Goal: Task Accomplishment & Management: Use online tool/utility

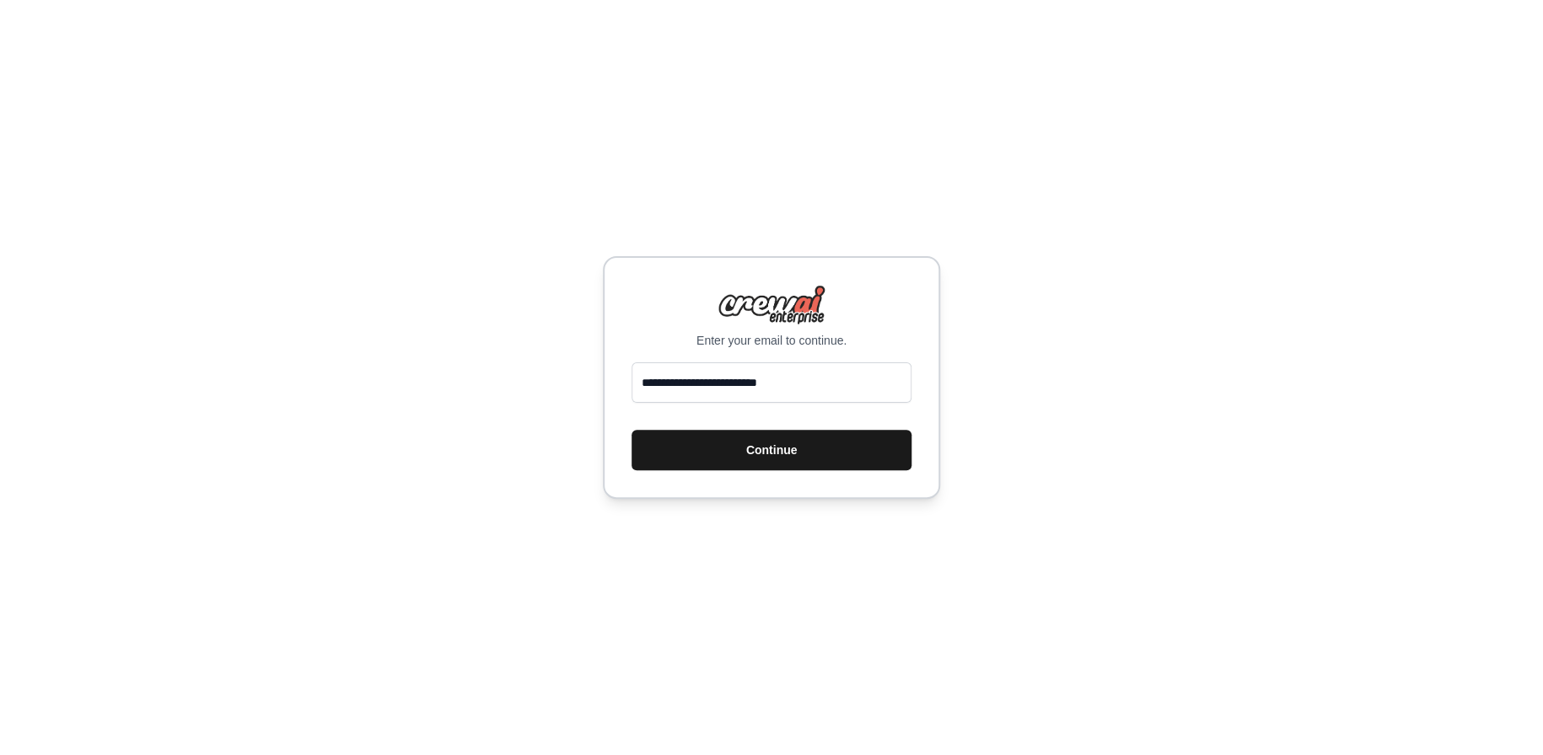
click at [738, 452] on button "Continue" at bounding box center [771, 450] width 280 height 40
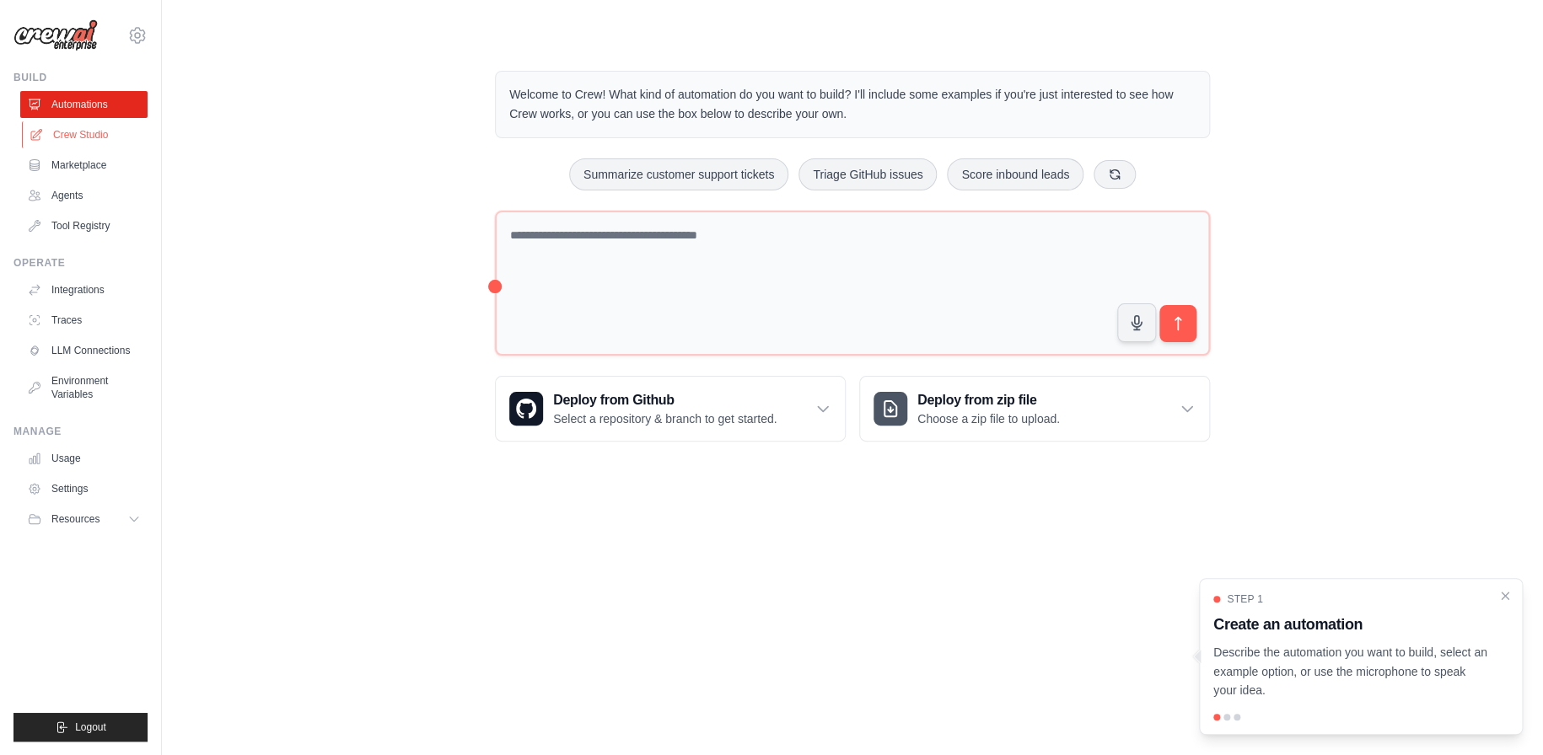
click at [78, 132] on link "Crew Studio" at bounding box center [85, 134] width 127 height 27
click at [830, 413] on icon at bounding box center [822, 408] width 17 height 17
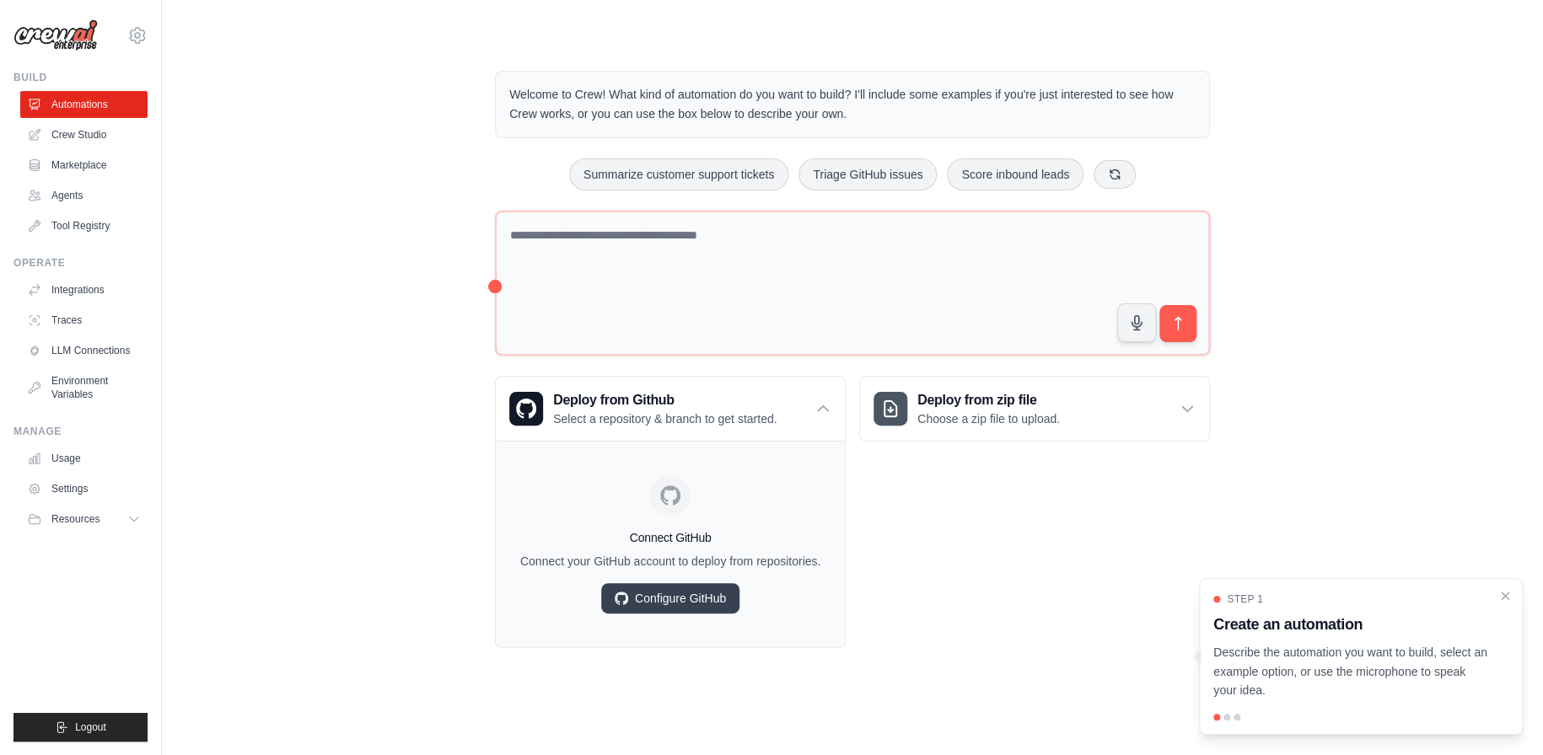
click at [1072, 584] on div "Deploy from zip file Choose a zip file to upload. Upload a ZIP file containing …" at bounding box center [1034, 512] width 351 height 272
click at [1192, 406] on icon at bounding box center [1187, 408] width 17 height 17
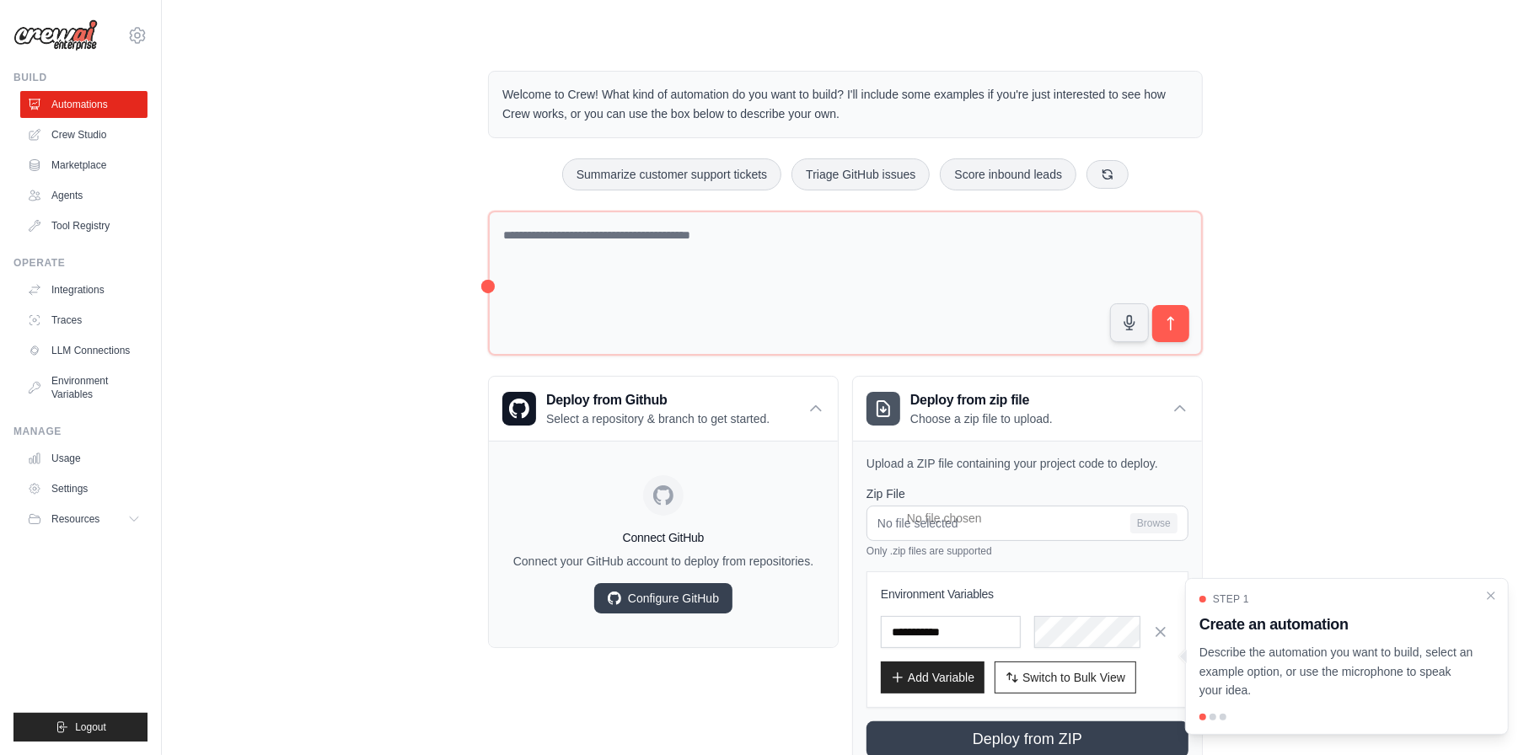
click at [296, 552] on div "Welcome to Crew! What kind of automation do you want to build? I'll include som…" at bounding box center [846, 421] width 1314 height 755
click at [69, 196] on link "Agents" at bounding box center [85, 195] width 127 height 27
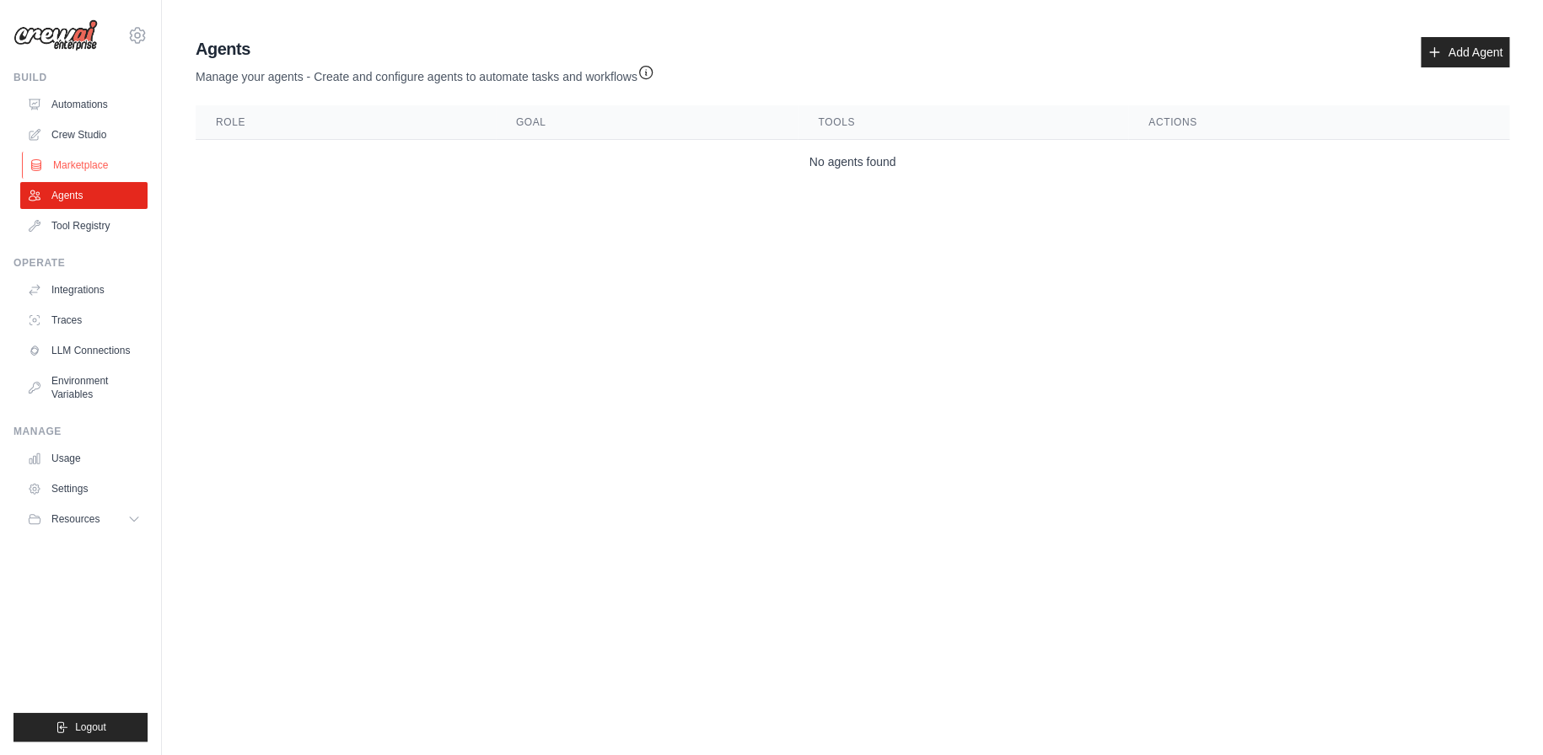
click at [69, 163] on link "Marketplace" at bounding box center [85, 165] width 127 height 27
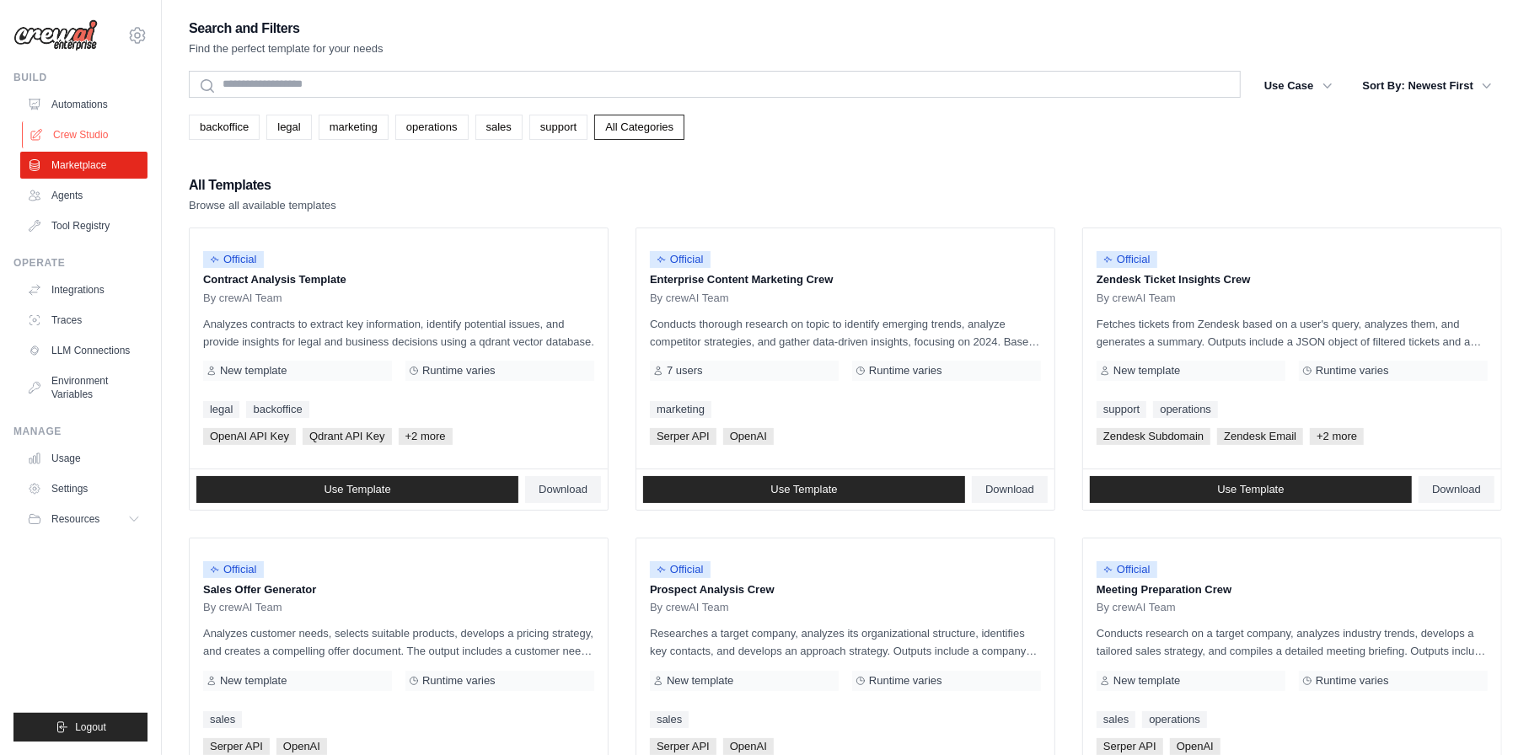
click at [68, 132] on link "Crew Studio" at bounding box center [85, 134] width 127 height 27
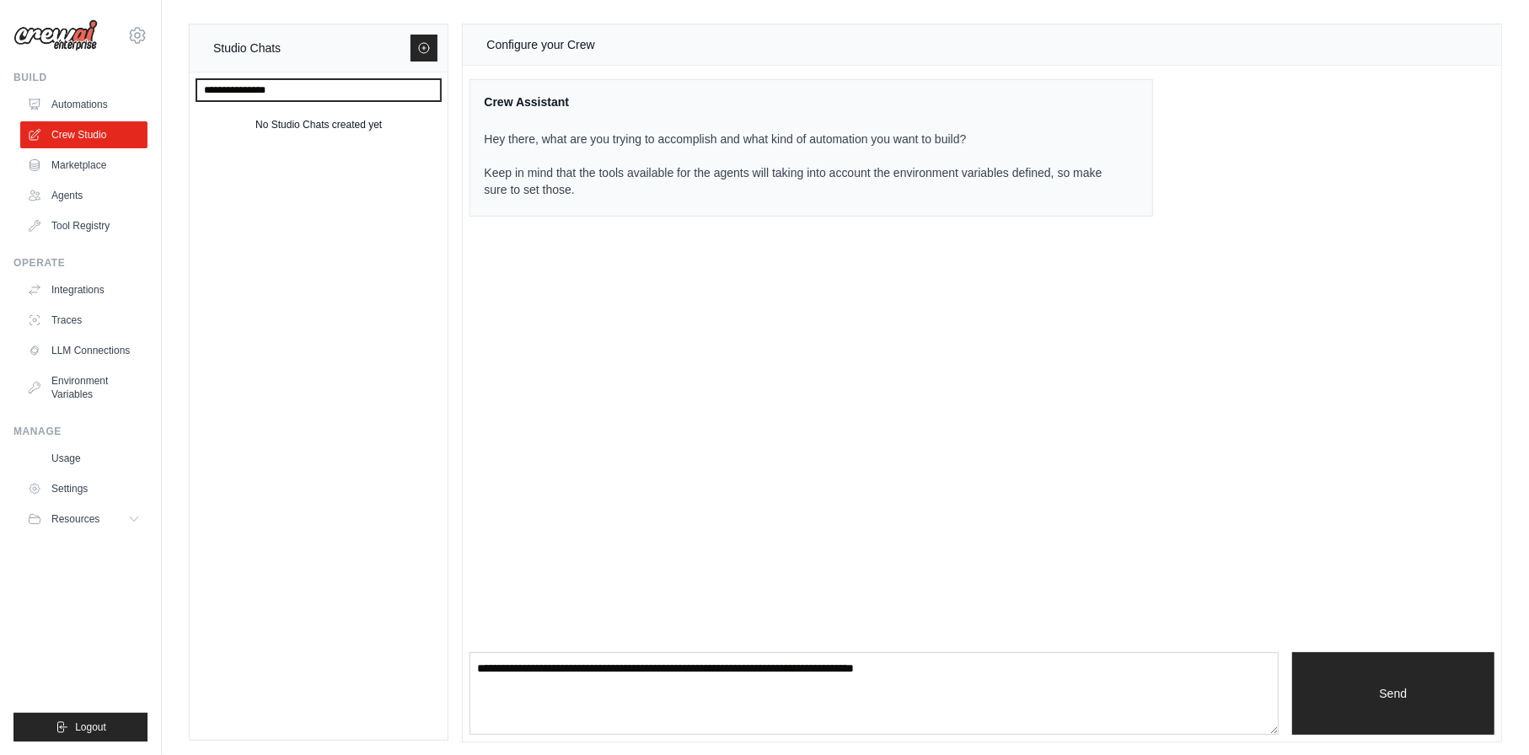
click at [259, 89] on input "text" at bounding box center [318, 90] width 244 height 22
click at [588, 156] on p "Hey there, what are you trying to accomplish and what kind of automation you wa…" at bounding box center [801, 164] width 634 height 67
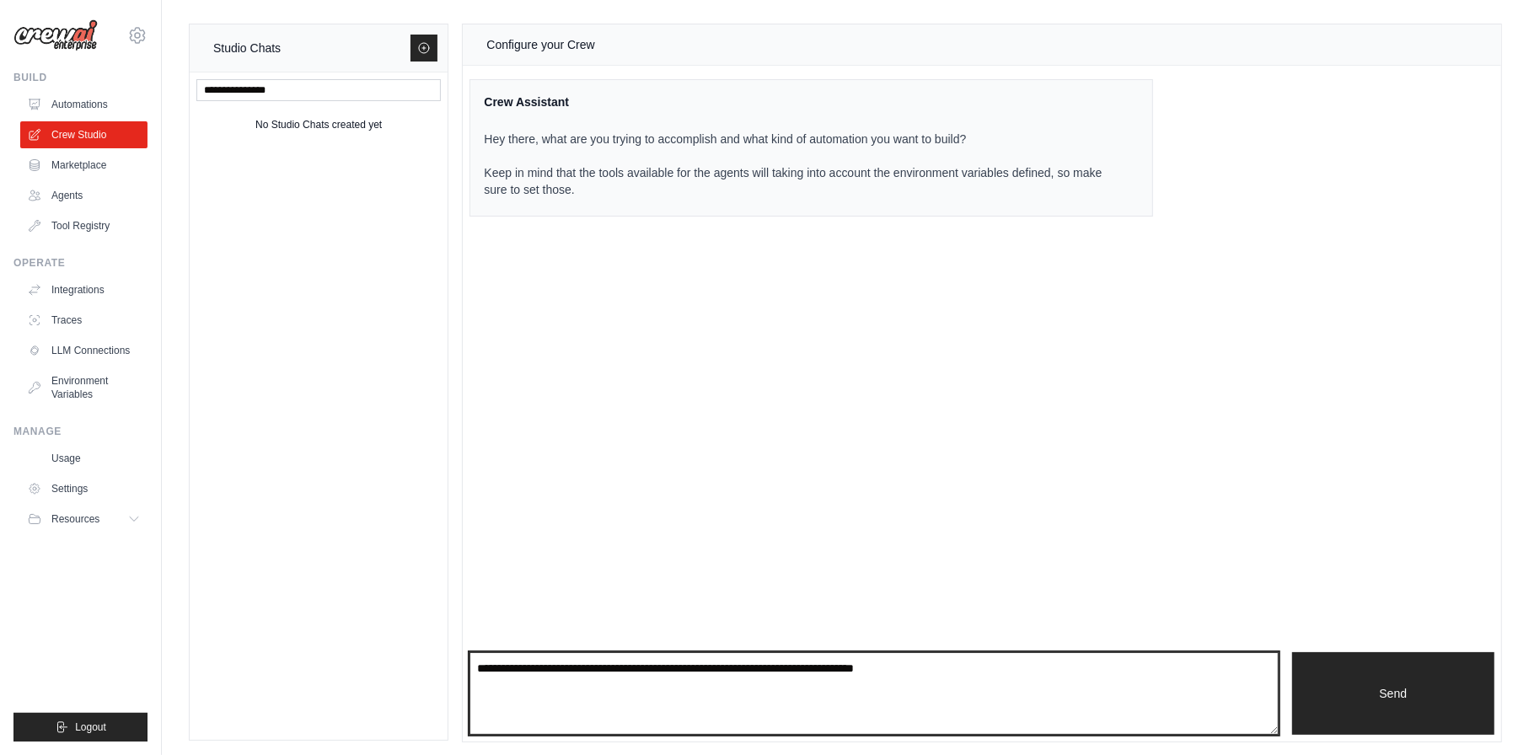
click at [808, 675] on textarea at bounding box center [874, 694] width 809 height 83
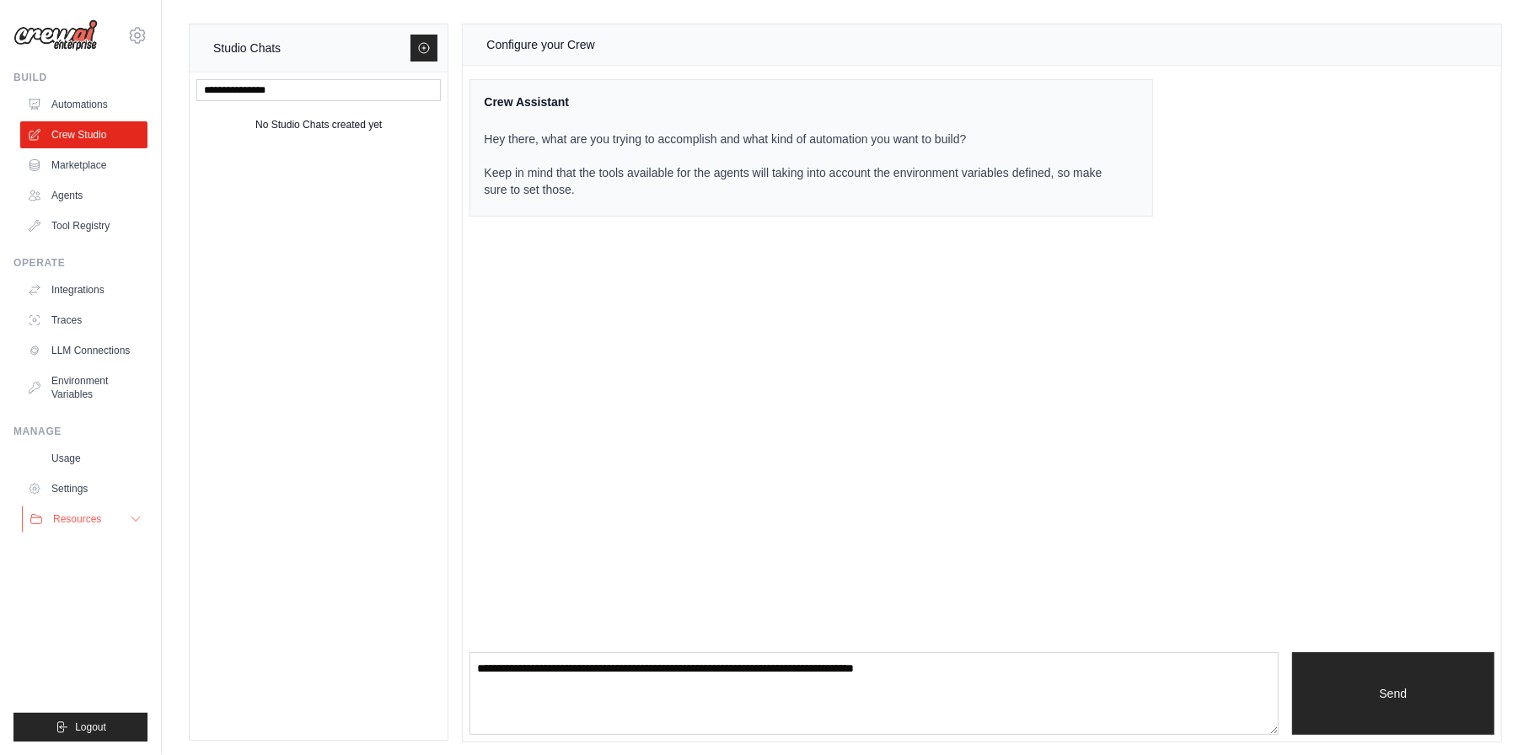
click at [132, 514] on icon at bounding box center [135, 519] width 13 height 13
click at [67, 99] on link "Automations" at bounding box center [85, 104] width 127 height 27
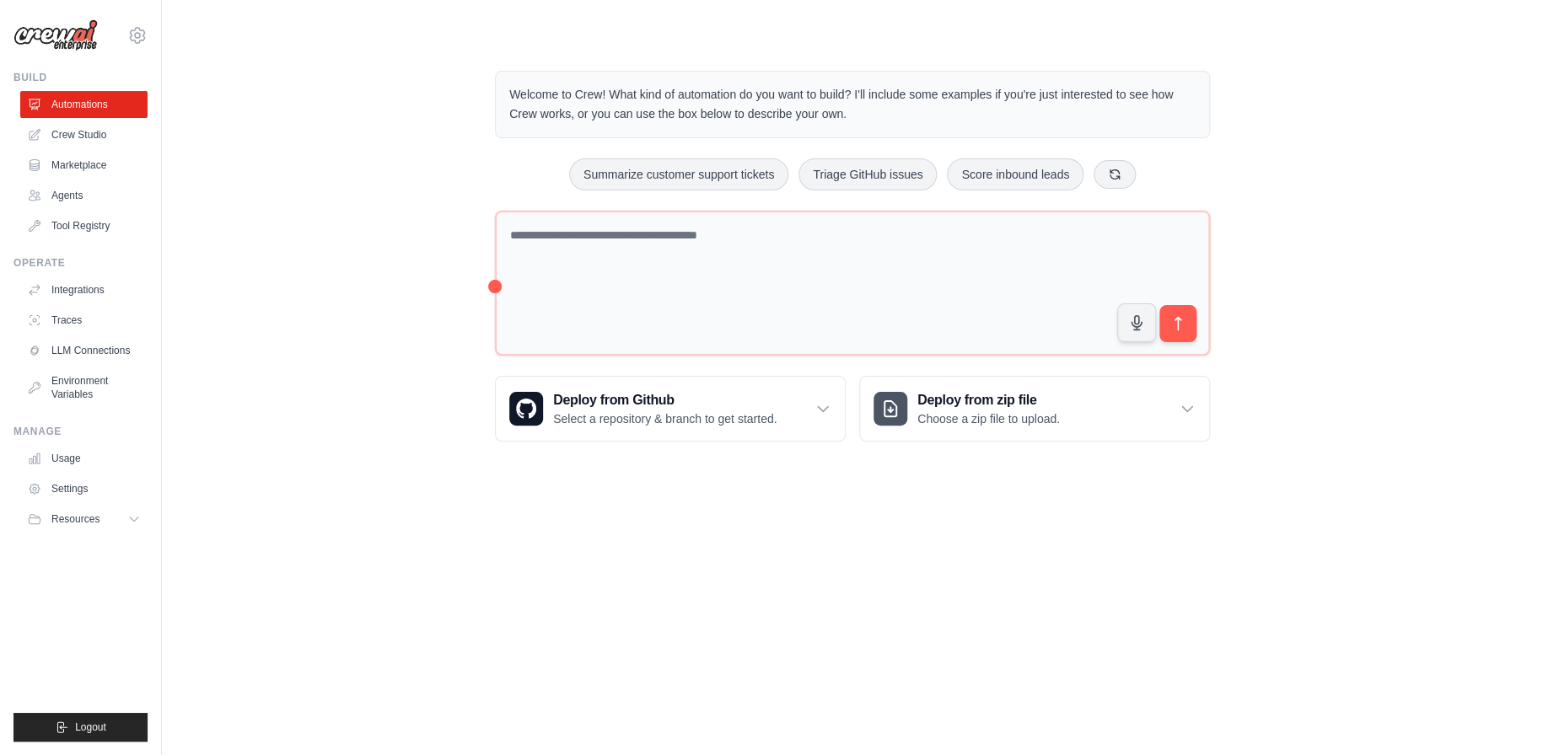
drag, startPoint x: 629, startPoint y: 98, endPoint x: 852, endPoint y: 136, distance: 225.8
click at [852, 136] on div "Welcome to Crew! What kind of automation do you want to build? I'll include som…" at bounding box center [852, 104] width 715 height 67
click at [624, 106] on p "Welcome to Crew! What kind of automation do you want to build? I'll include som…" at bounding box center [852, 104] width 686 height 39
click at [95, 282] on link "Integrations" at bounding box center [85, 290] width 127 height 27
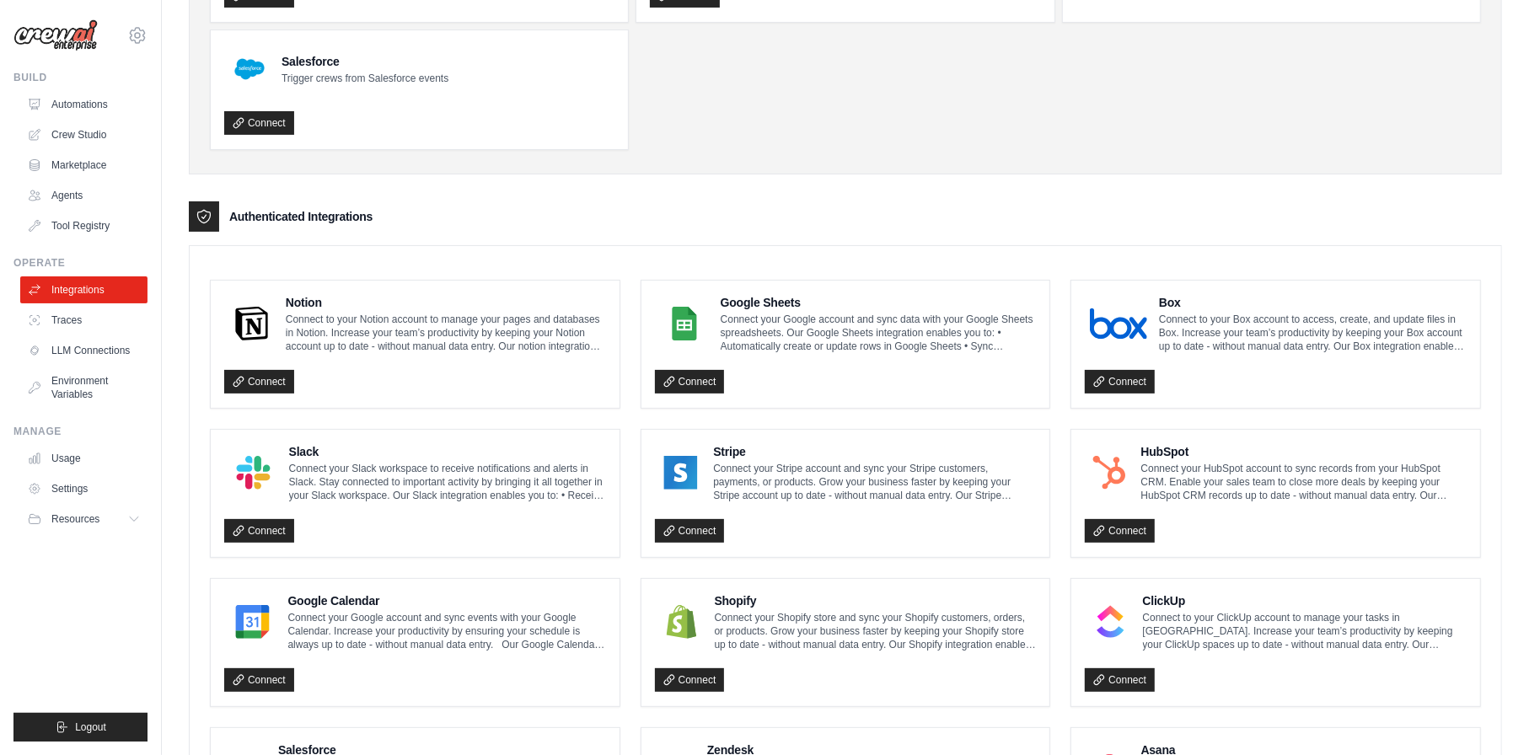
scroll to position [69, 0]
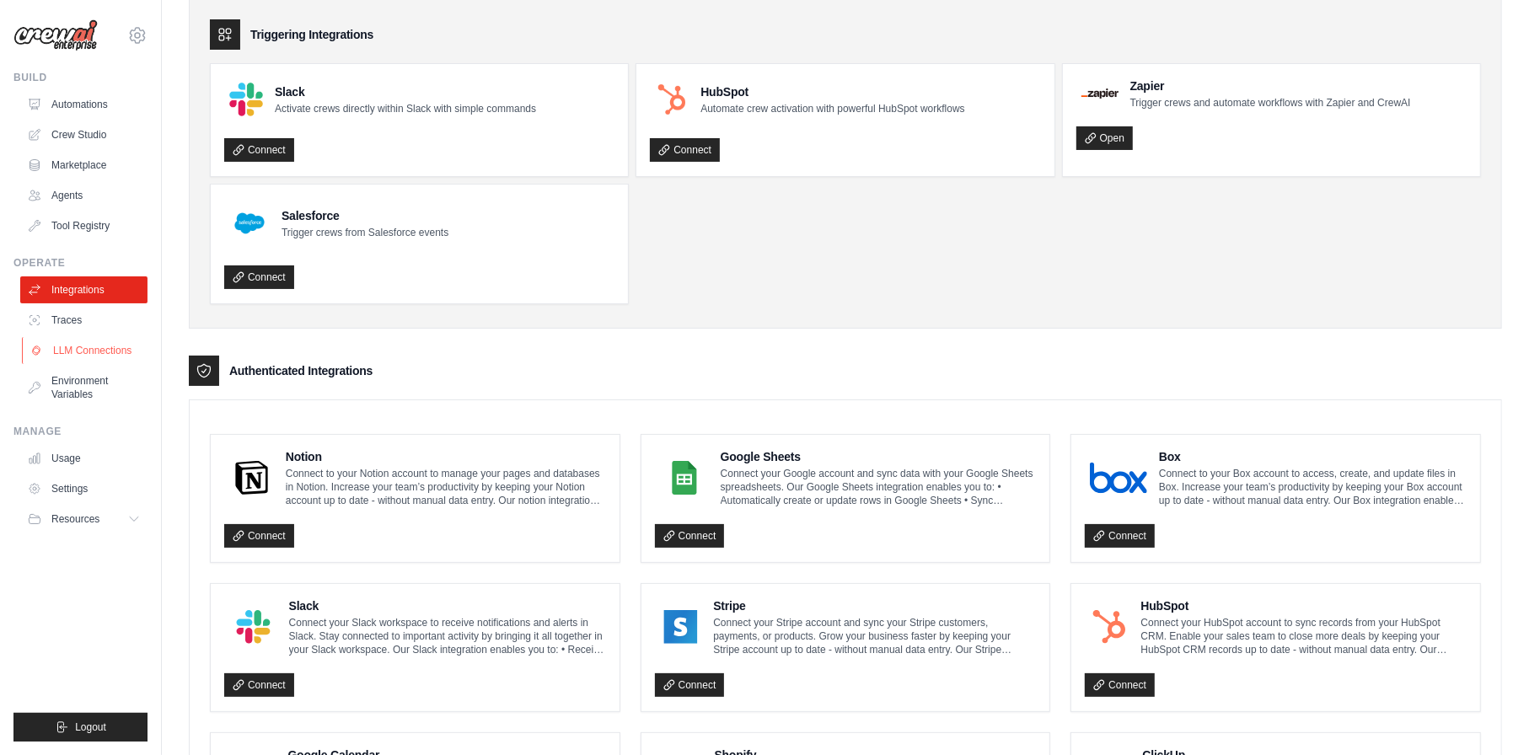
click at [100, 343] on link "LLM Connections" at bounding box center [85, 350] width 127 height 27
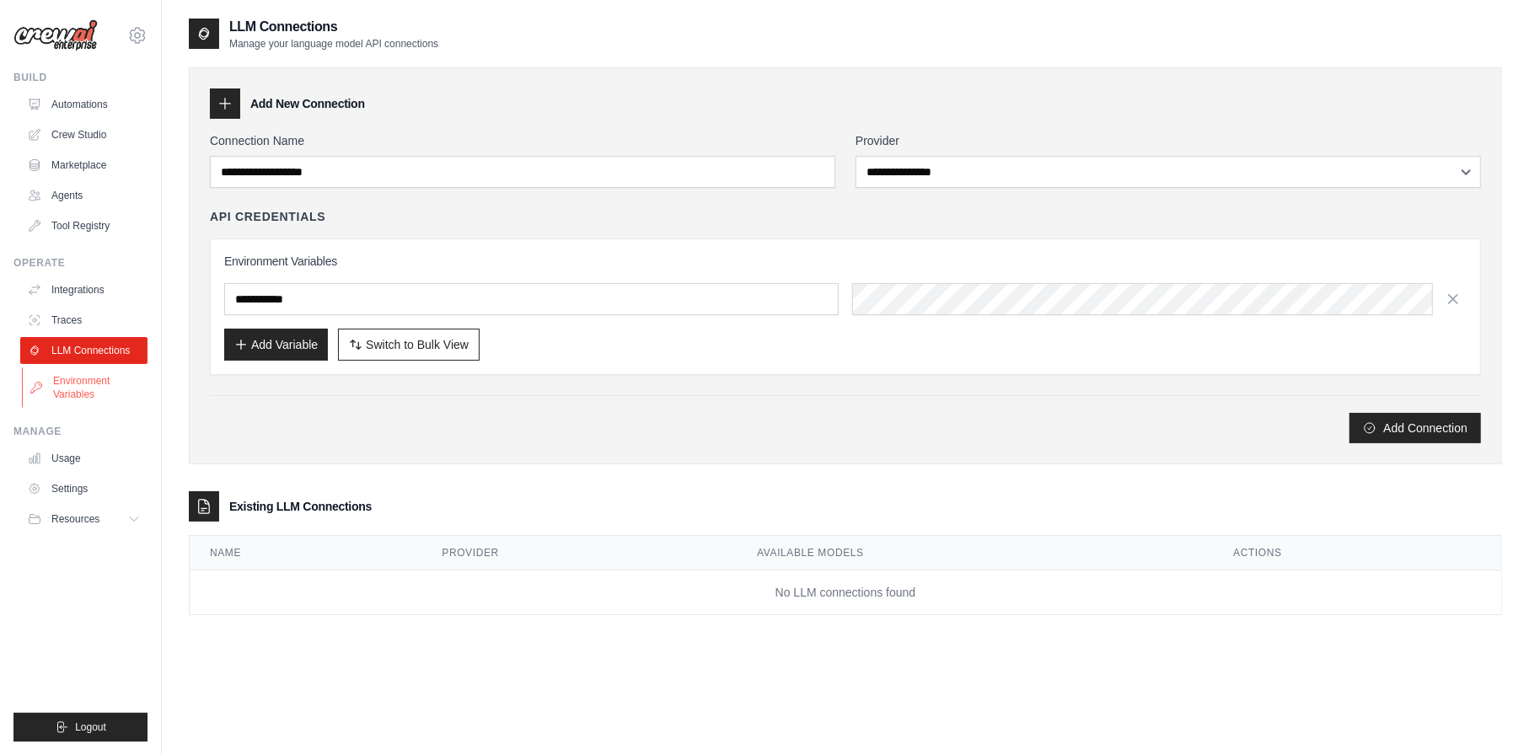
click at [97, 384] on link "Environment Variables" at bounding box center [85, 388] width 127 height 40
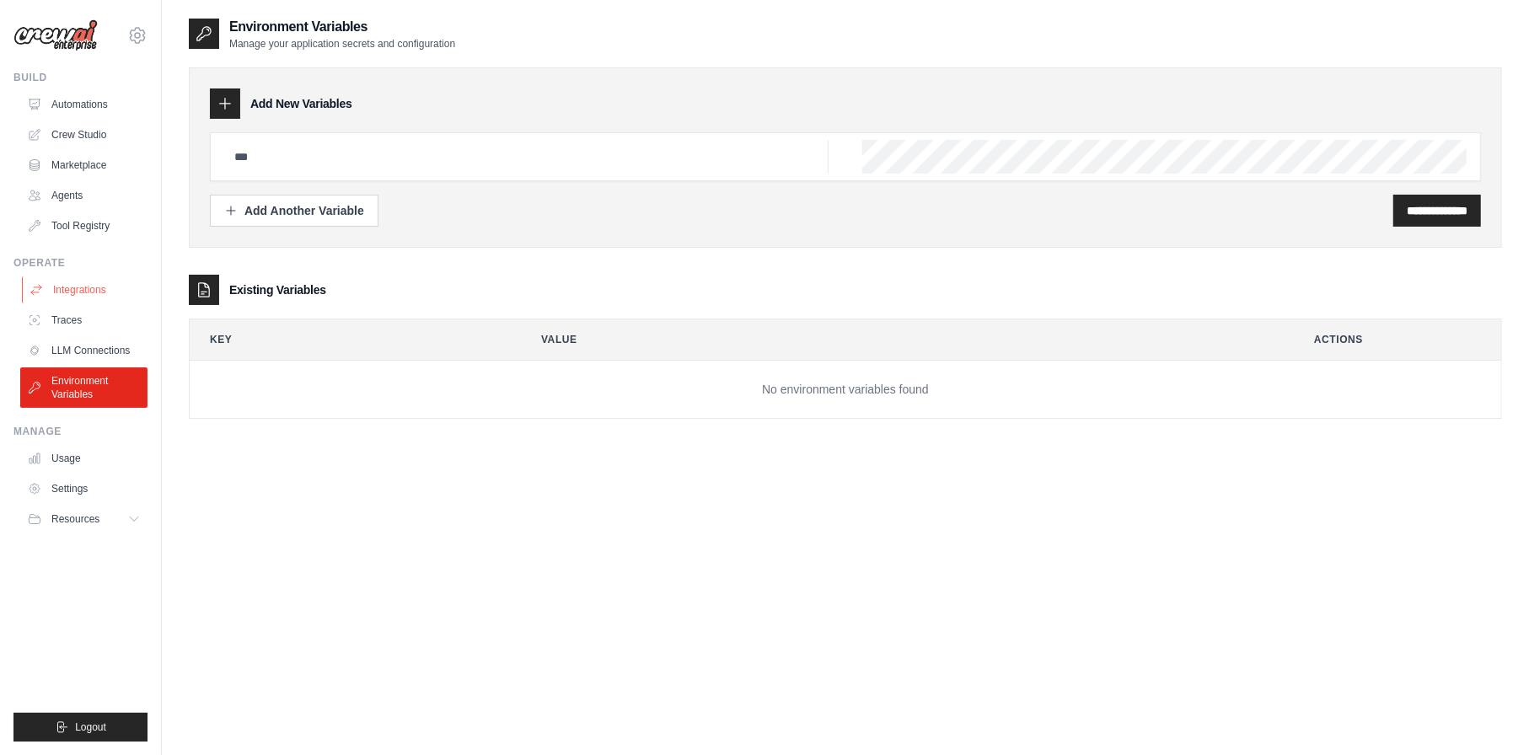
click at [96, 286] on link "Integrations" at bounding box center [85, 290] width 127 height 27
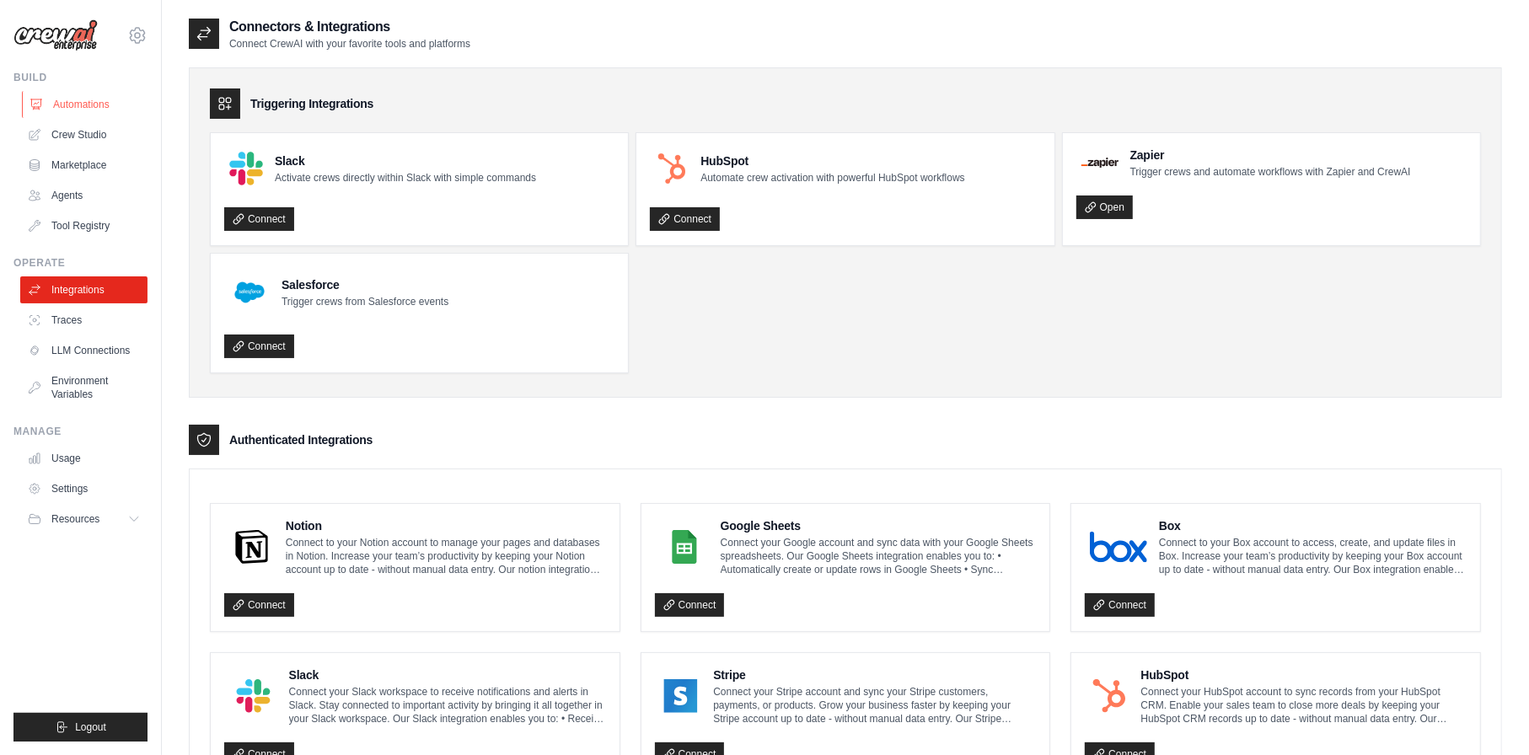
click at [95, 103] on link "Automations" at bounding box center [85, 104] width 127 height 27
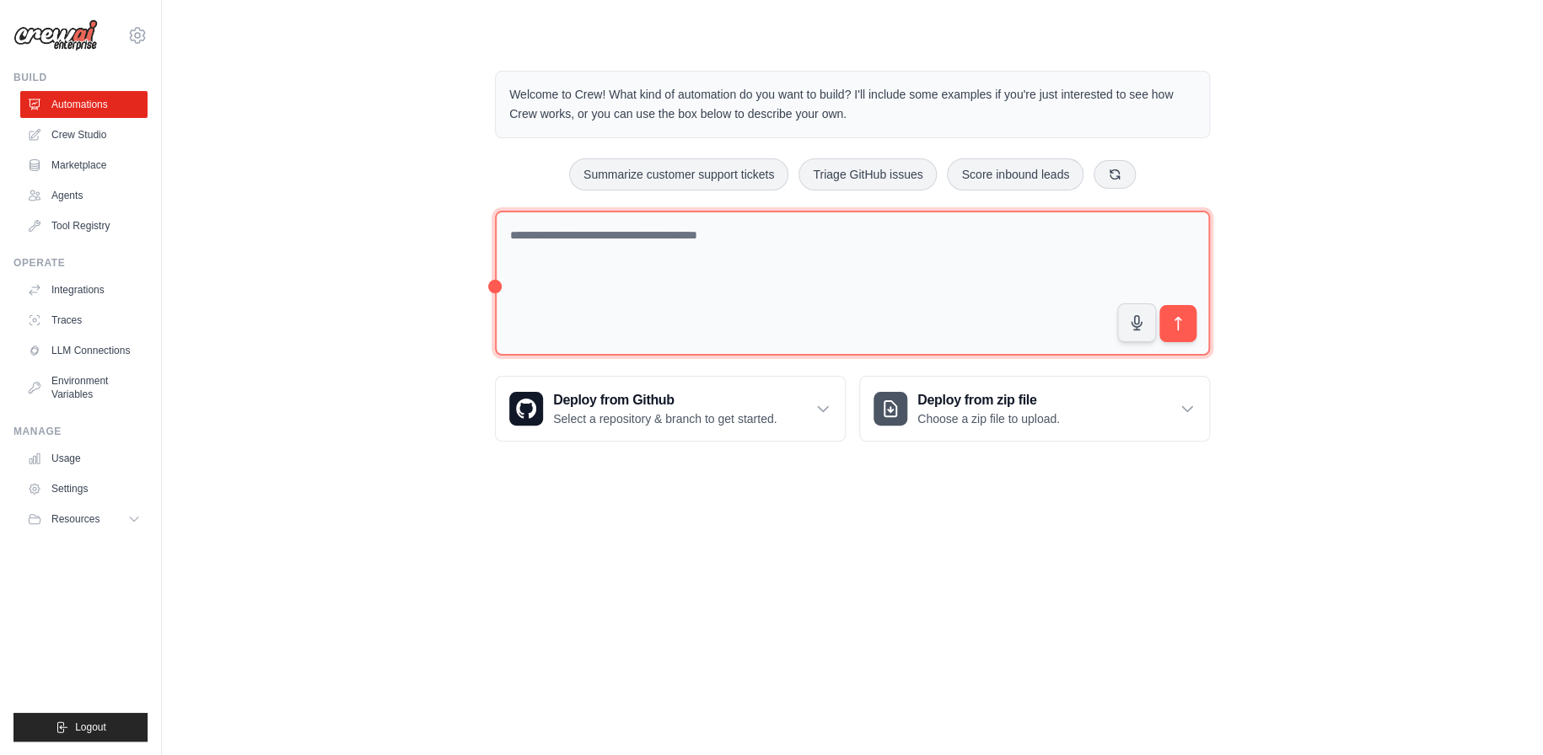
click at [683, 266] on textarea at bounding box center [852, 284] width 715 height 146
click at [742, 244] on textarea at bounding box center [852, 284] width 715 height 146
type textarea "**********"
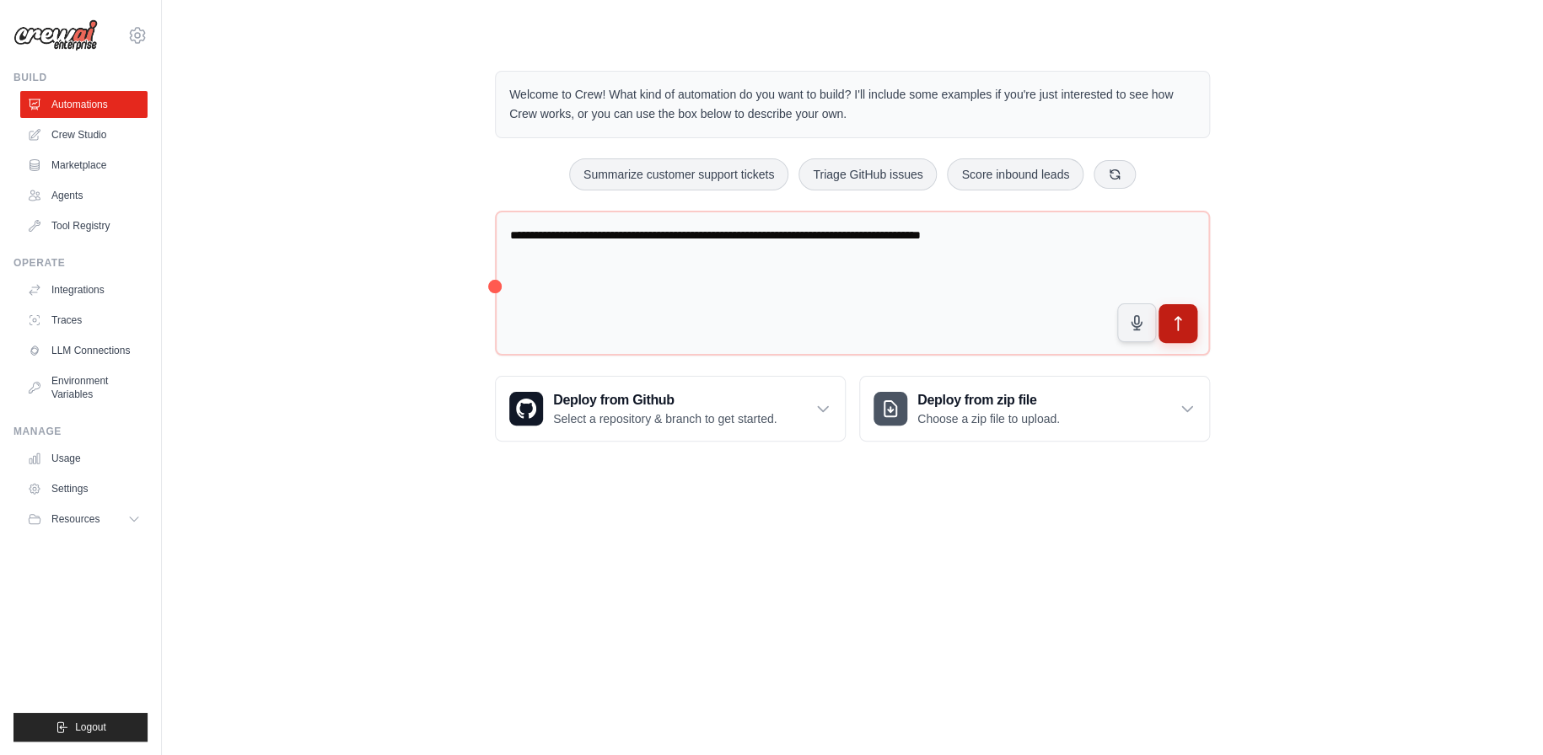
click at [1182, 323] on icon "submit" at bounding box center [1178, 324] width 18 height 18
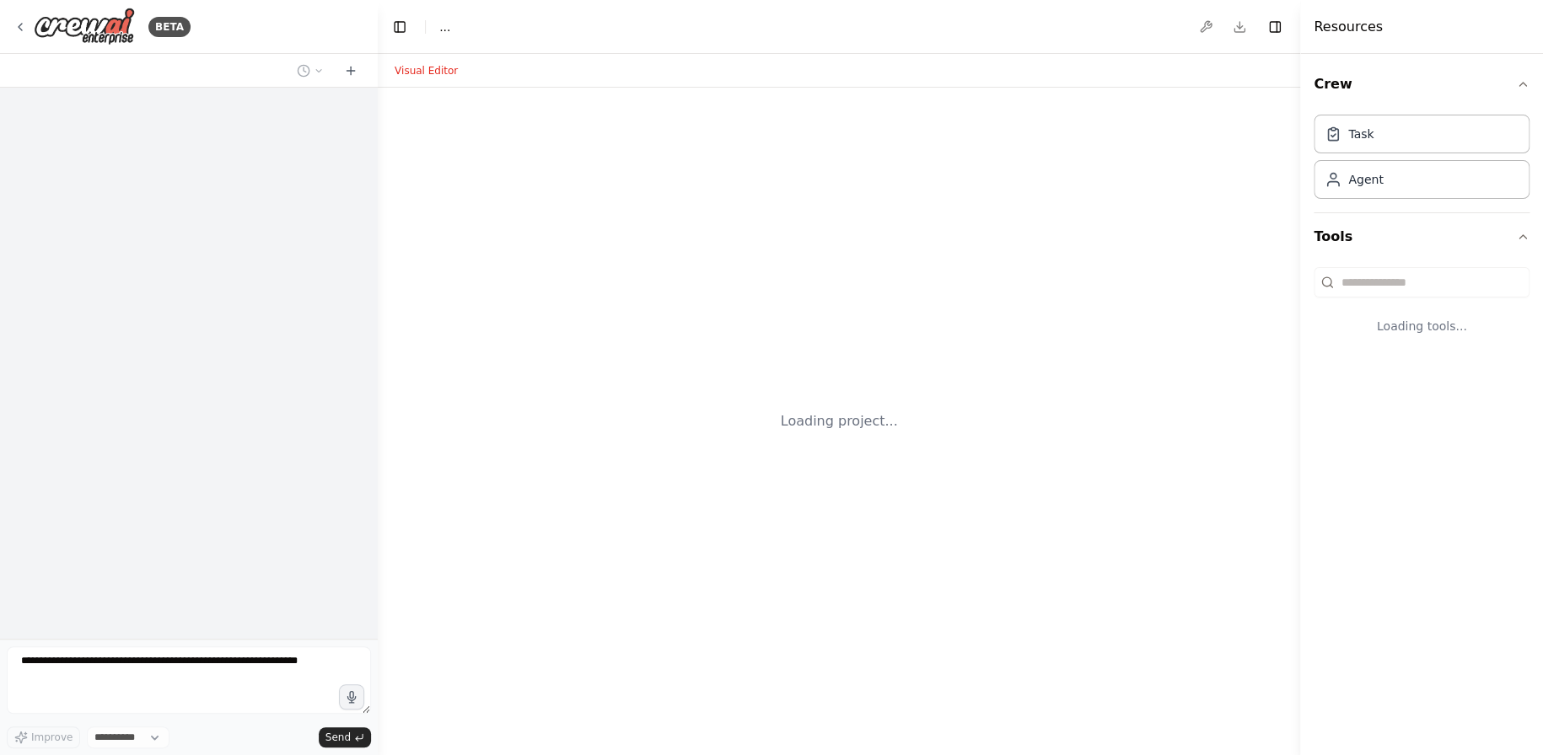
select select "****"
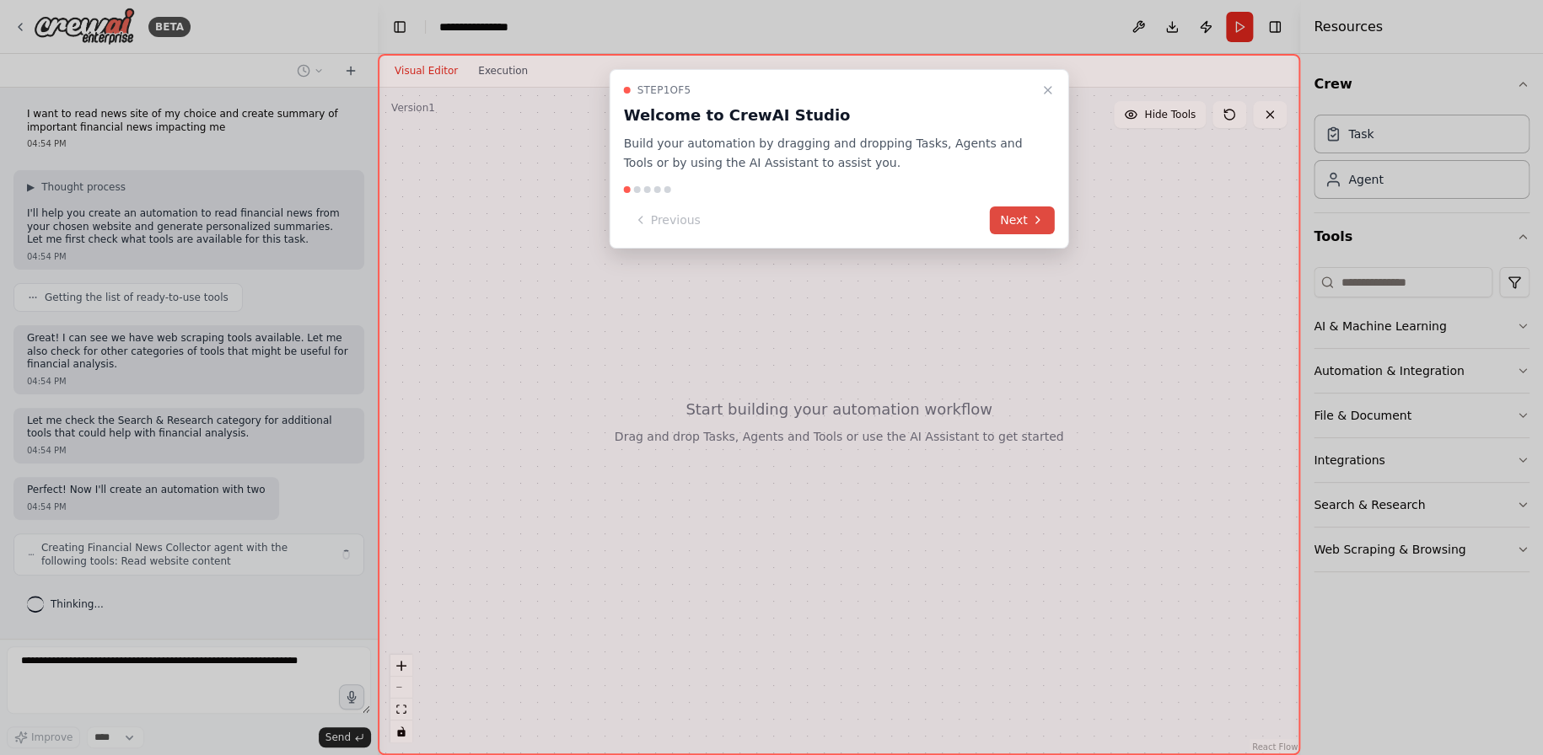
click at [1025, 219] on button "Next" at bounding box center [1022, 221] width 65 height 28
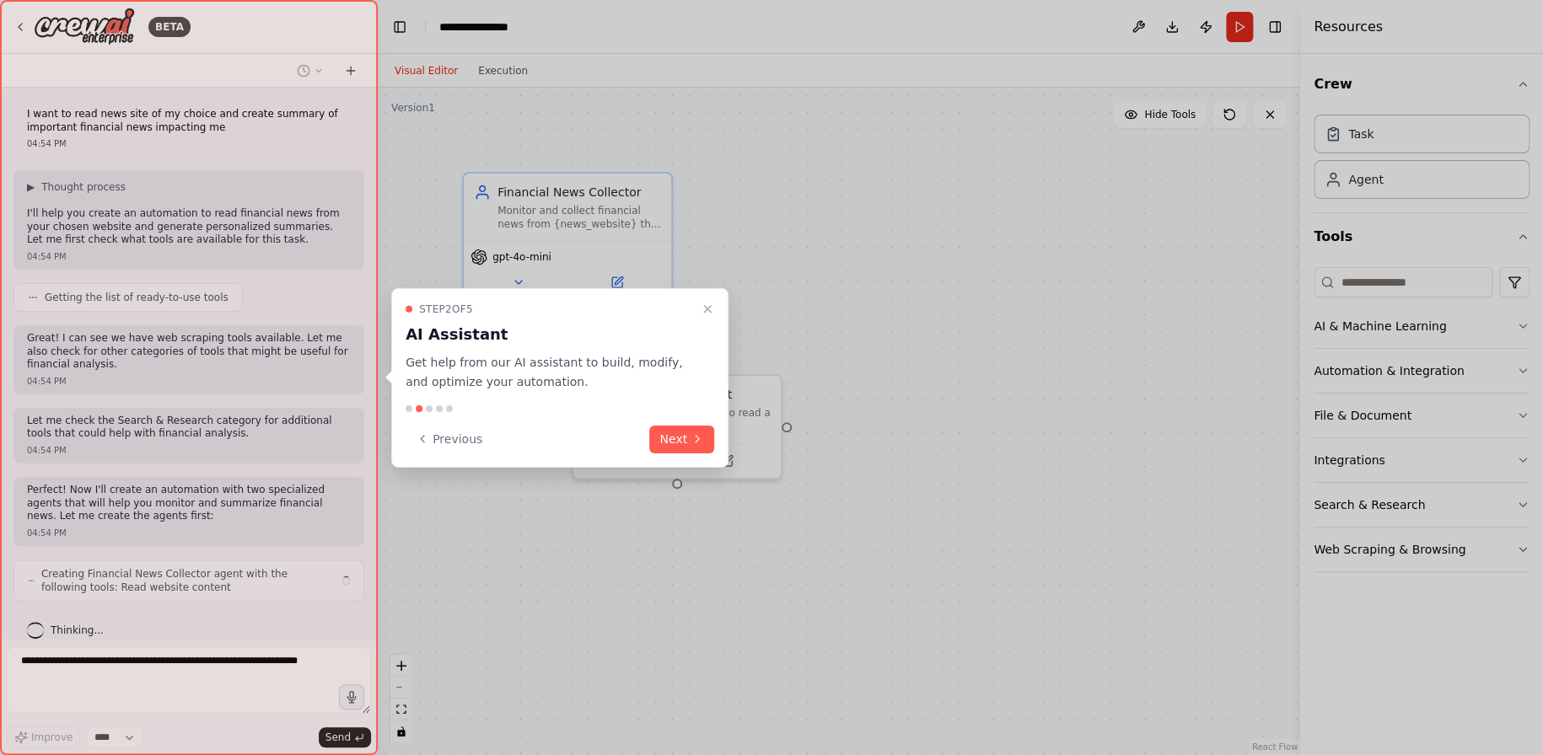
scroll to position [18, 0]
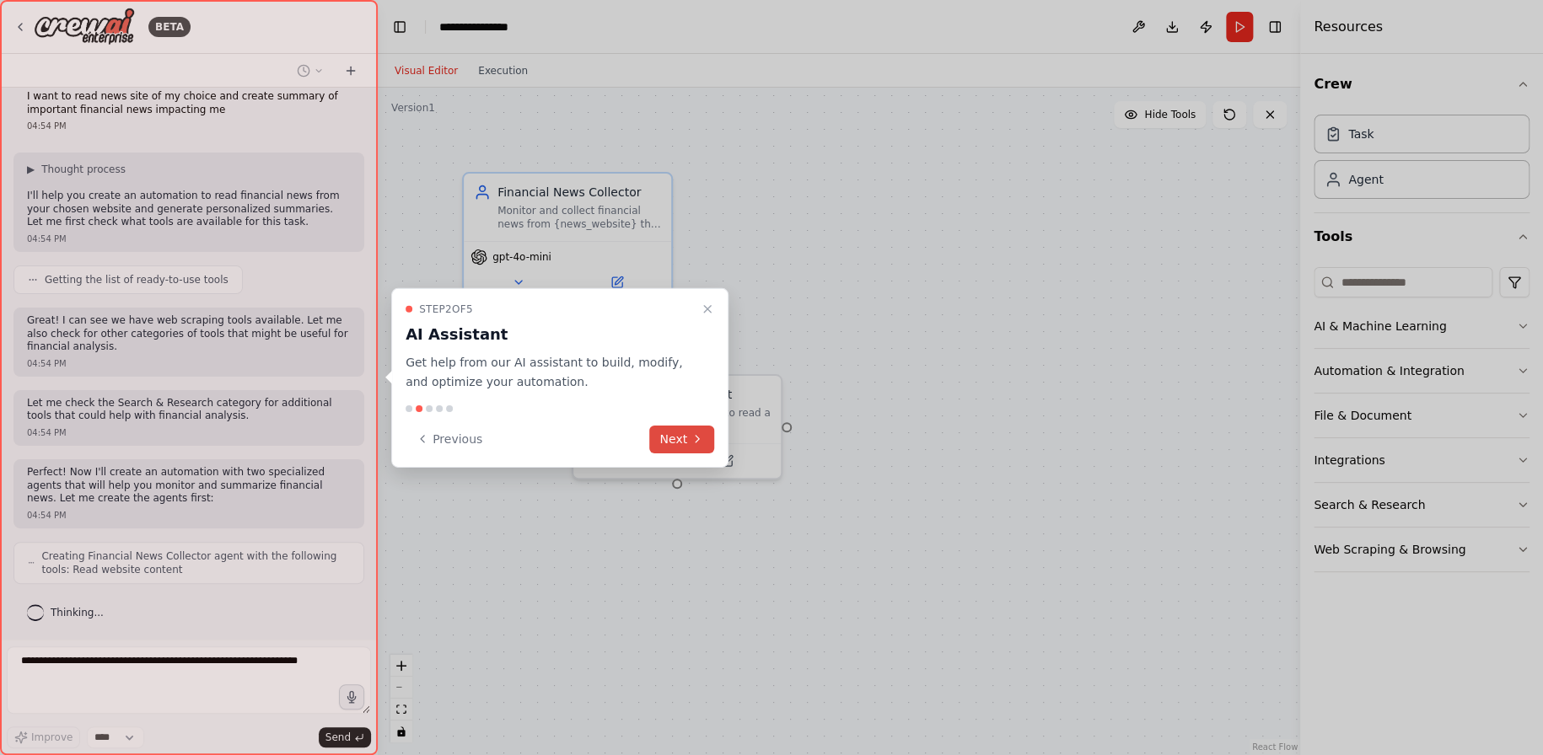
click at [684, 434] on button "Next" at bounding box center [681, 439] width 65 height 28
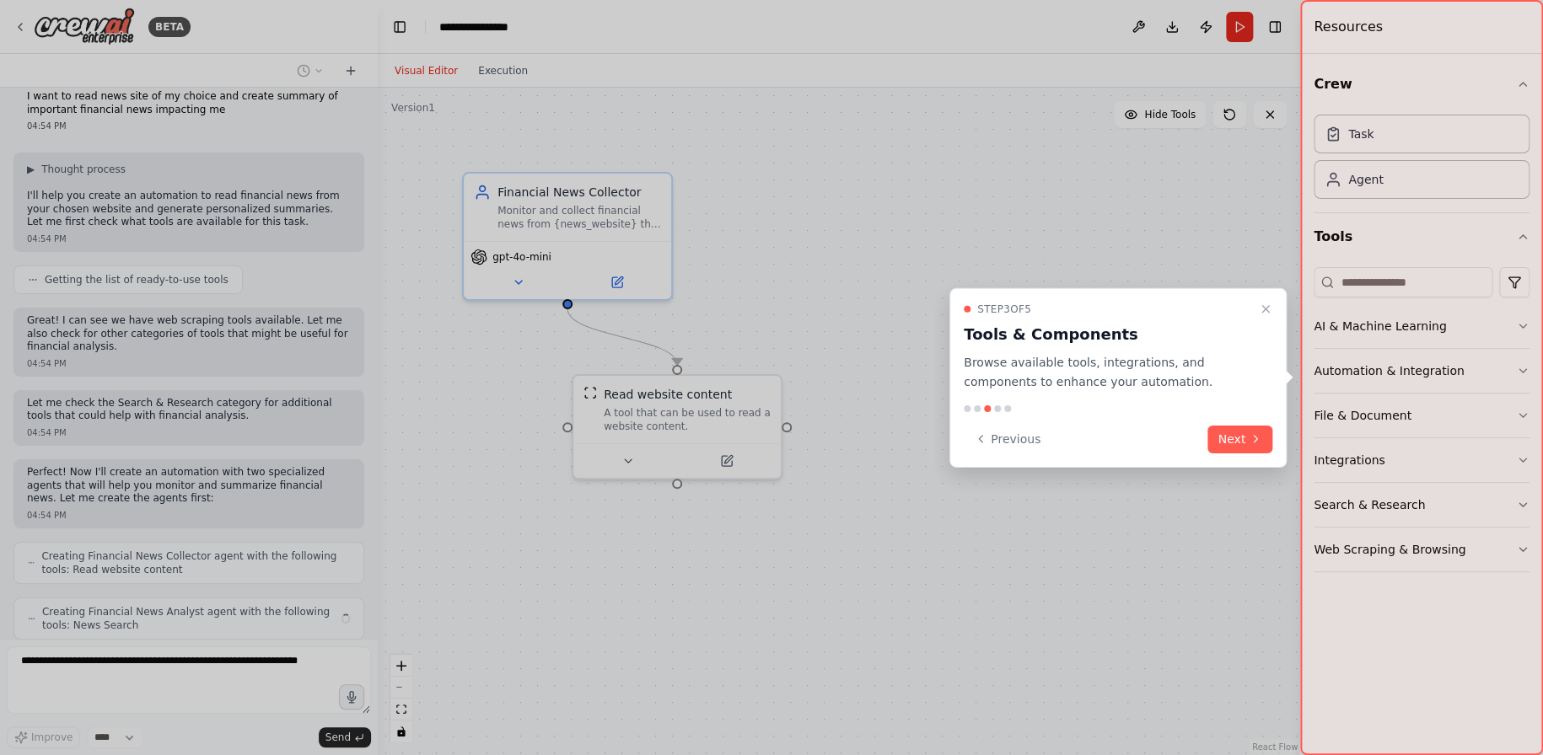
scroll to position [73, 0]
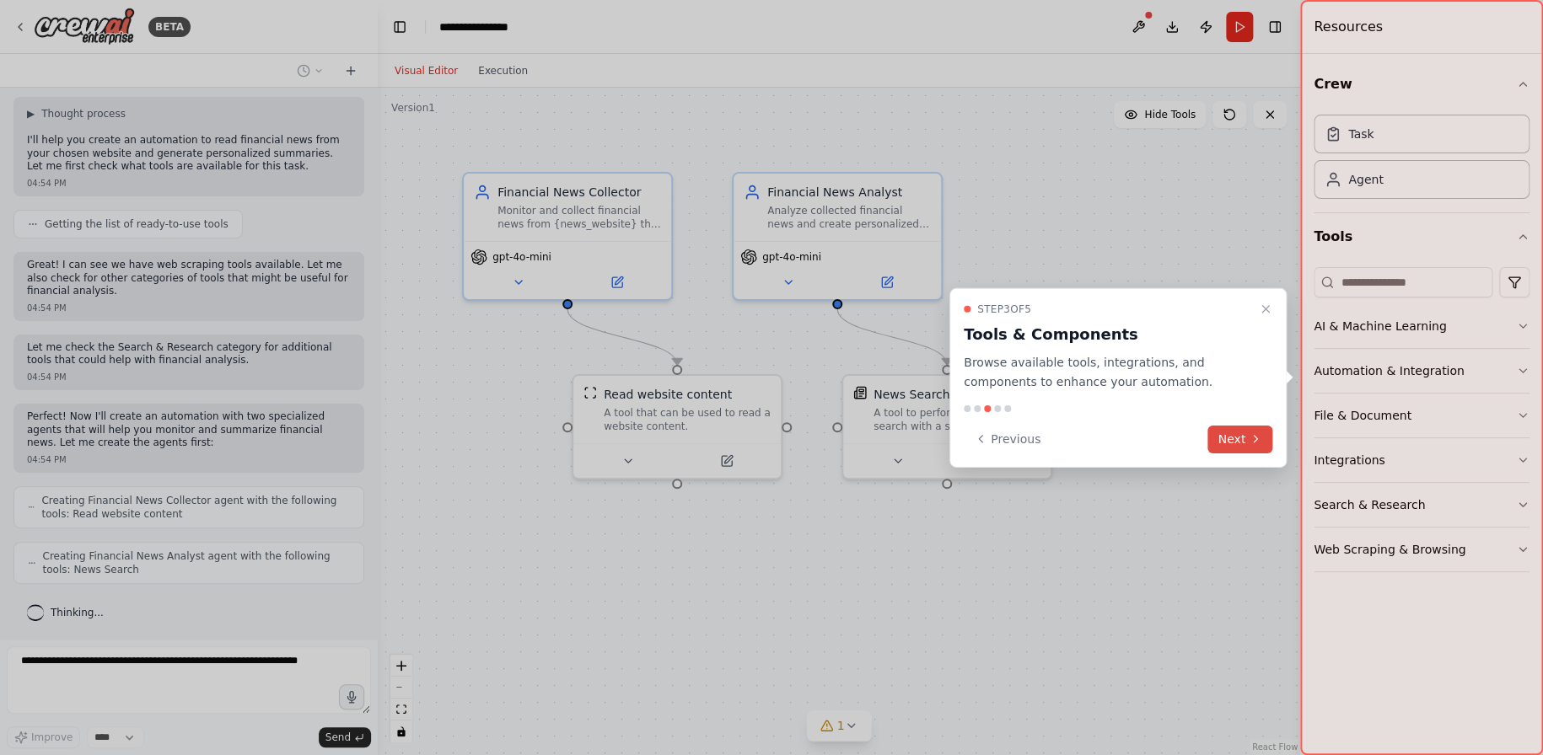
click at [1238, 441] on button "Next" at bounding box center [1239, 439] width 65 height 28
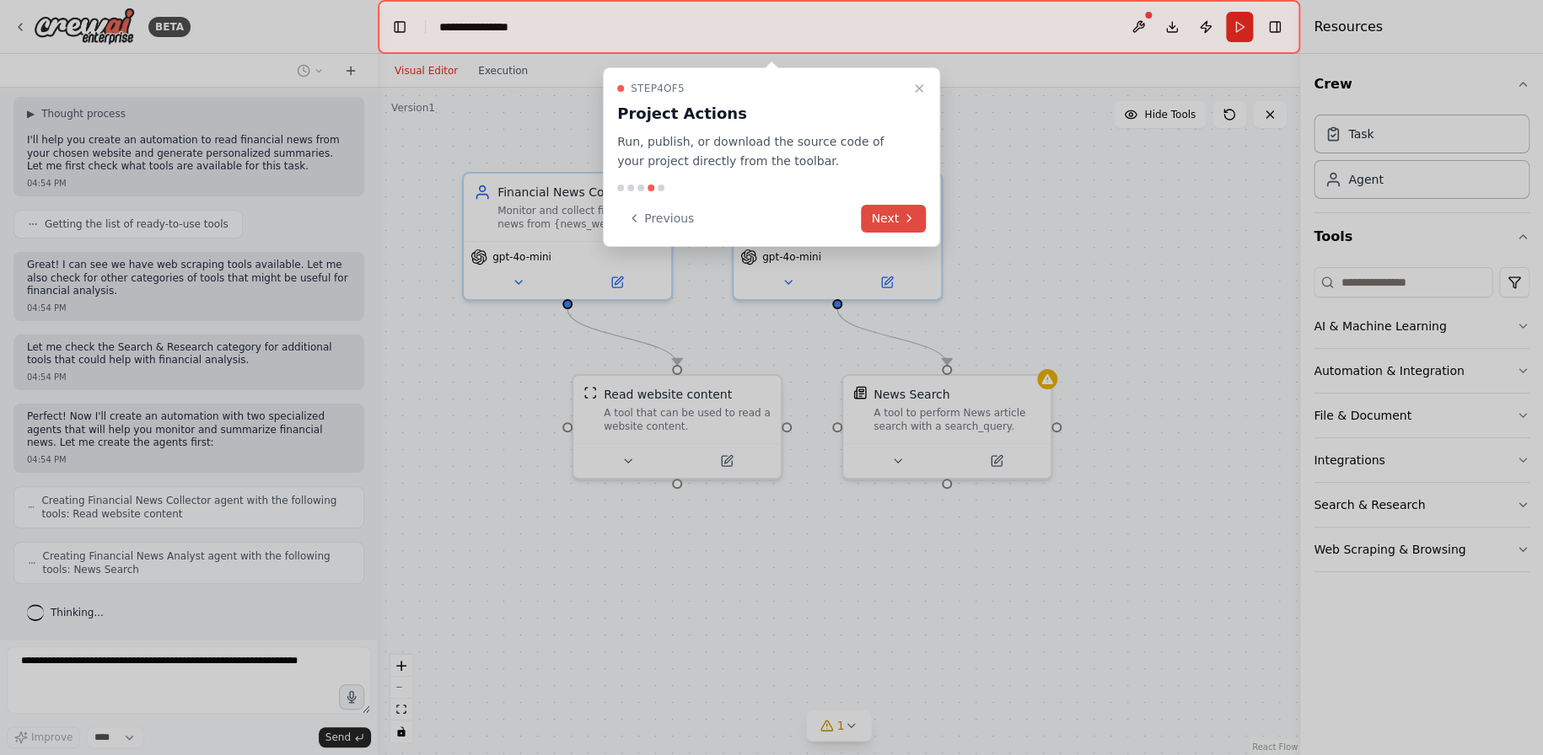
click at [905, 215] on icon at bounding box center [908, 218] width 13 height 13
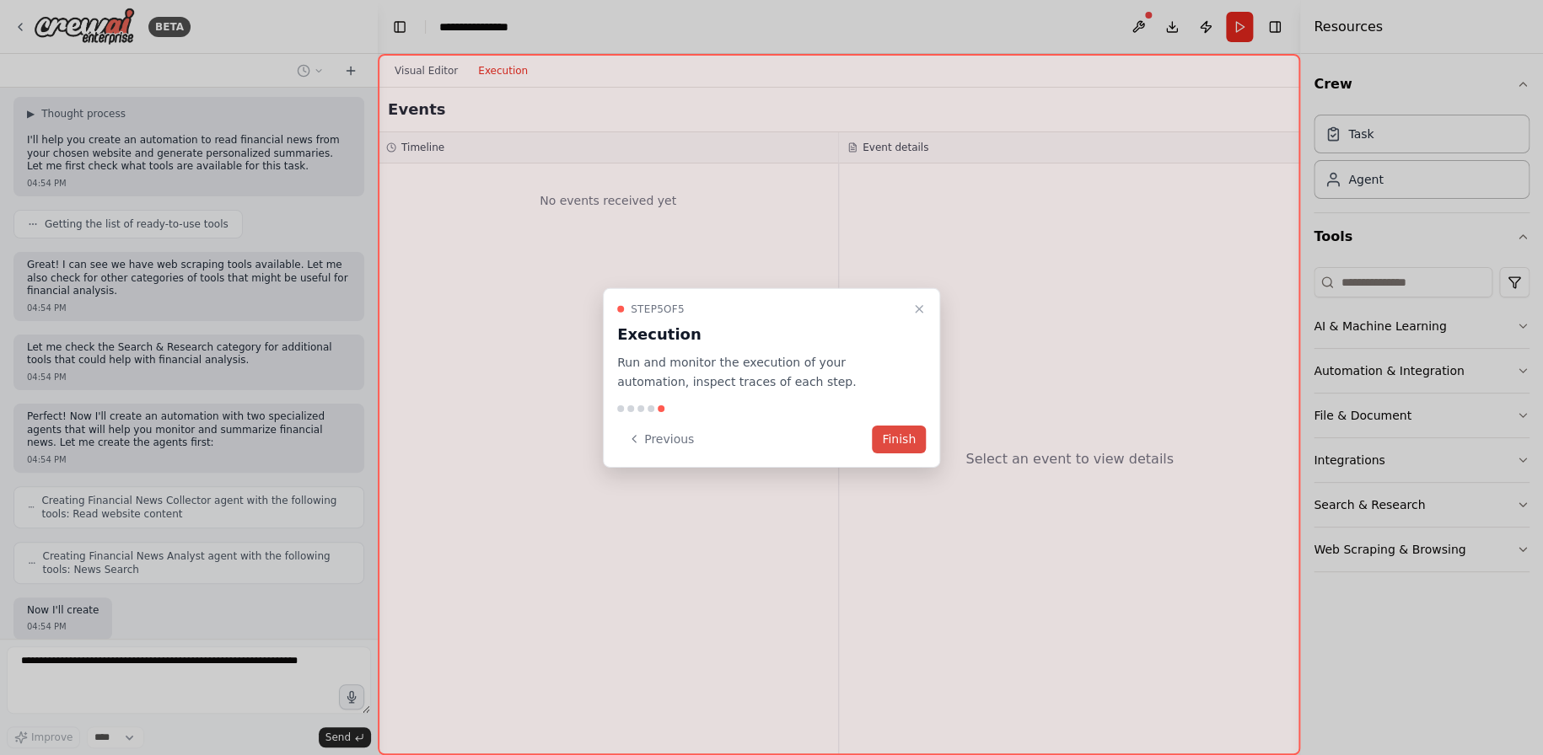
scroll to position [171, 0]
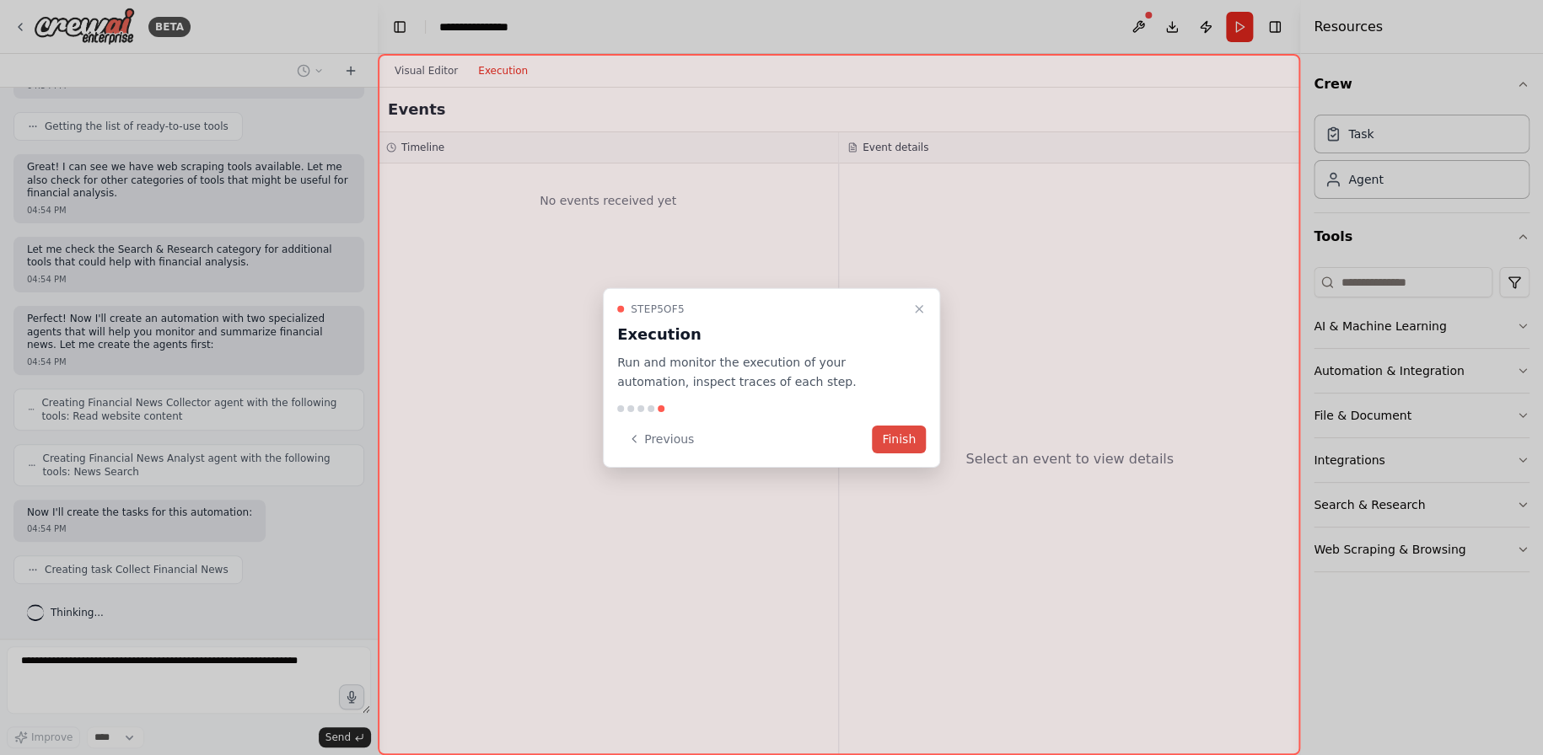
click at [884, 443] on button "Finish" at bounding box center [899, 439] width 54 height 28
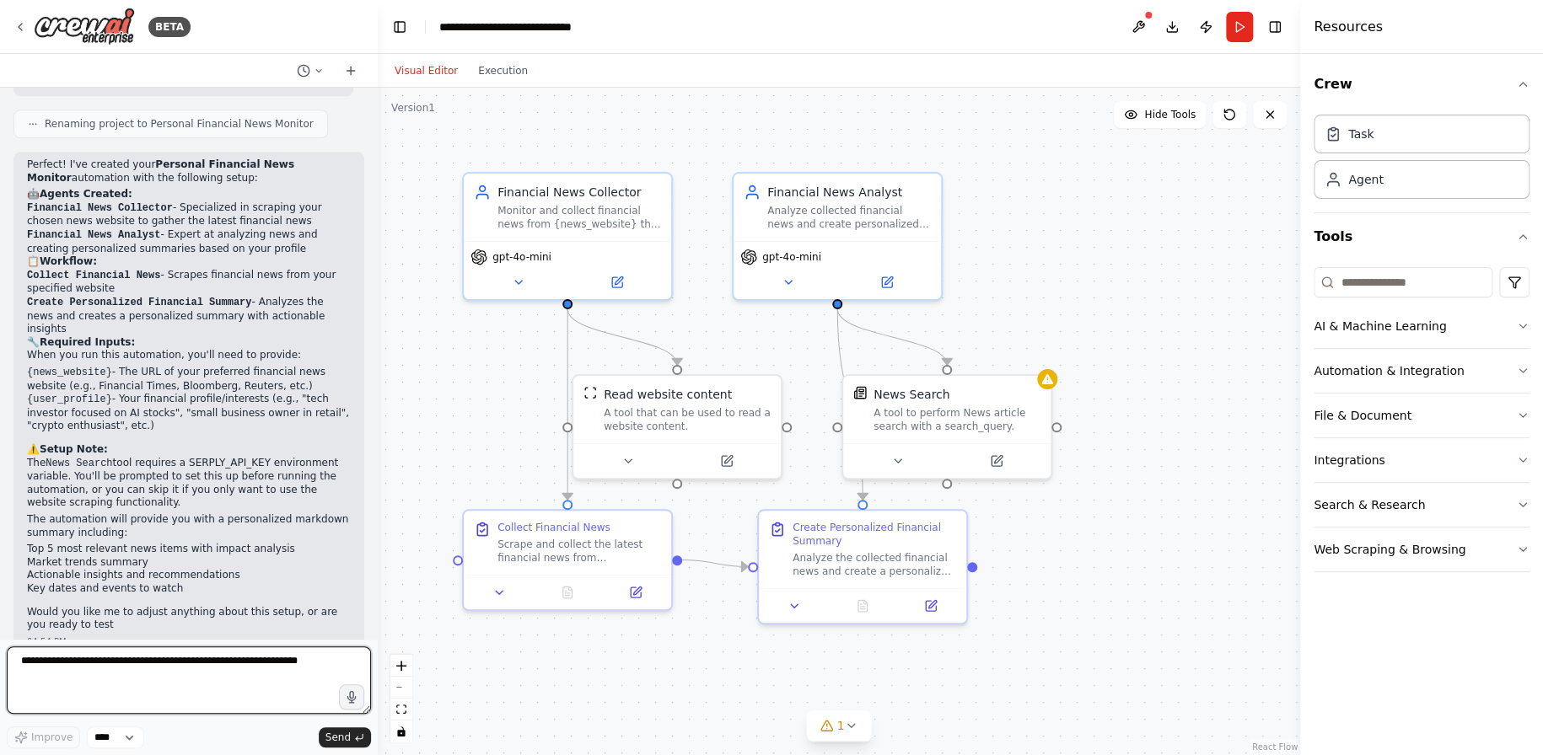
scroll to position [882, 0]
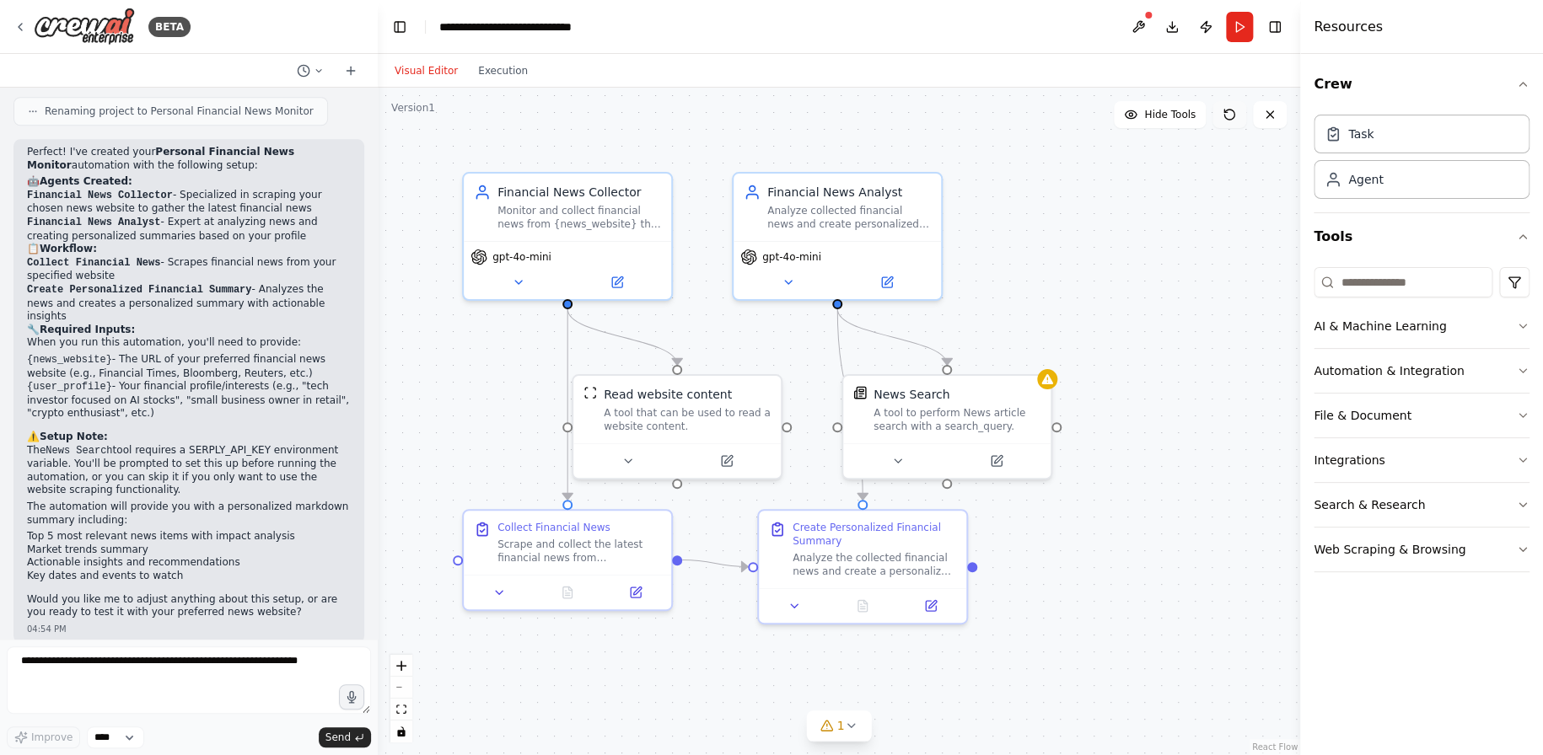
click at [1232, 114] on icon at bounding box center [1228, 114] width 13 height 13
click at [497, 62] on button "Execution" at bounding box center [503, 71] width 70 height 20
click at [426, 62] on button "Visual Editor" at bounding box center [425, 71] width 83 height 20
click at [621, 288] on button at bounding box center [616, 279] width 95 height 20
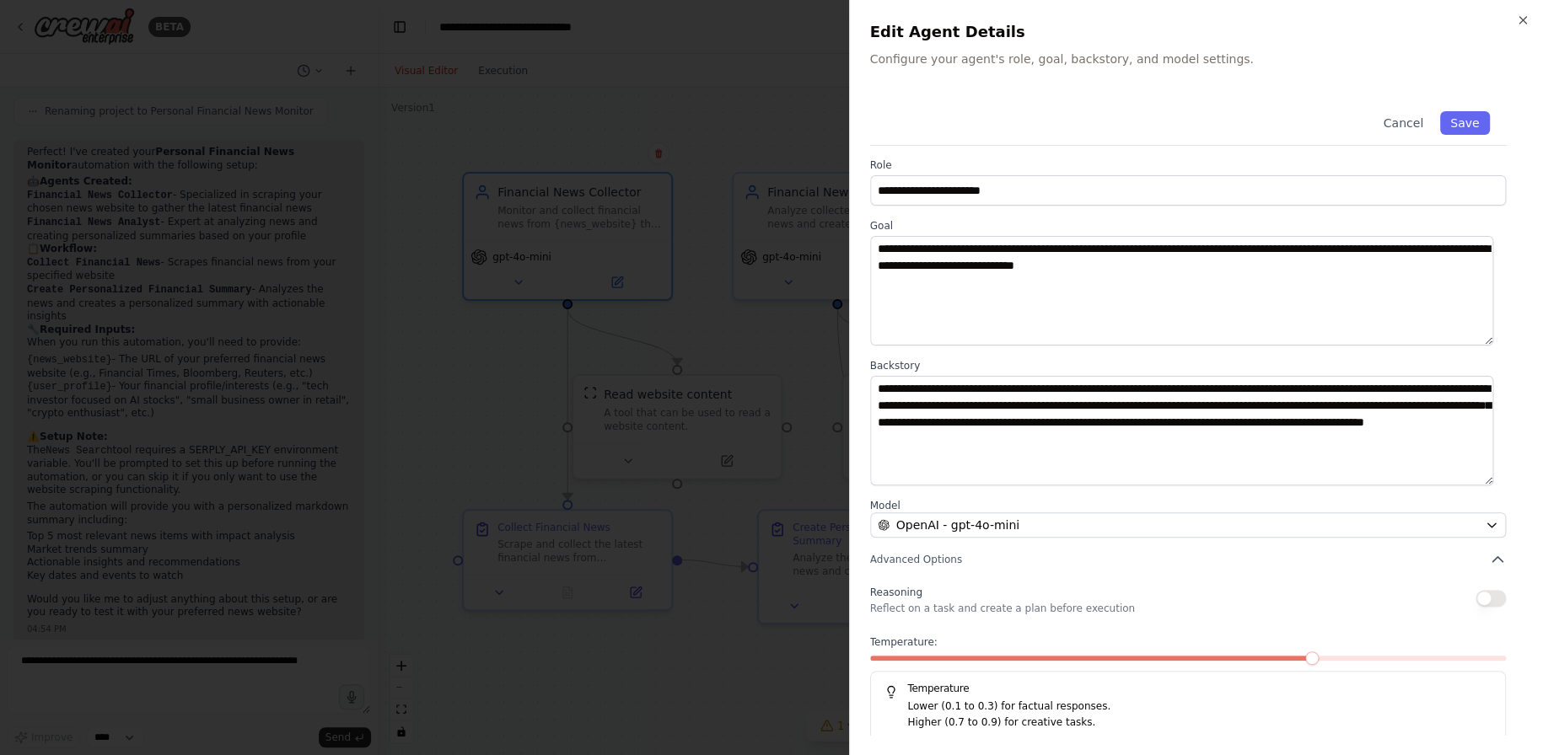
scroll to position [0, 0]
click at [1464, 110] on div "Cancel Save" at bounding box center [1188, 119] width 637 height 51
click at [1464, 120] on button "Save" at bounding box center [1464, 123] width 49 height 24
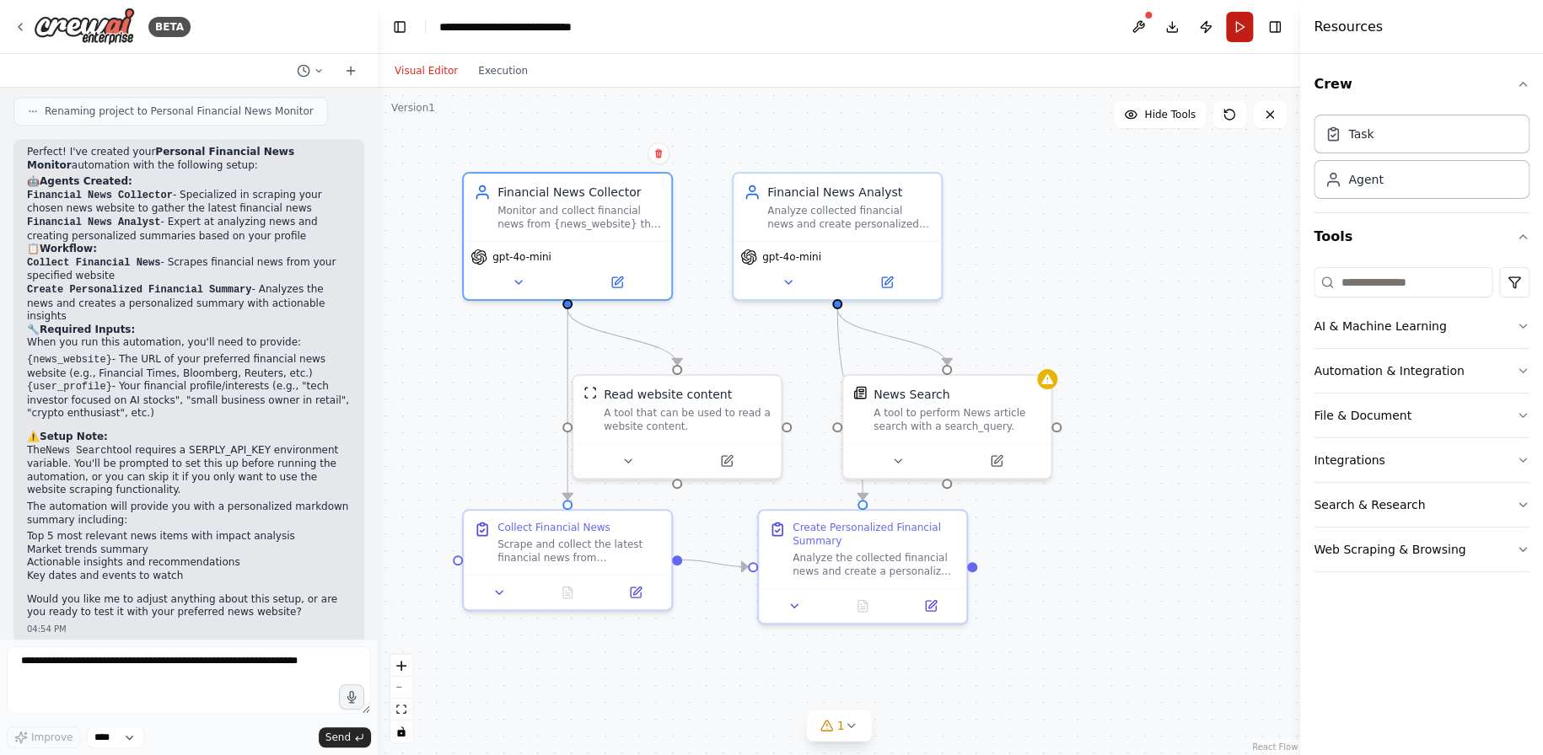
click at [1241, 28] on button "Run" at bounding box center [1239, 27] width 27 height 30
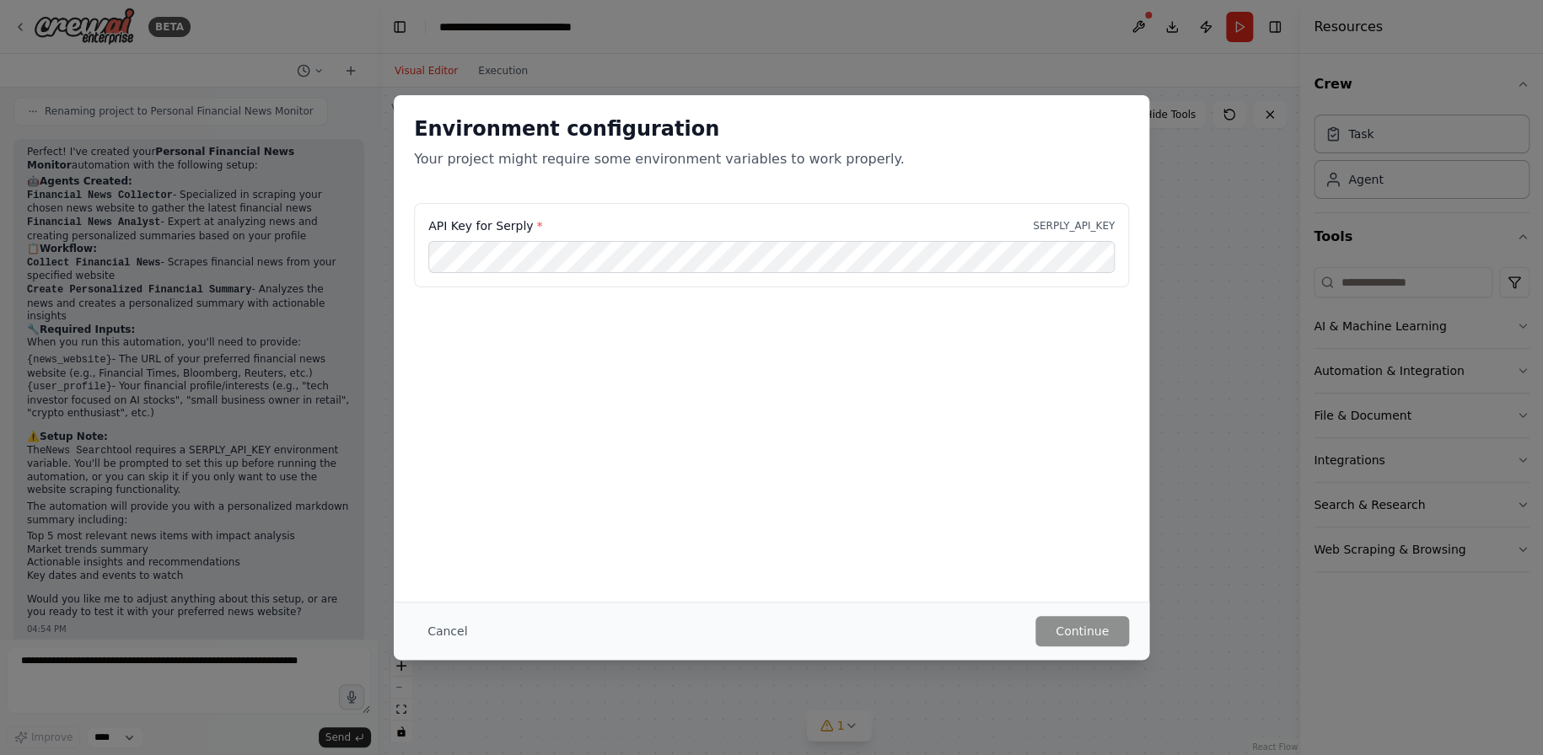
click at [526, 219] on label "API Key for Serply *" at bounding box center [485, 226] width 114 height 17
drag, startPoint x: 1029, startPoint y: 217, endPoint x: 1116, endPoint y: 229, distance: 87.8
click at [1116, 229] on div "API Key for Serply * SERPLY_API_KEY" at bounding box center [771, 245] width 715 height 84
copy p "SERPLY_API_KEY"
click at [442, 637] on button "Cancel" at bounding box center [447, 631] width 67 height 30
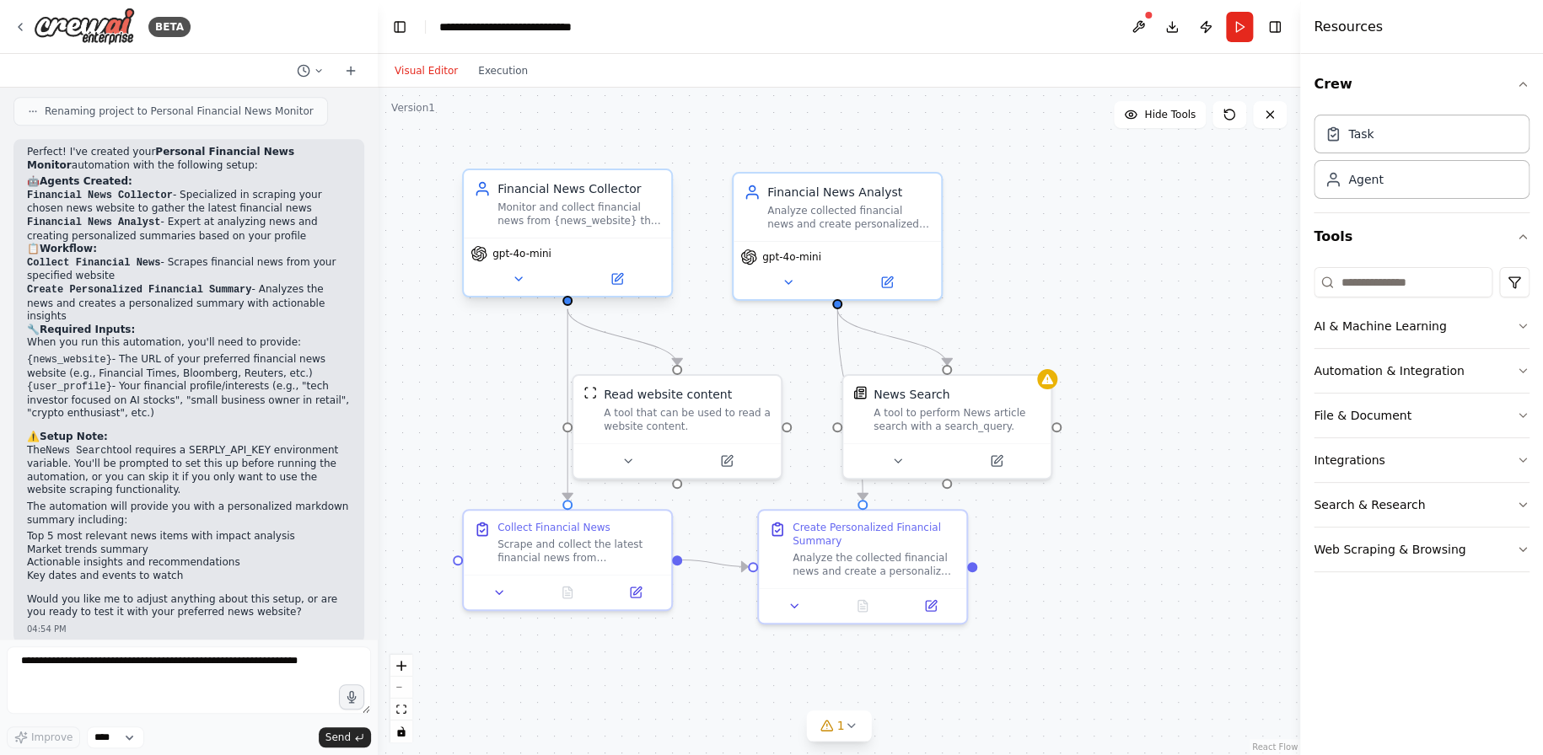
click at [570, 262] on div "gpt-4o-mini" at bounding box center [567, 267] width 207 height 58
click at [519, 278] on icon at bounding box center [518, 278] width 7 height 3
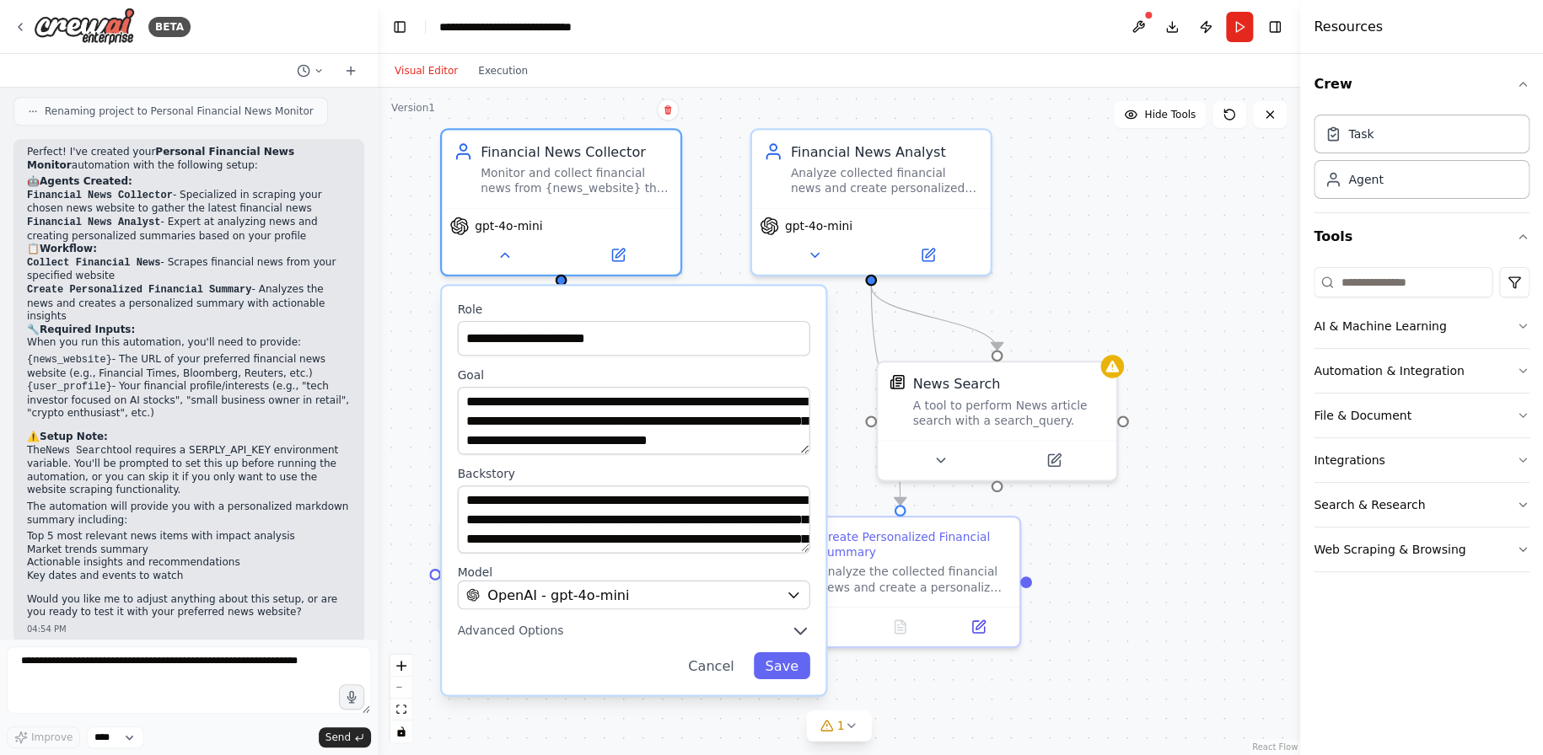
click at [180, 354] on li "{news_website} - The URL of your preferred financial news website (e.g., Financ…" at bounding box center [189, 366] width 324 height 27
click at [1163, 318] on div "**********" at bounding box center [839, 422] width 922 height 668
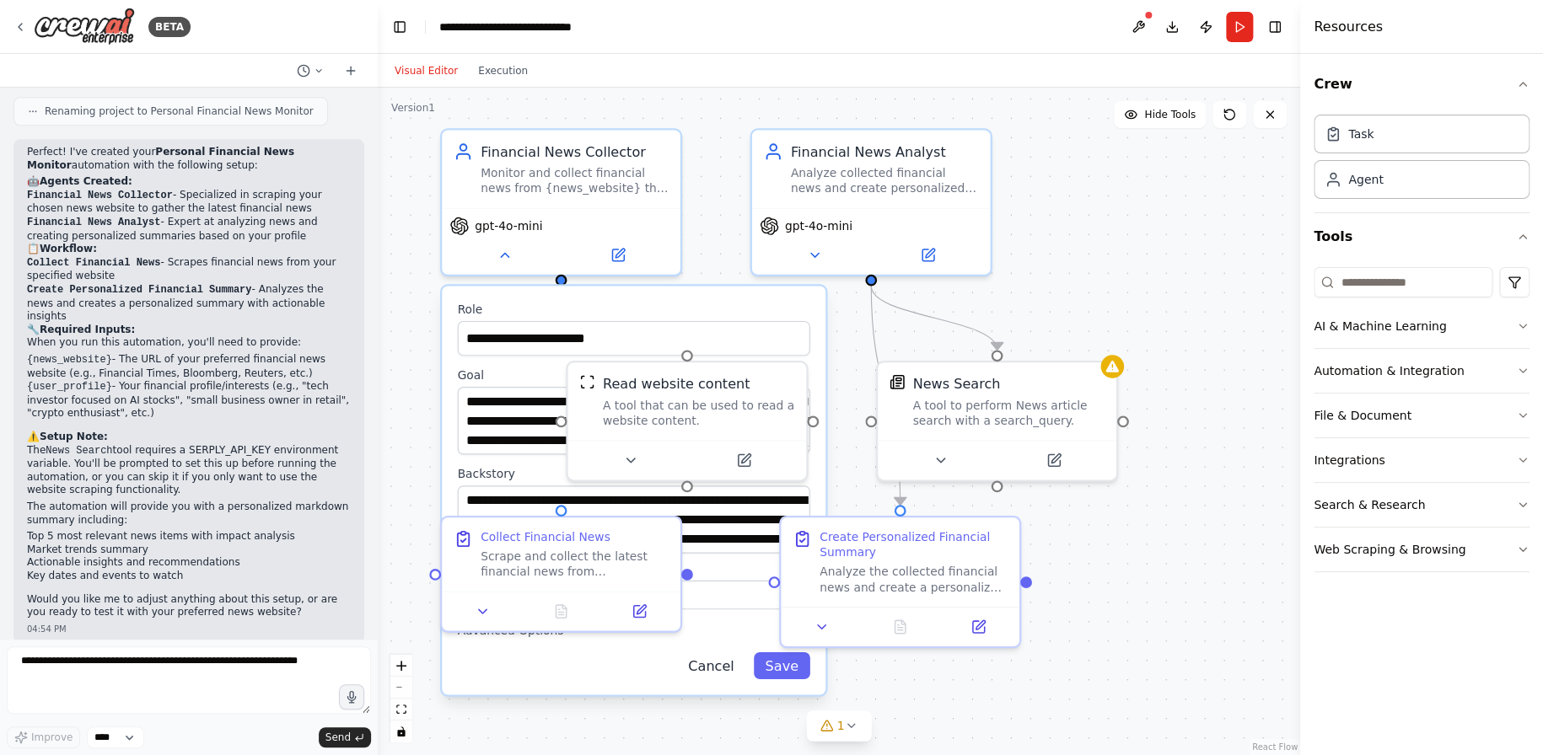
click at [729, 669] on button "Cancel" at bounding box center [710, 665] width 69 height 27
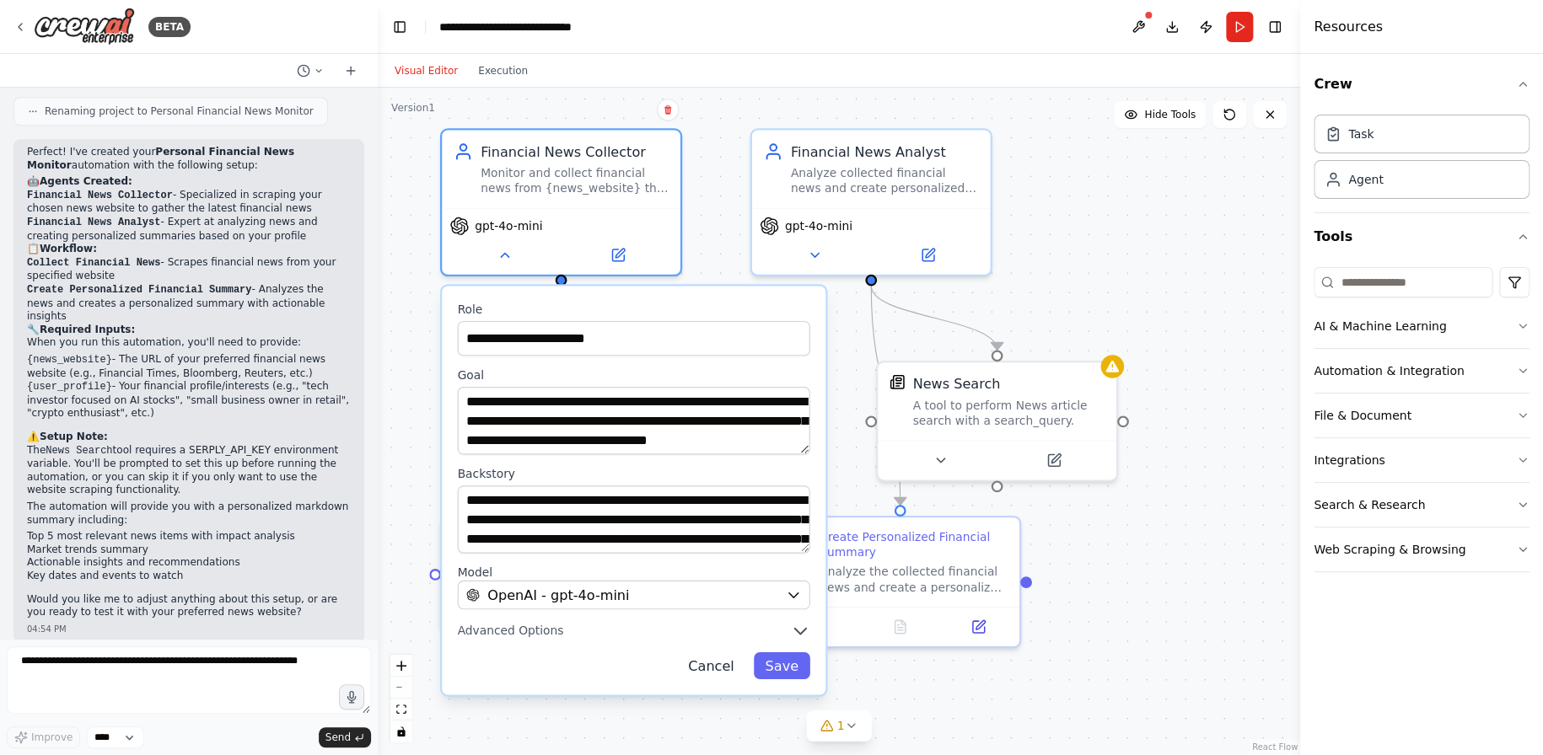
click at [730, 669] on button "Cancel" at bounding box center [710, 665] width 69 height 27
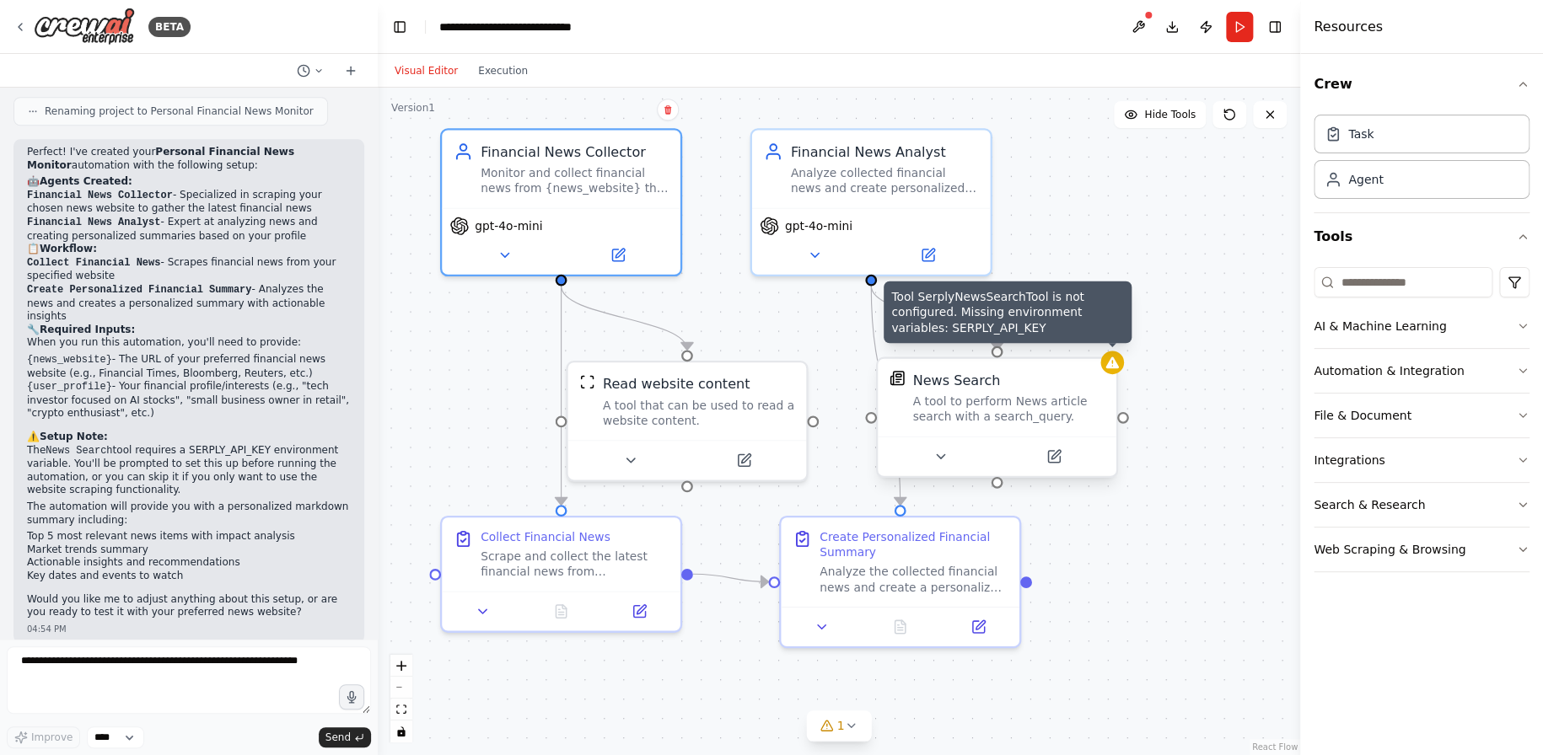
click at [1118, 368] on icon at bounding box center [1111, 362] width 15 height 15
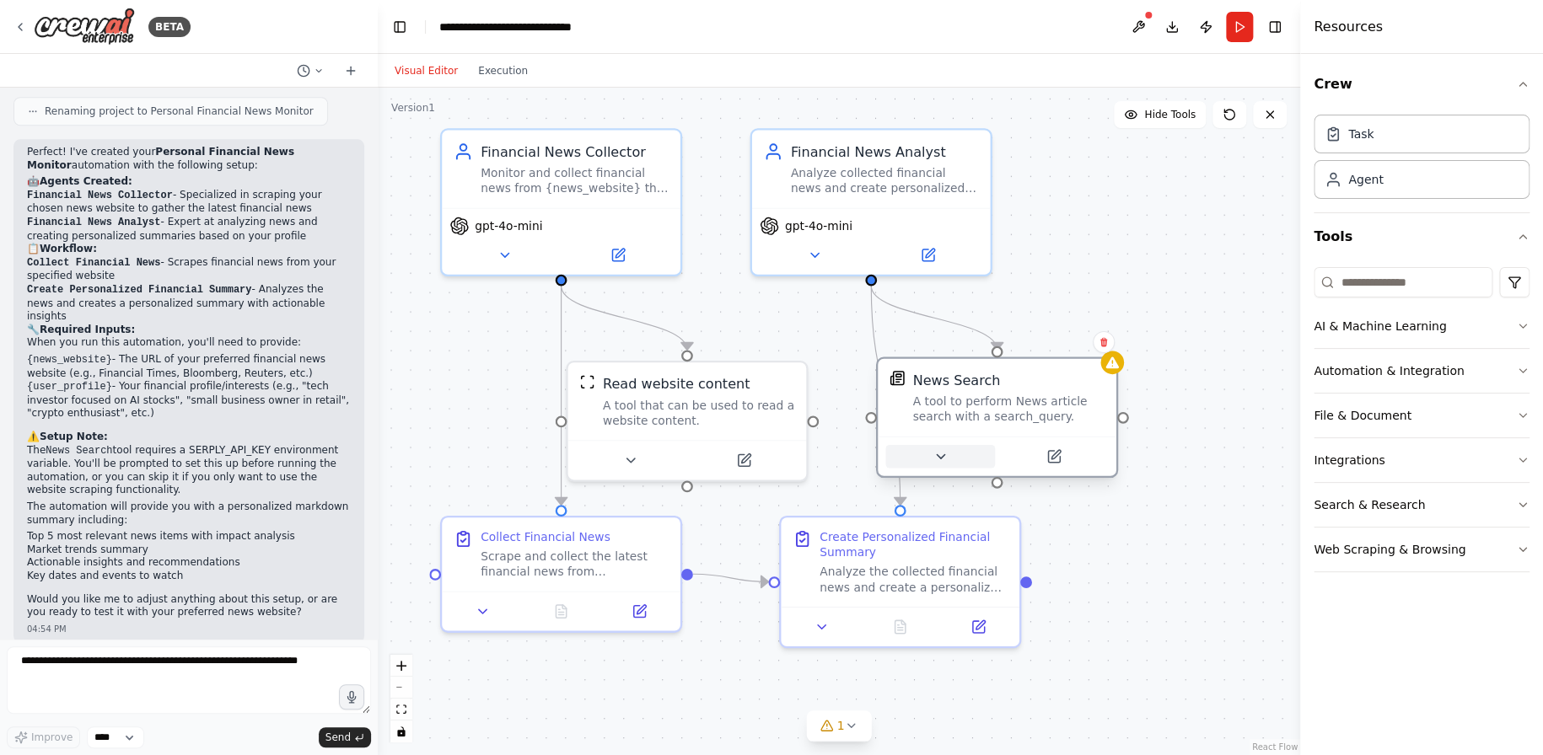
click at [947, 459] on icon at bounding box center [939, 456] width 15 height 15
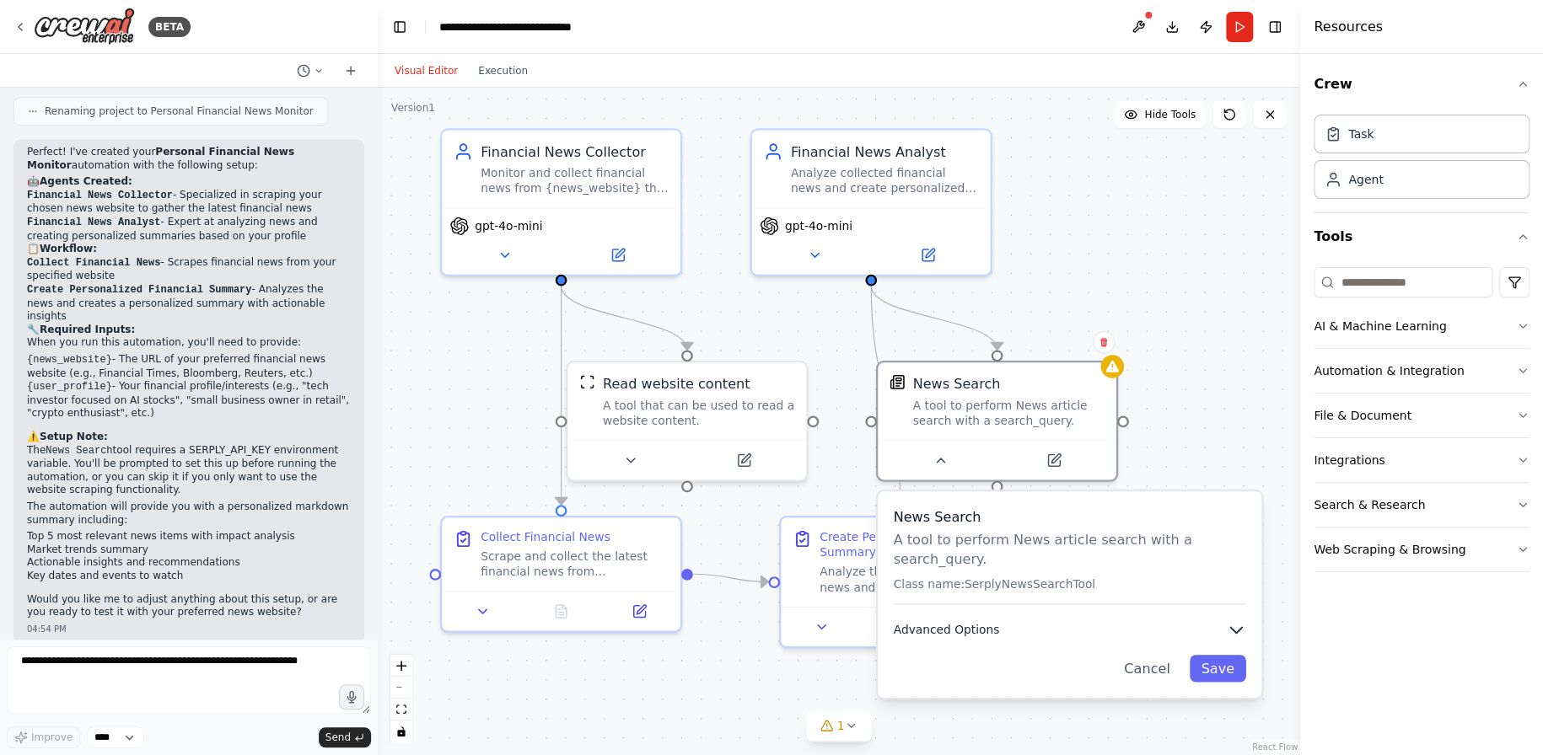
click at [1233, 621] on icon "button" at bounding box center [1236, 630] width 19 height 19
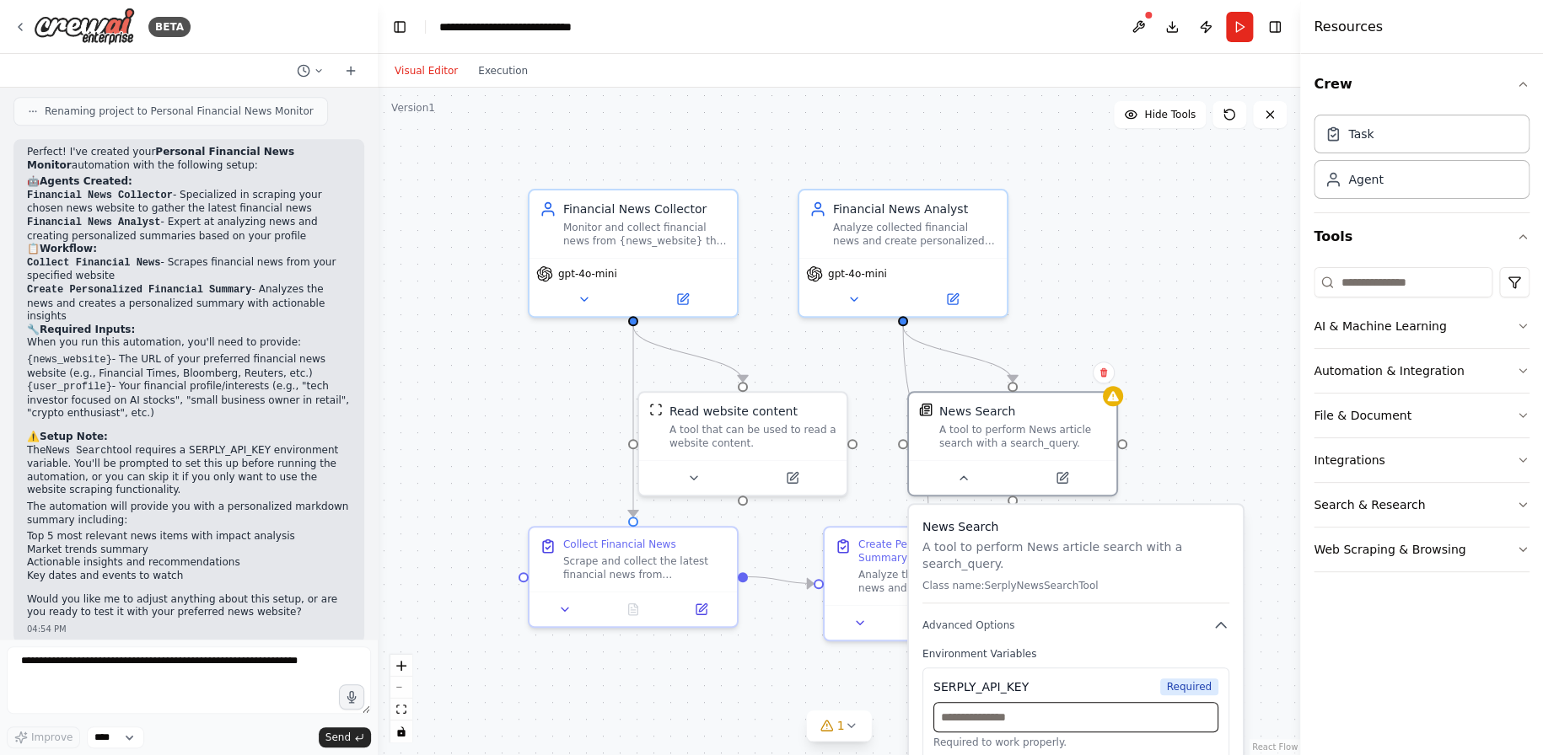
click at [1018, 702] on input "text" at bounding box center [1075, 717] width 285 height 30
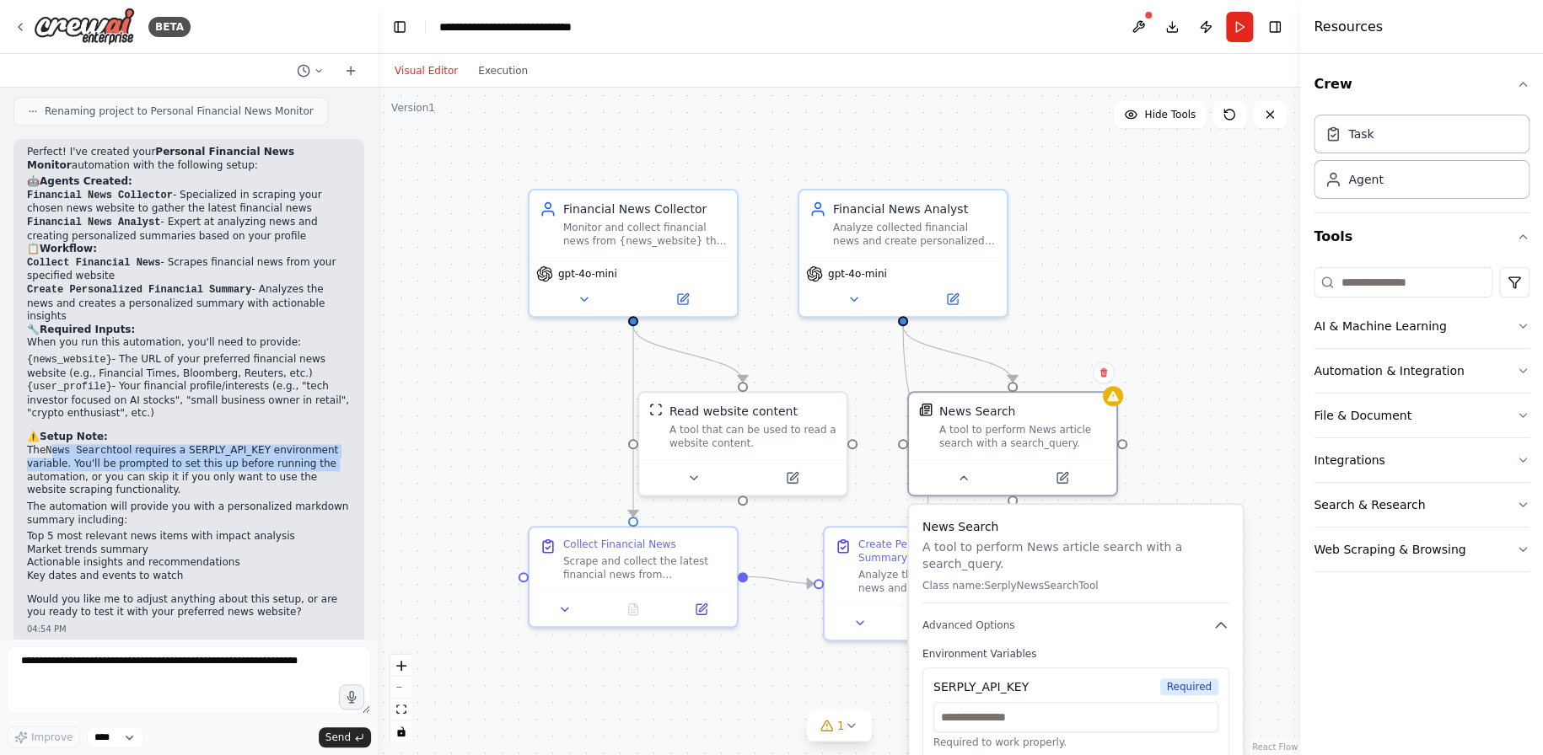
drag, startPoint x: 52, startPoint y: 440, endPoint x: 301, endPoint y: 446, distance: 248.8
click at [301, 446] on p "The News Search tool requires a SERPLY_API_KEY environment variable. You'll be …" at bounding box center [189, 470] width 324 height 53
click at [169, 503] on p "The automation will provide you with a personalized markdown summary including:" at bounding box center [189, 514] width 324 height 26
drag, startPoint x: 143, startPoint y: 466, endPoint x: 152, endPoint y: 481, distance: 16.6
click at [152, 481] on p "The News Search tool requires a SERPLY_API_KEY environment variable. You'll be …" at bounding box center [189, 470] width 324 height 53
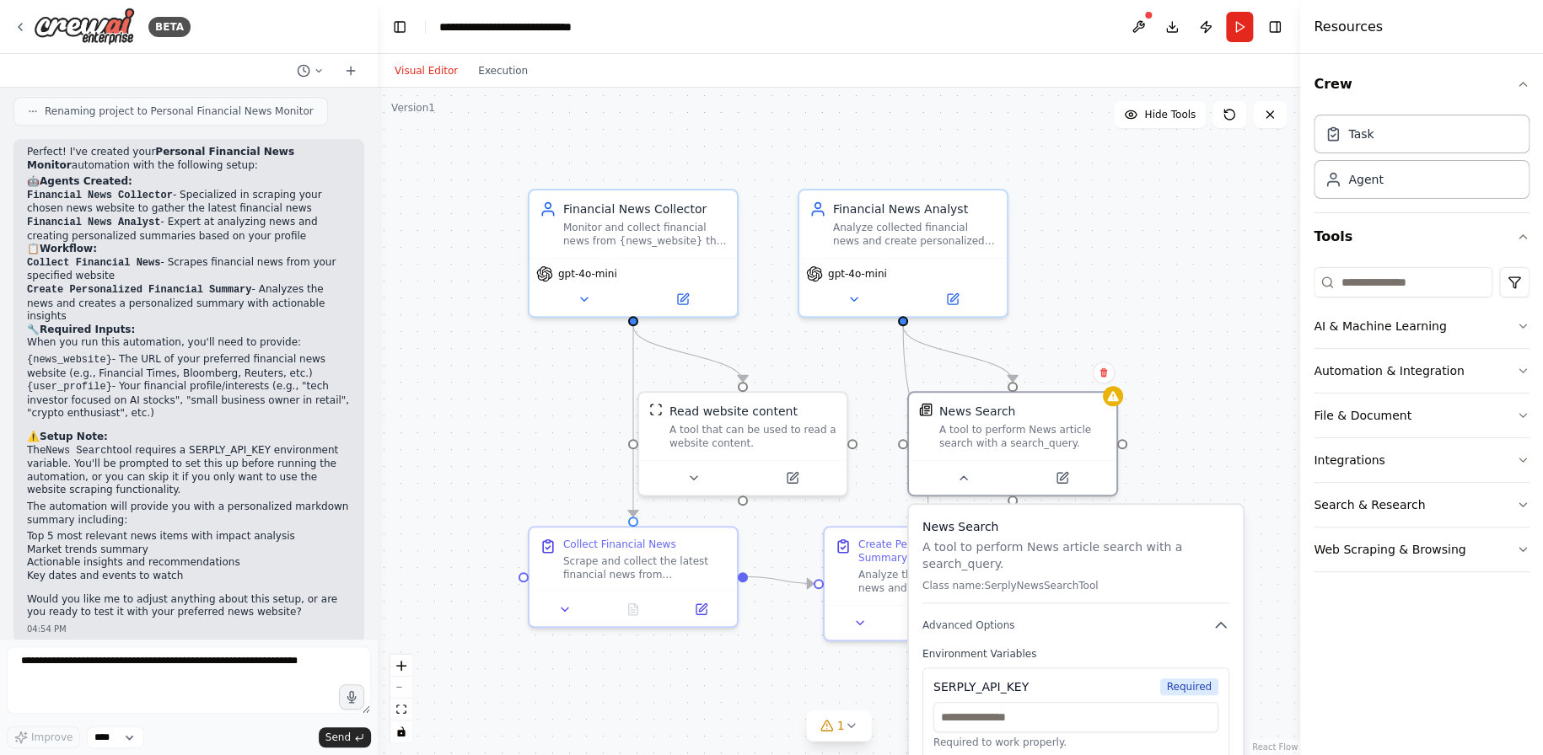
click at [213, 444] on p "The News Search tool requires a SERPLY_API_KEY environment variable. You'll be …" at bounding box center [189, 470] width 324 height 53
drag, startPoint x: 178, startPoint y: 431, endPoint x: 248, endPoint y: 428, distance: 70.0
click at [248, 444] on p "The News Search tool requires a SERPLY_API_KEY environment variable. You'll be …" at bounding box center [189, 470] width 324 height 53
copy p "SERPLY_API_KEY"
click at [215, 664] on textarea at bounding box center [189, 680] width 364 height 67
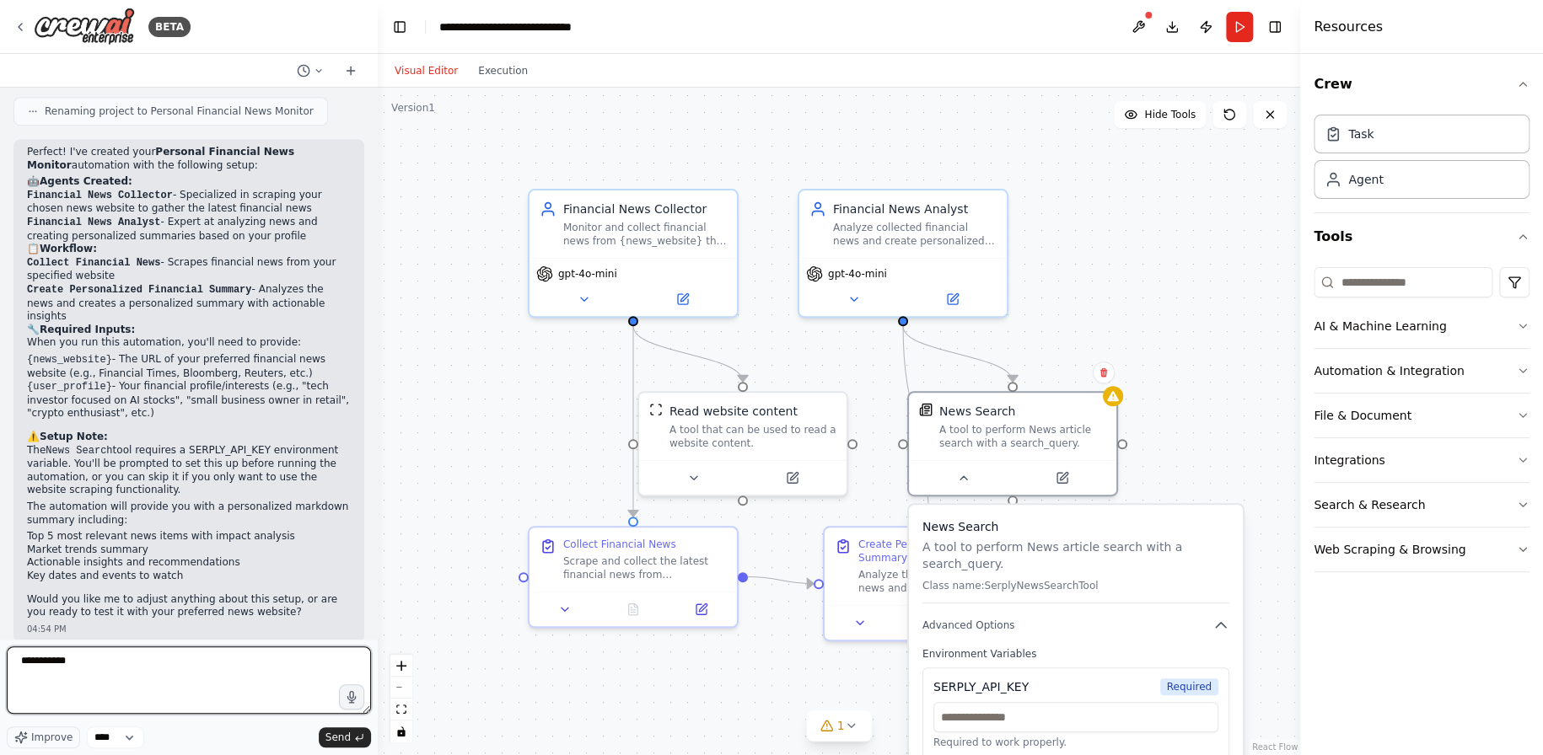
paste textarea "**********"
type textarea "**********"
click at [339, 733] on span "Send" at bounding box center [337, 737] width 25 height 13
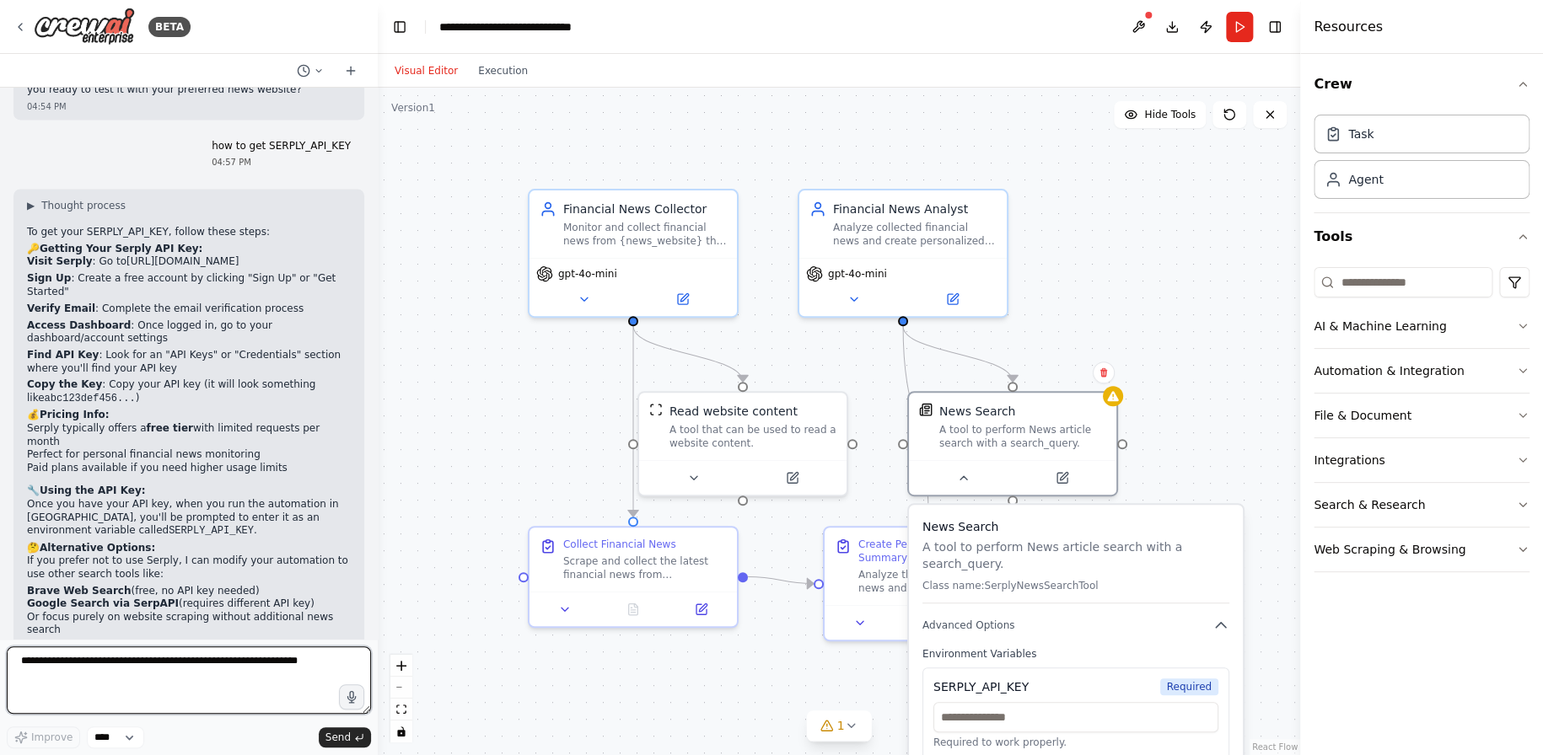
scroll to position [1418, 0]
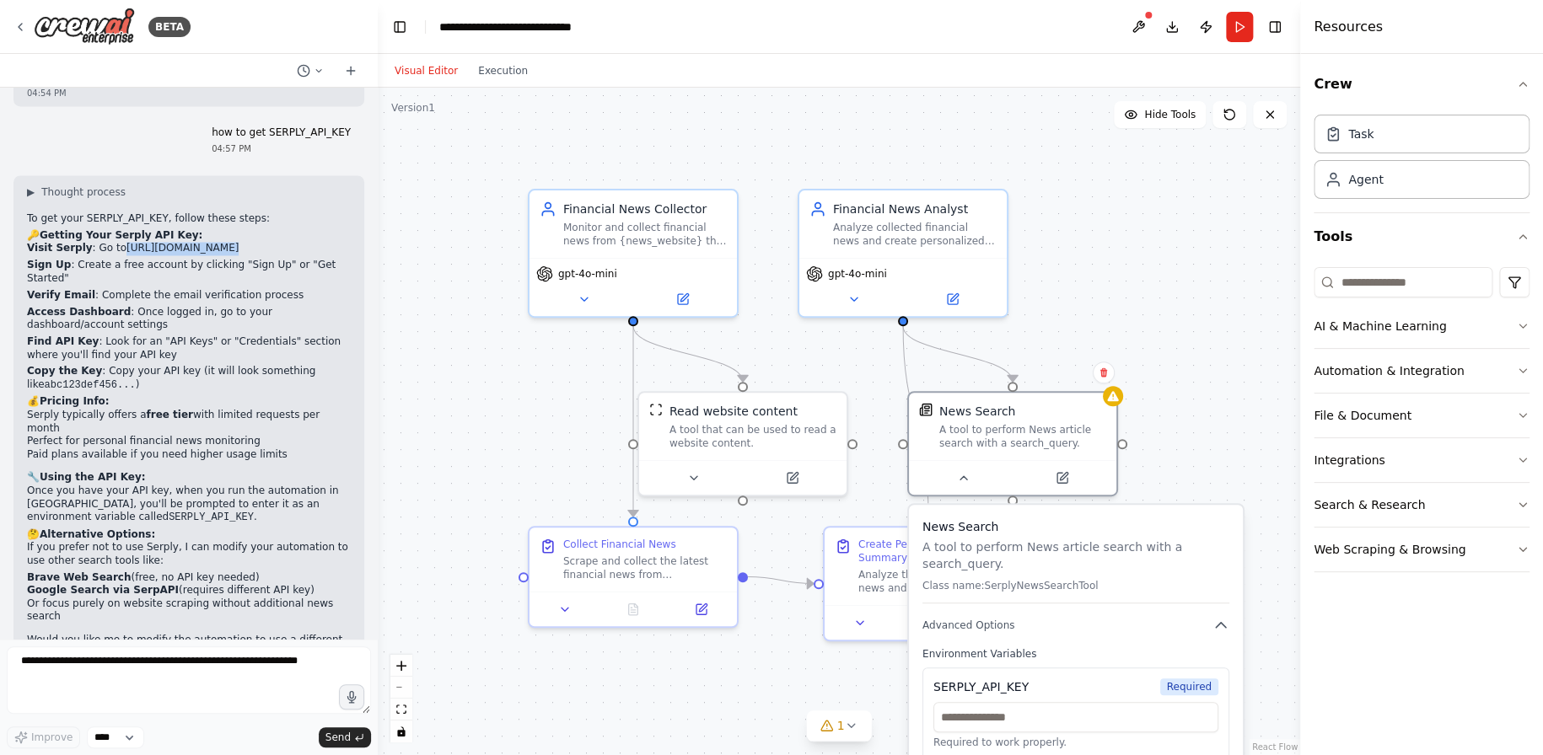
drag, startPoint x: 111, startPoint y: 232, endPoint x: 190, endPoint y: 228, distance: 78.5
click at [190, 242] on p "Visit Serply : Go to https://serply.io/" at bounding box center [189, 248] width 324 height 13
click at [201, 242] on p "Visit Serply : Go to https://serply.io/" at bounding box center [189, 248] width 324 height 13
drag, startPoint x: 200, startPoint y: 232, endPoint x: 114, endPoint y: 233, distance: 86.0
click at [114, 242] on p "Visit Serply : Go to https://serply.io/" at bounding box center [189, 248] width 324 height 13
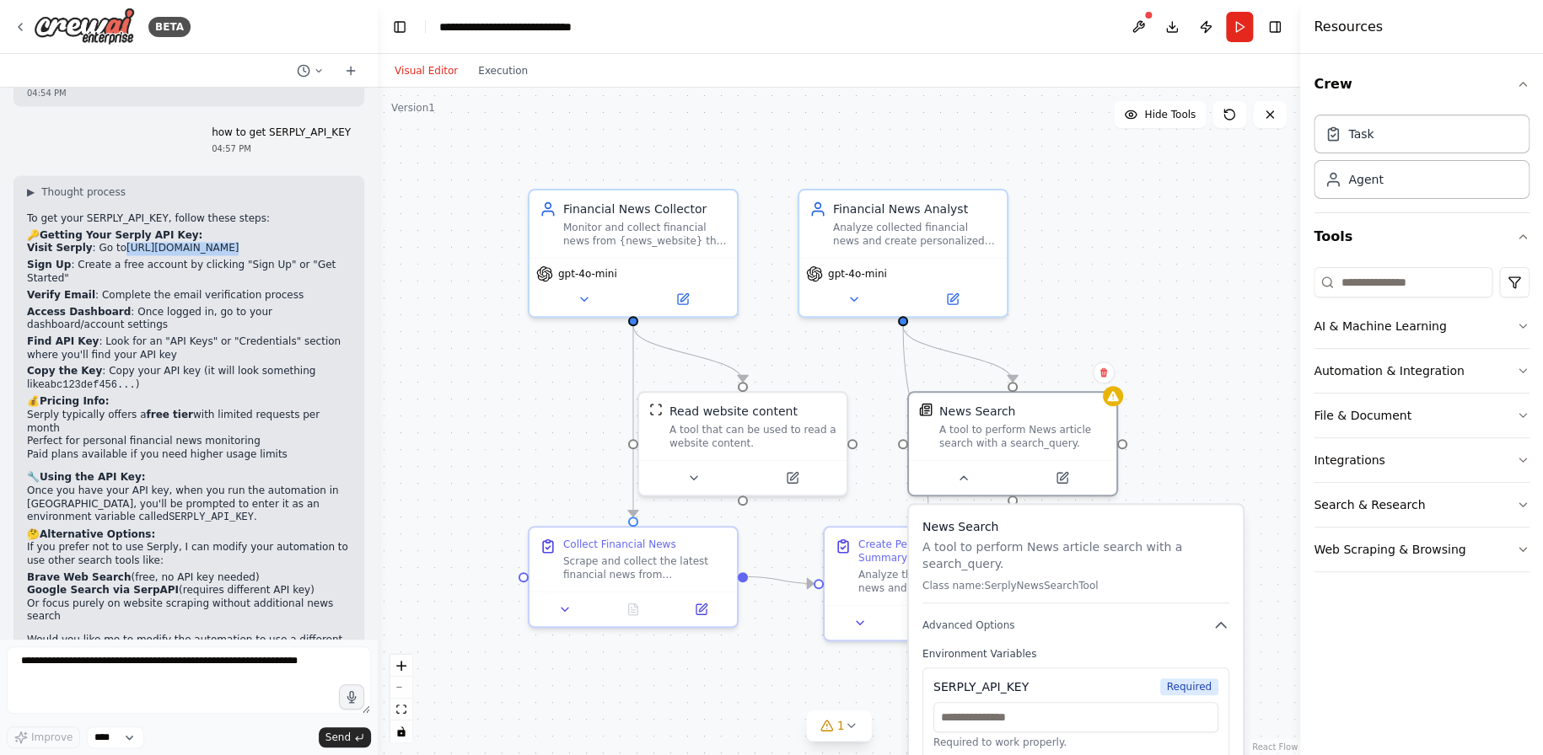
copy link "[URL][DOMAIN_NAME]"
click at [1523, 545] on icon "button" at bounding box center [1522, 549] width 13 height 13
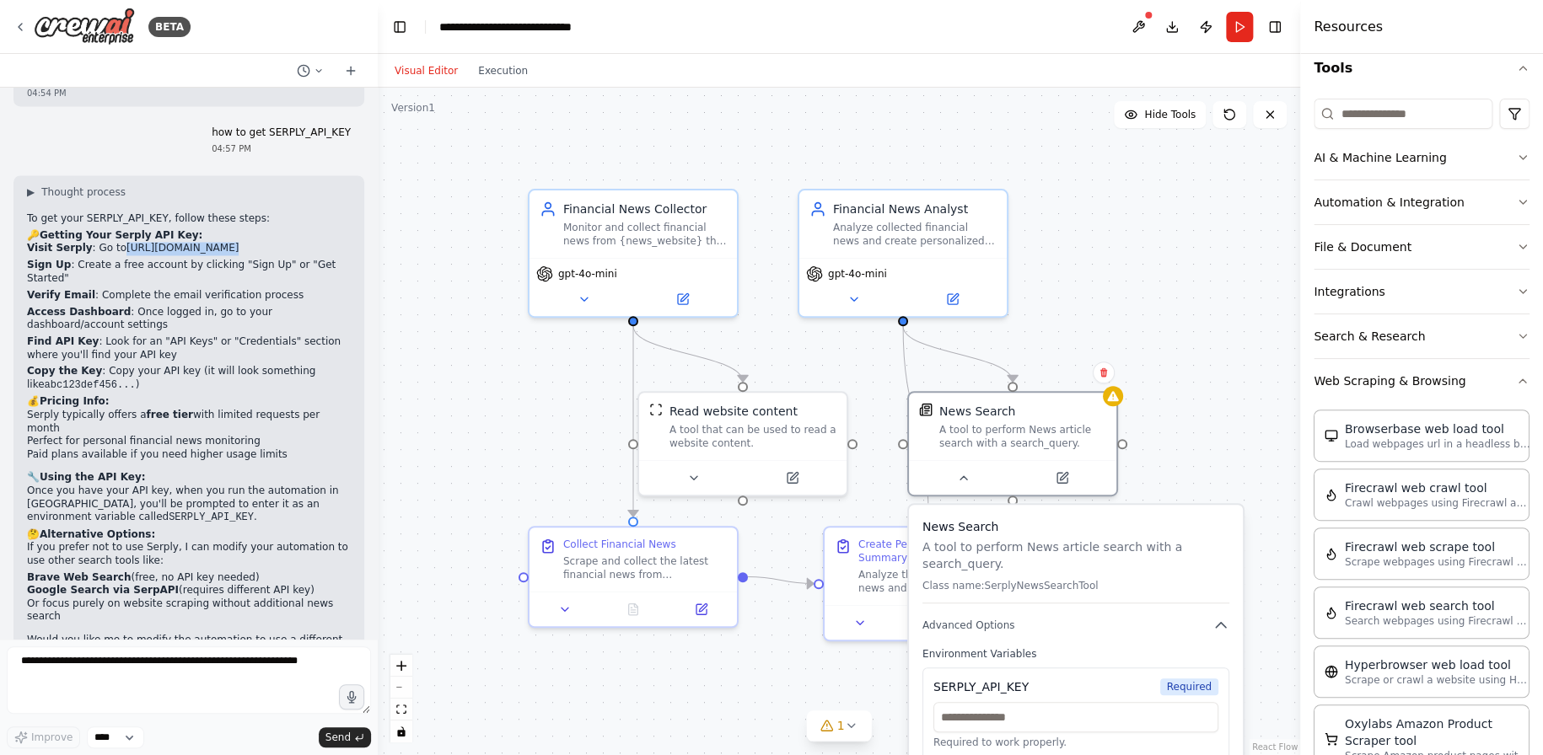
click at [1232, 481] on div ".deletable-edge-delete-btn { width: 20px; height: 20px; border: 0px solid #ffff…" at bounding box center [839, 422] width 922 height 668
click at [1217, 331] on div ".deletable-edge-delete-btn { width: 20px; height: 20px; border: 0px solid #ffff…" at bounding box center [839, 422] width 922 height 668
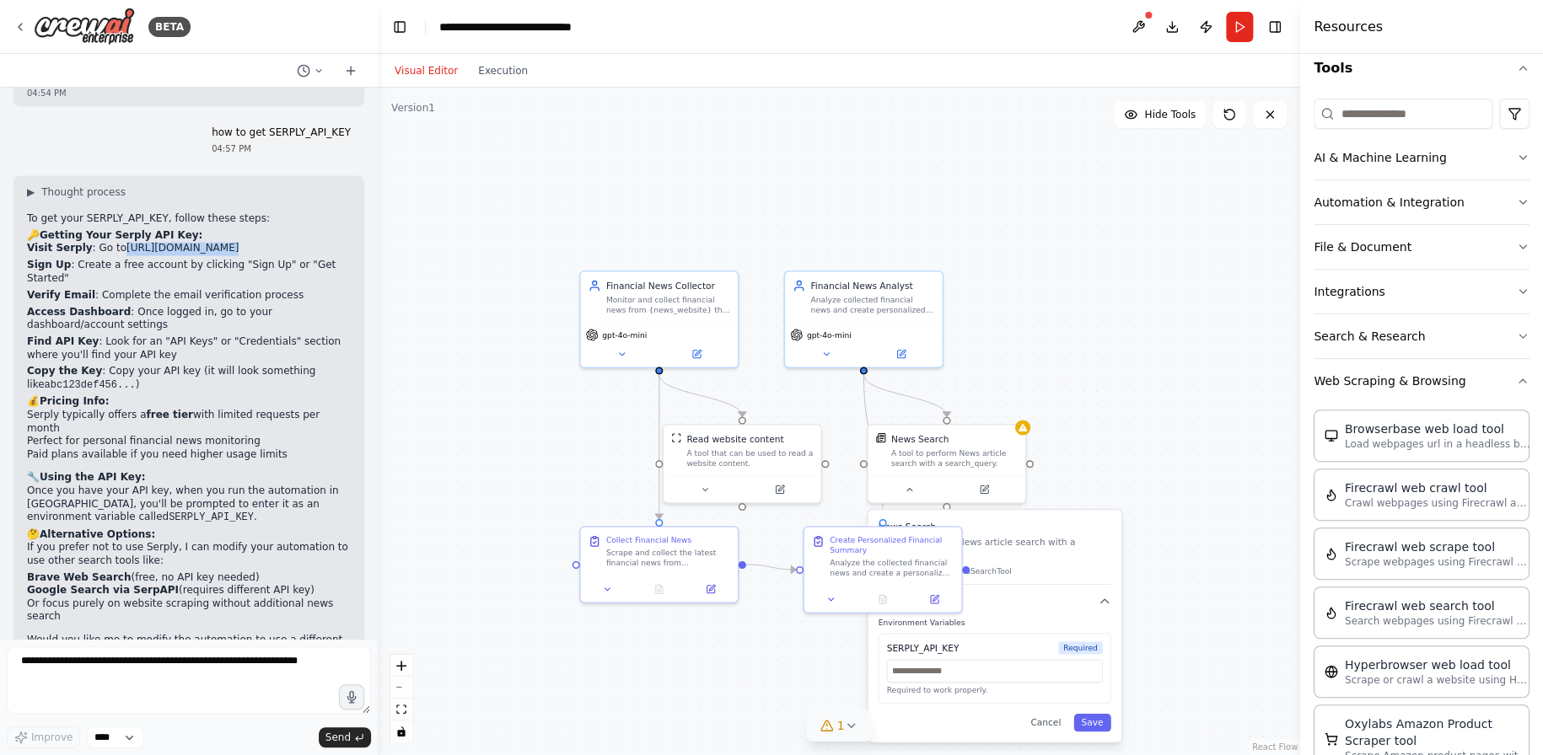
click at [844, 728] on icon at bounding box center [850, 725] width 13 height 13
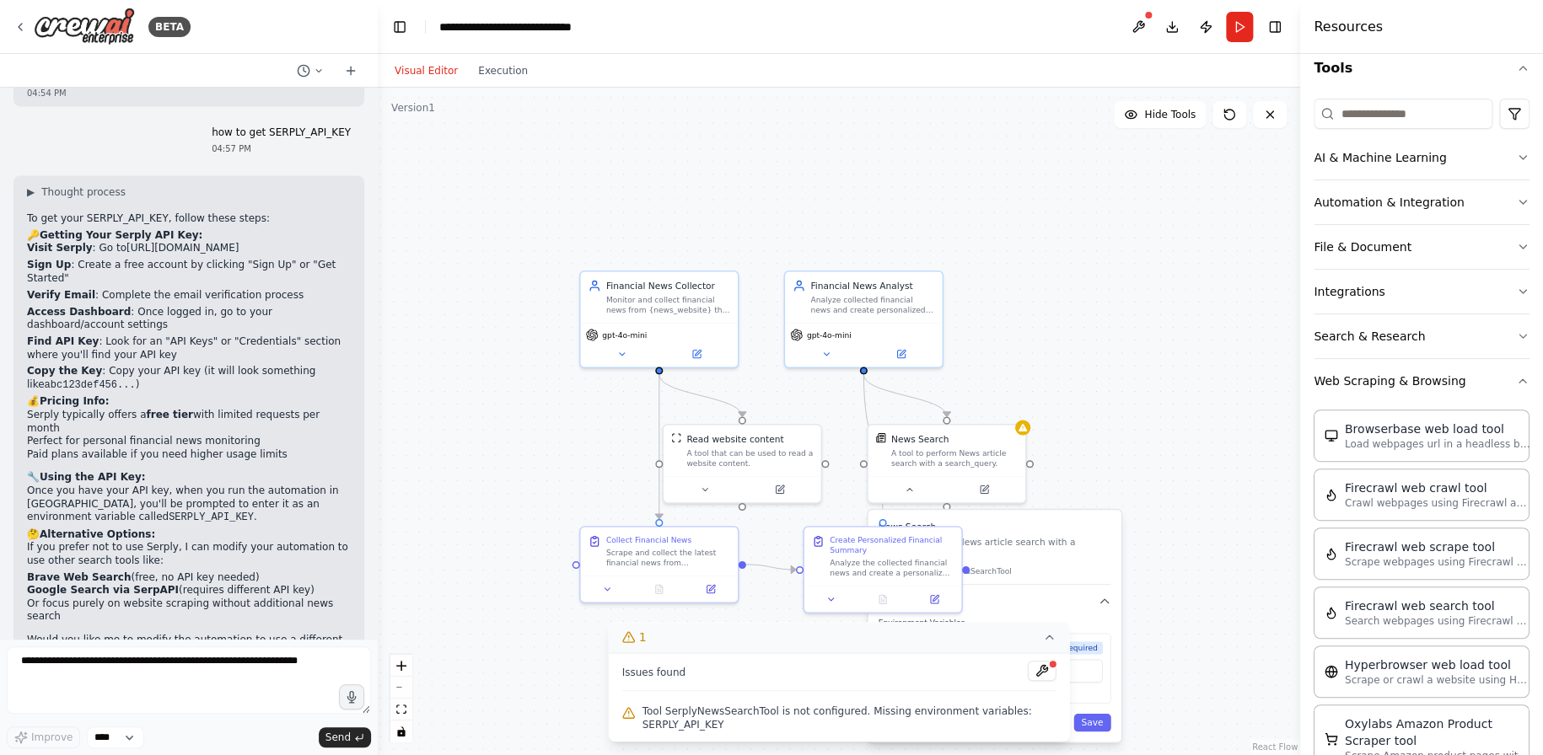
click at [1517, 239] on div "Crew Task Agent Tools AI & Machine Learning Automation & Integration File & Doc…" at bounding box center [1421, 404] width 243 height 701
click at [1516, 252] on icon "button" at bounding box center [1522, 246] width 13 height 13
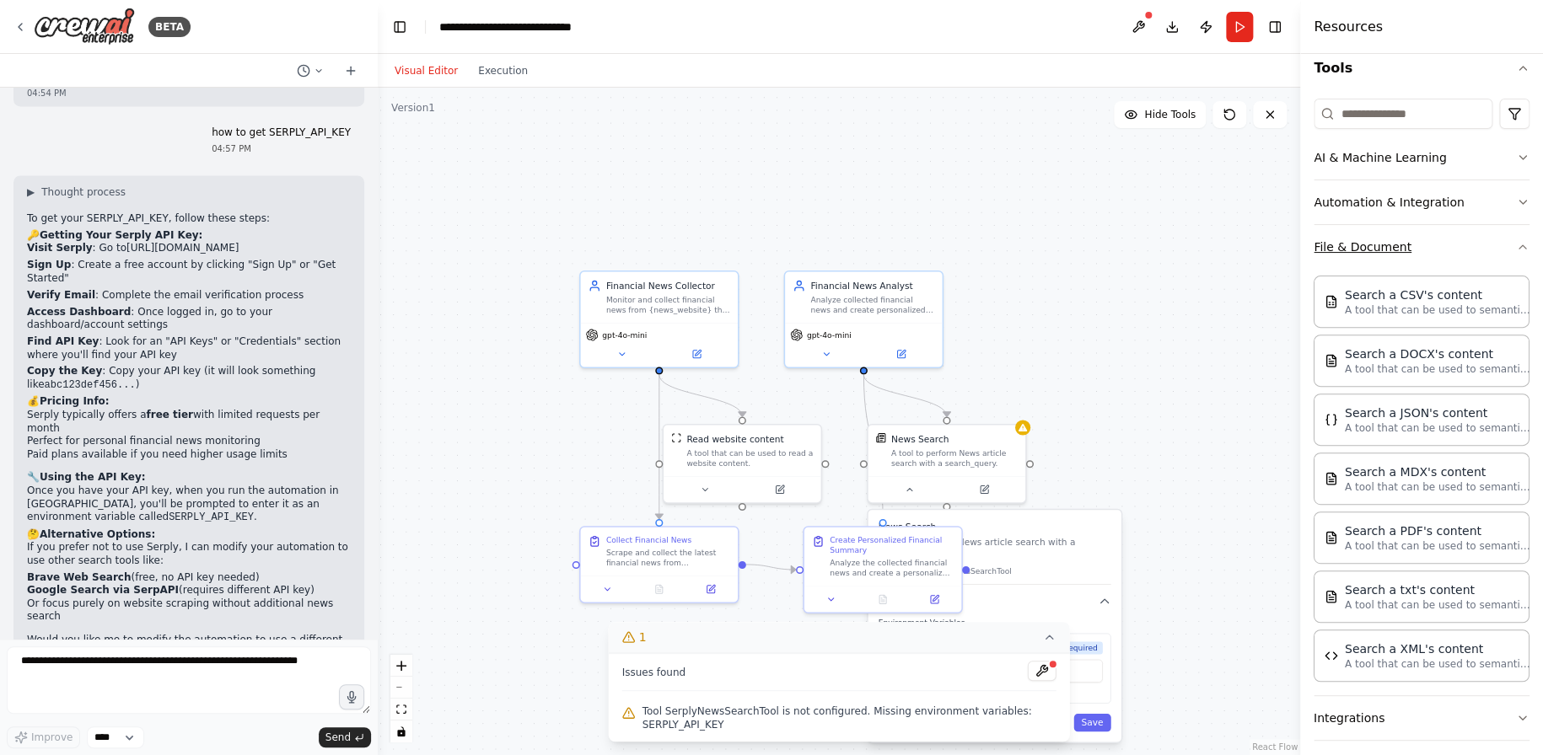
click at [1516, 248] on icon "button" at bounding box center [1522, 246] width 13 height 13
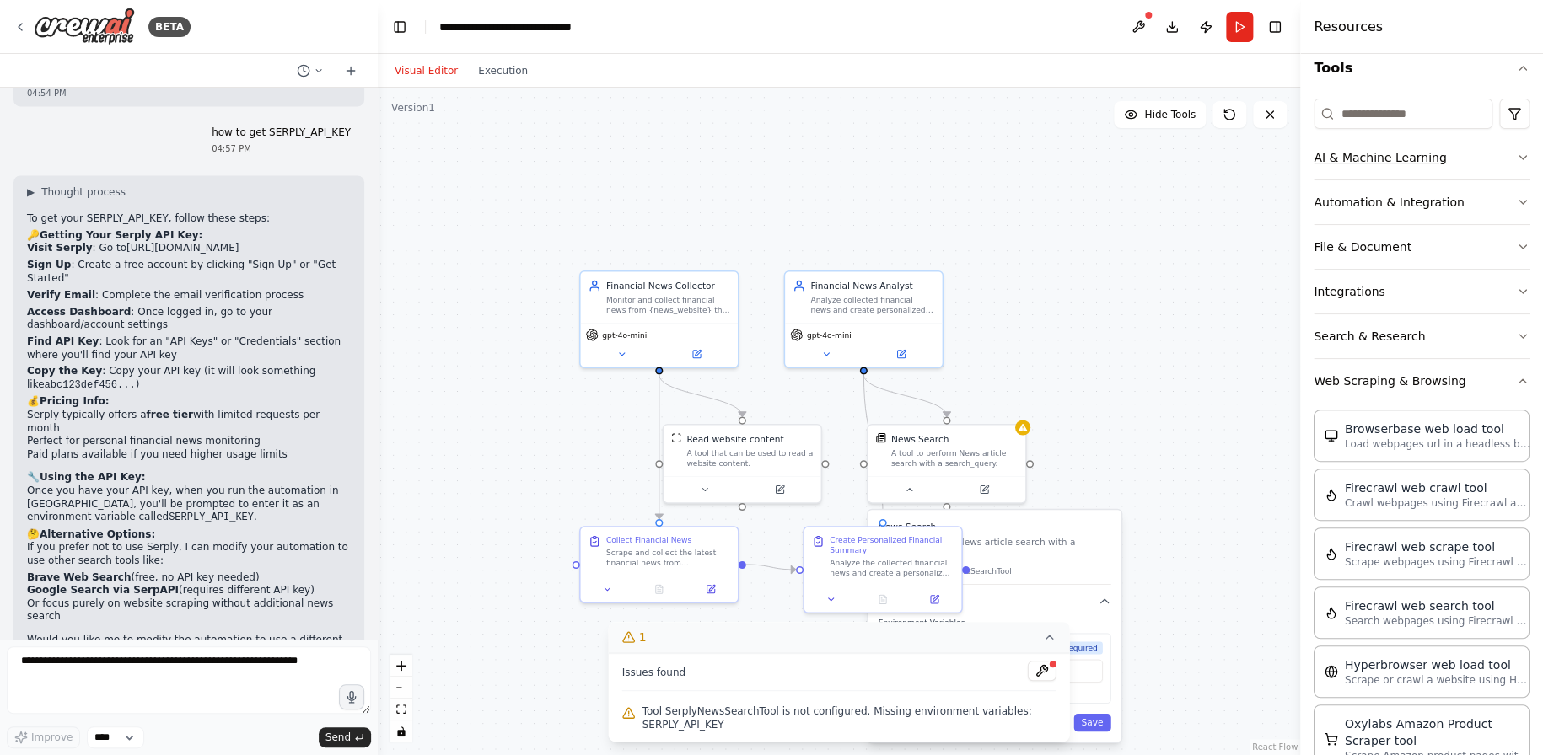
click at [1516, 154] on icon "button" at bounding box center [1522, 157] width 13 height 13
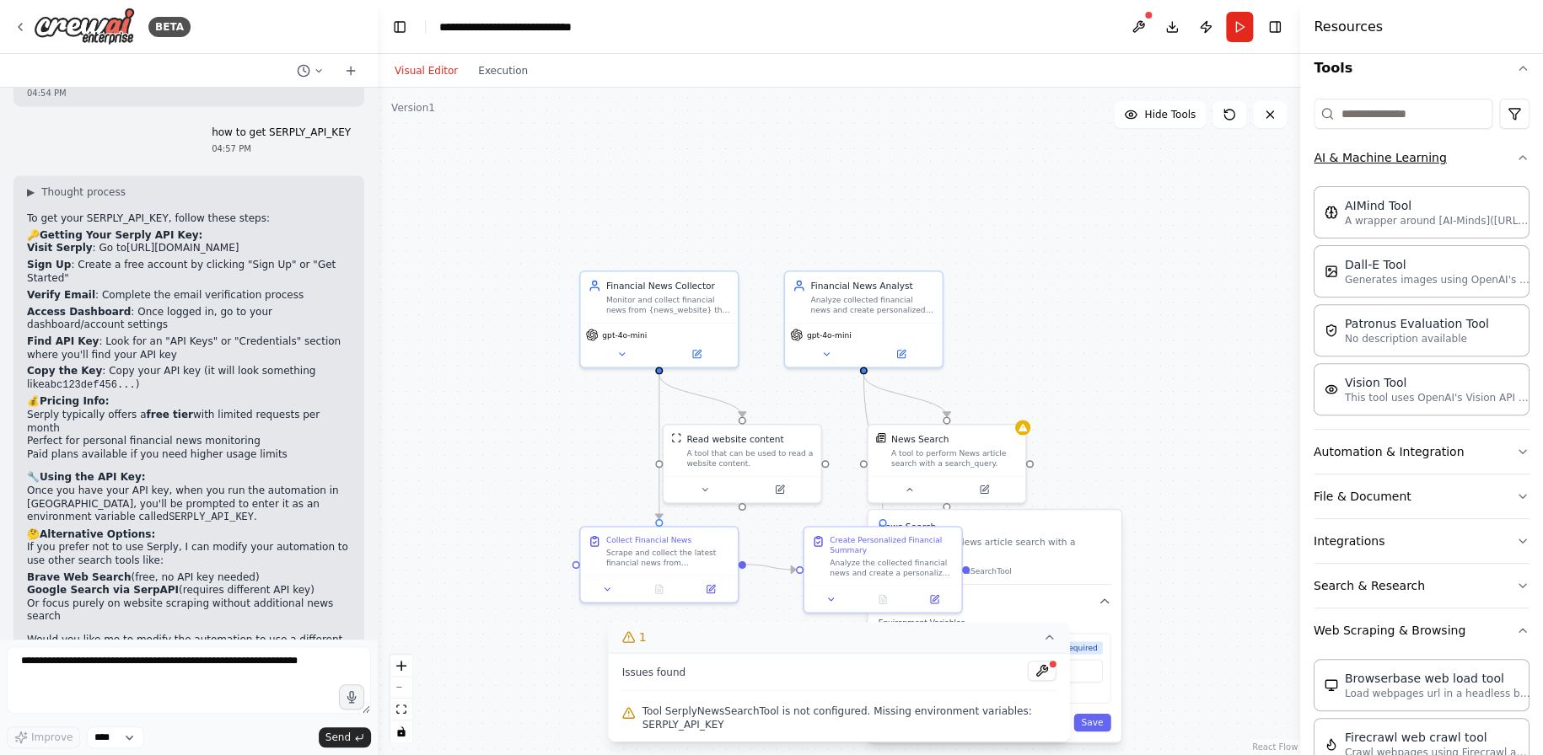
click at [1516, 154] on icon "button" at bounding box center [1522, 157] width 13 height 13
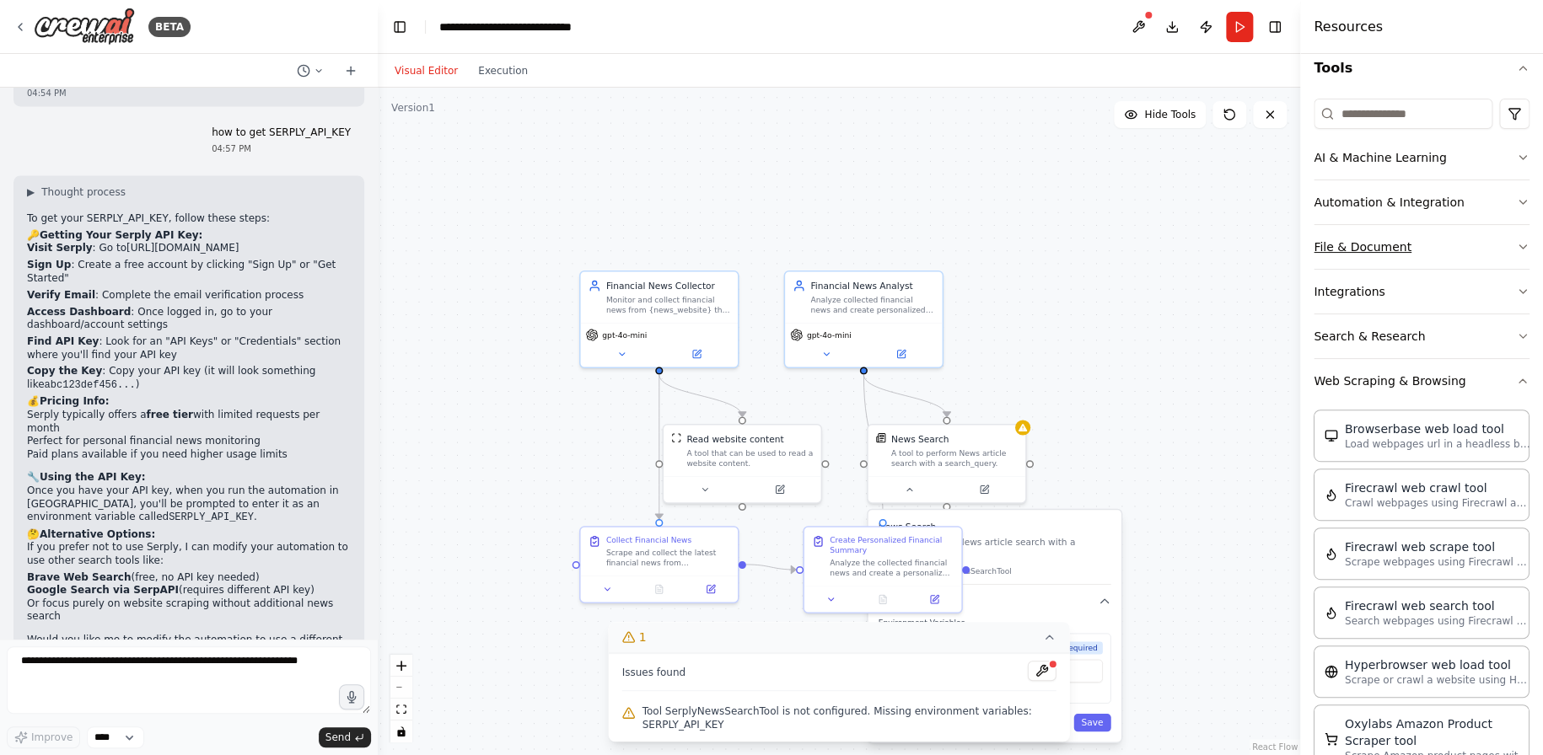
scroll to position [0, 0]
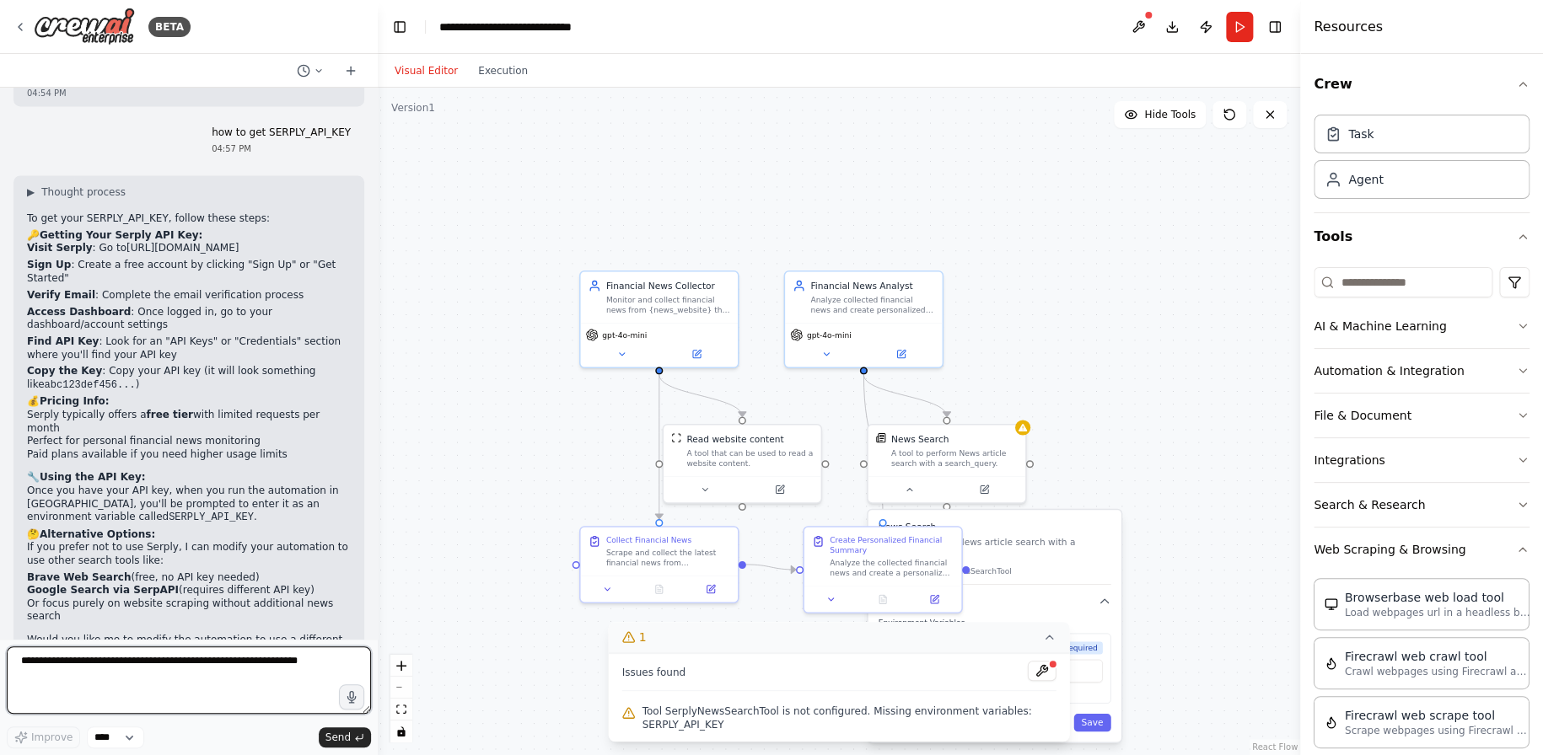
click at [283, 678] on textarea at bounding box center [189, 680] width 364 height 67
click at [246, 670] on textarea at bounding box center [189, 680] width 364 height 67
type textarea "*"
type textarea "*****"
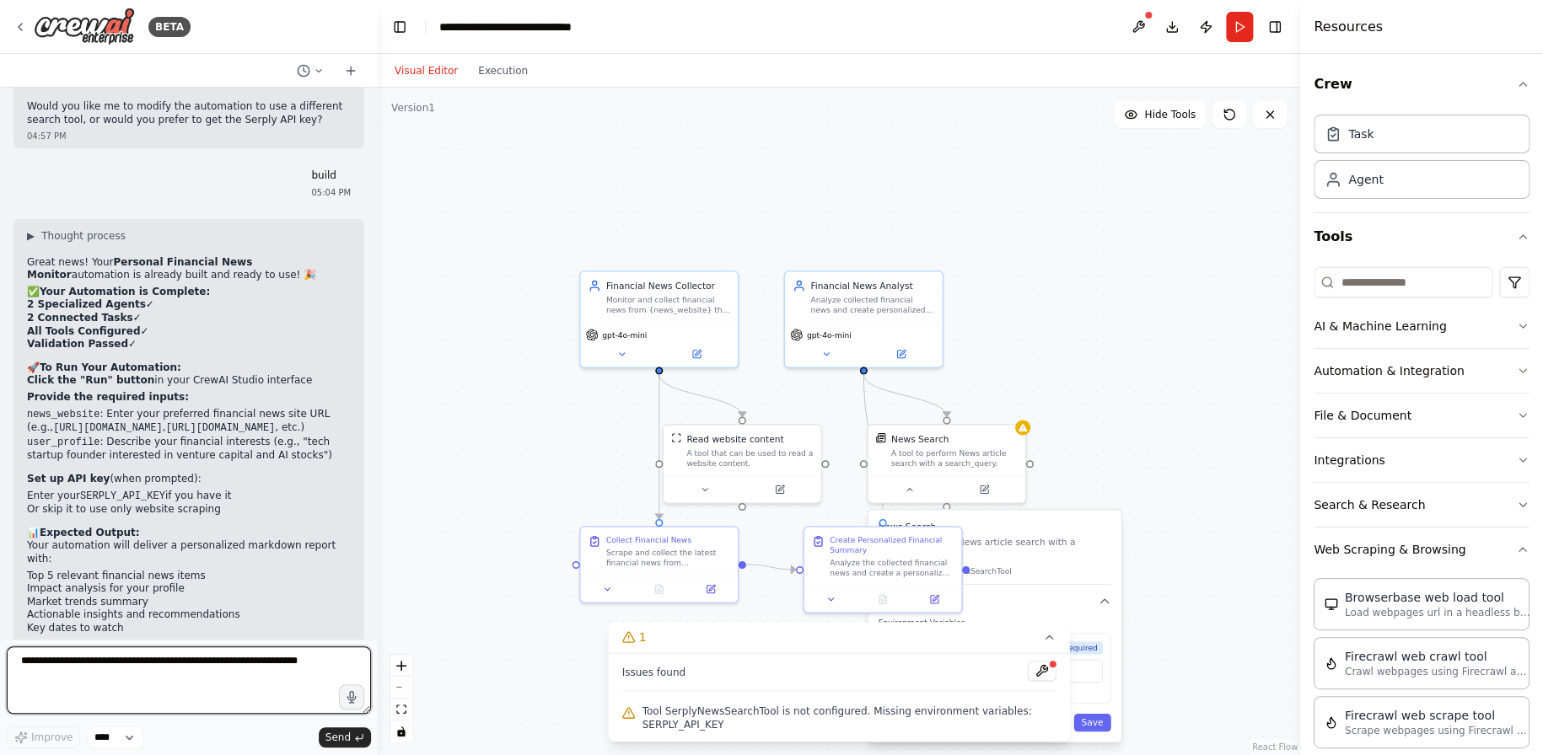
scroll to position [1964, 0]
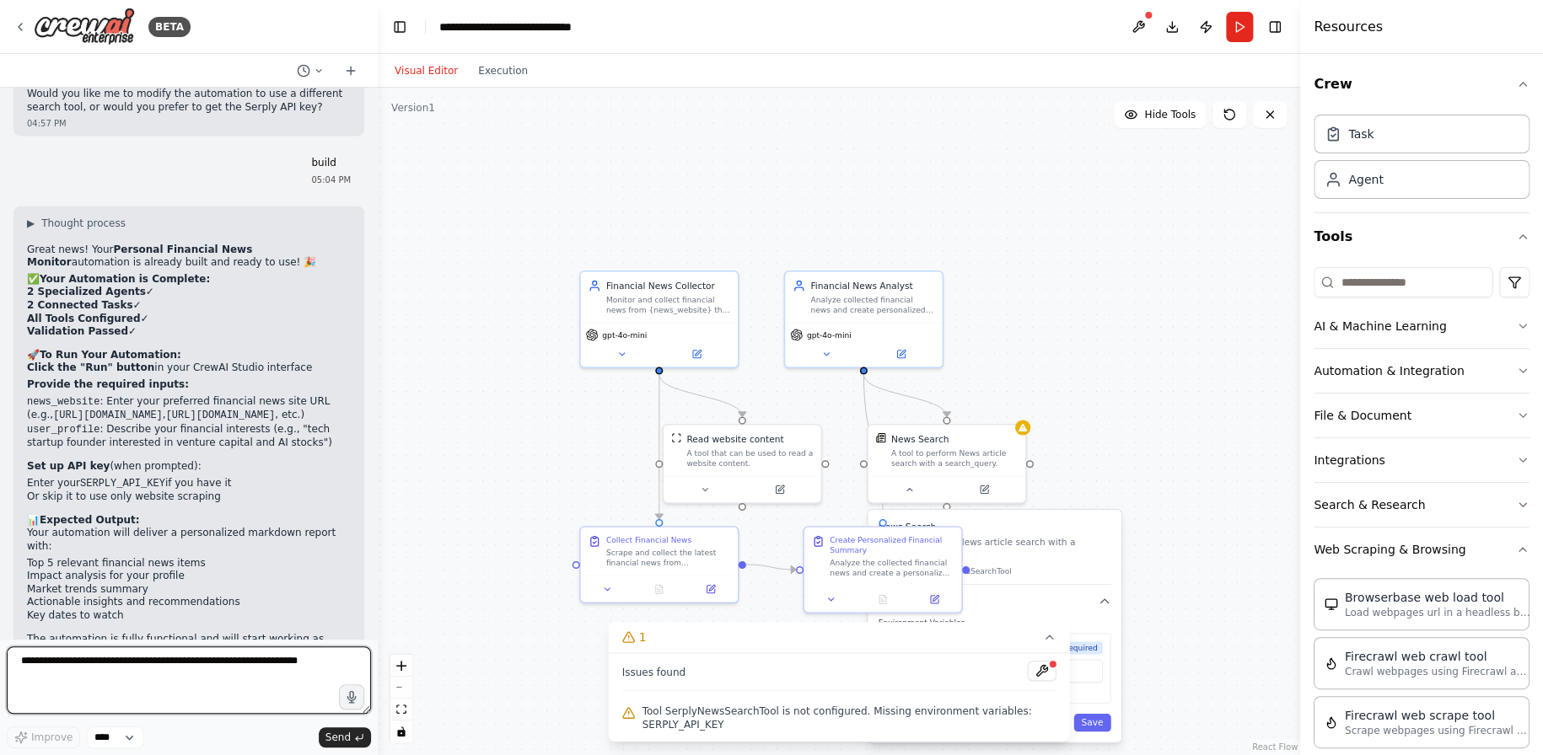
click at [165, 674] on textarea at bounding box center [189, 680] width 364 height 67
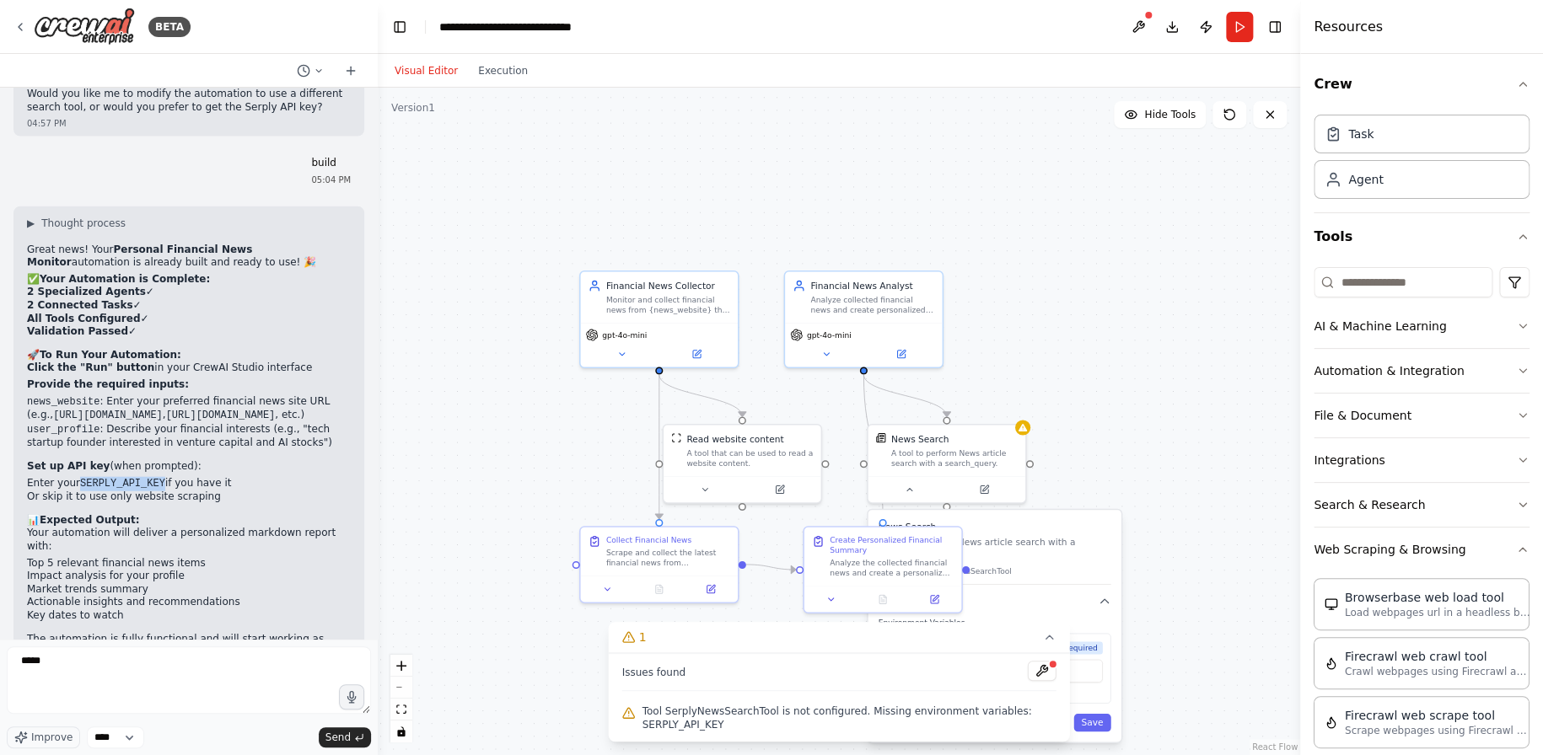
drag, startPoint x: 153, startPoint y: 443, endPoint x: 77, endPoint y: 440, distance: 76.0
click at [77, 477] on li "Enter your SERPLY_API_KEY if you have it" at bounding box center [189, 484] width 324 height 14
copy code "SERPLY_API_KEY"
click at [139, 683] on textarea "****" at bounding box center [189, 680] width 364 height 67
paste textarea "**********"
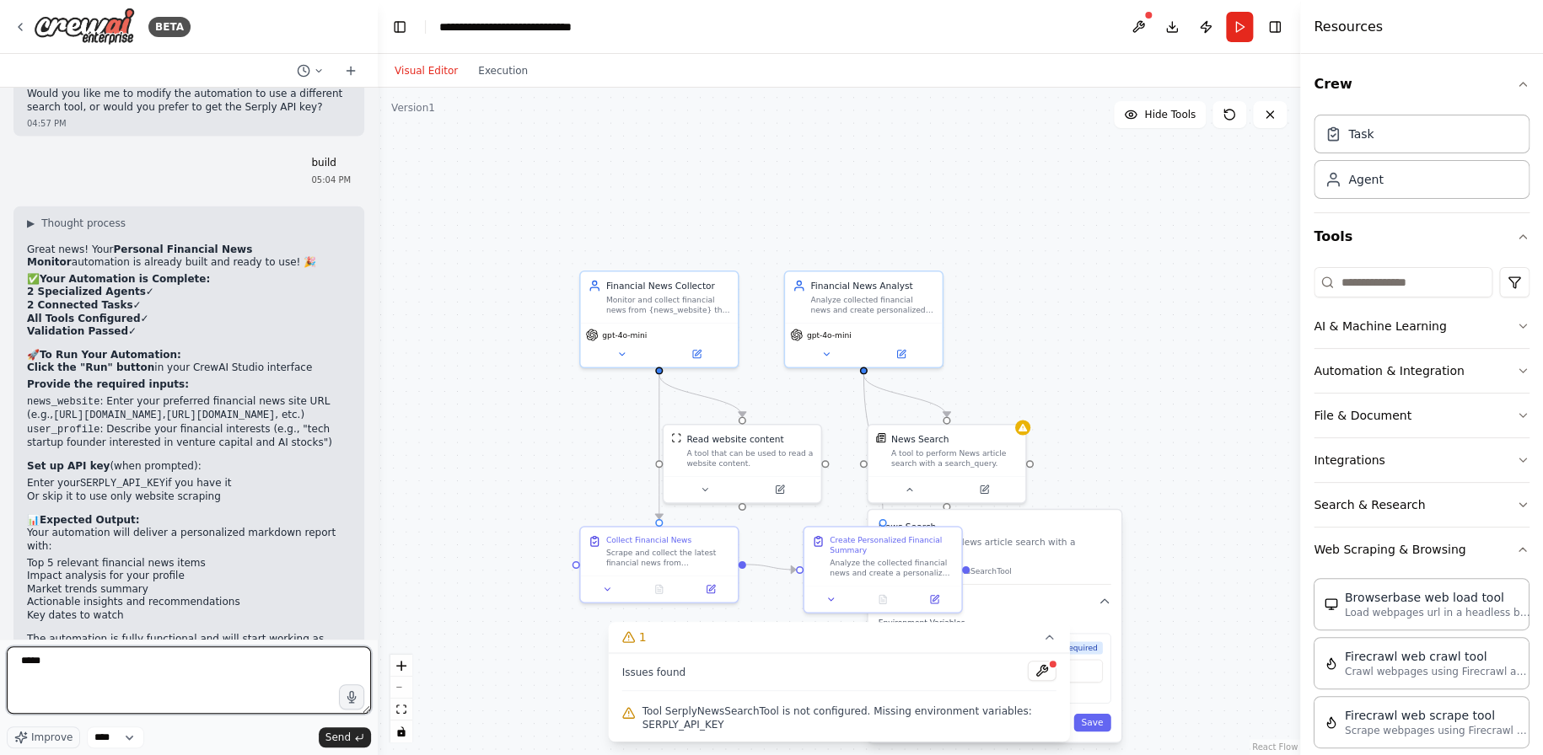
type textarea "**********"
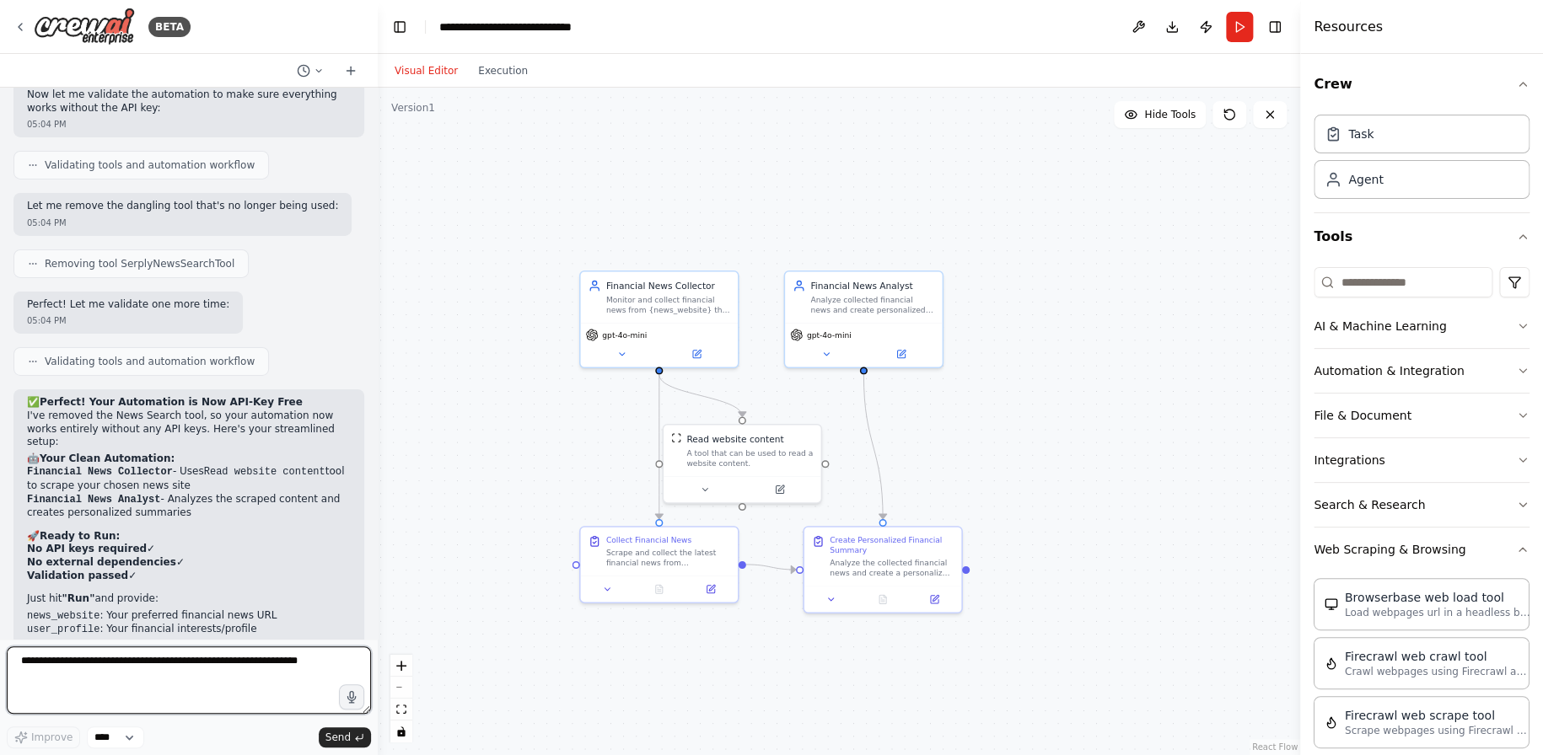
scroll to position [2802, 0]
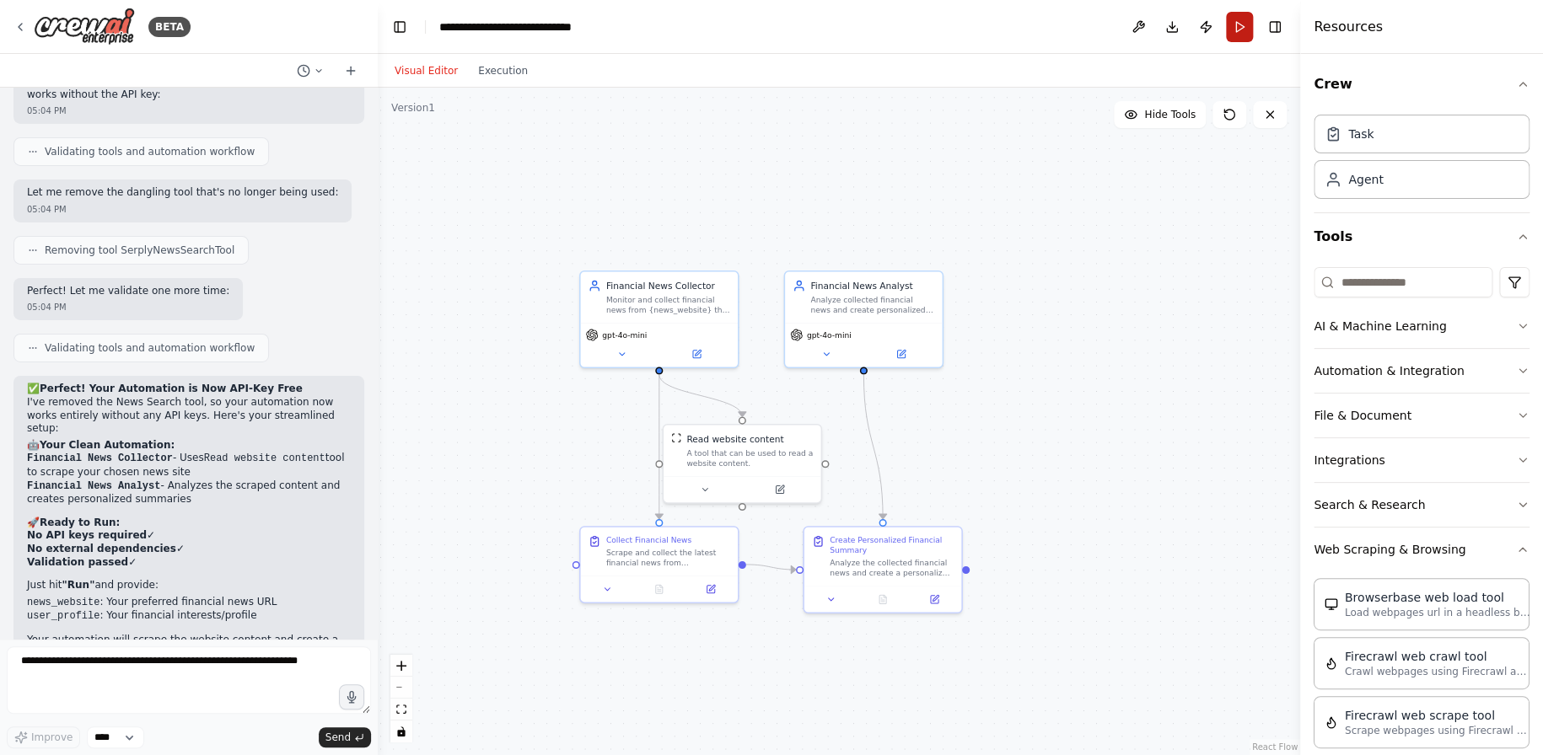
click at [1236, 24] on button "Run" at bounding box center [1239, 27] width 27 height 30
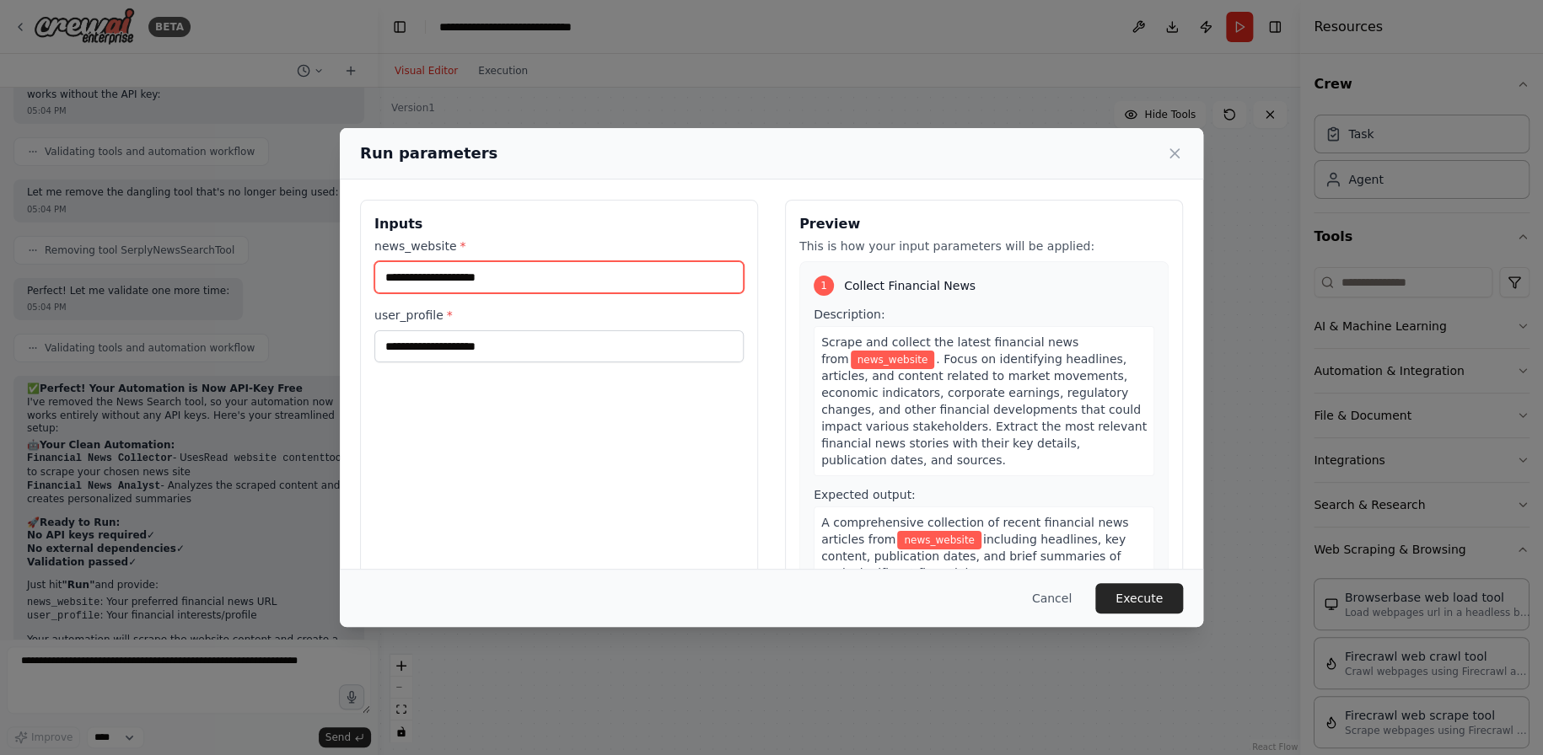
click at [551, 282] on input "news_website *" at bounding box center [558, 277] width 369 height 32
paste input "**********"
type input "**********"
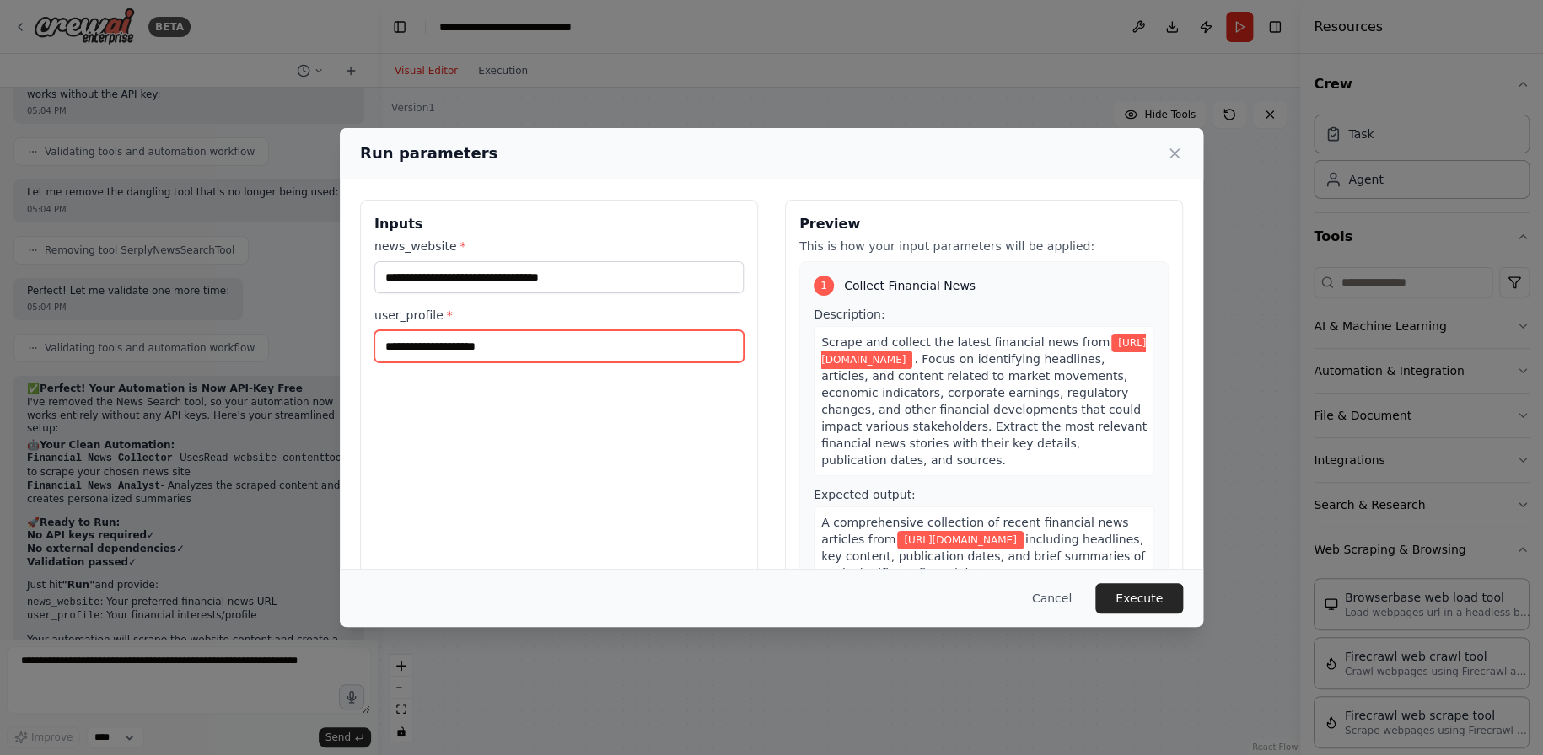
click at [583, 348] on input "user_profile *" at bounding box center [558, 346] width 369 height 32
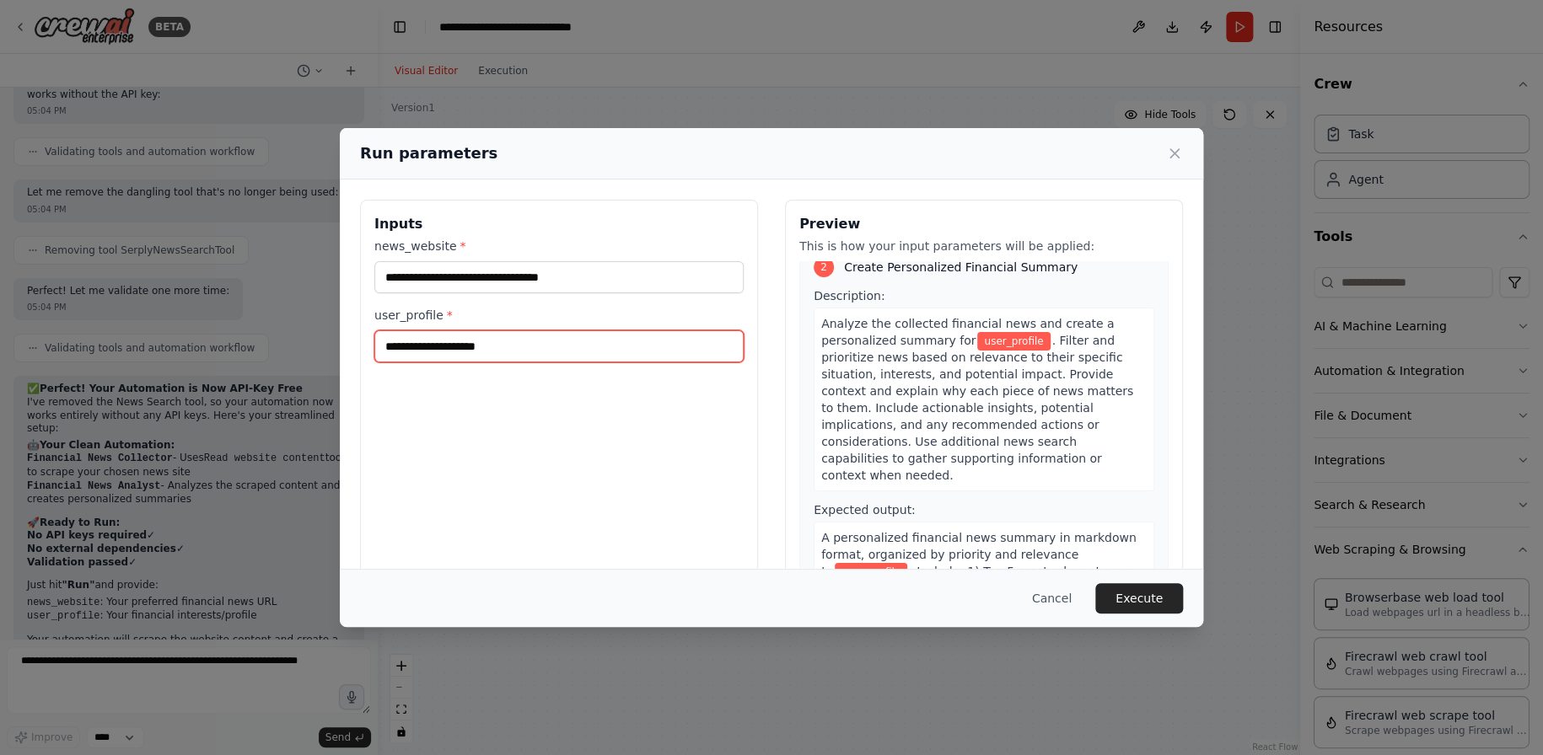
scroll to position [376, 0]
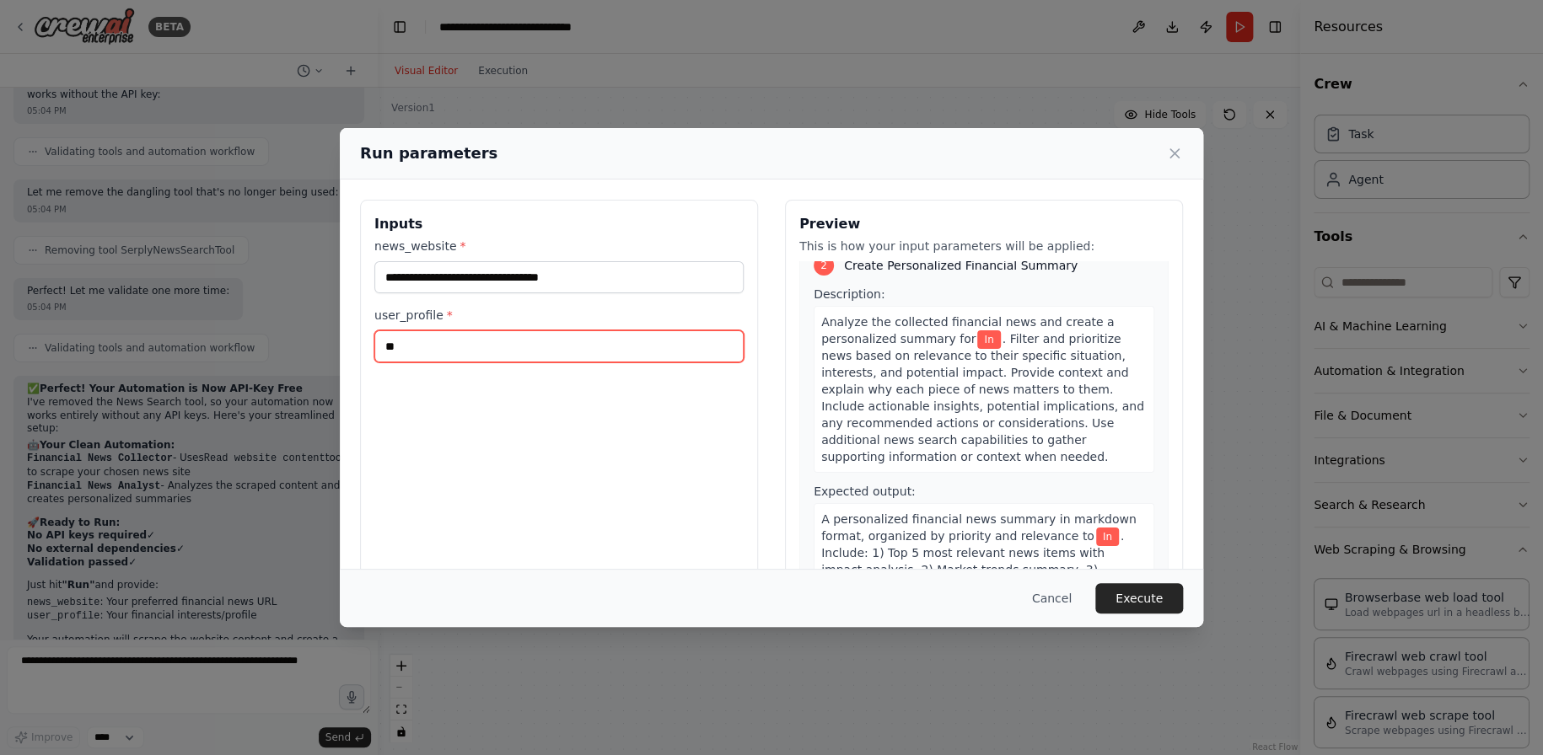
type input "*"
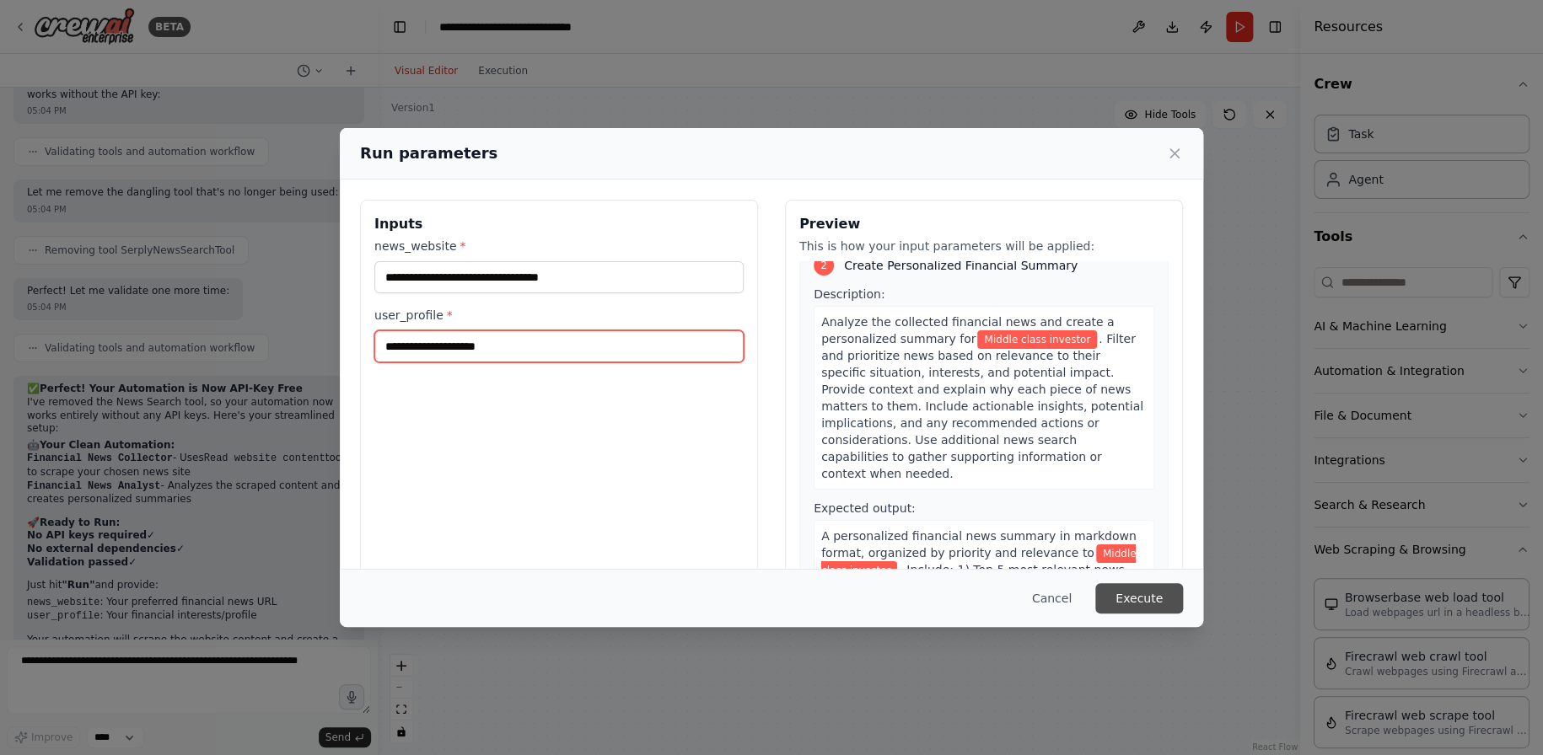
type input "**********"
click at [1142, 594] on button "Execute" at bounding box center [1139, 598] width 88 height 30
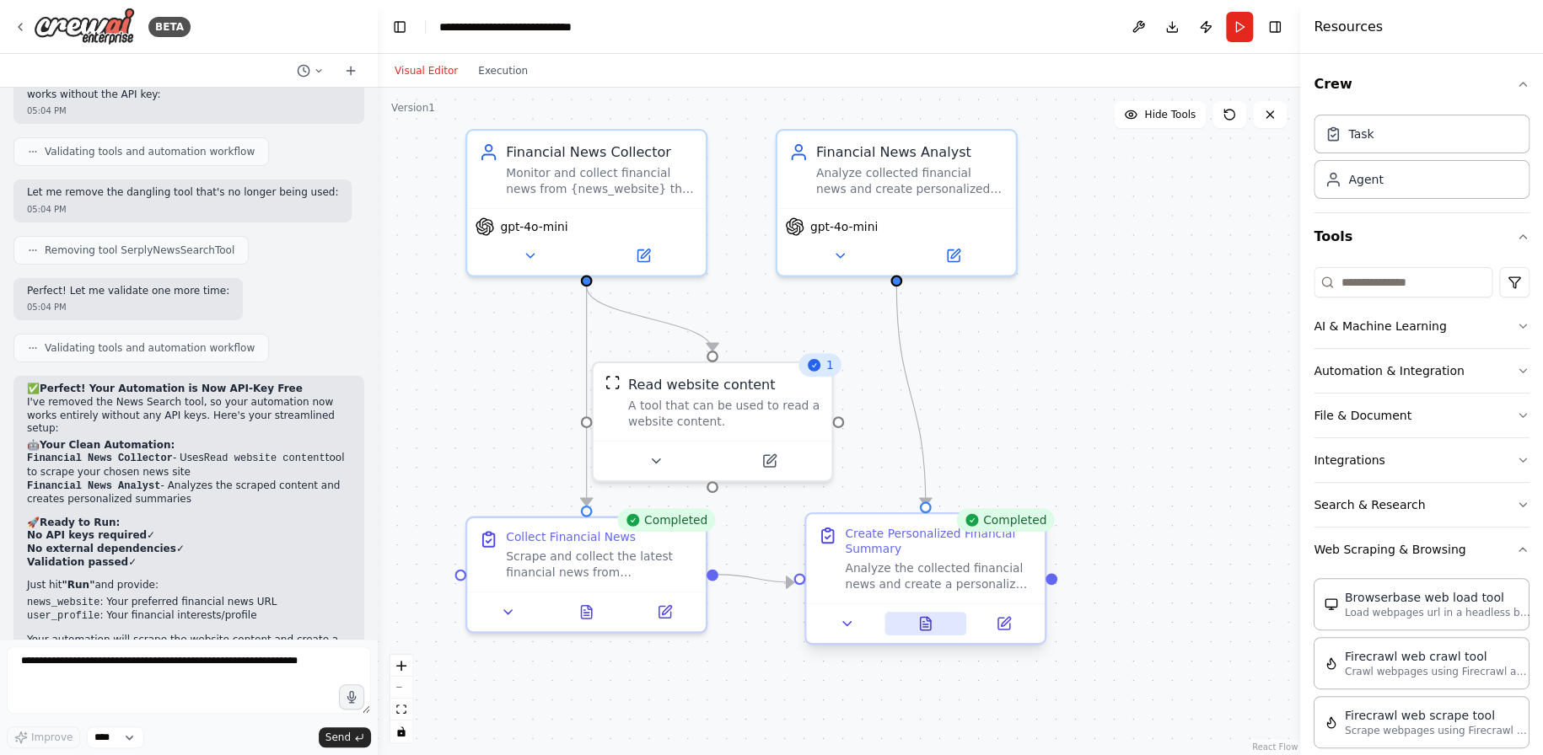
click at [925, 625] on button at bounding box center [925, 624] width 82 height 24
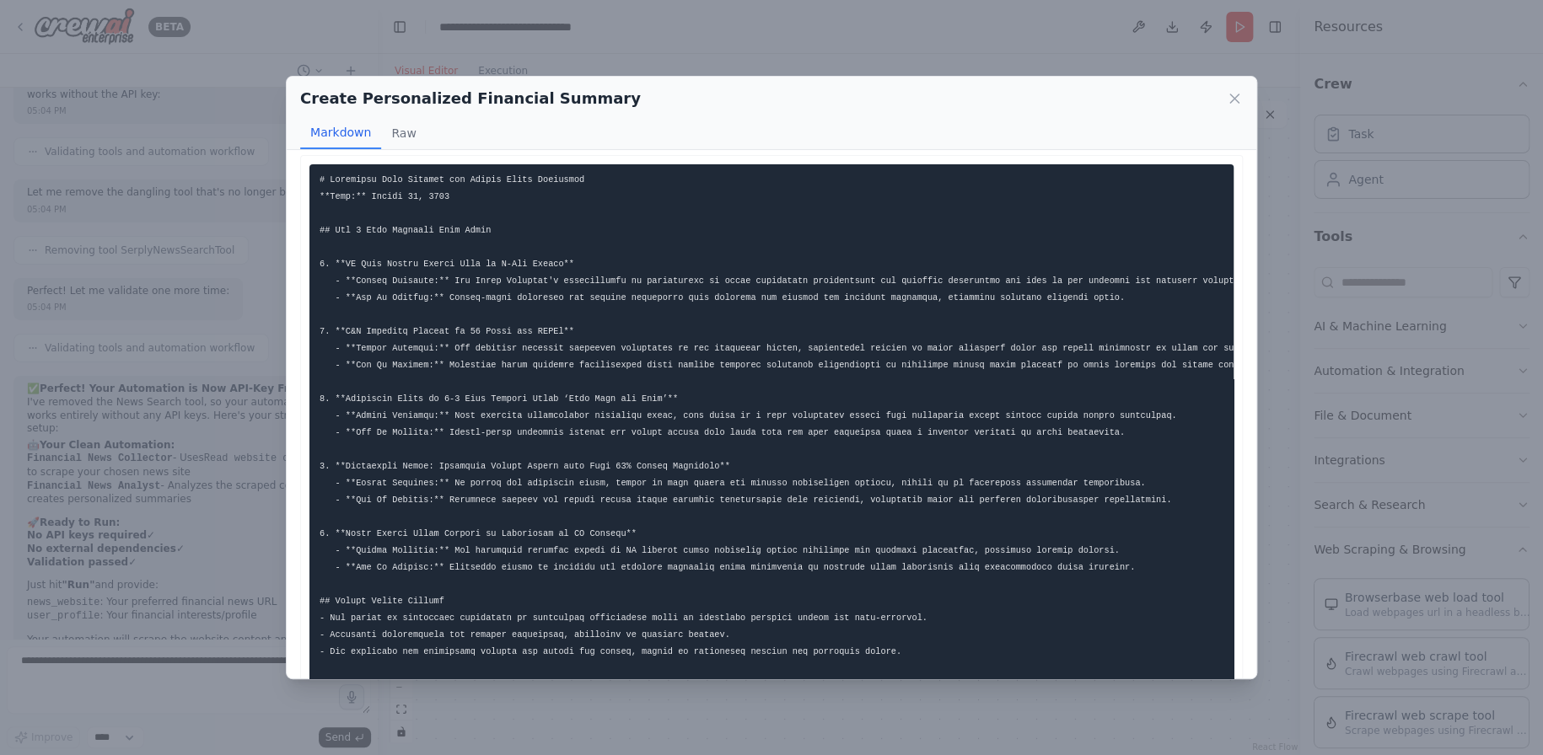
scroll to position [0, 0]
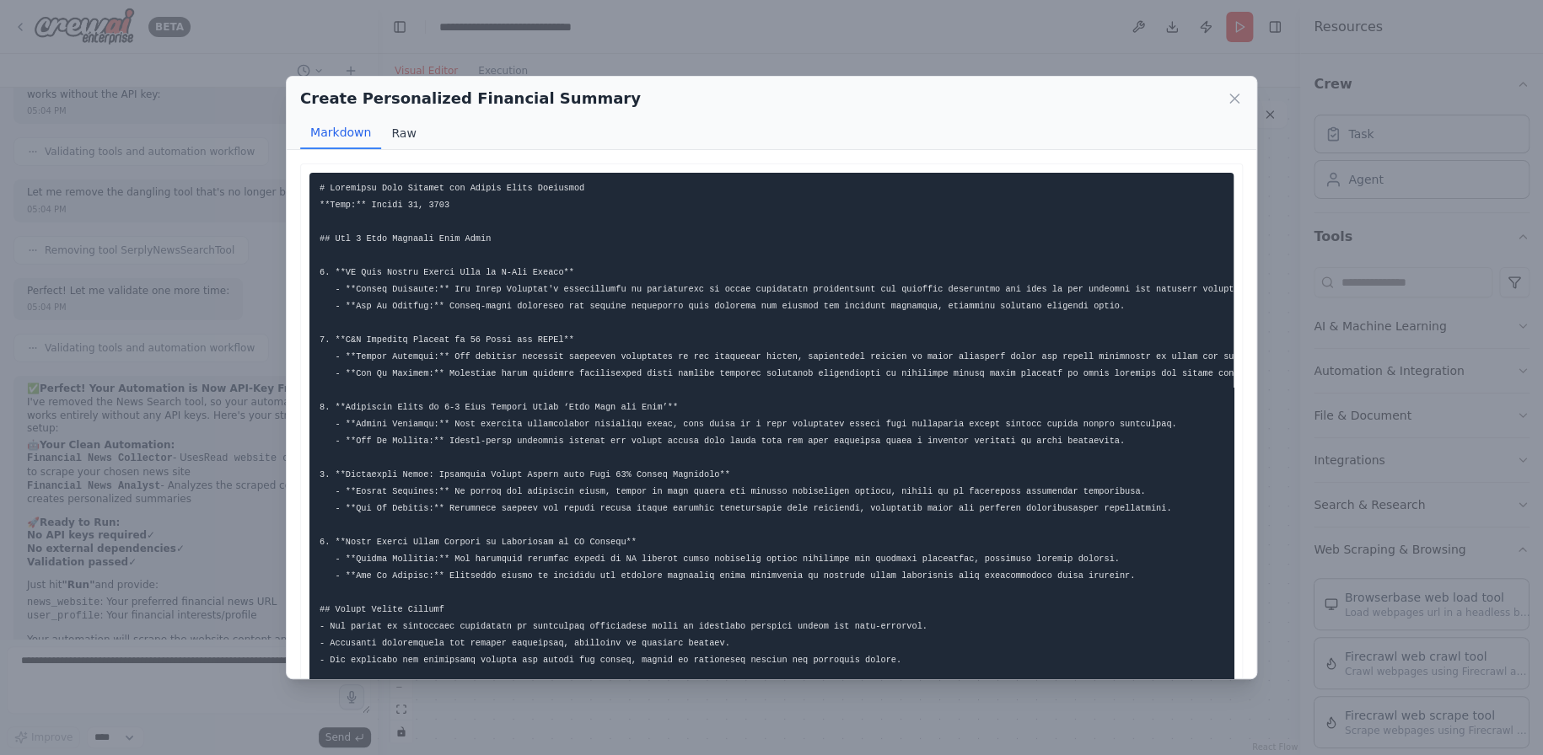
click at [397, 139] on button "Raw" at bounding box center [403, 133] width 45 height 32
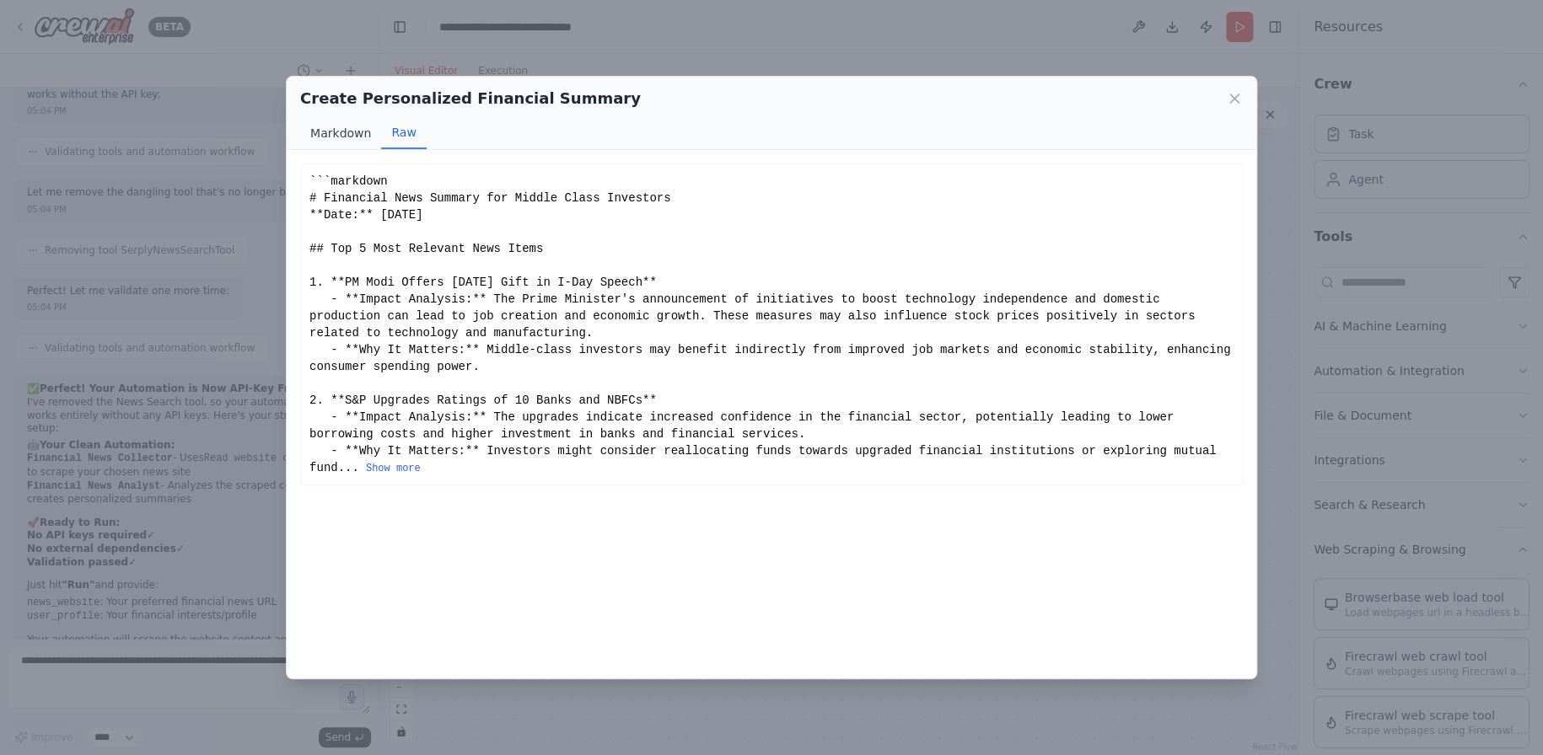
click at [347, 130] on button "Markdown" at bounding box center [340, 133] width 81 height 32
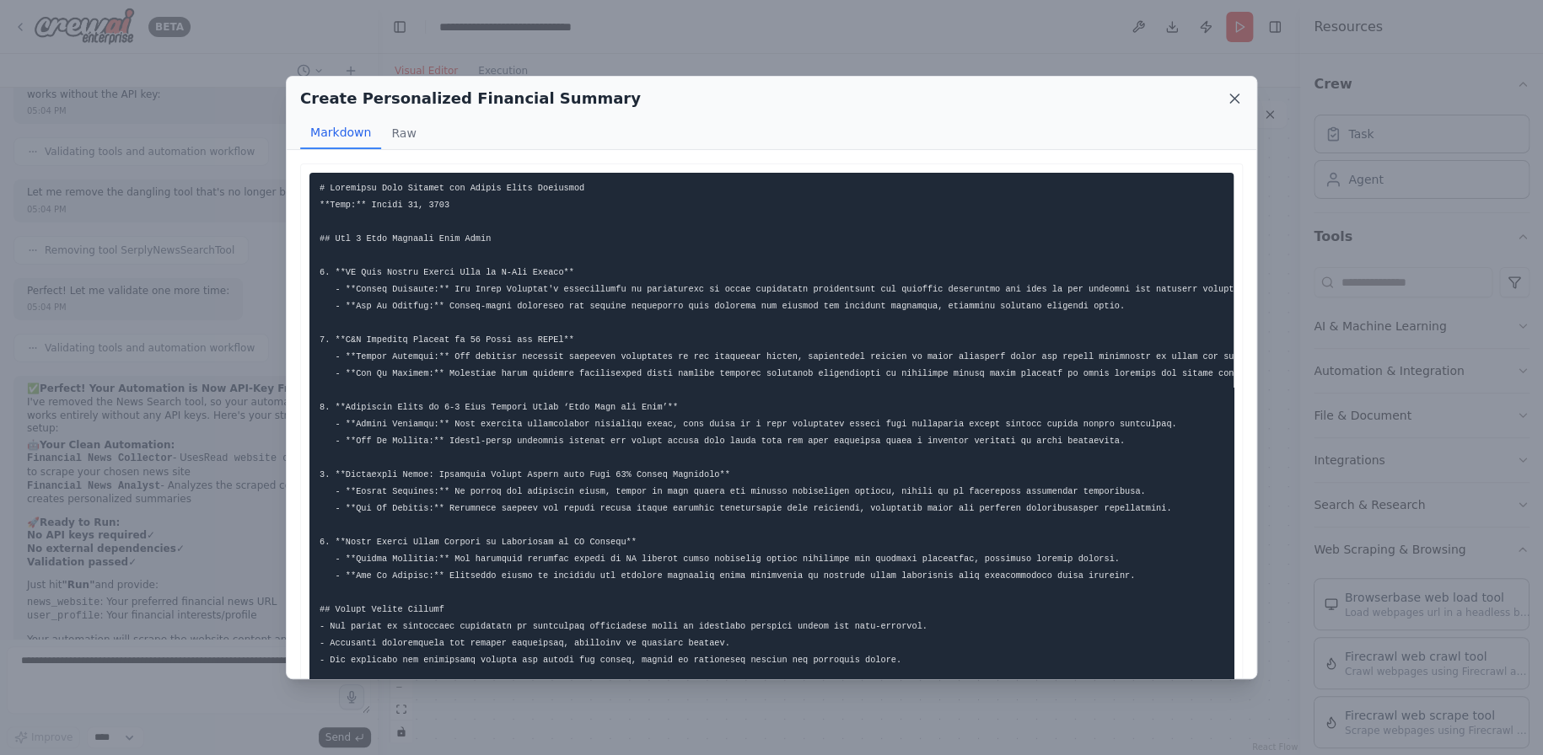
click at [1238, 100] on icon at bounding box center [1234, 98] width 17 height 17
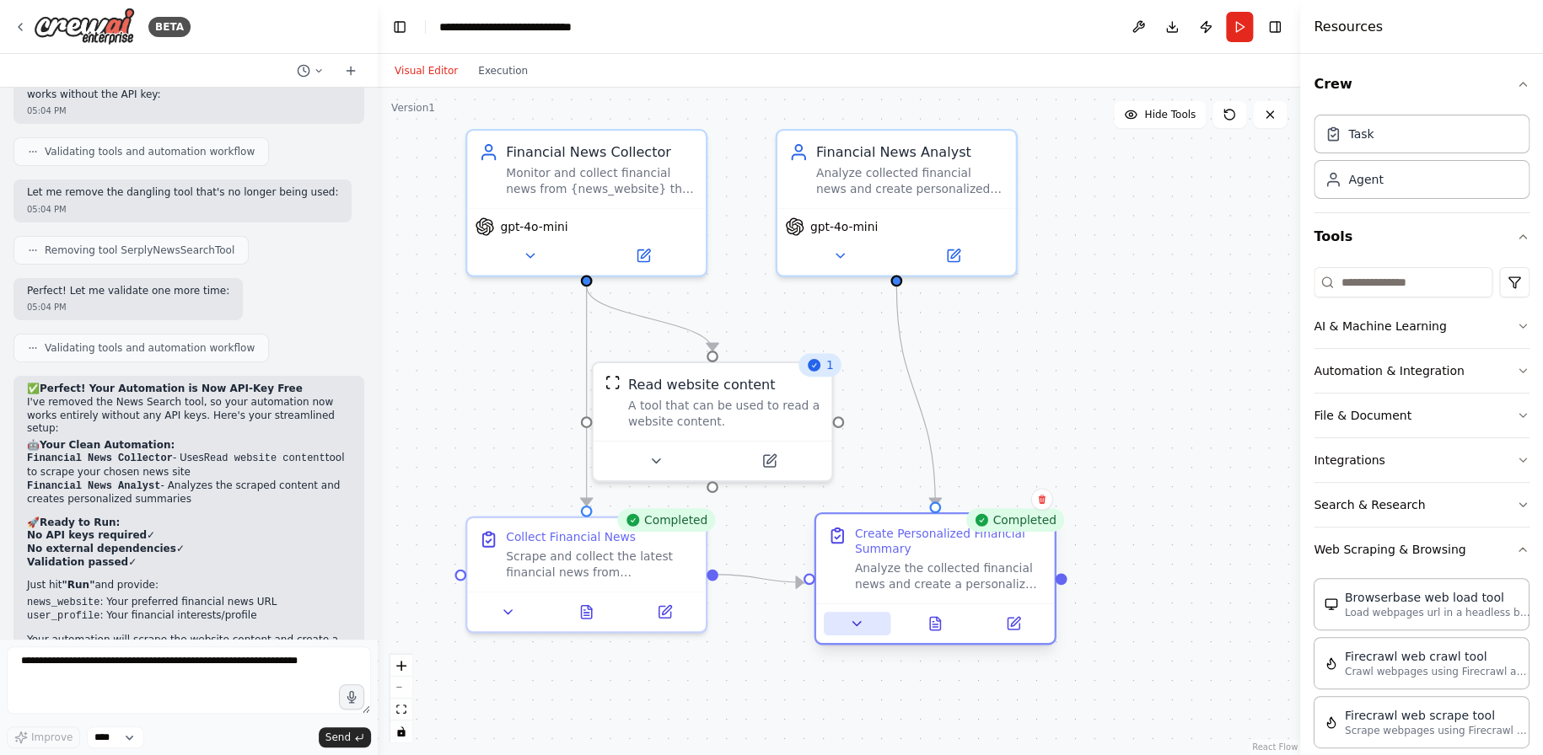
click at [859, 630] on icon at bounding box center [856, 623] width 15 height 15
click at [1174, 32] on button "Download" at bounding box center [1171, 27] width 27 height 30
click at [1173, 19] on button "Download" at bounding box center [1171, 27] width 27 height 30
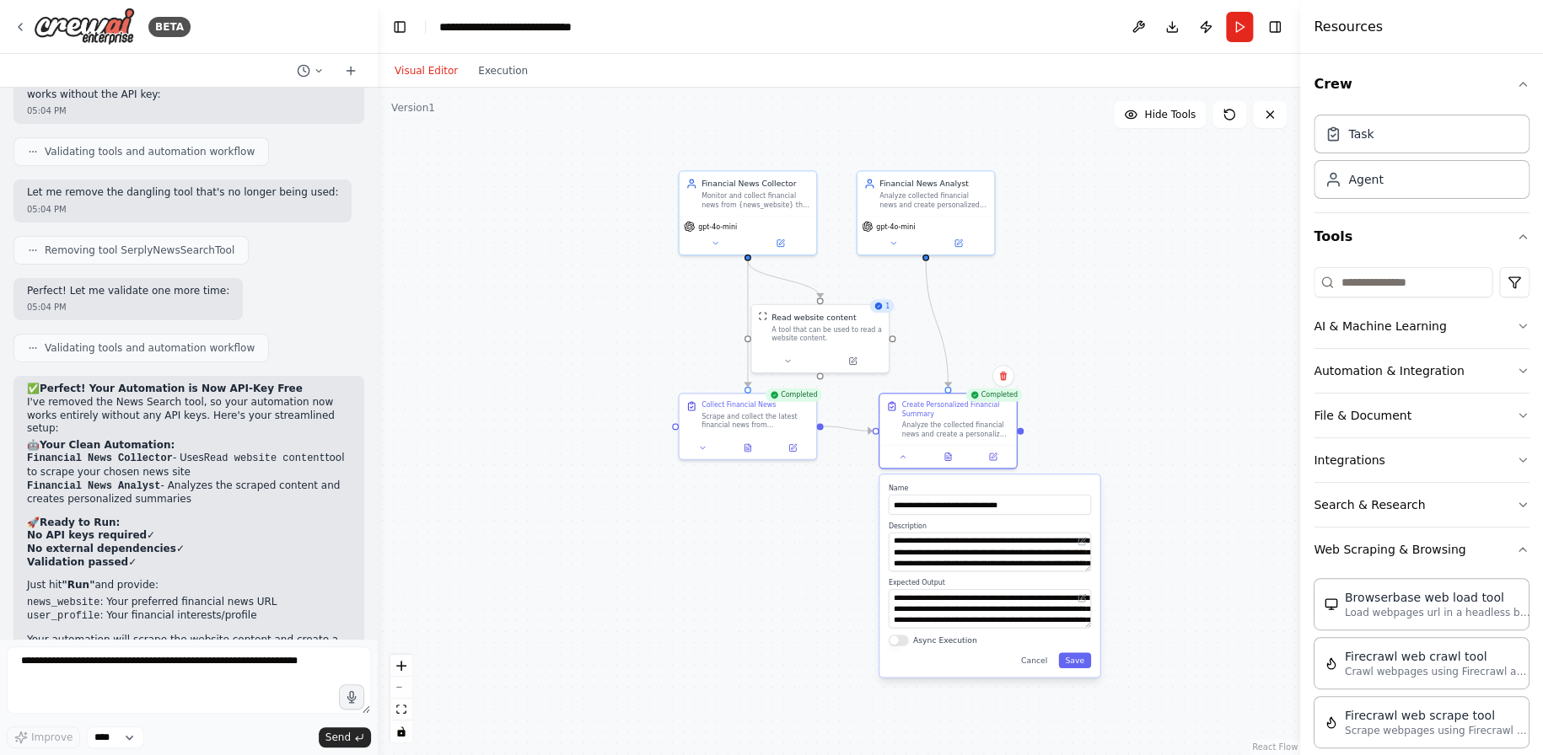
drag, startPoint x: 1212, startPoint y: 570, endPoint x: 1185, endPoint y: 473, distance: 100.6
click at [1185, 473] on div ".deletable-edge-delete-btn { width: 20px; height: 20px; border: 0px solid #ffff…" at bounding box center [839, 422] width 922 height 668
click at [1036, 658] on button "Cancel" at bounding box center [1034, 660] width 40 height 15
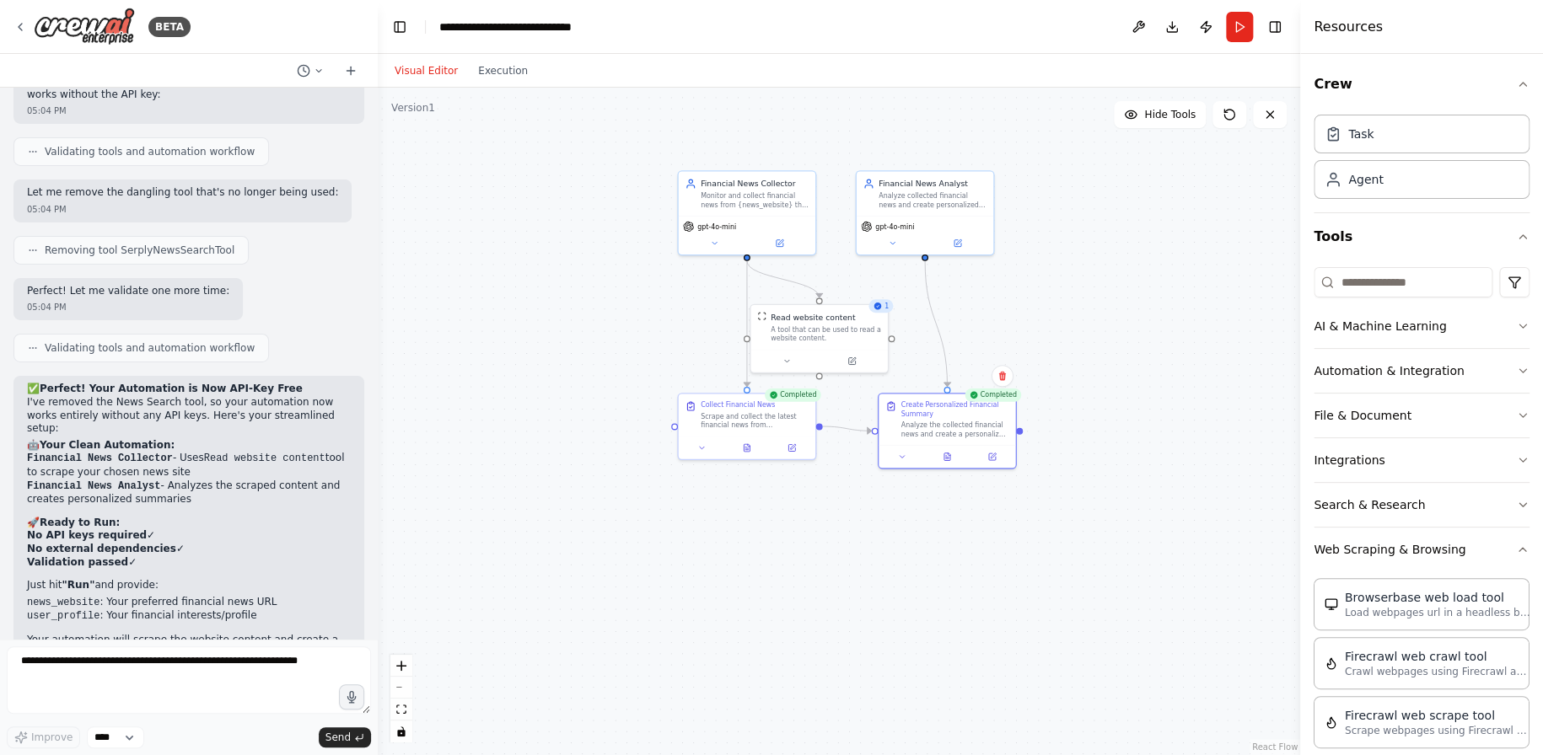
click at [566, 297] on div ".deletable-edge-delete-btn { width: 20px; height: 20px; border: 0px solid #ffff…" at bounding box center [839, 422] width 922 height 668
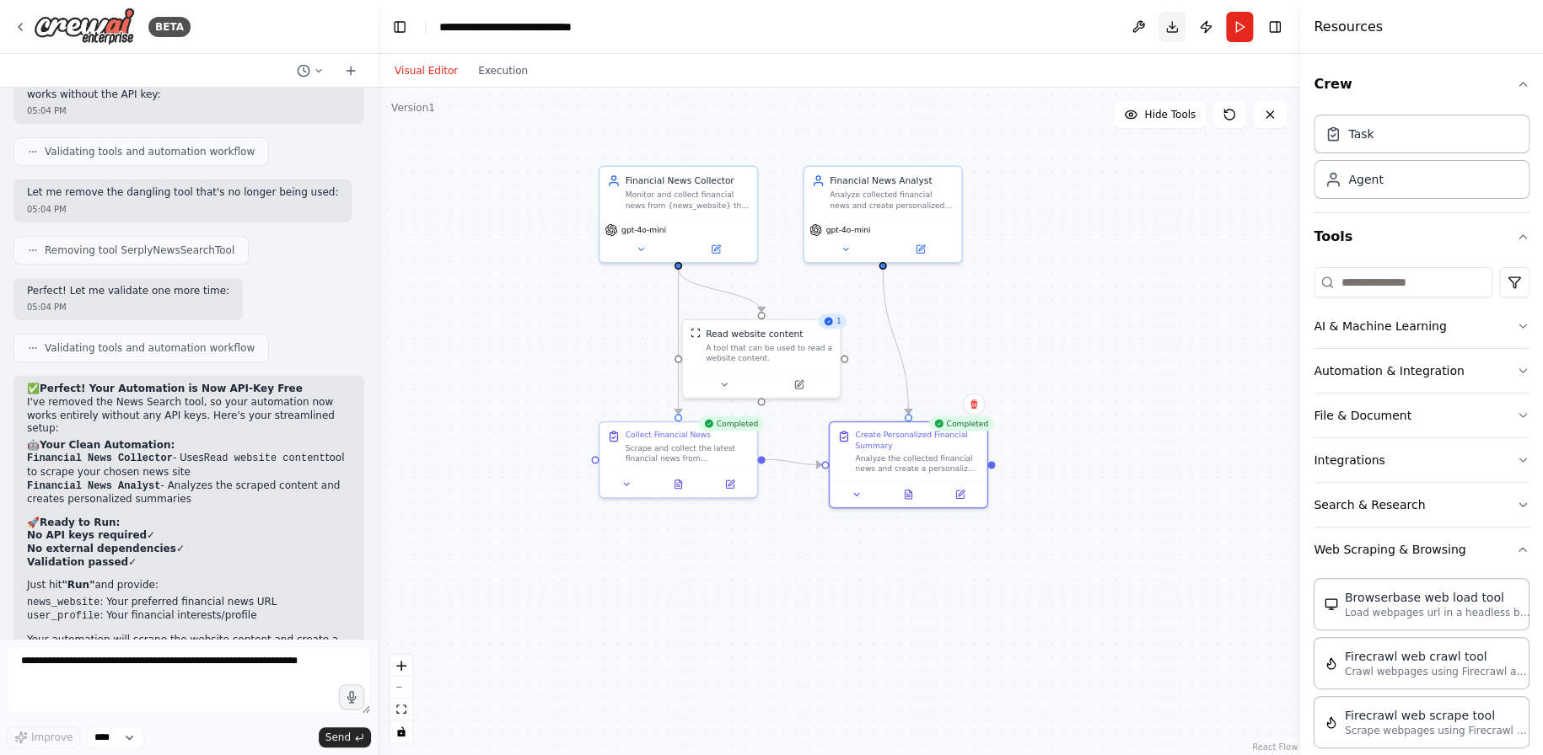
click at [1168, 30] on button "Download" at bounding box center [1171, 27] width 27 height 30
click at [1140, 23] on button at bounding box center [1138, 27] width 27 height 30
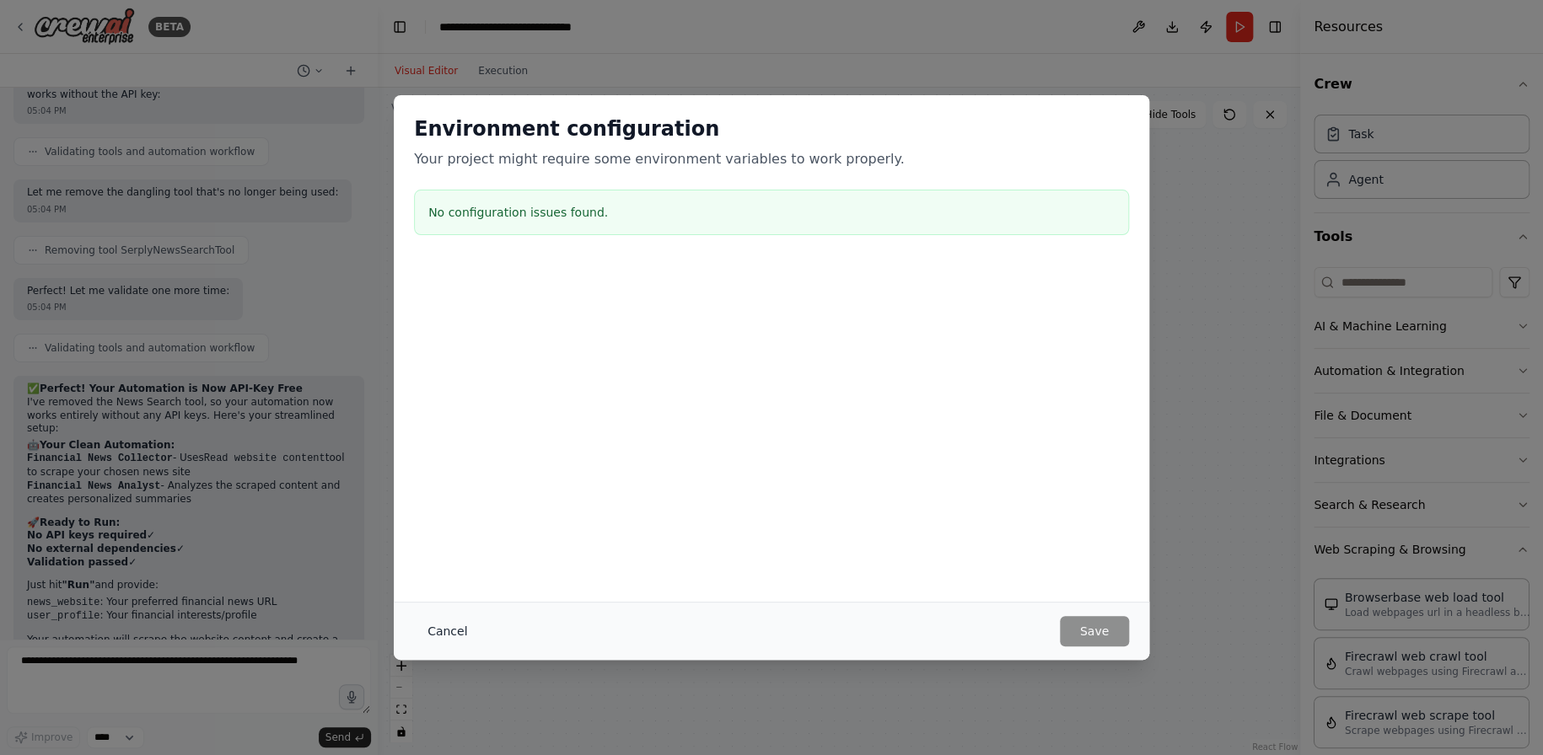
click at [442, 627] on button "Cancel" at bounding box center [447, 631] width 67 height 30
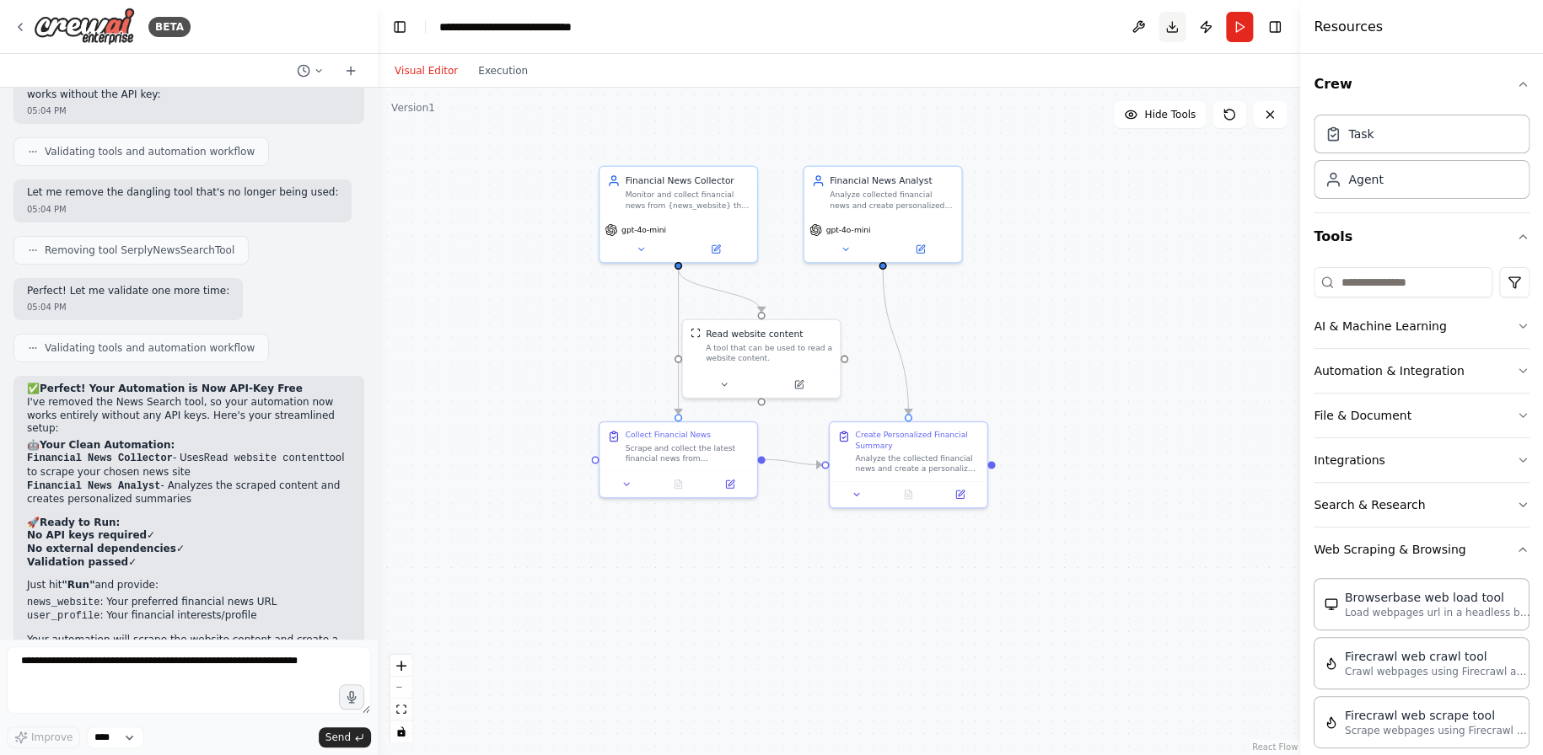
click at [1173, 31] on button "Download" at bounding box center [1171, 27] width 27 height 30
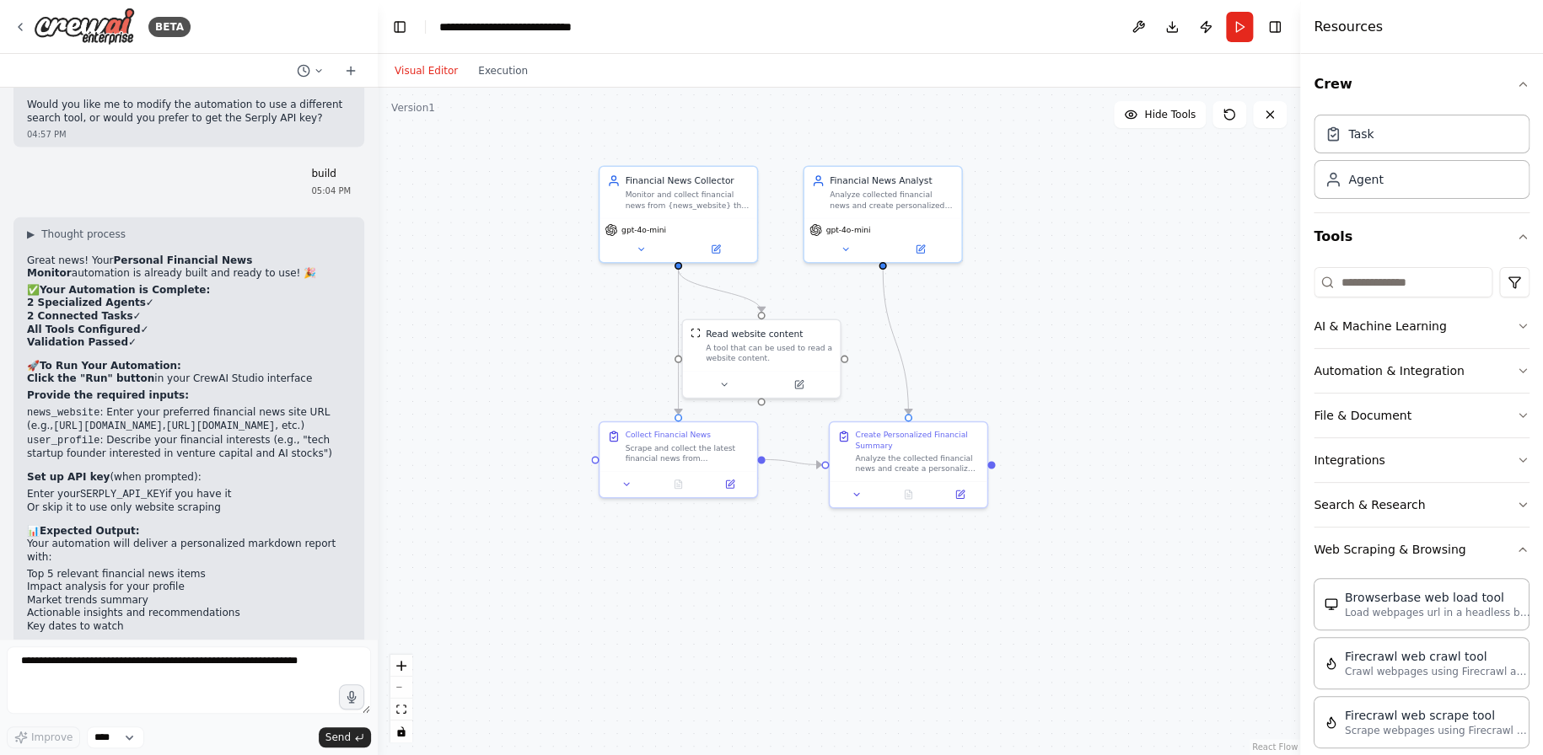
scroll to position [2802, 0]
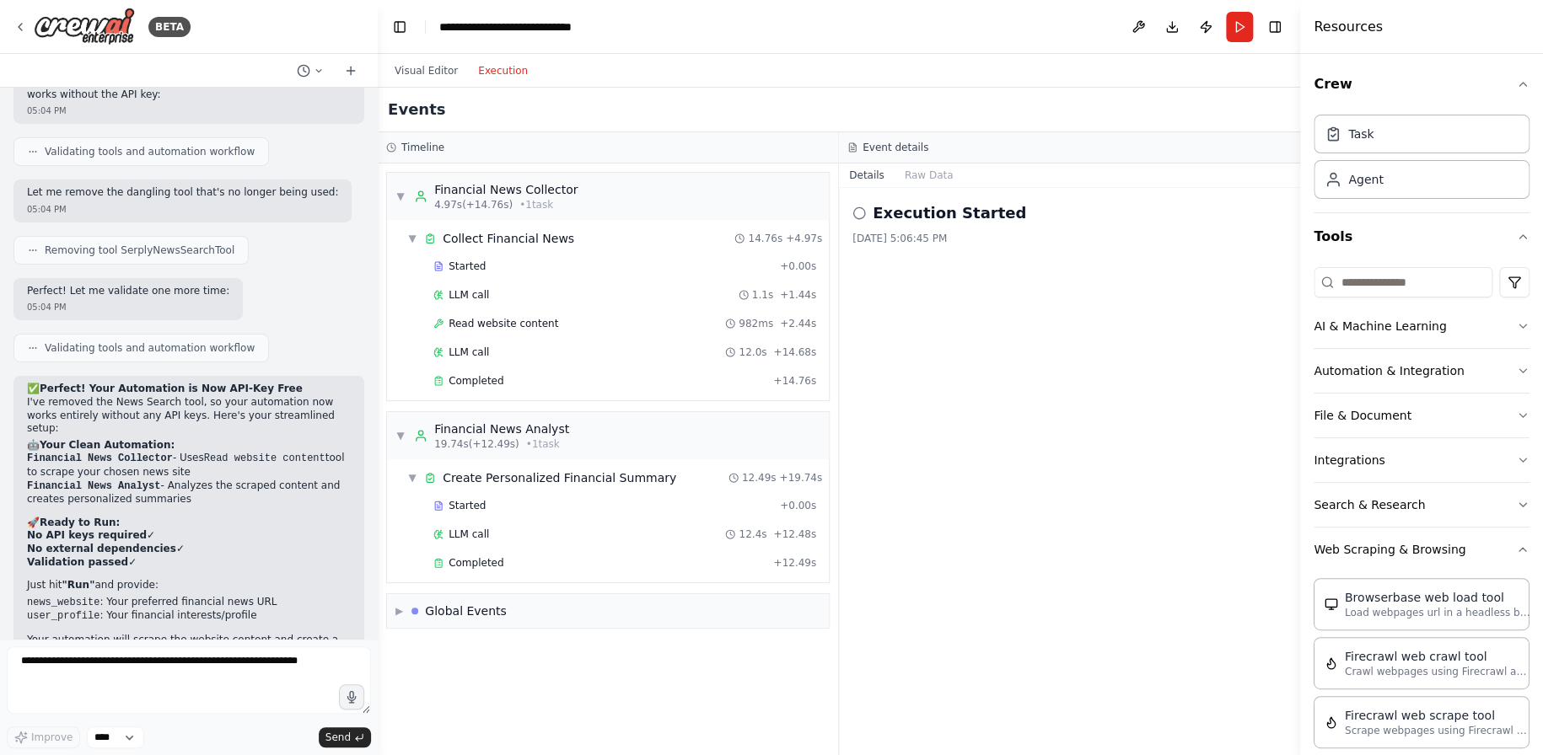
click at [481, 70] on button "Execution" at bounding box center [503, 71] width 70 height 20
click at [412, 240] on span "▼" at bounding box center [412, 238] width 10 height 13
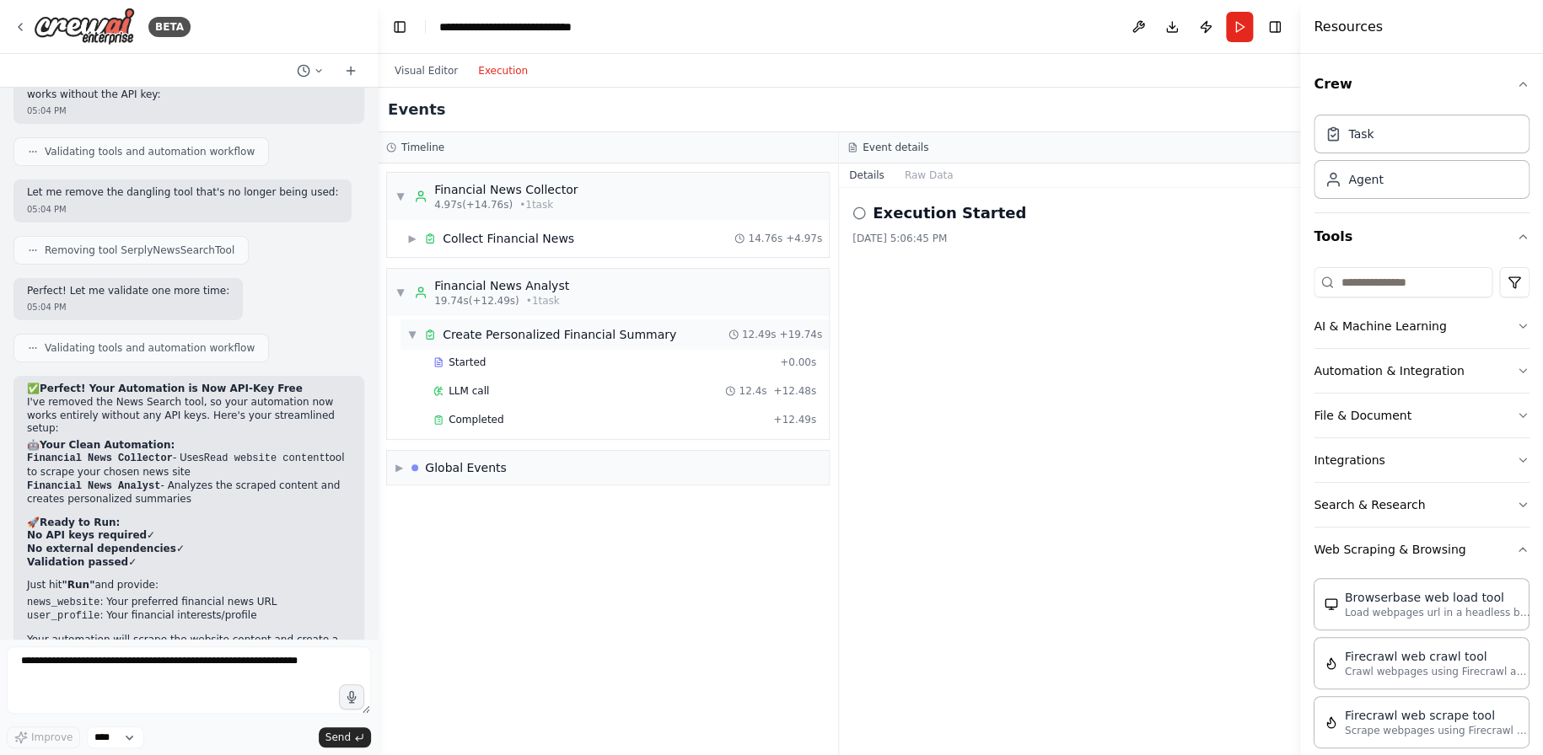
click at [410, 330] on span "▼" at bounding box center [412, 334] width 10 height 13
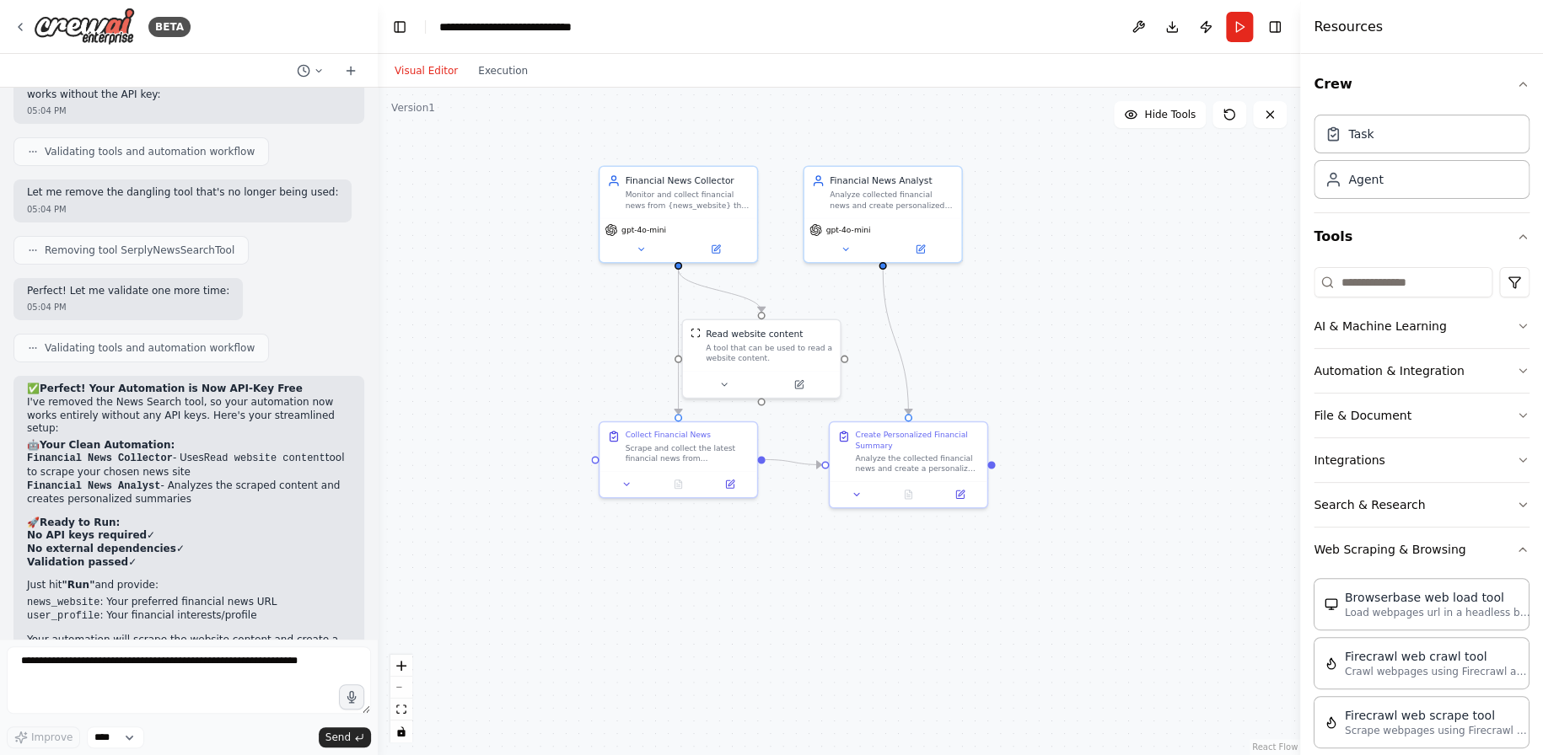
click at [433, 70] on button "Visual Editor" at bounding box center [425, 71] width 83 height 20
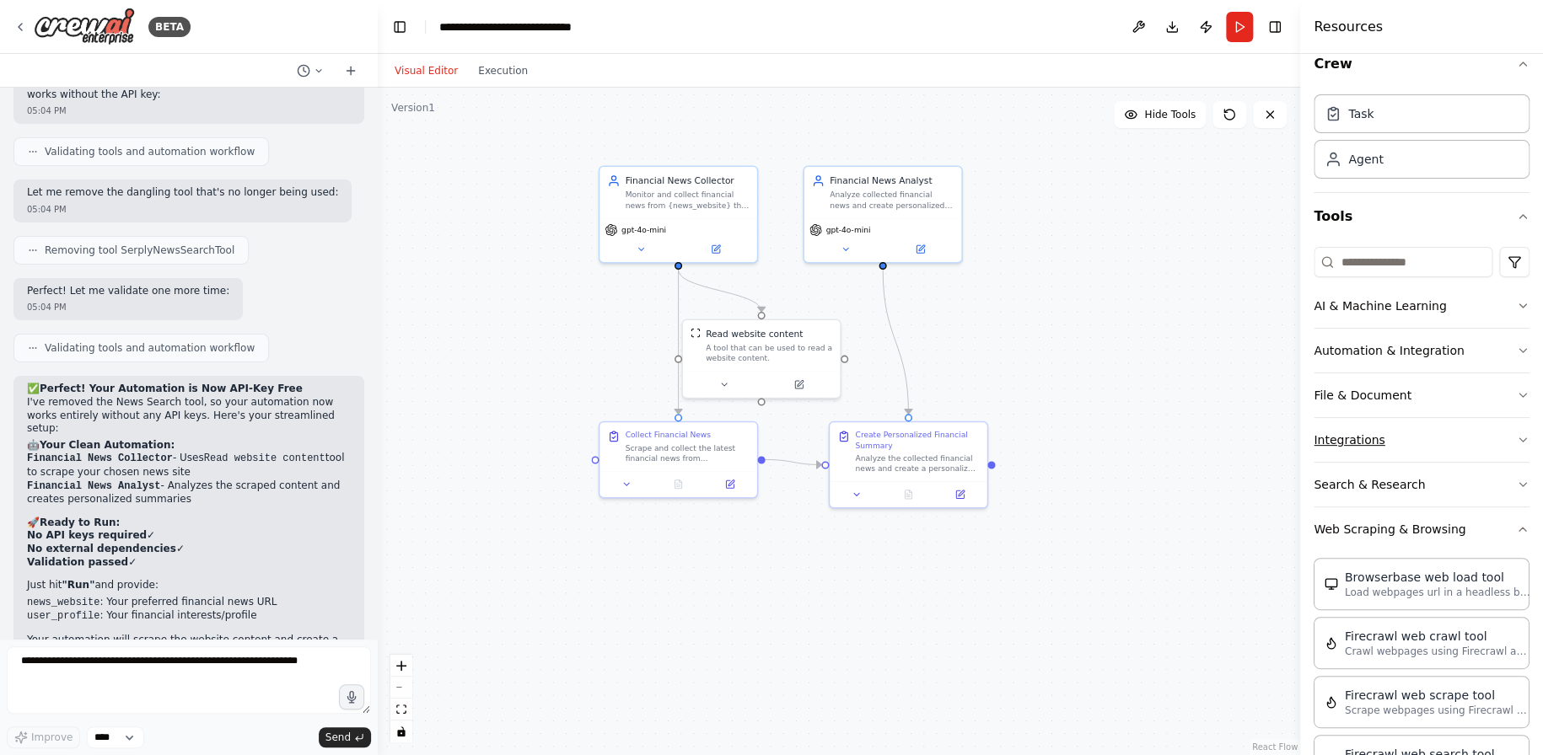
scroll to position [0, 0]
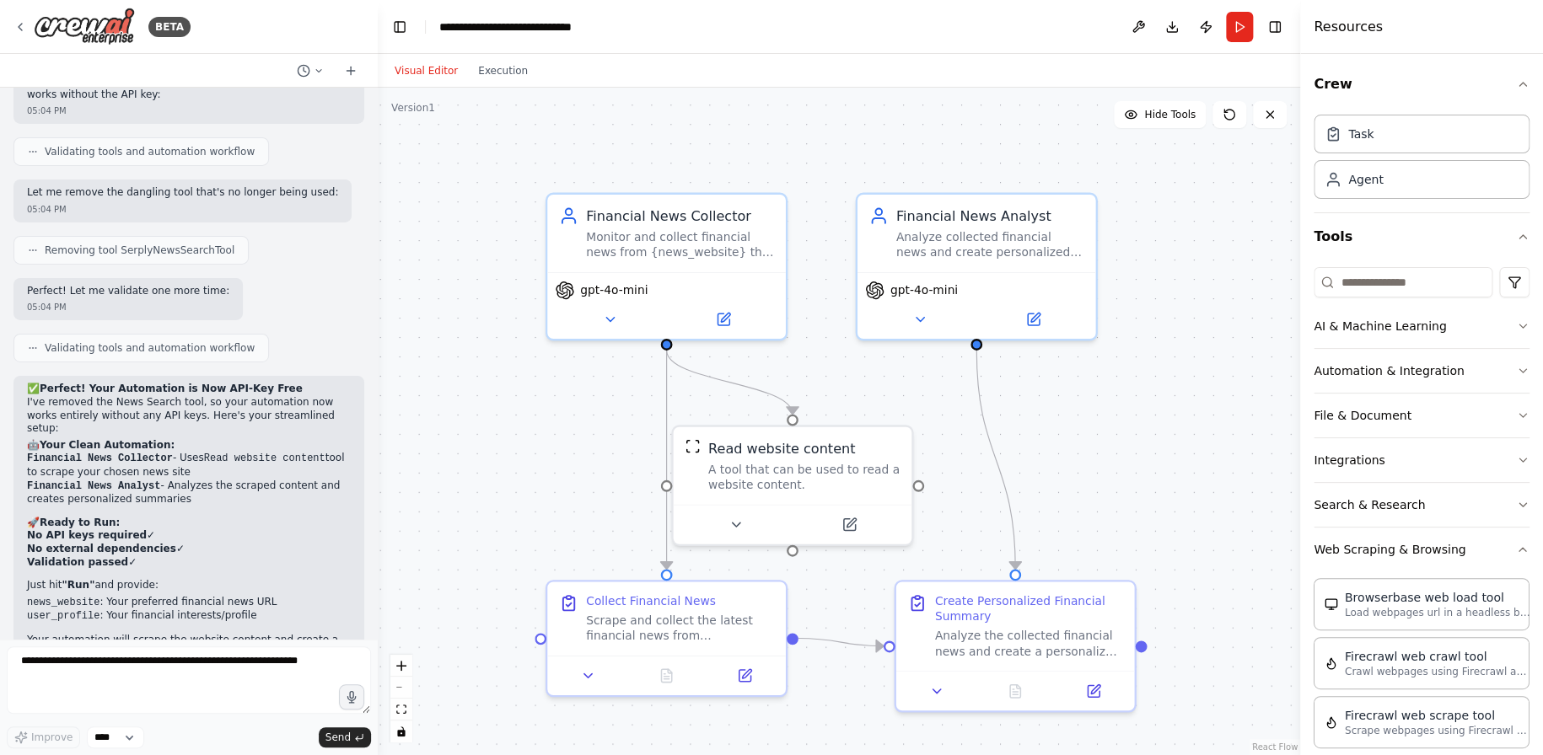
drag, startPoint x: 1130, startPoint y: 346, endPoint x: 1210, endPoint y: 510, distance: 182.9
click at [1210, 510] on div ".deletable-edge-delete-btn { width: 20px; height: 20px; border: 0px solid #ffff…" at bounding box center [839, 422] width 922 height 668
click at [1421, 133] on div "Task" at bounding box center [1422, 133] width 216 height 39
click at [1423, 186] on div "Agent" at bounding box center [1422, 178] width 216 height 39
click at [1241, 29] on button "Run" at bounding box center [1239, 27] width 27 height 30
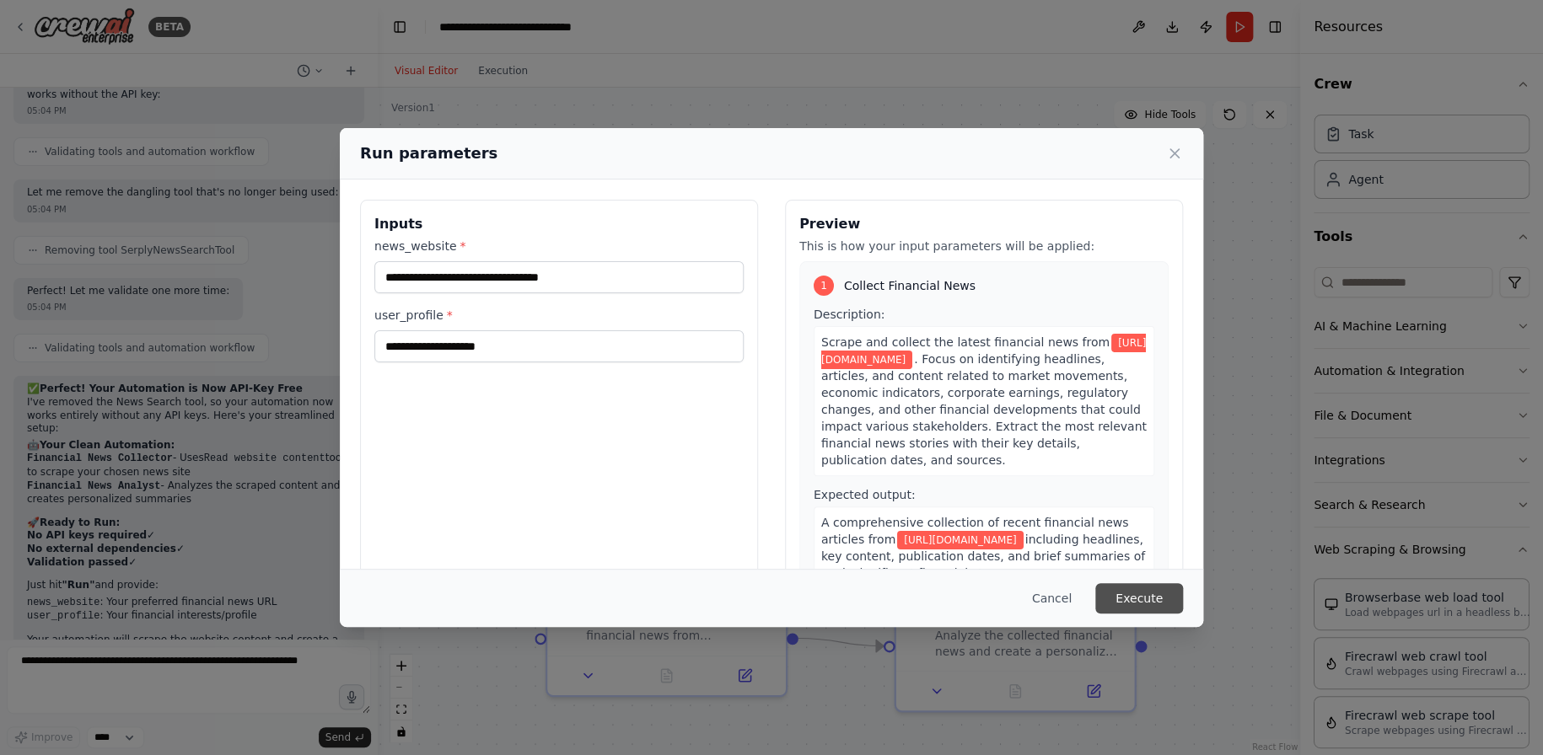
click at [1140, 605] on button "Execute" at bounding box center [1139, 598] width 88 height 30
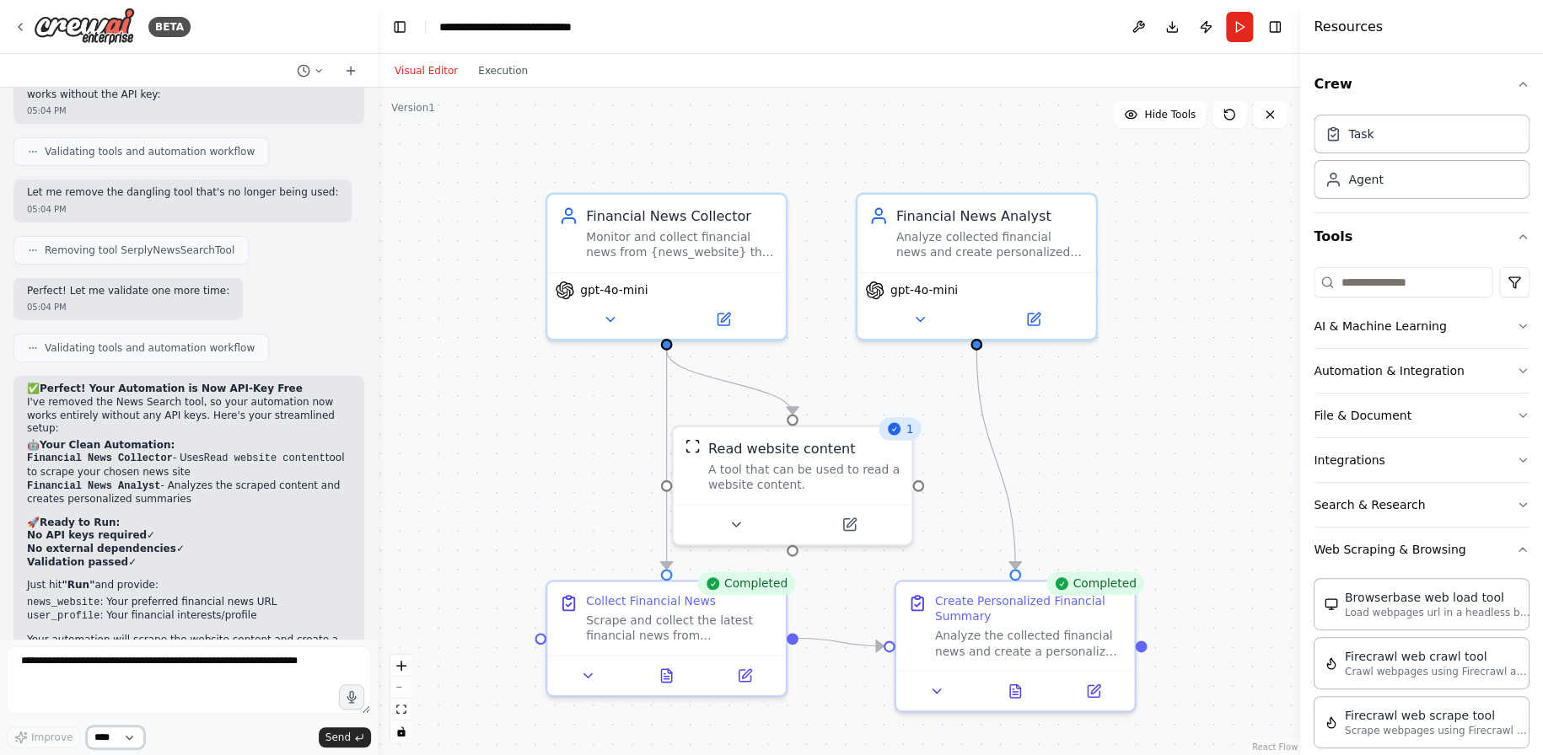
click at [133, 734] on select "****" at bounding box center [115, 738] width 57 height 22
click at [1020, 690] on icon at bounding box center [1014, 687] width 15 height 15
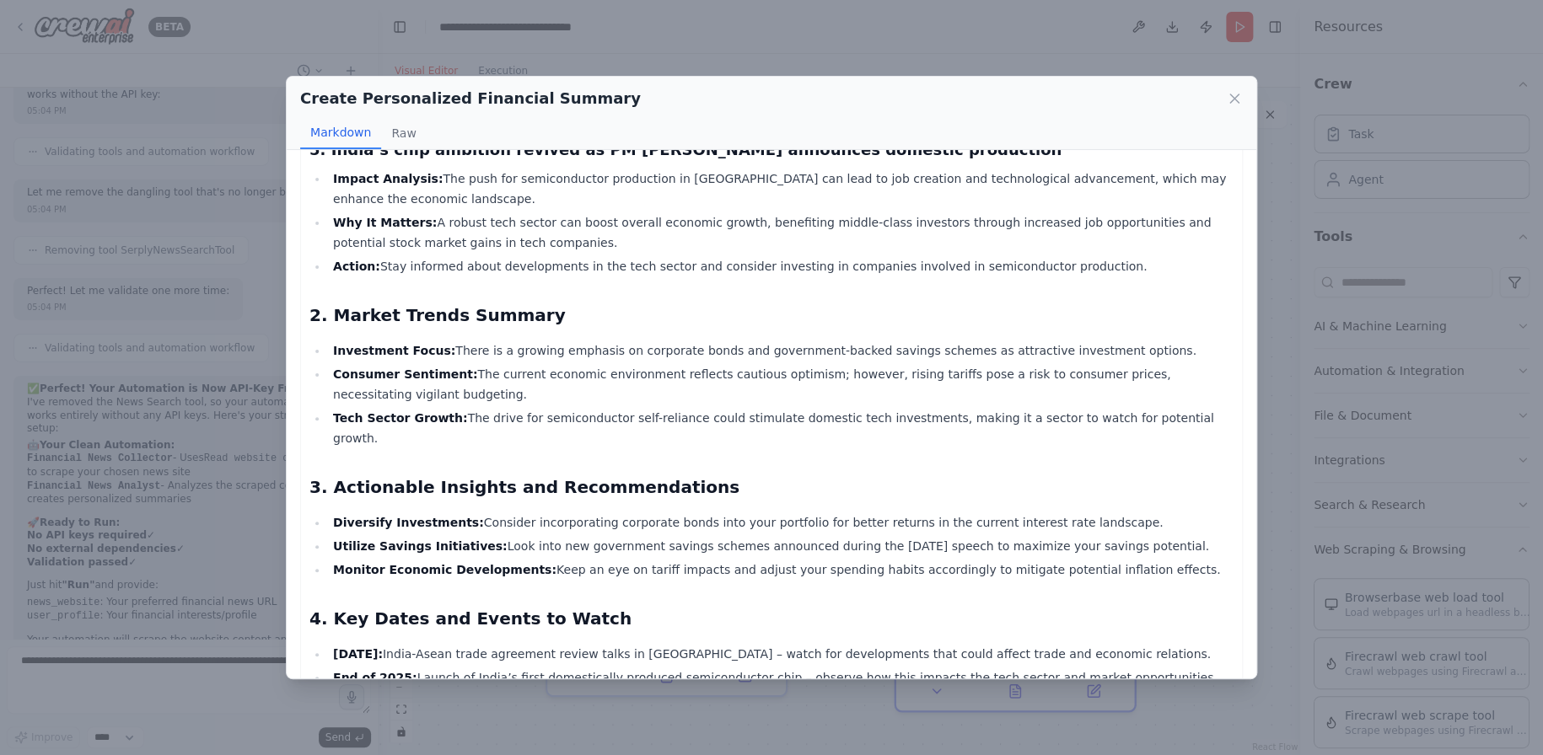
scroll to position [739, 0]
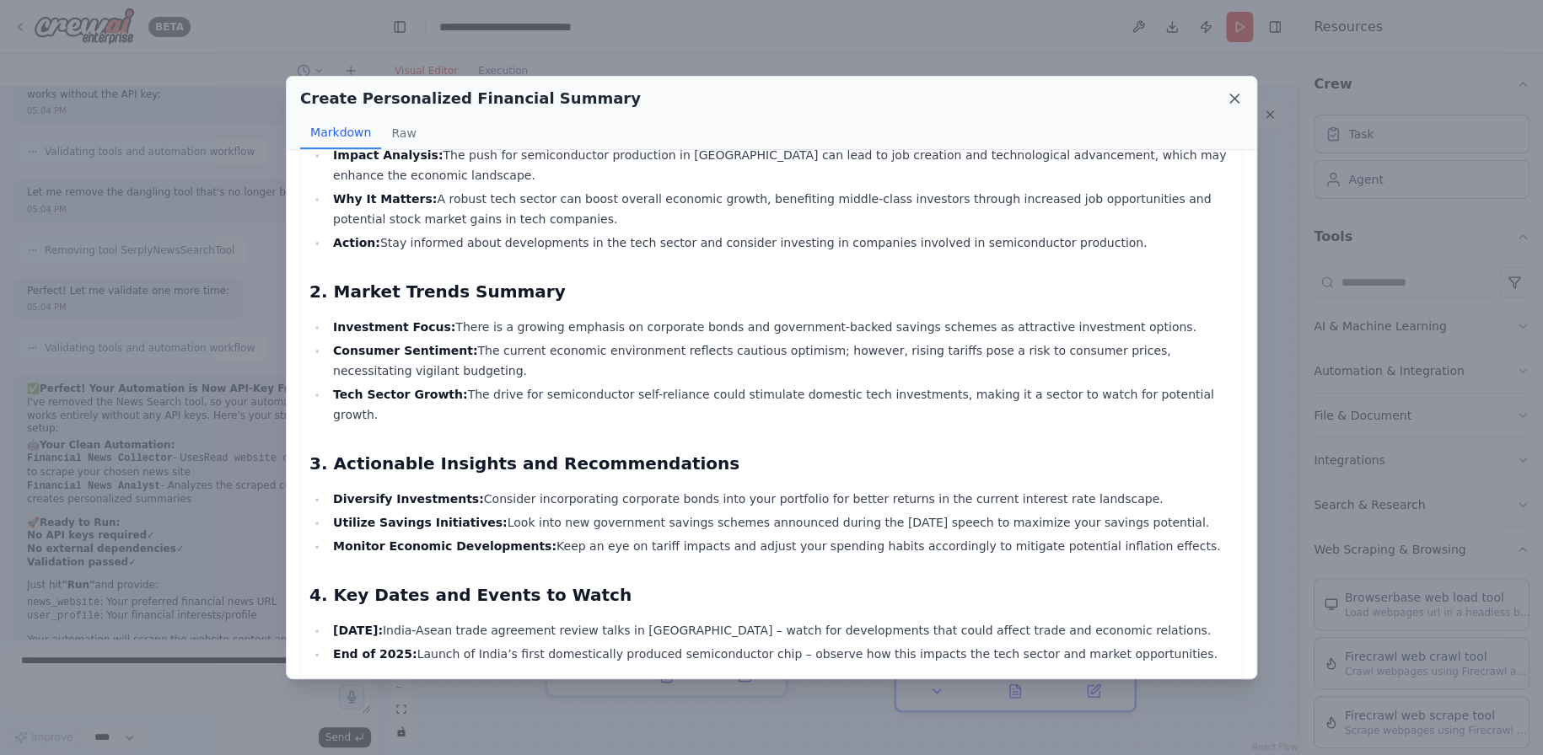
click at [1238, 98] on icon at bounding box center [1234, 98] width 17 height 17
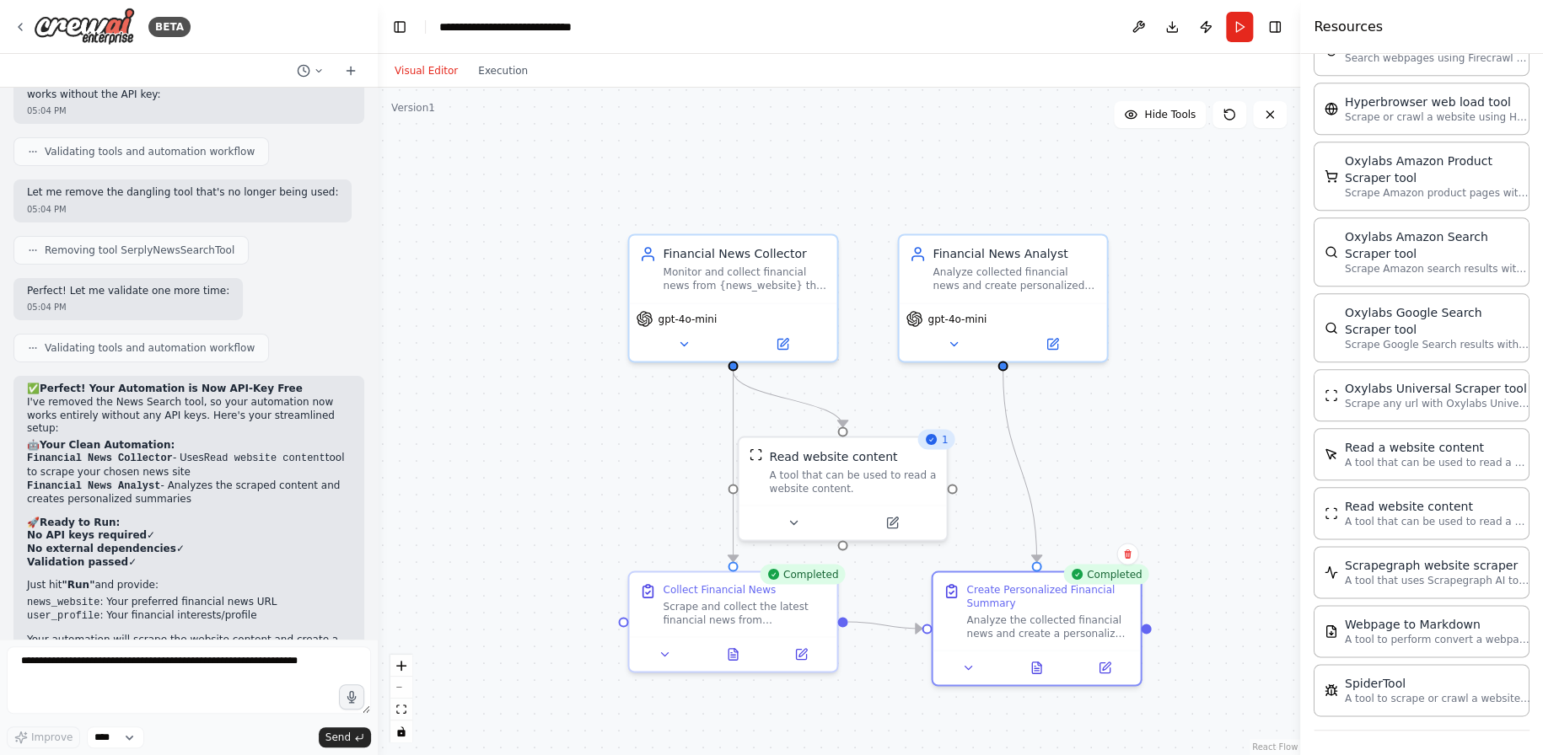
scroll to position [0, 0]
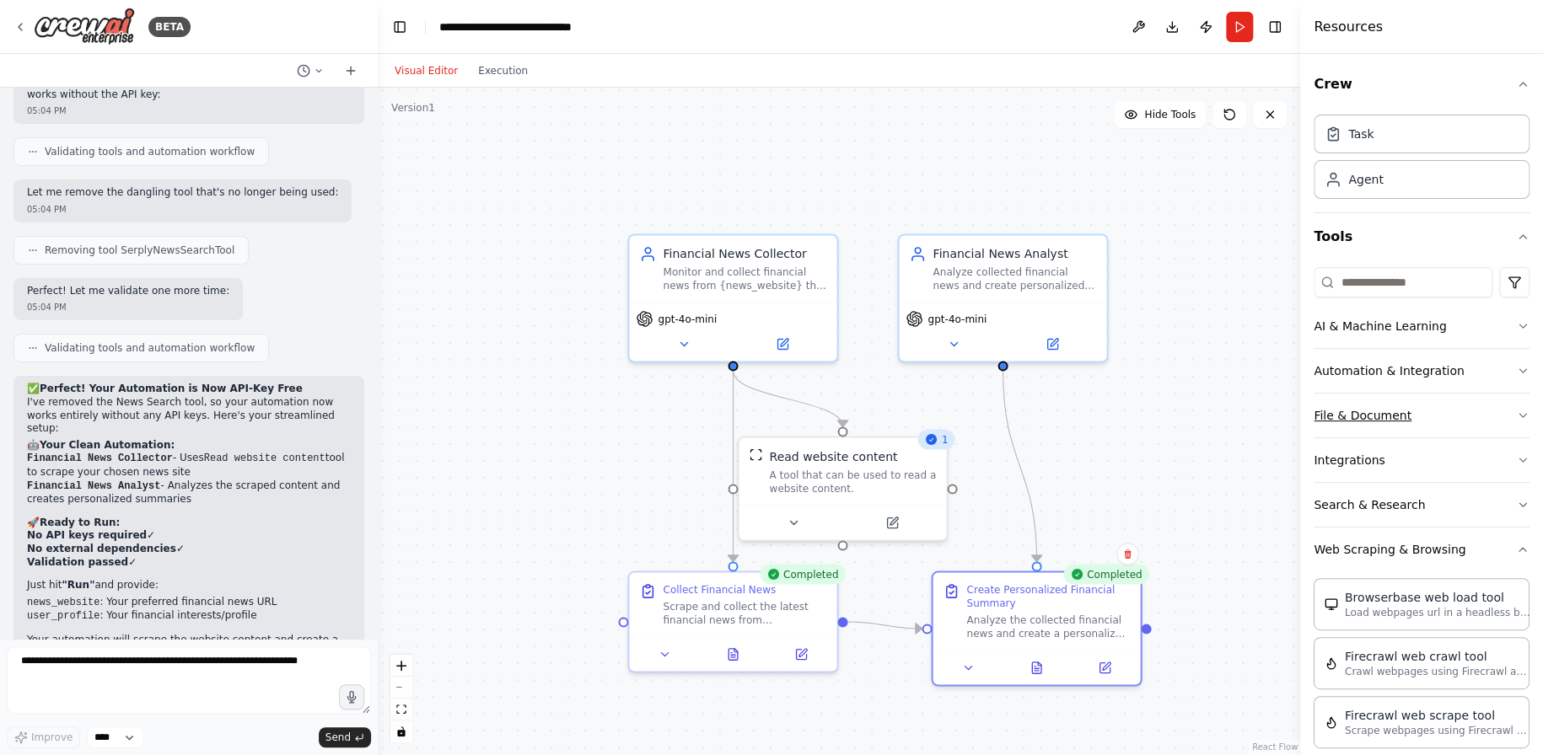
click at [1516, 415] on icon "button" at bounding box center [1522, 415] width 13 height 13
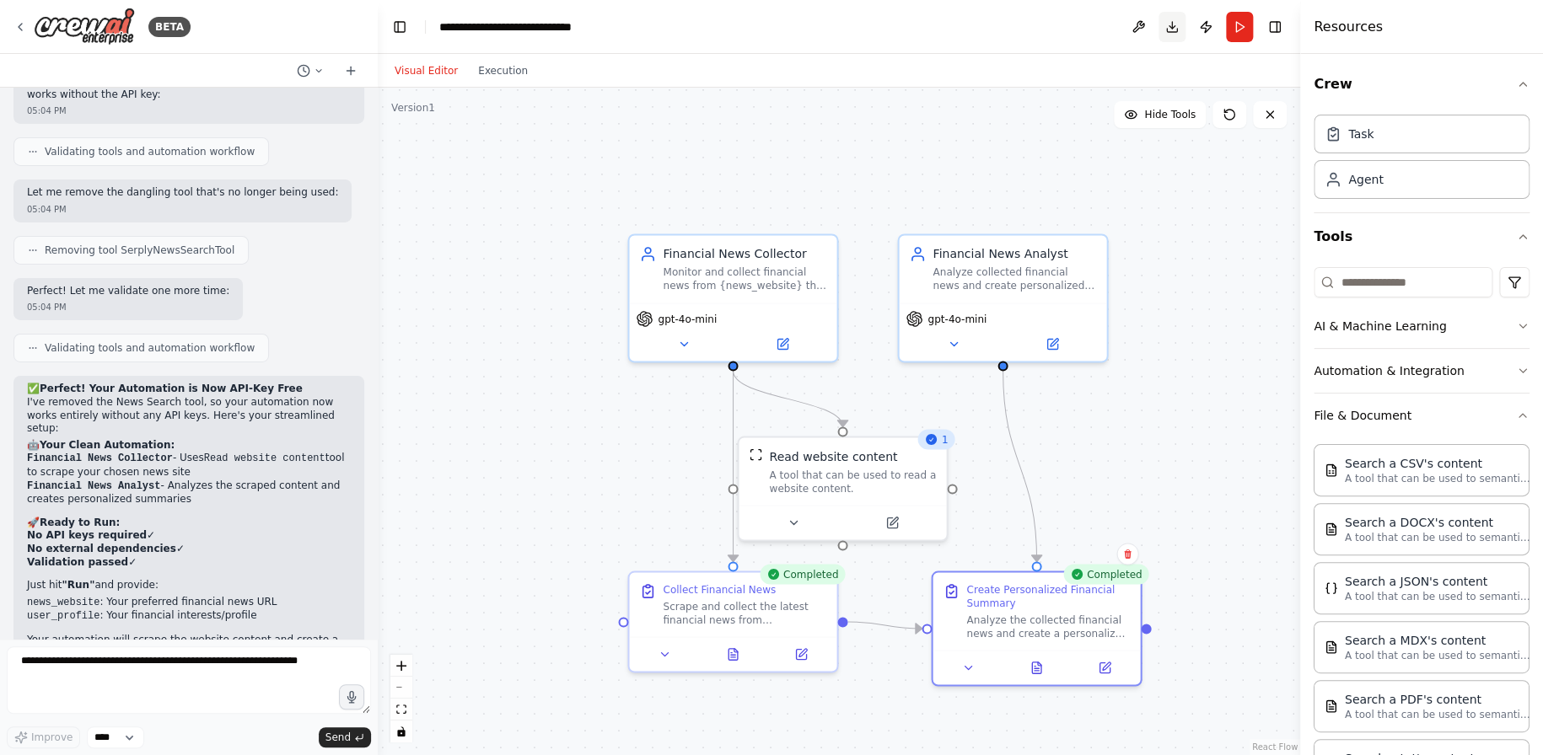
click at [1171, 24] on button "Download" at bounding box center [1171, 27] width 27 height 30
click at [1174, 30] on button "Download" at bounding box center [1171, 27] width 27 height 30
click at [212, 680] on textarea at bounding box center [189, 680] width 364 height 67
type textarea "**********"
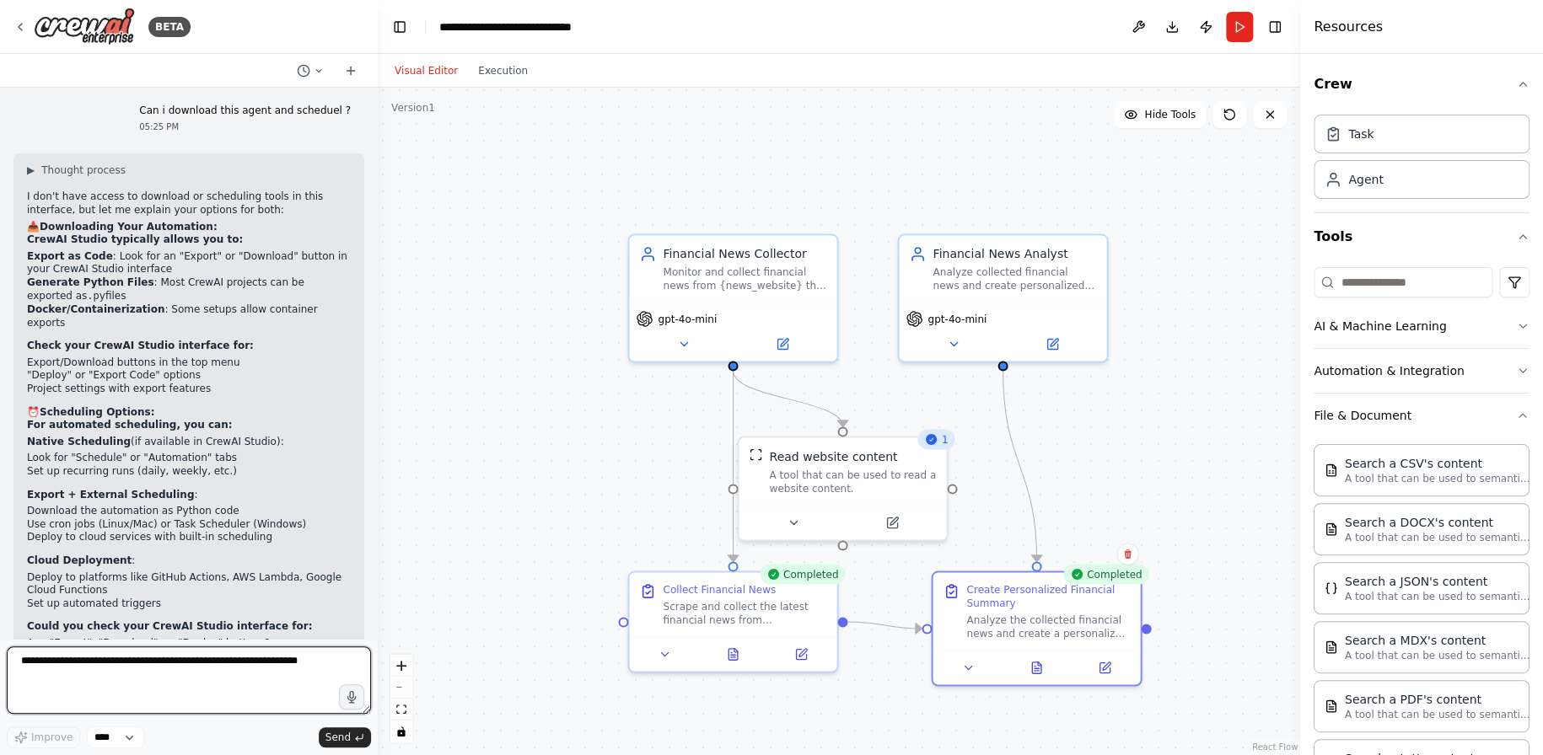
scroll to position [3426, 0]
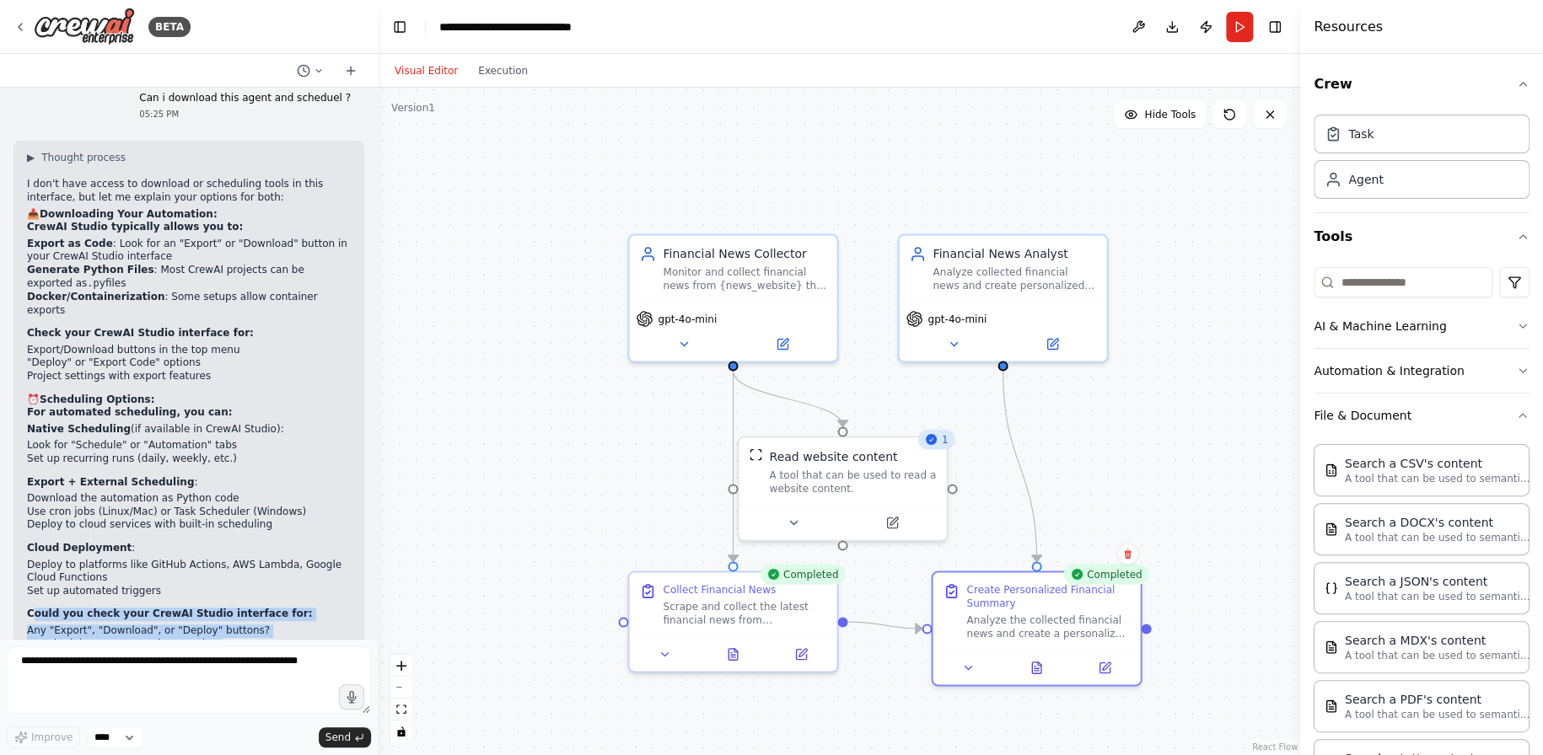
drag, startPoint x: 35, startPoint y: 532, endPoint x: 265, endPoint y: 560, distance: 231.0
click at [265, 560] on div "▶ Thought process I don't have access to download or scheduling tools in this i…" at bounding box center [189, 419] width 324 height 536
click at [174, 661] on p "Let me know what options you see, and I can help guide you through the next ste…" at bounding box center [189, 674] width 324 height 26
click at [1437, 277] on input at bounding box center [1403, 282] width 179 height 30
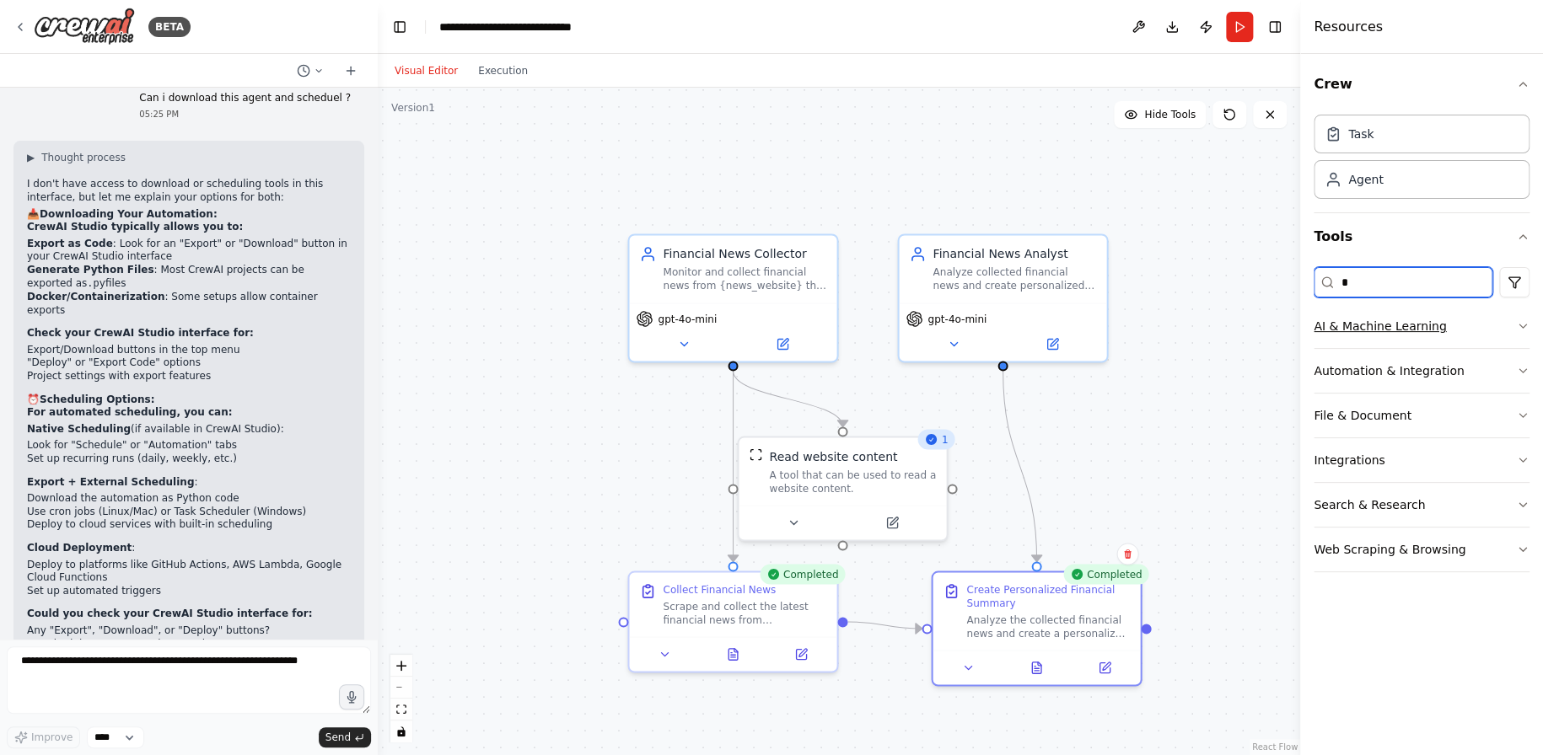
type input "*"
click at [1519, 322] on icon "button" at bounding box center [1522, 326] width 13 height 13
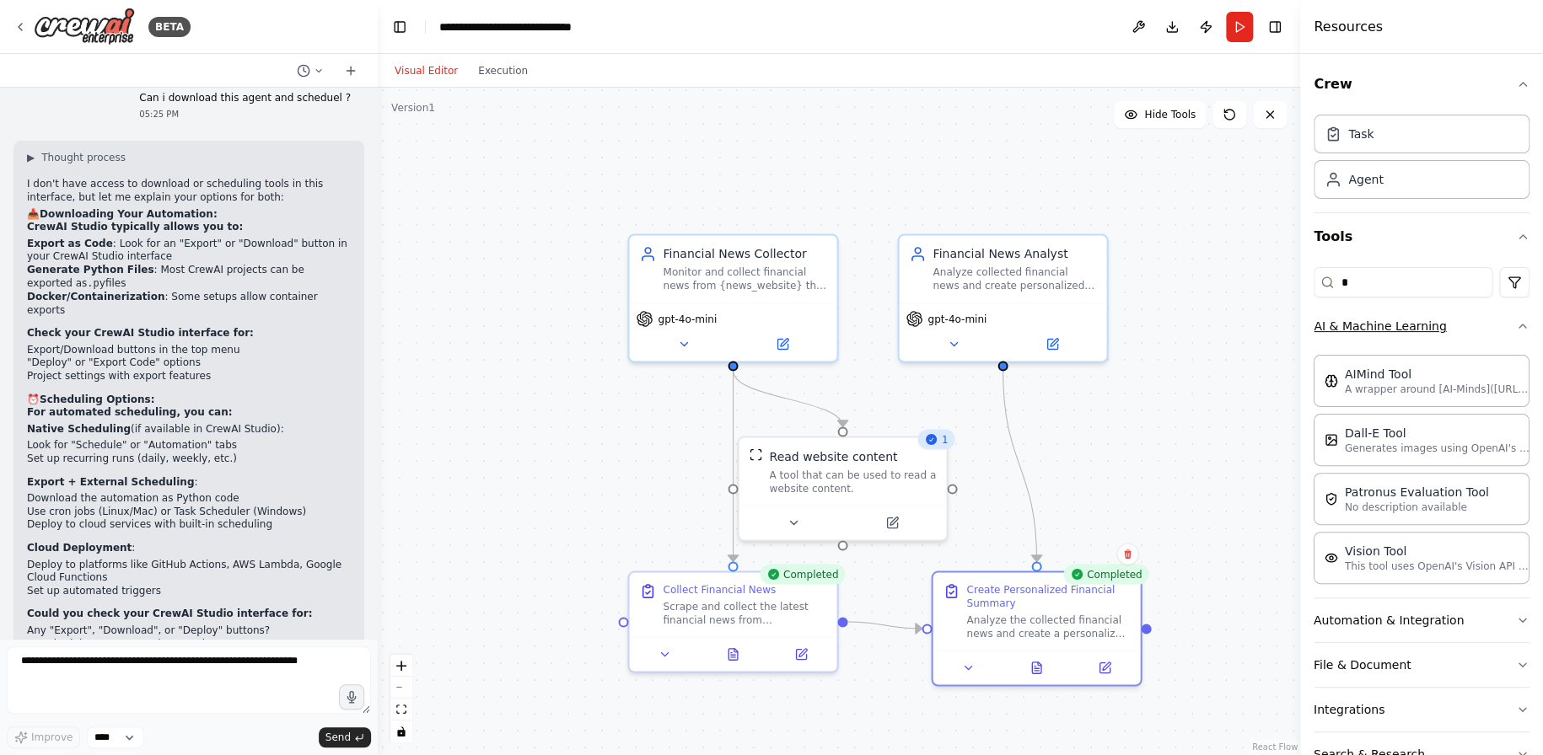
click at [1520, 322] on div "Crew Task Agent Tools * AI & Machine Learning AIMind Tool A wrapper around [AI-…" at bounding box center [1421, 404] width 243 height 701
click at [1519, 327] on icon "button" at bounding box center [1522, 326] width 7 height 3
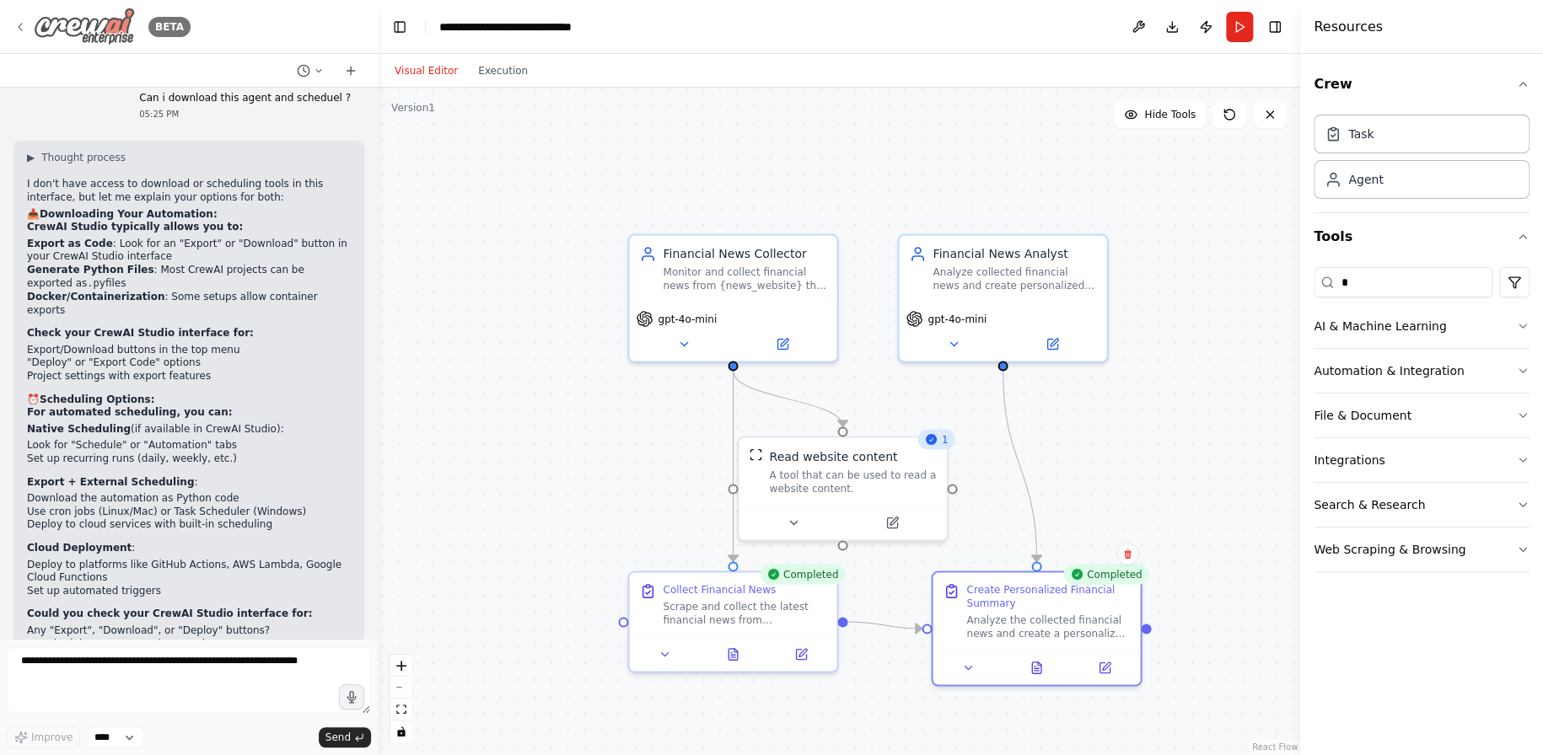
click at [19, 18] on div "BETA" at bounding box center [101, 27] width 177 height 38
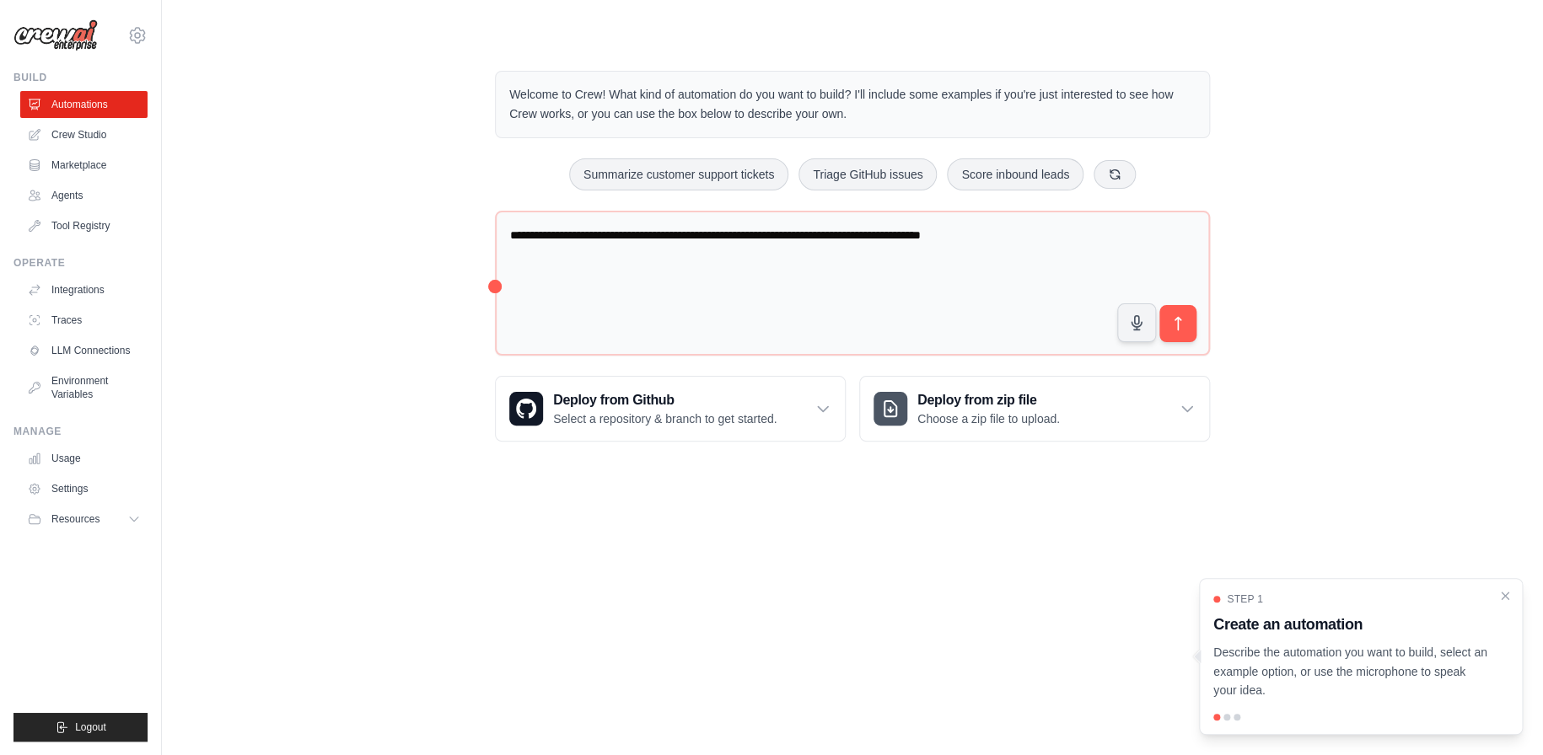
click at [1255, 694] on p "Describe the automation you want to build, select an example option, or use the…" at bounding box center [1350, 671] width 275 height 57
click at [1320, 658] on p "Describe the automation you want to build, select an example option, or use the…" at bounding box center [1350, 671] width 275 height 57
click at [1067, 551] on body "ganesh.khandagale@gmail.com Settings Build Automations Crew Studio" at bounding box center [771, 377] width 1543 height 755
click at [1428, 37] on main "**********" at bounding box center [852, 243] width 1381 height 486
click at [76, 126] on link "Crew Studio" at bounding box center [85, 134] width 127 height 27
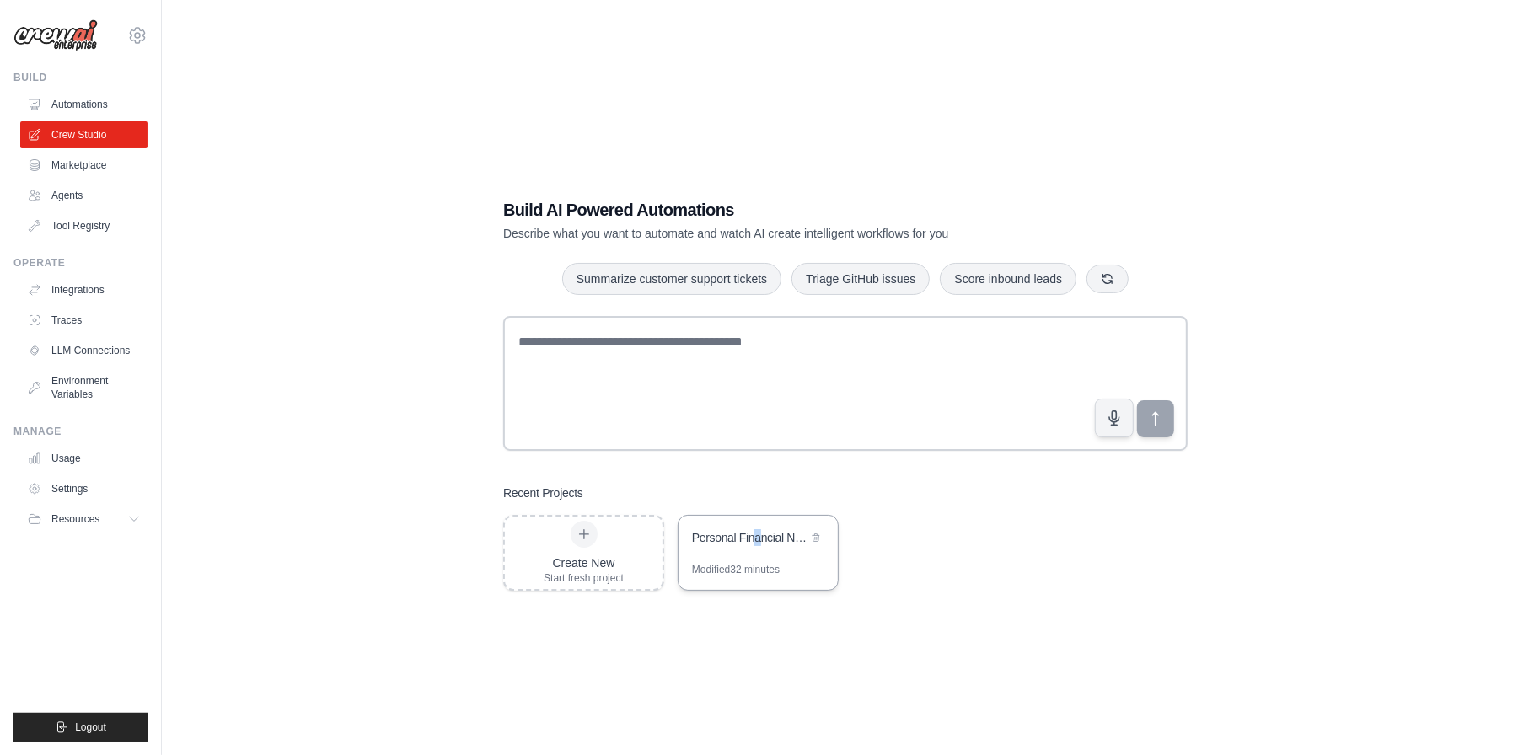
click at [758, 544] on div "Personal Financial News Monitor" at bounding box center [750, 537] width 116 height 17
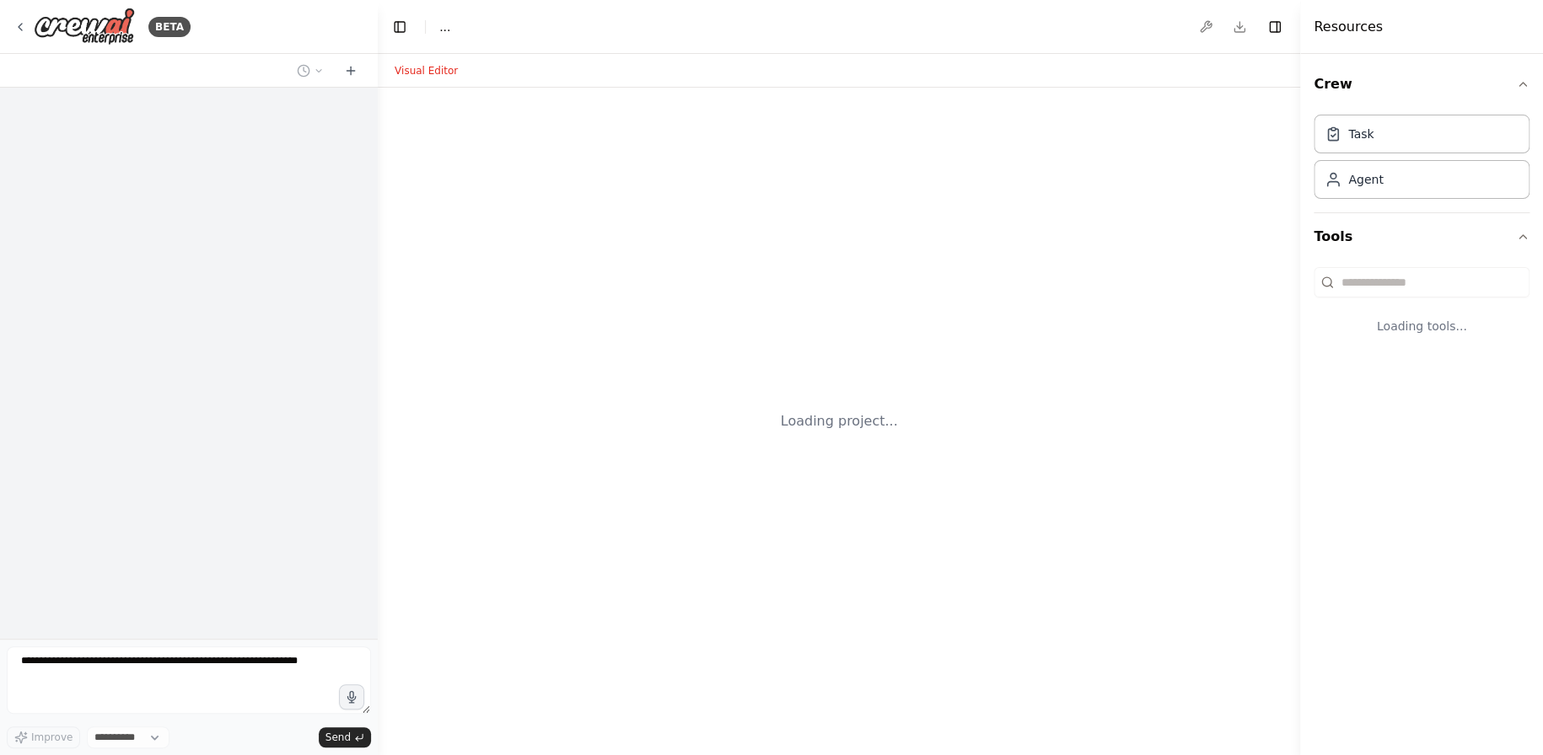
select select "****"
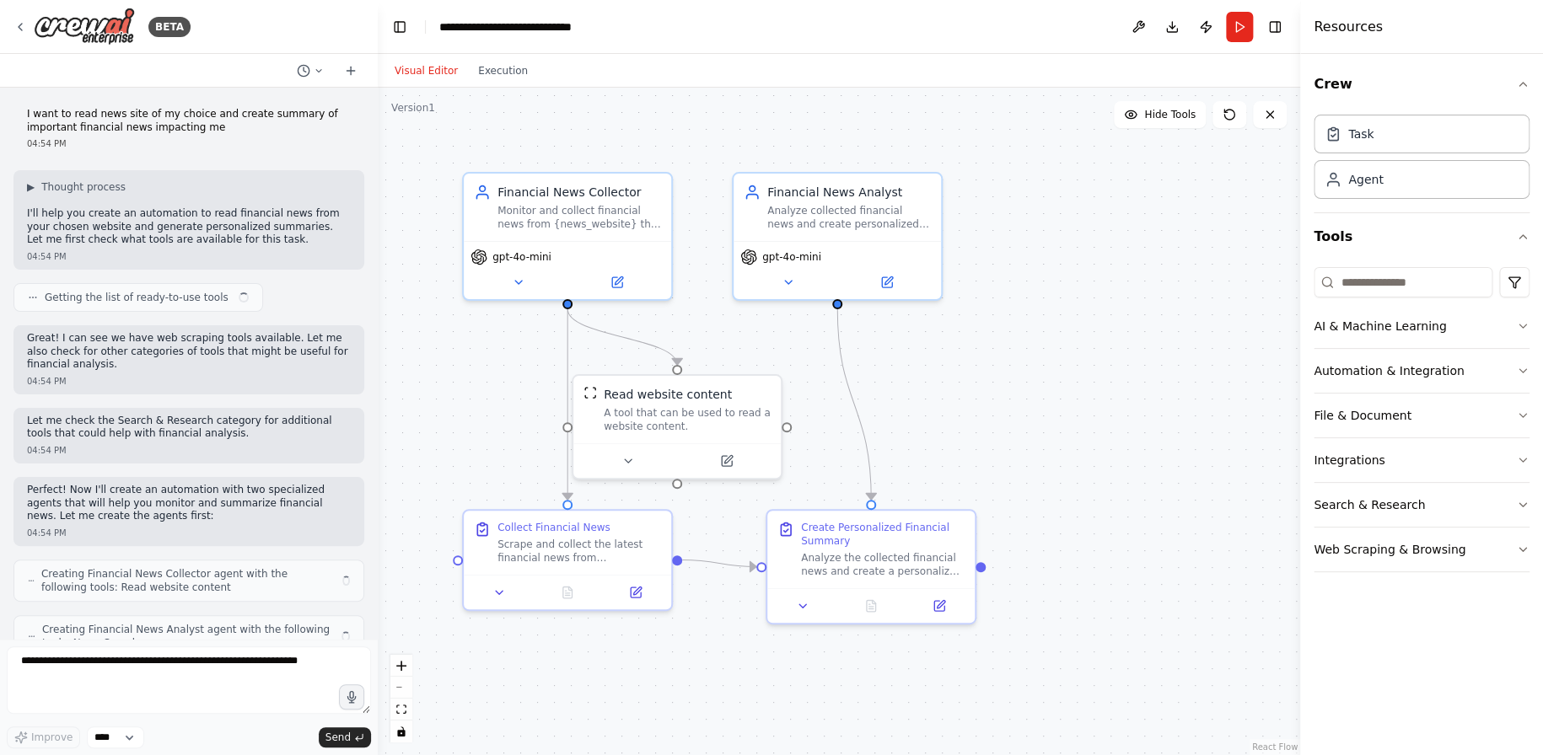
scroll to position [3426, 0]
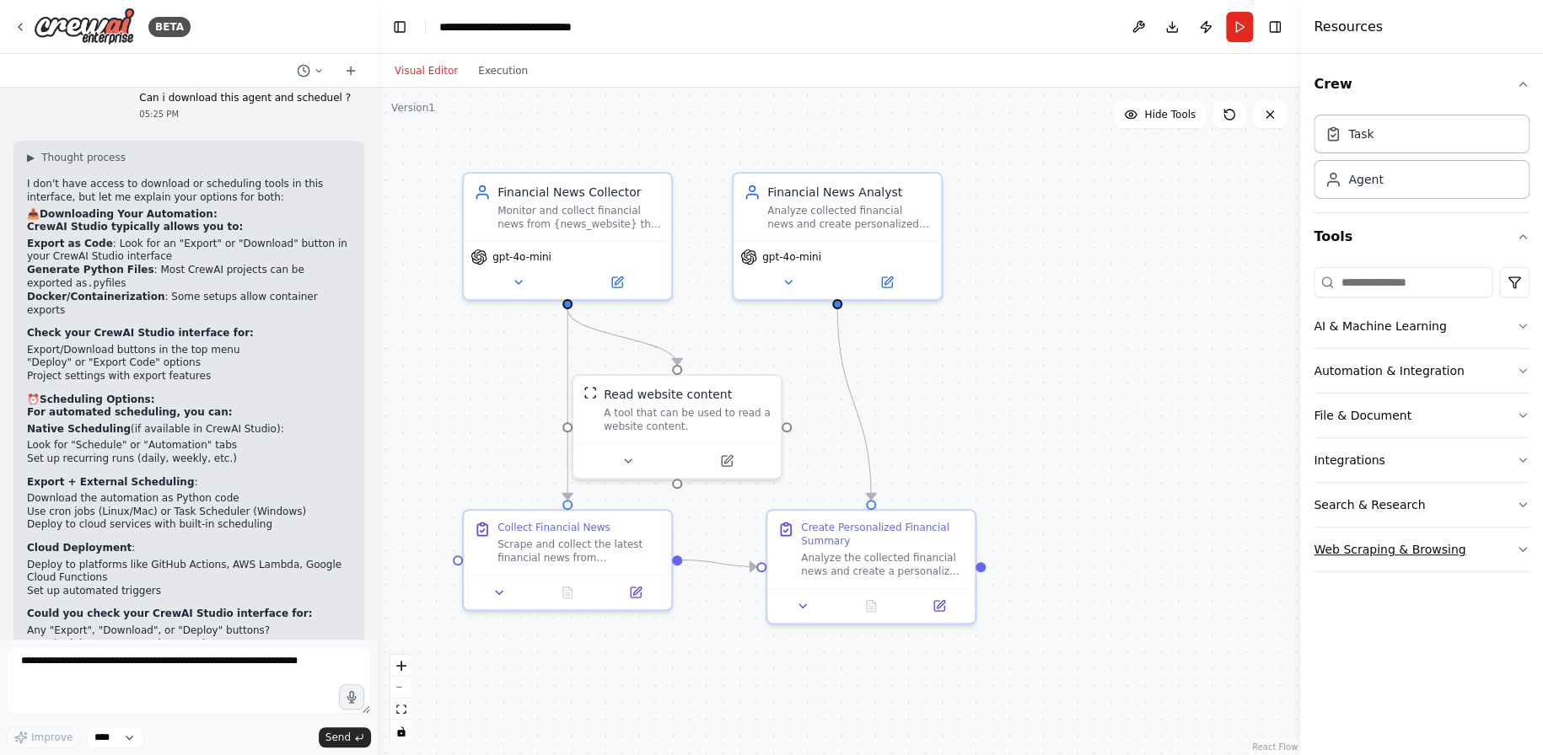
click at [1519, 548] on icon "button" at bounding box center [1522, 549] width 7 height 3
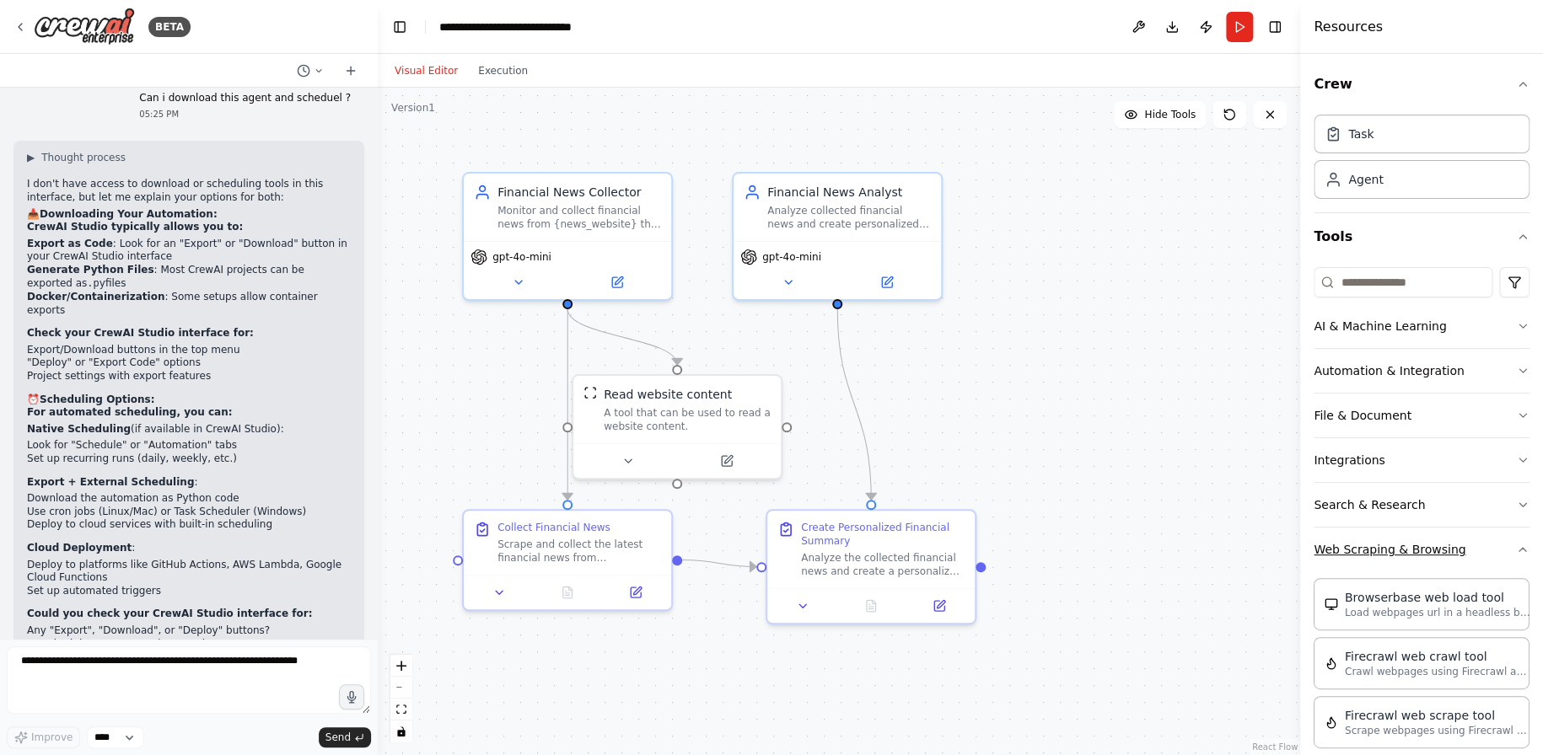
click at [1518, 548] on div "Crew Task Agent Tools AI & Machine Learning Automation & Integration File & Doc…" at bounding box center [1421, 404] width 243 height 701
click at [1519, 548] on icon "button" at bounding box center [1522, 549] width 7 height 3
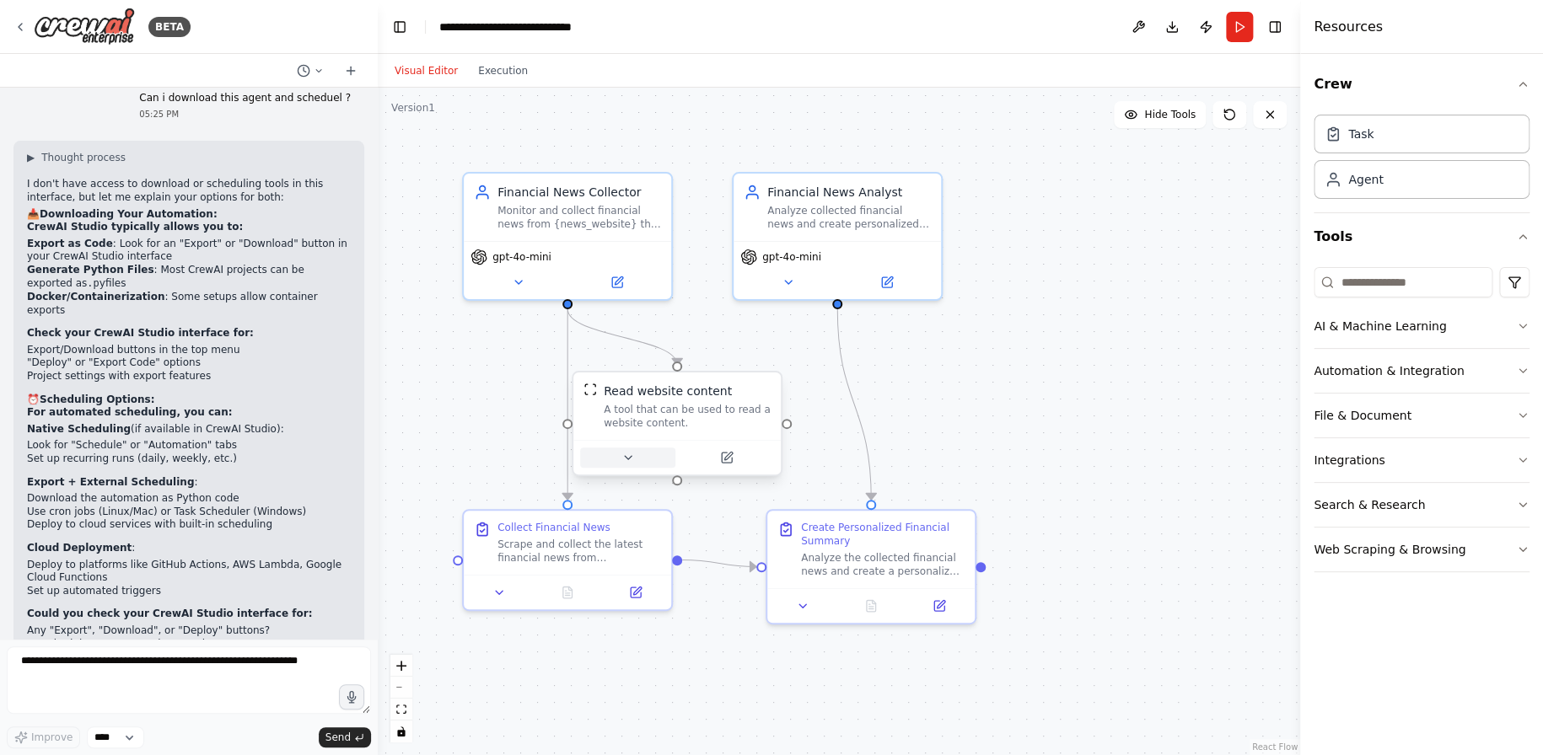
click at [630, 457] on icon at bounding box center [628, 457] width 7 height 3
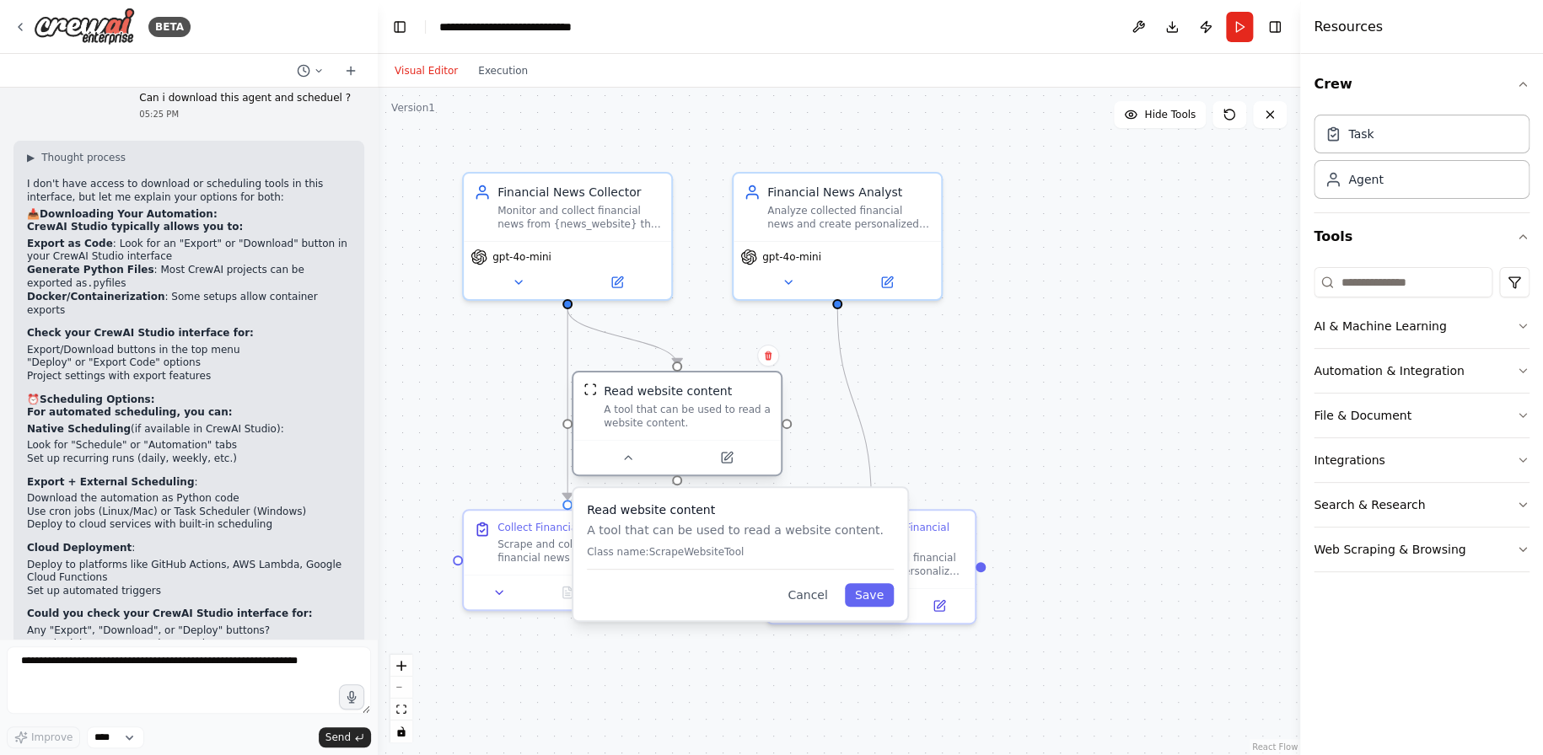
click at [697, 427] on div "A tool that can be used to read a website content." at bounding box center [687, 416] width 167 height 27
click at [812, 590] on button "Cancel" at bounding box center [807, 595] width 60 height 24
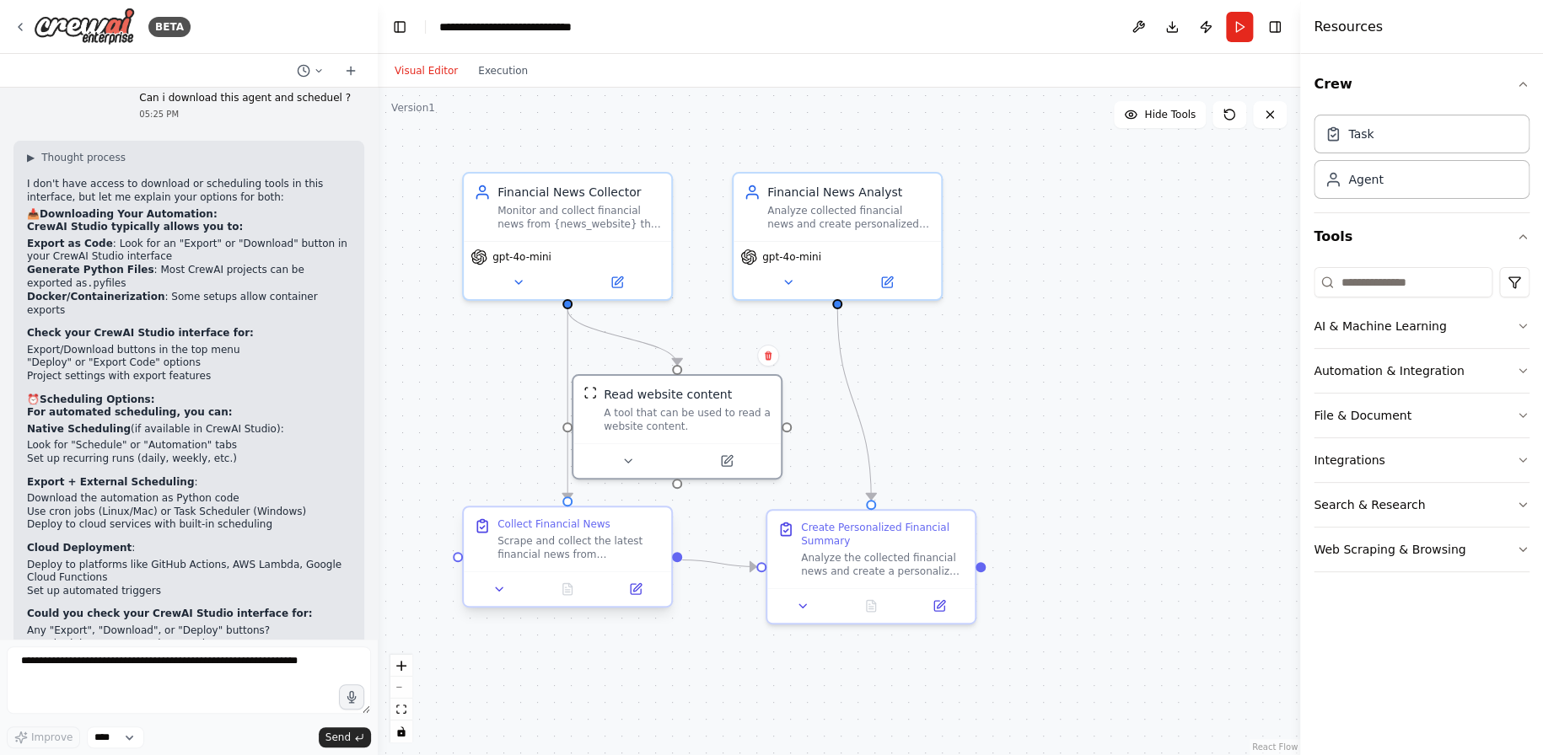
click at [527, 541] on div "Scrape and collect the latest financial news from {news_website}. Focus on iden…" at bounding box center [579, 548] width 164 height 27
click at [498, 601] on div at bounding box center [567, 589] width 207 height 35
click at [499, 596] on button at bounding box center [499, 589] width 58 height 20
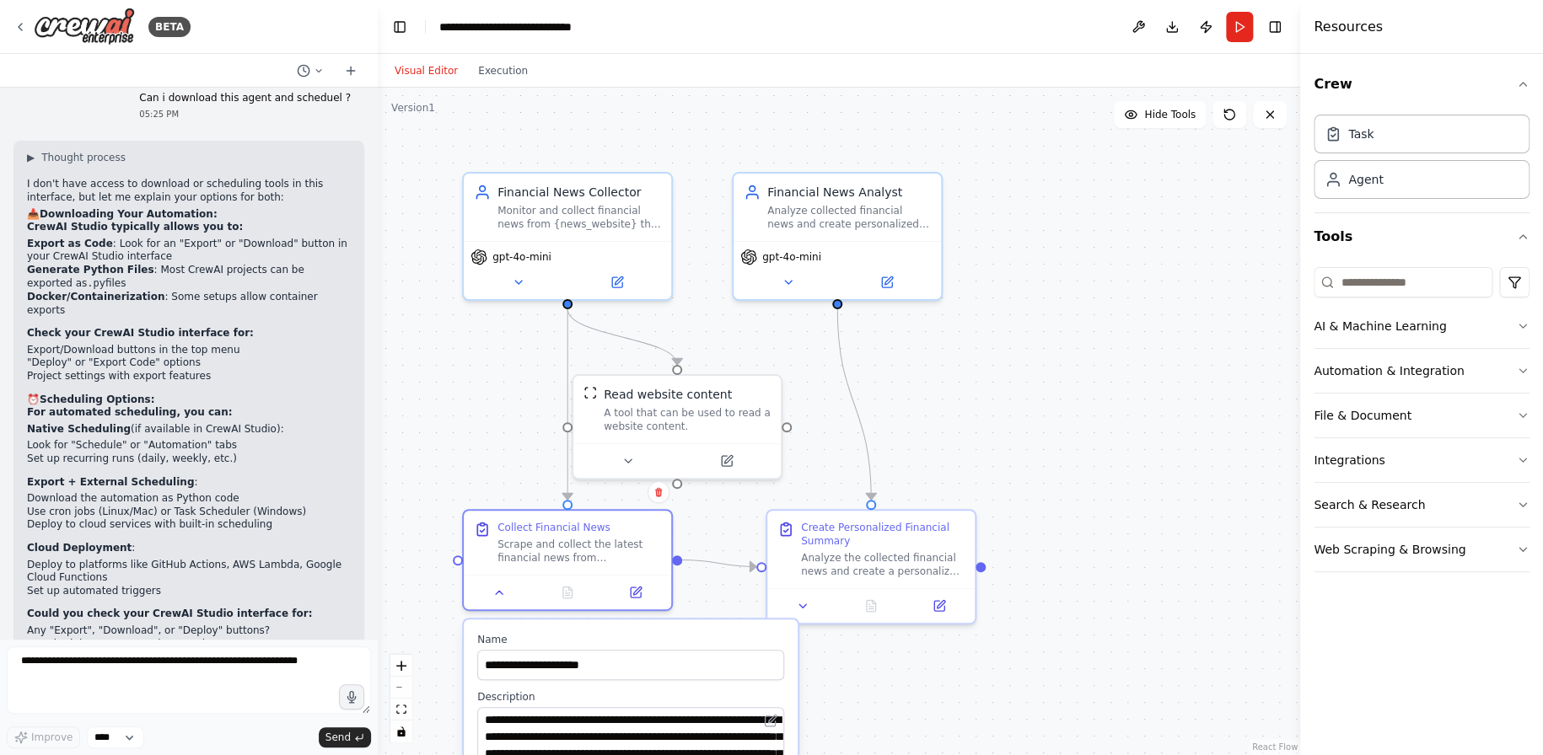
click at [1085, 657] on div ".deletable-edge-delete-btn { width: 20px; height: 20px; border: 0px solid #ffff…" at bounding box center [839, 422] width 922 height 668
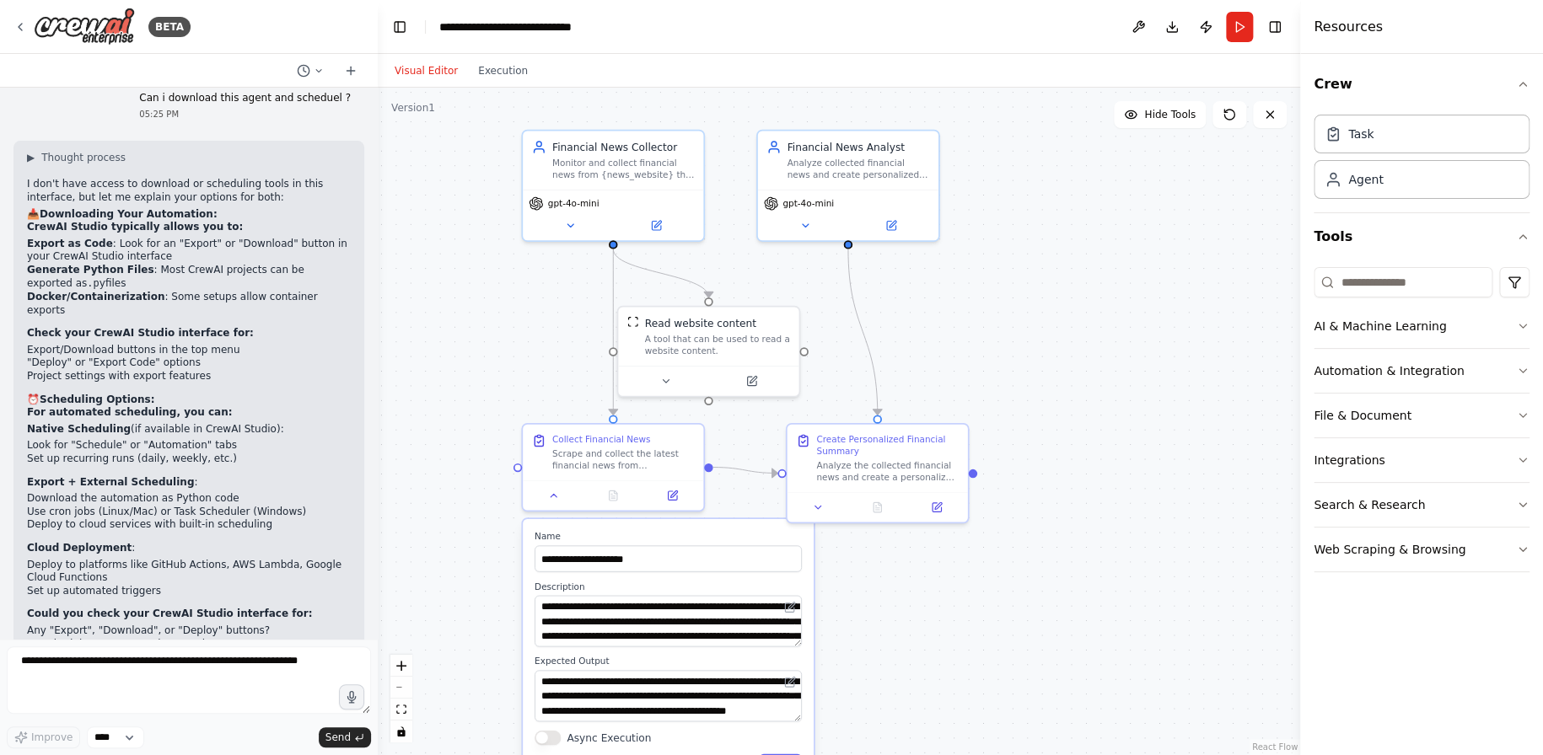
drag, startPoint x: 1146, startPoint y: 536, endPoint x: 1141, endPoint y: 429, distance: 107.2
click at [1141, 429] on div ".deletable-edge-delete-btn { width: 20px; height: 20px; border: 0px solid #ffff…" at bounding box center [839, 422] width 922 height 668
click at [610, 445] on div "Scrape and collect the latest financial news from {news_website}. Focus on iden…" at bounding box center [623, 457] width 142 height 24
click at [556, 498] on button at bounding box center [554, 493] width 51 height 18
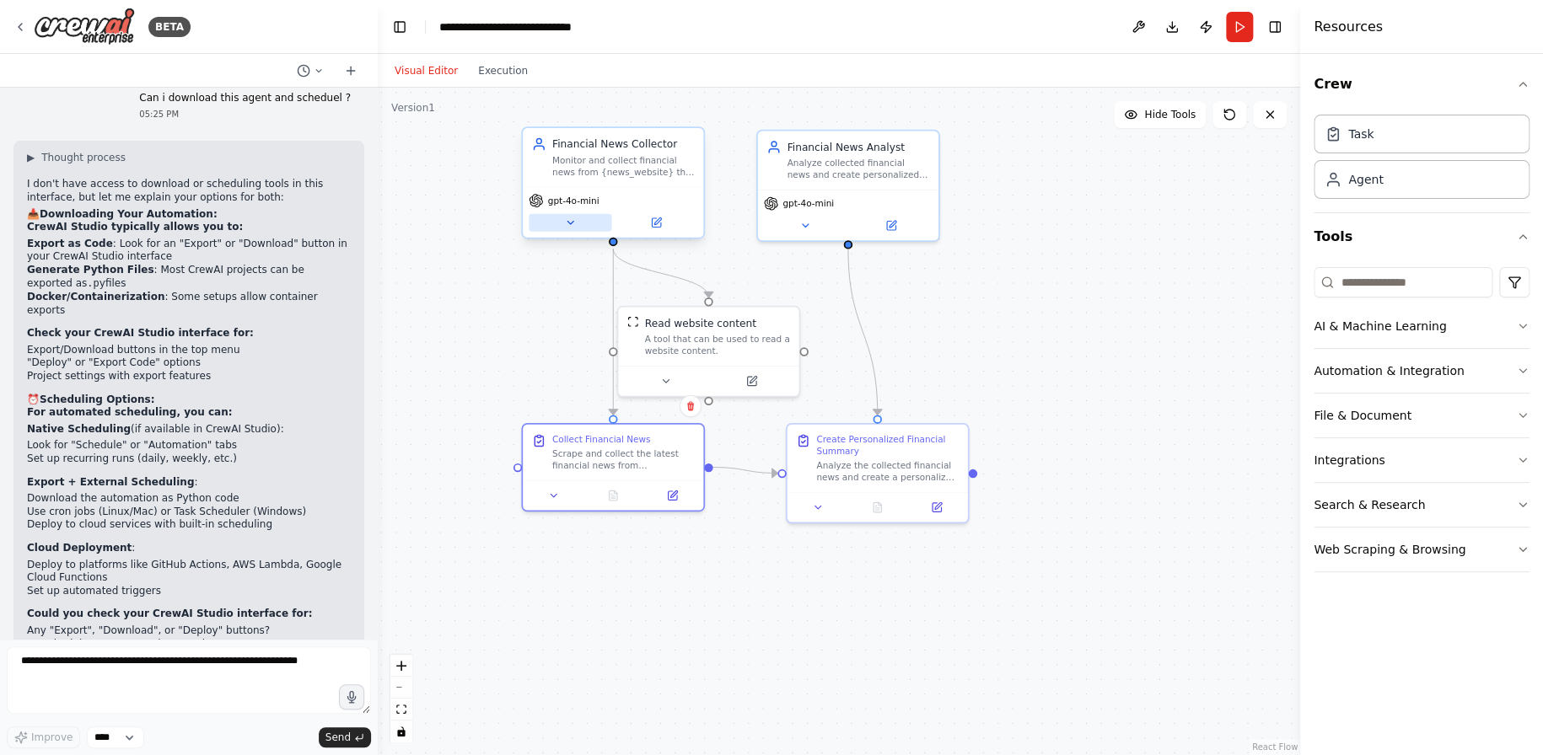
click at [570, 228] on icon at bounding box center [570, 223] width 12 height 12
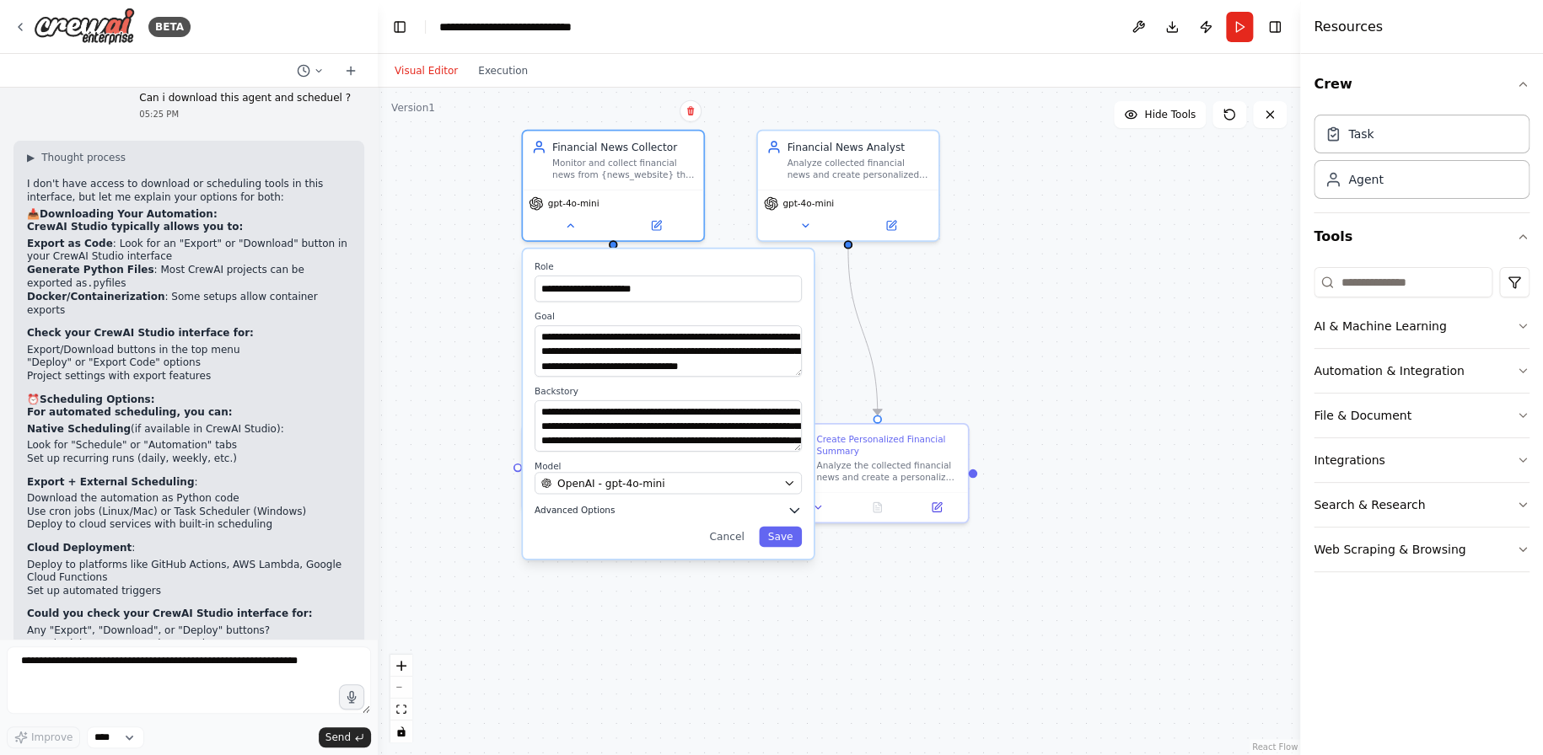
click at [797, 510] on icon "button" at bounding box center [794, 510] width 14 height 14
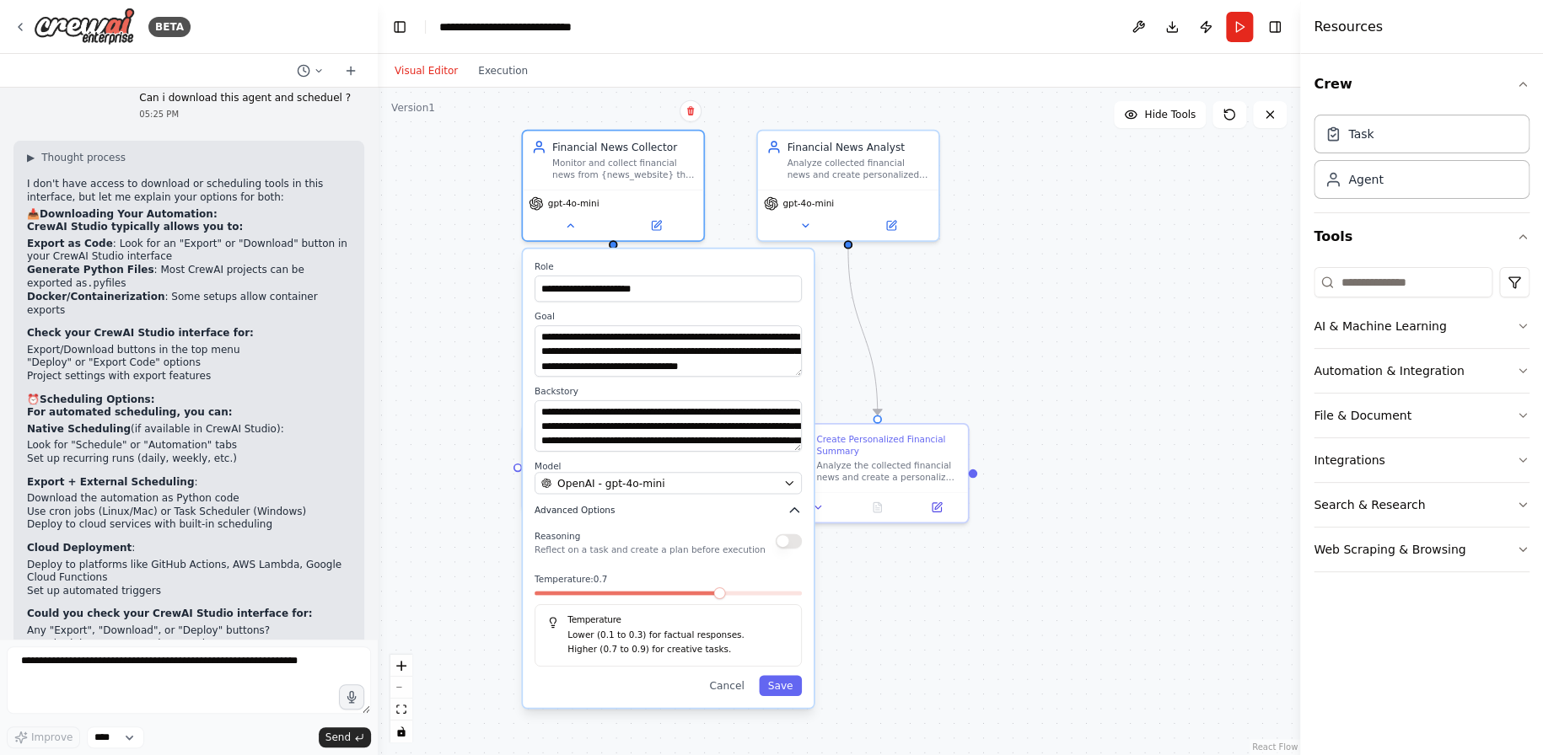
click at [793, 510] on icon "button" at bounding box center [794, 510] width 8 height 4
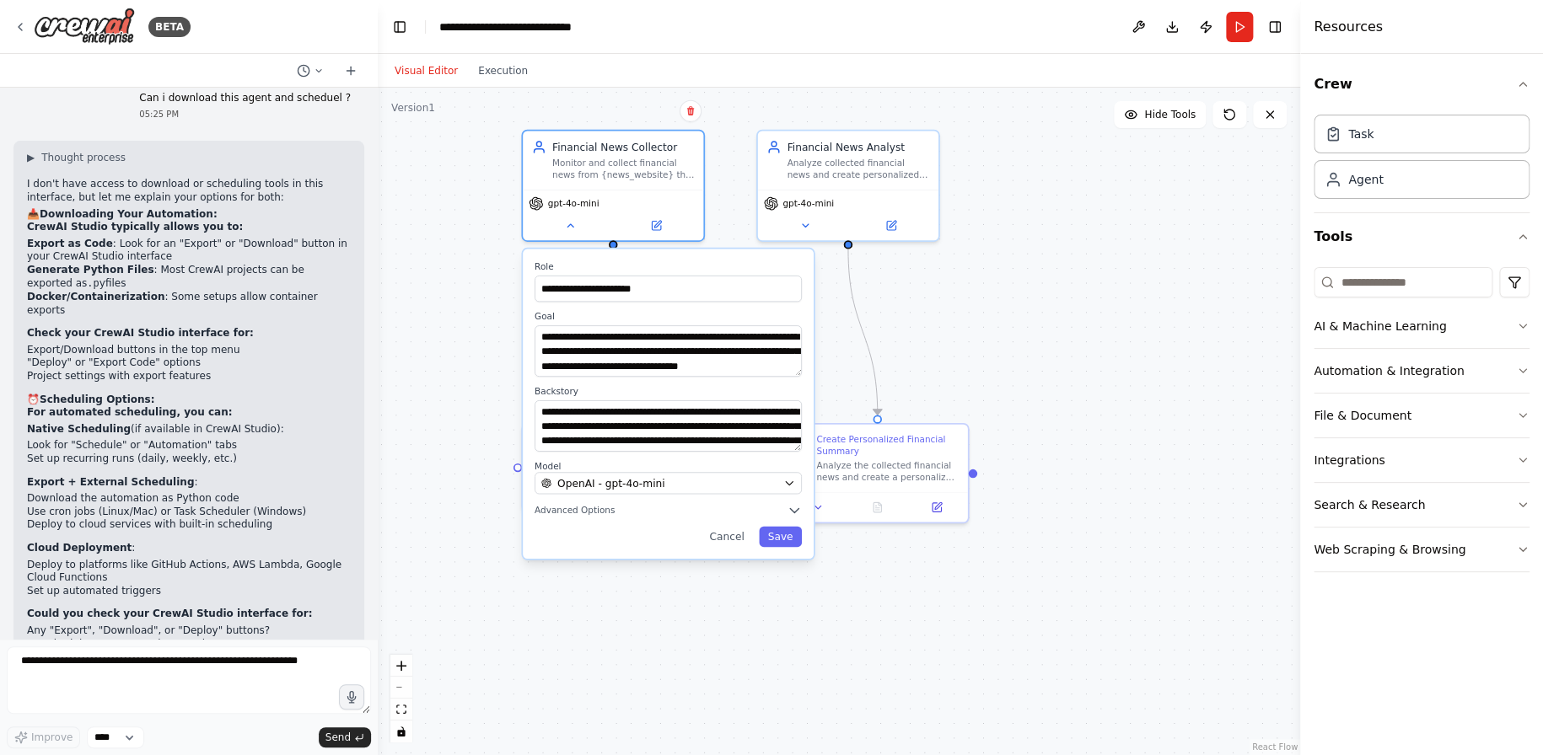
click at [1018, 267] on div "**********" at bounding box center [839, 422] width 922 height 668
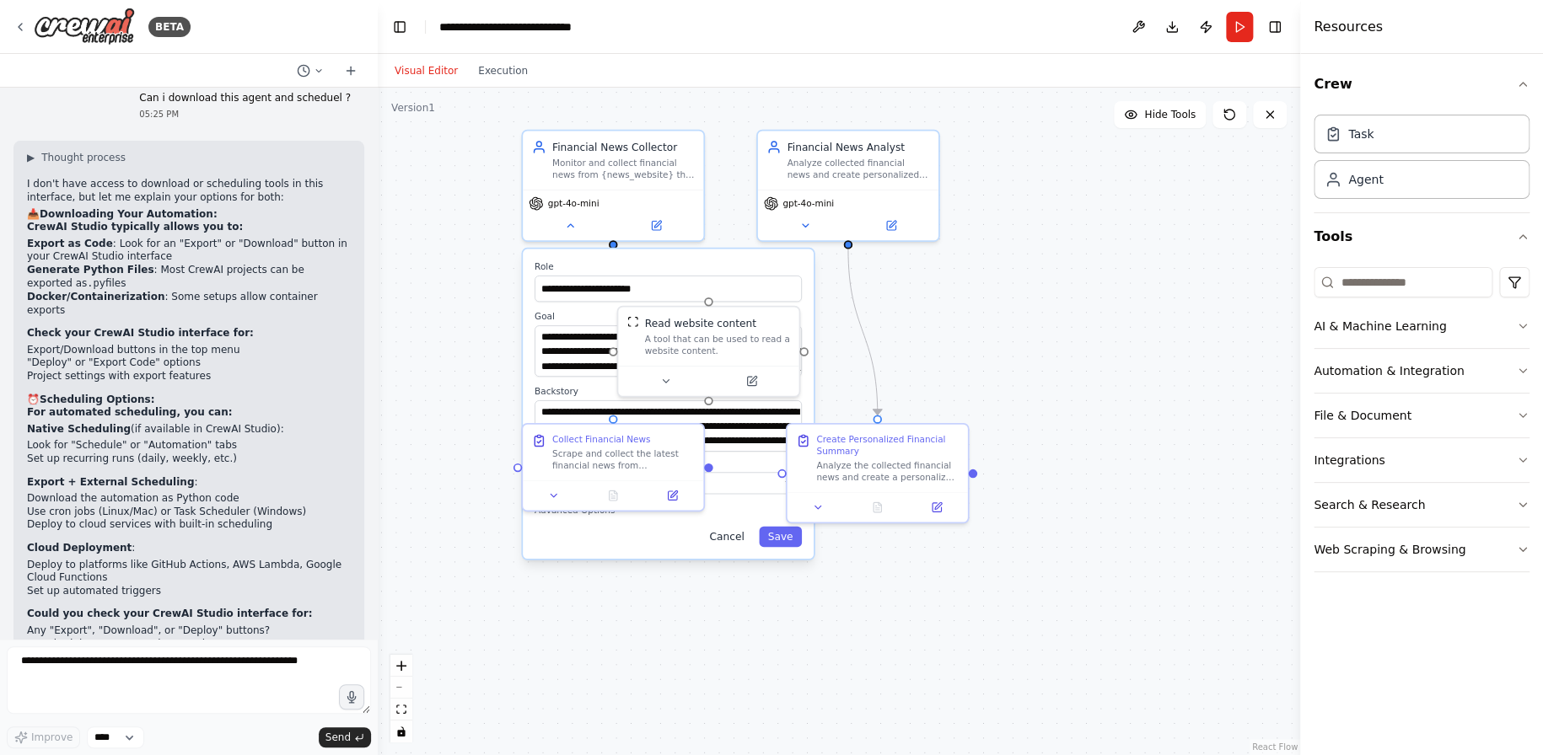
click at [723, 531] on button "Cancel" at bounding box center [727, 536] width 52 height 20
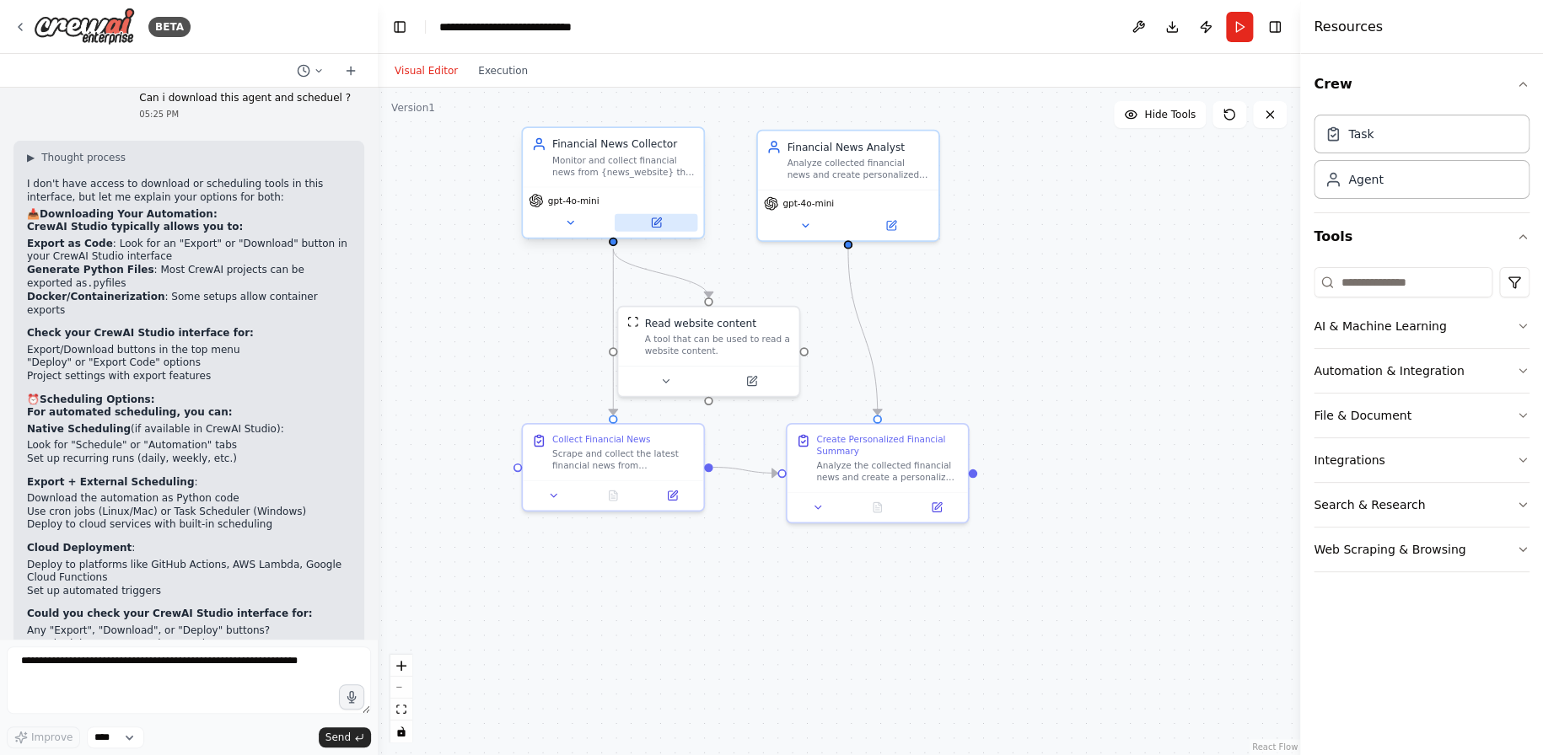
click at [664, 223] on button at bounding box center [656, 223] width 83 height 18
click at [1131, 27] on button at bounding box center [1138, 27] width 27 height 30
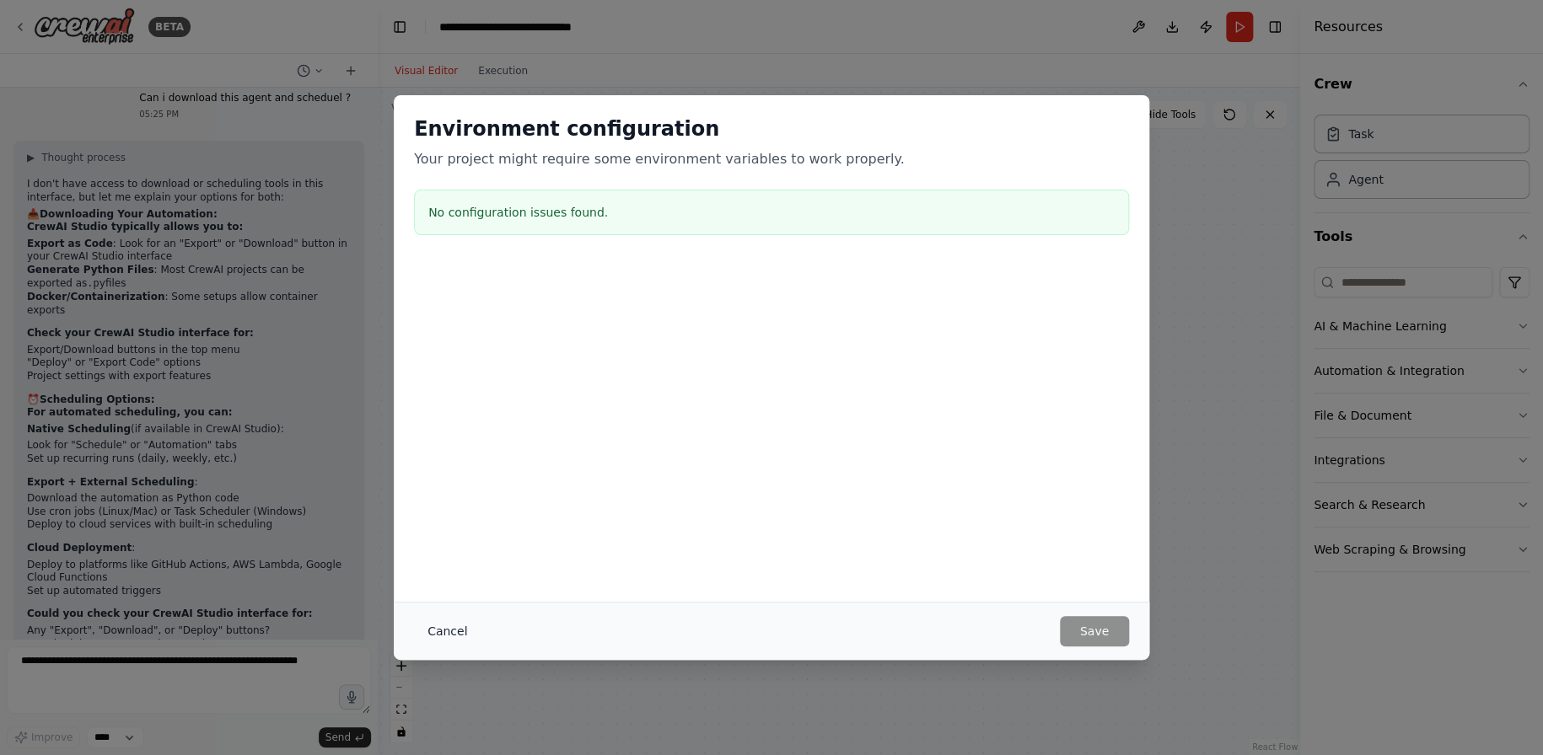
click at [452, 633] on button "Cancel" at bounding box center [447, 631] width 67 height 30
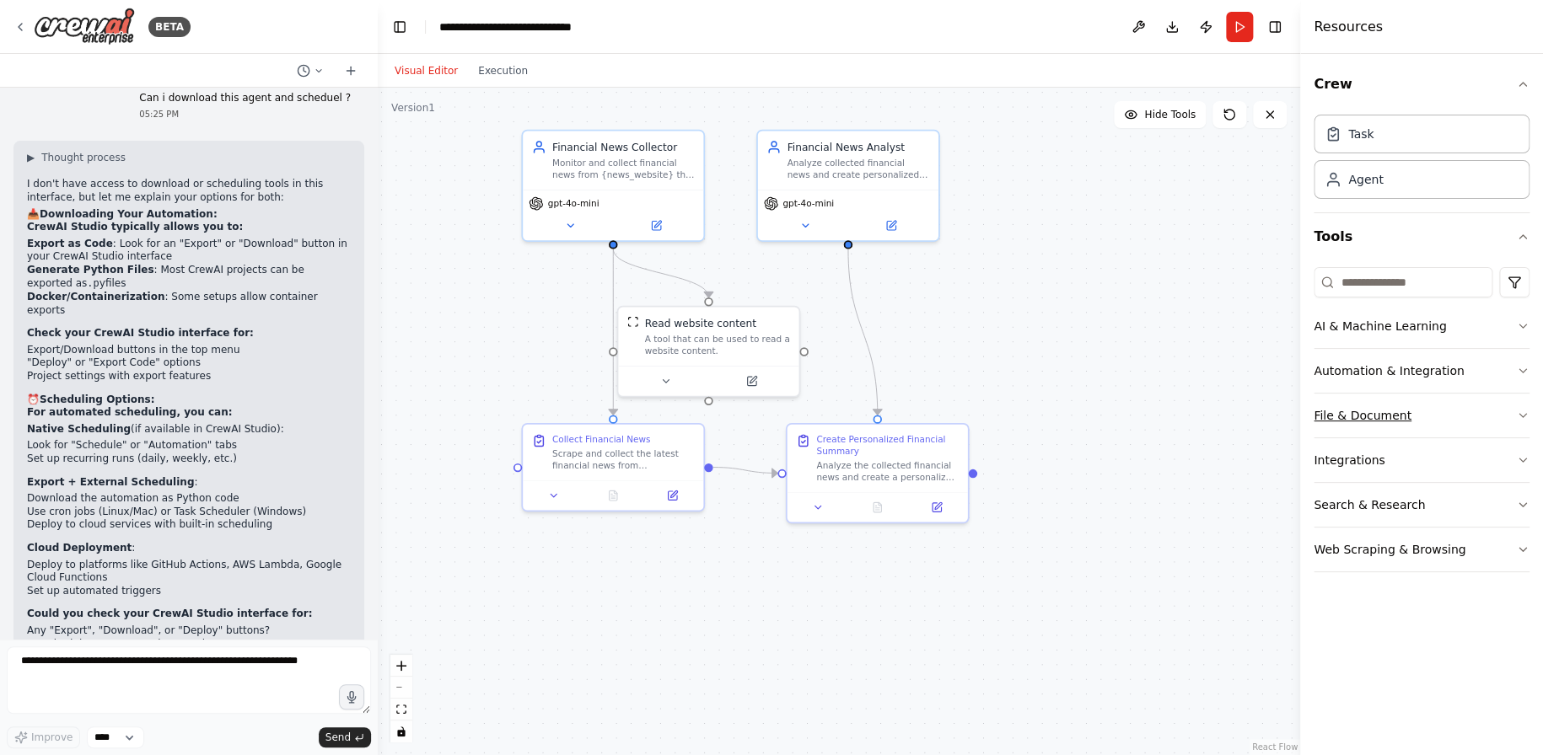
click at [1518, 416] on icon "button" at bounding box center [1522, 415] width 13 height 13
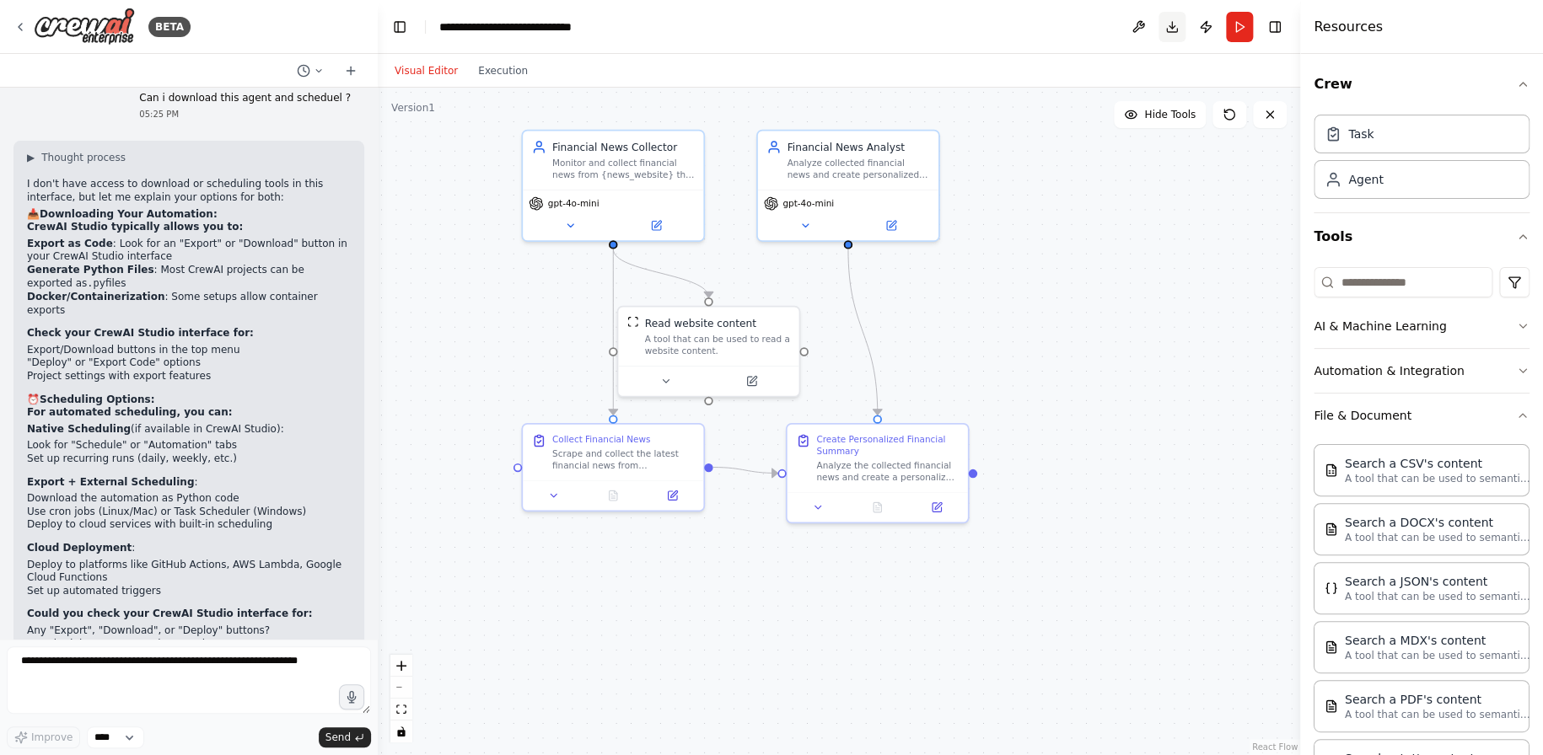
click at [1172, 30] on button "Download" at bounding box center [1171, 27] width 27 height 30
click at [1516, 369] on icon "button" at bounding box center [1522, 370] width 13 height 13
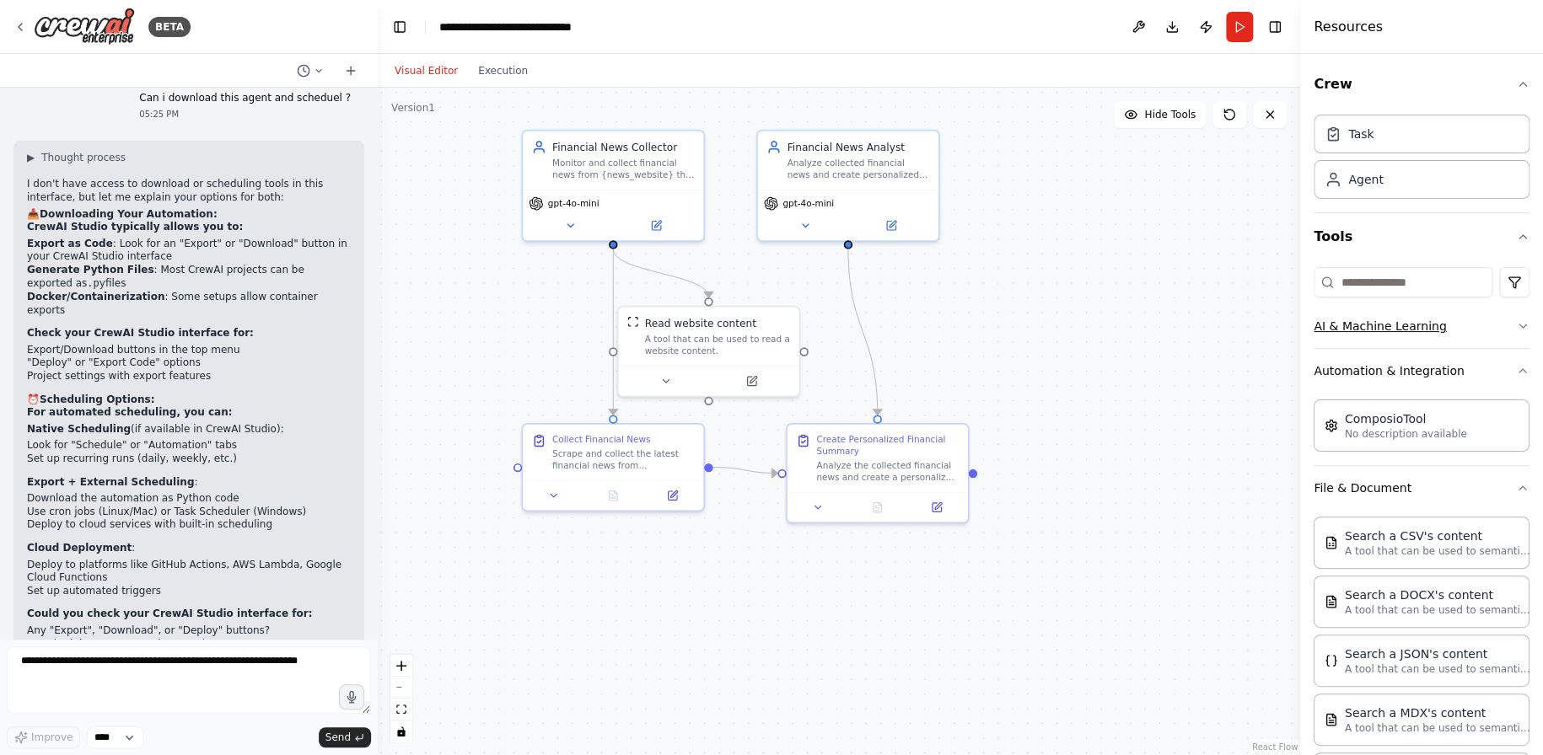
click at [1519, 325] on icon "button" at bounding box center [1522, 326] width 7 height 3
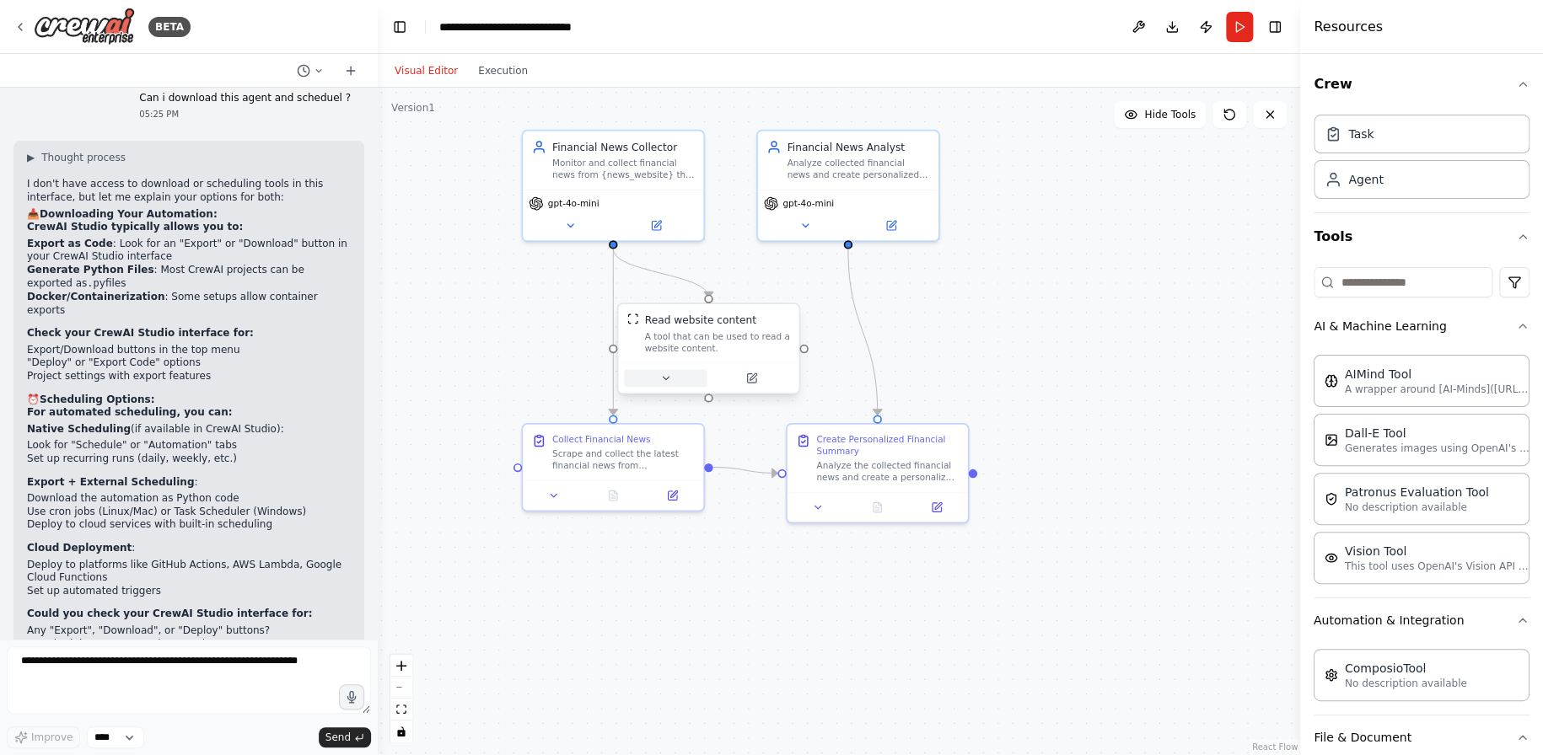
click at [671, 382] on button at bounding box center [665, 378] width 83 height 18
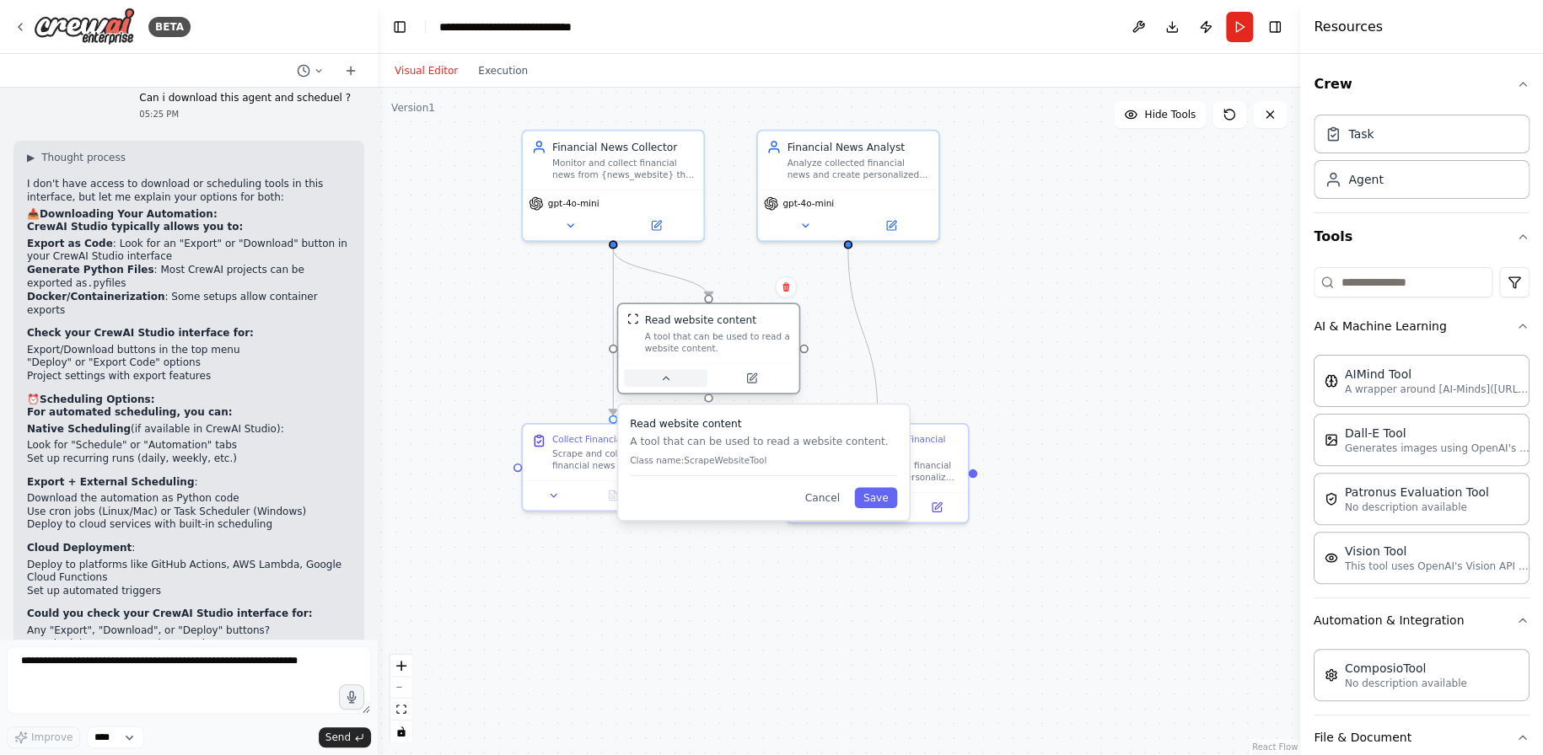
click at [671, 382] on button at bounding box center [665, 378] width 83 height 18
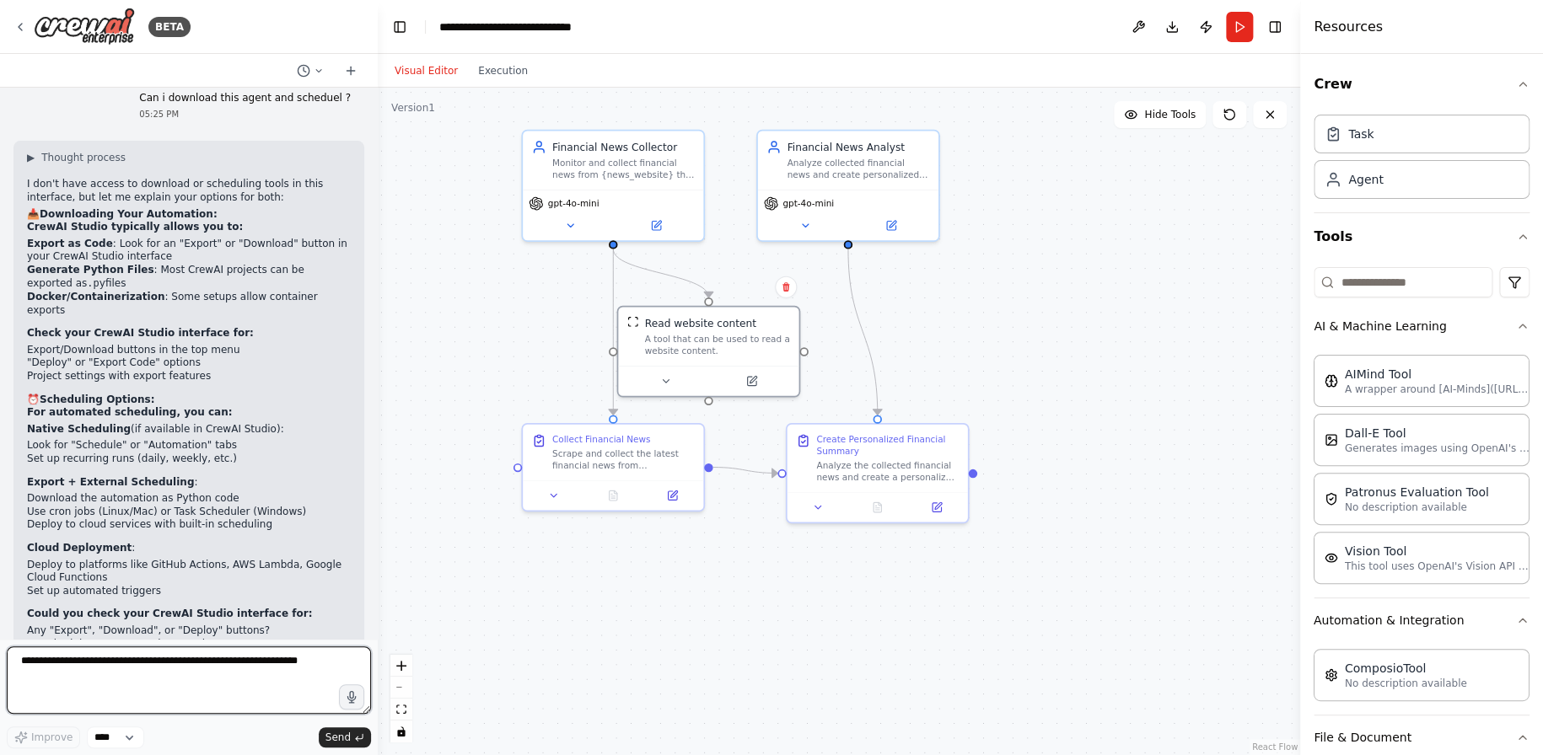
click at [152, 686] on textarea at bounding box center [189, 680] width 364 height 67
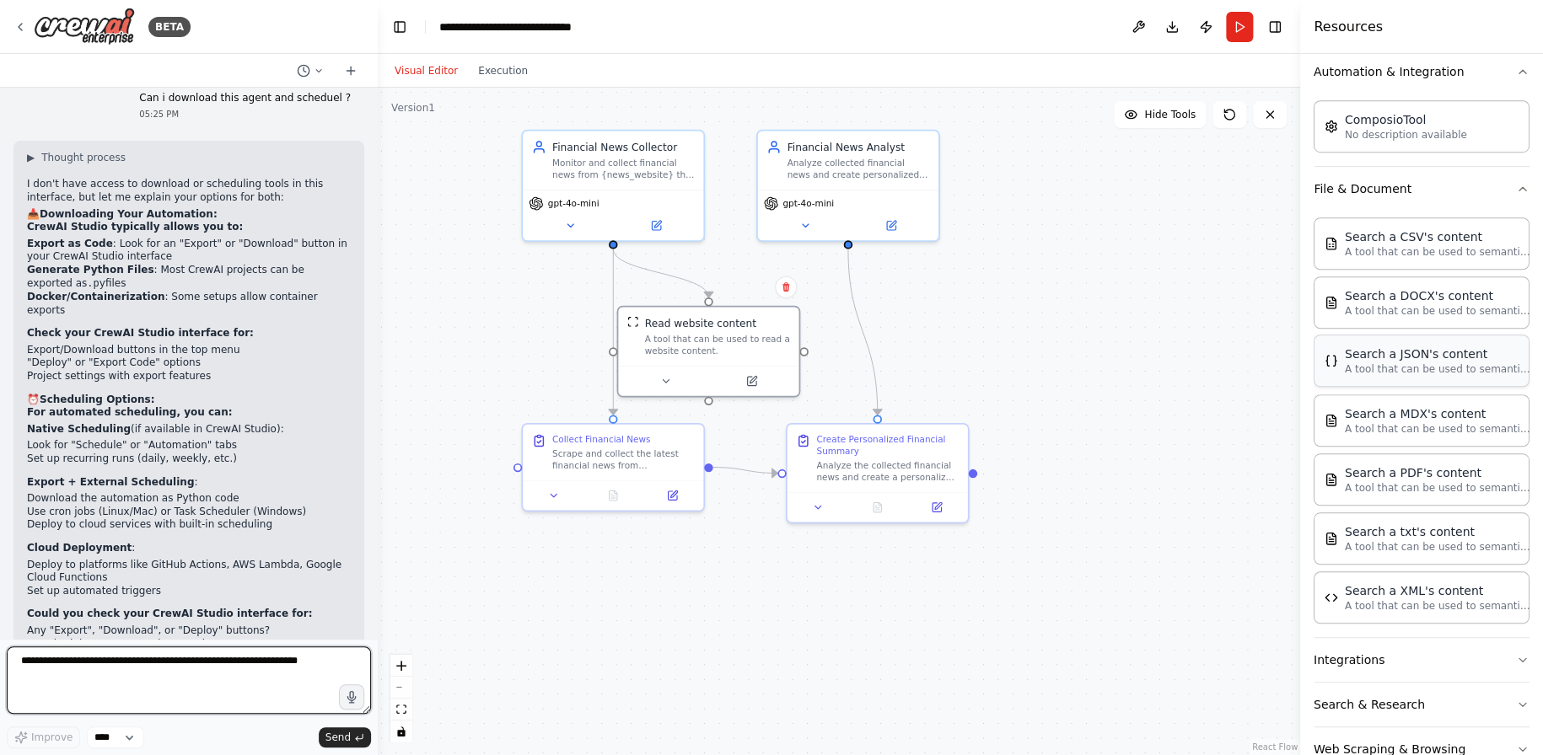
scroll to position [590, 0]
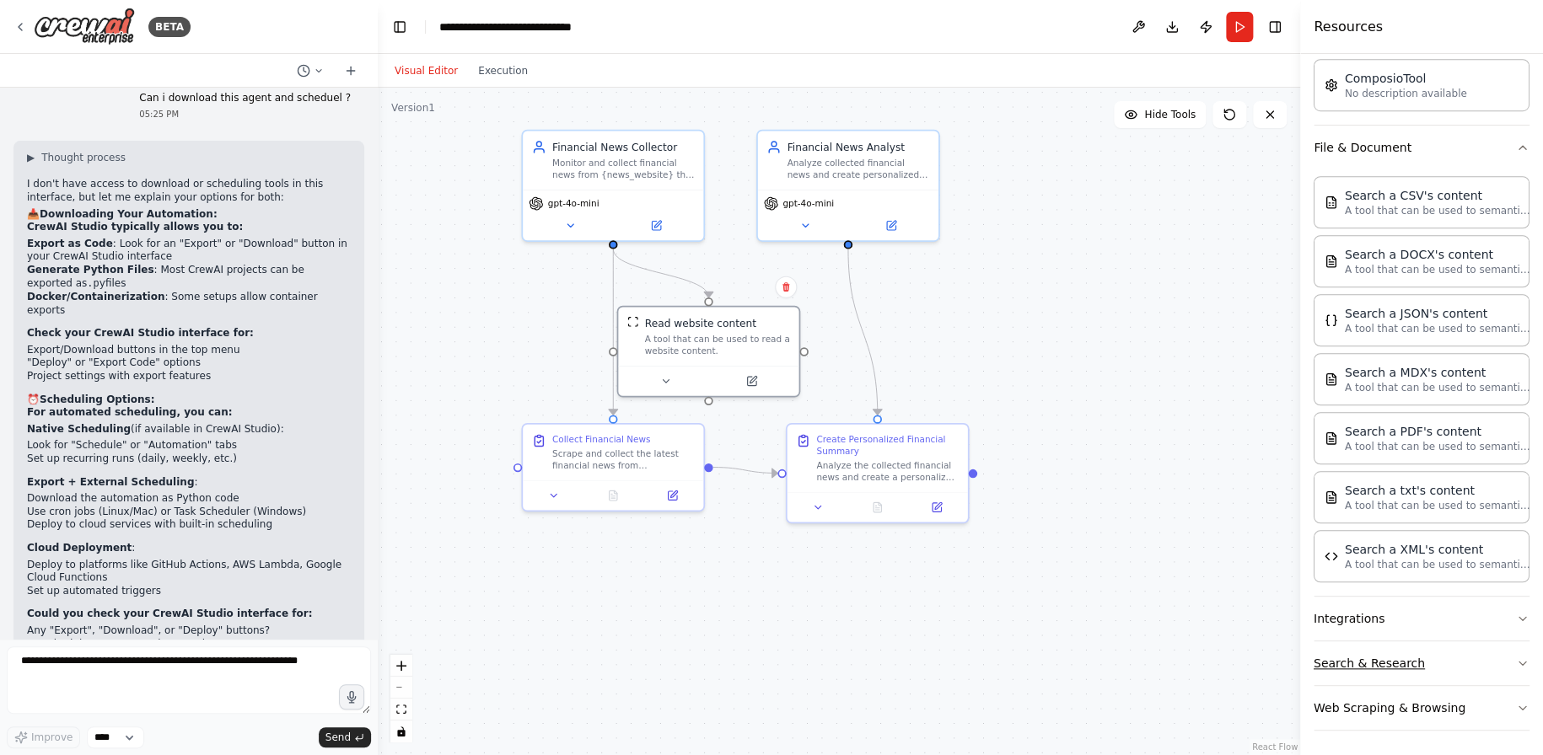
click at [1429, 658] on button "Search & Research" at bounding box center [1422, 664] width 216 height 44
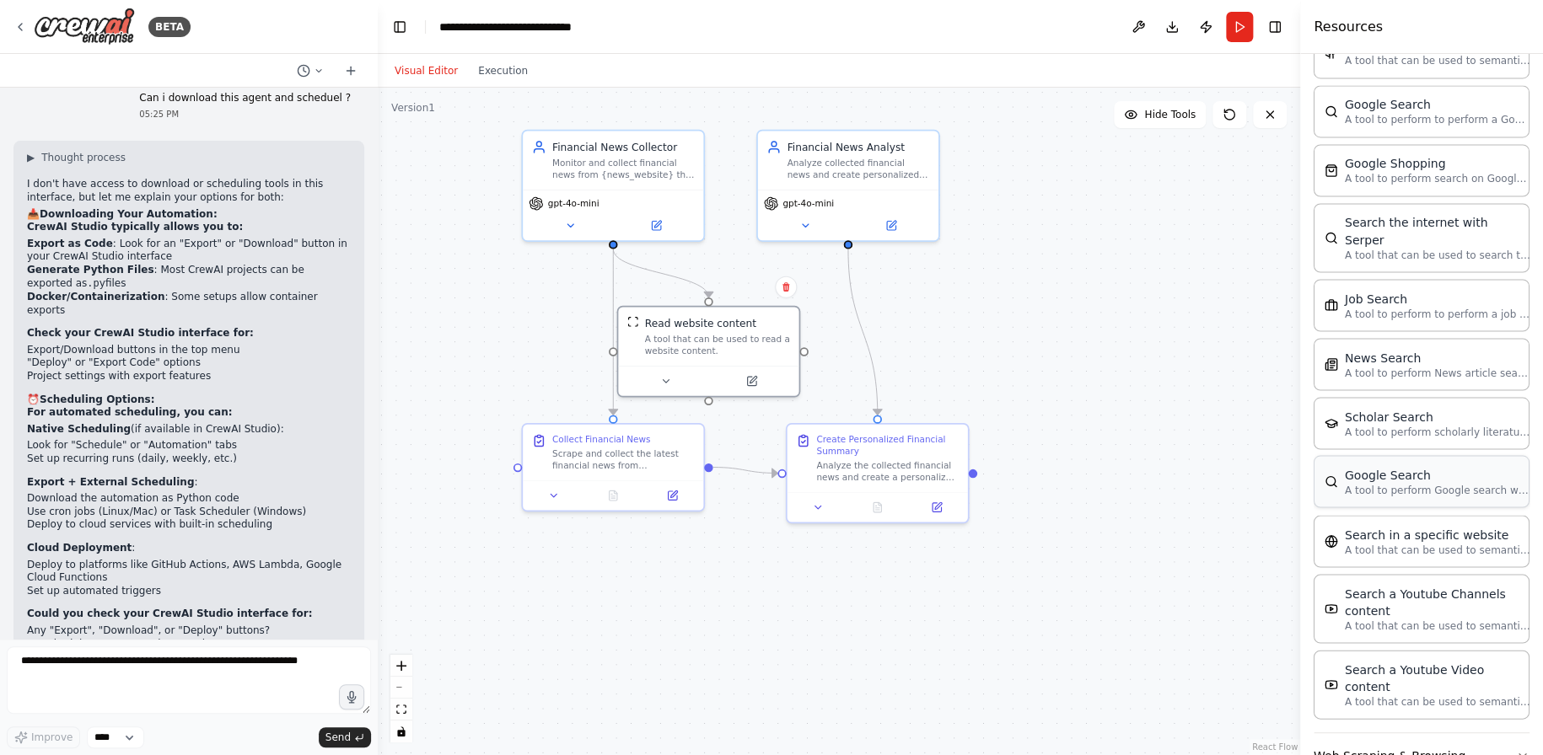
scroll to position [1446, 0]
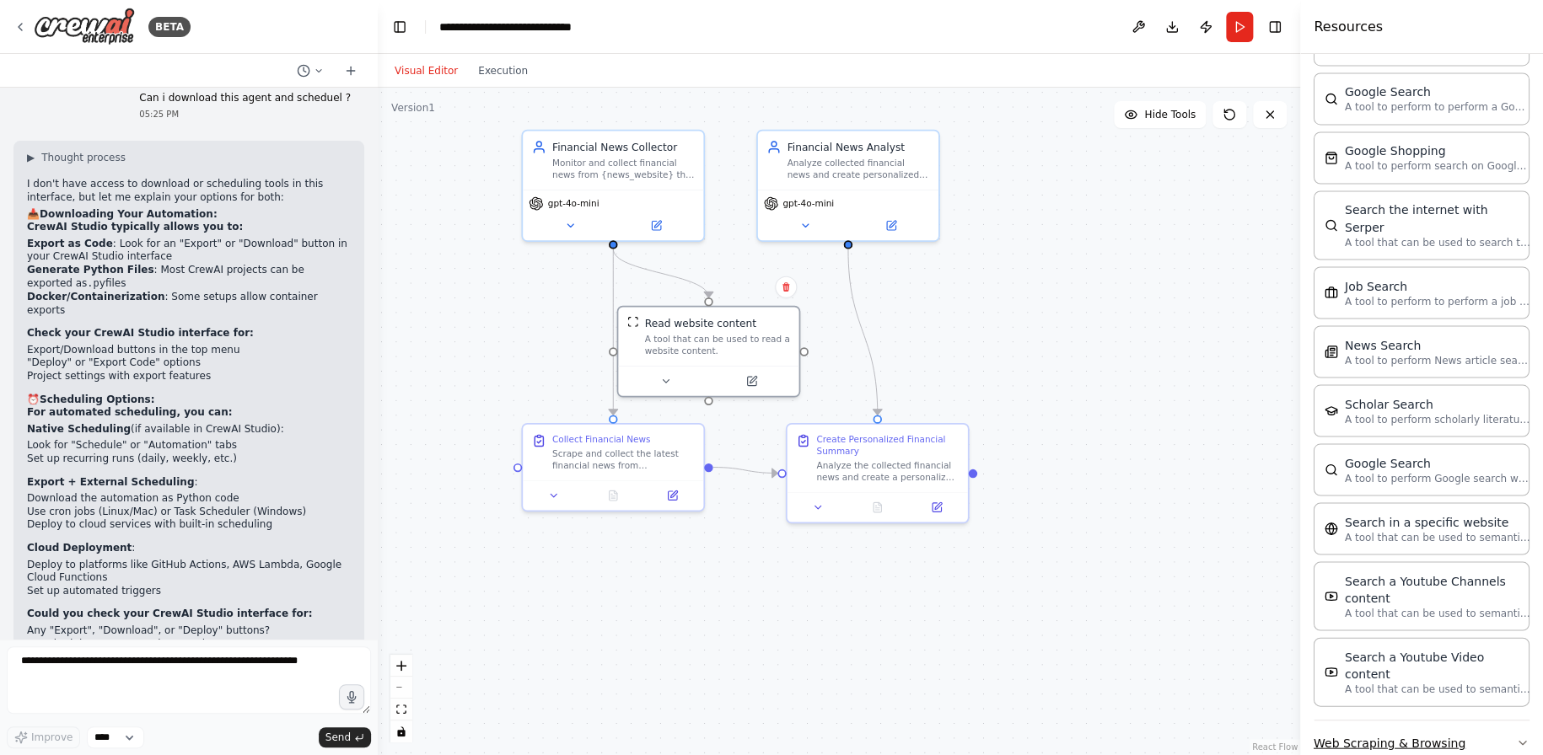
click at [1401, 723] on button "Web Scraping & Browsing" at bounding box center [1422, 743] width 216 height 44
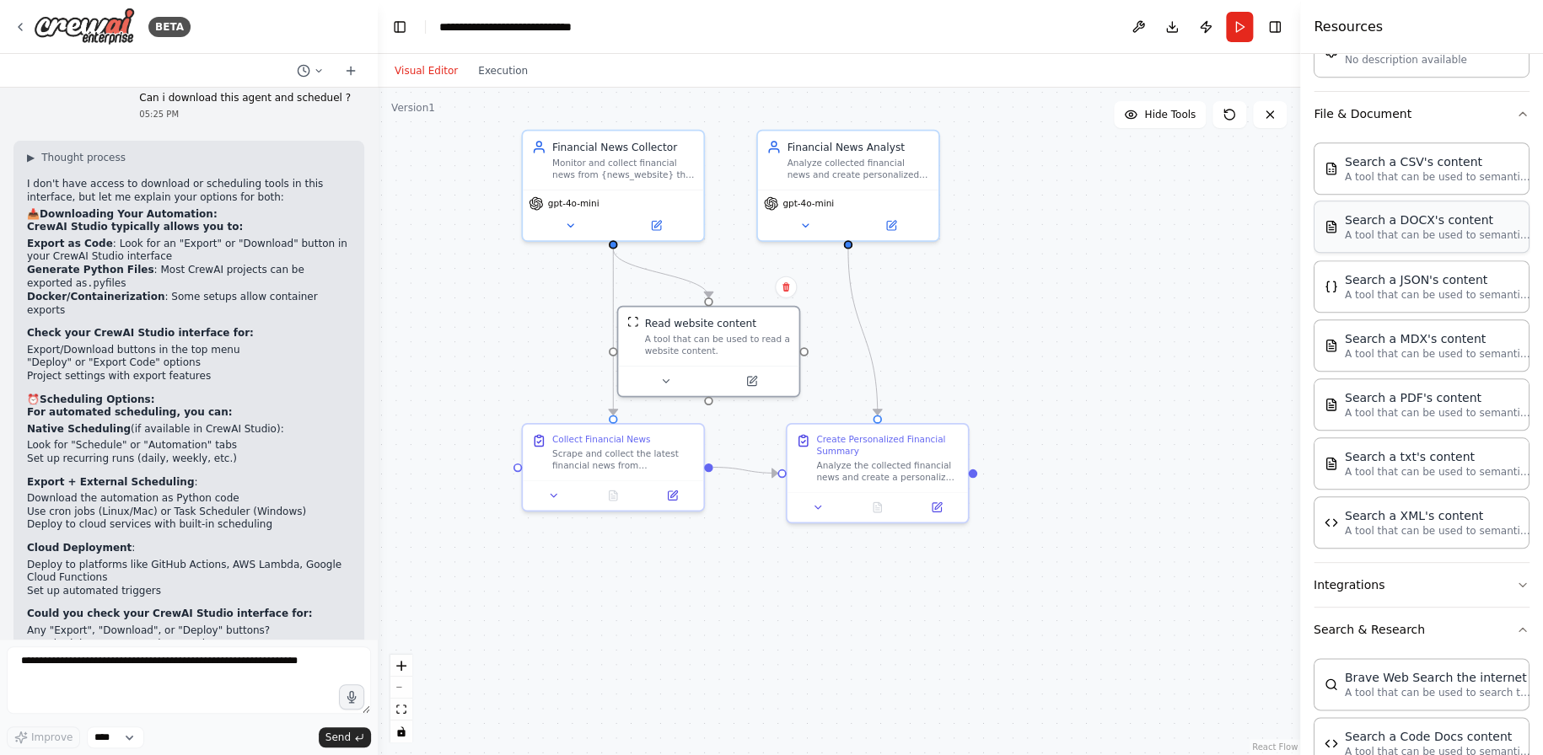
scroll to position [674, 0]
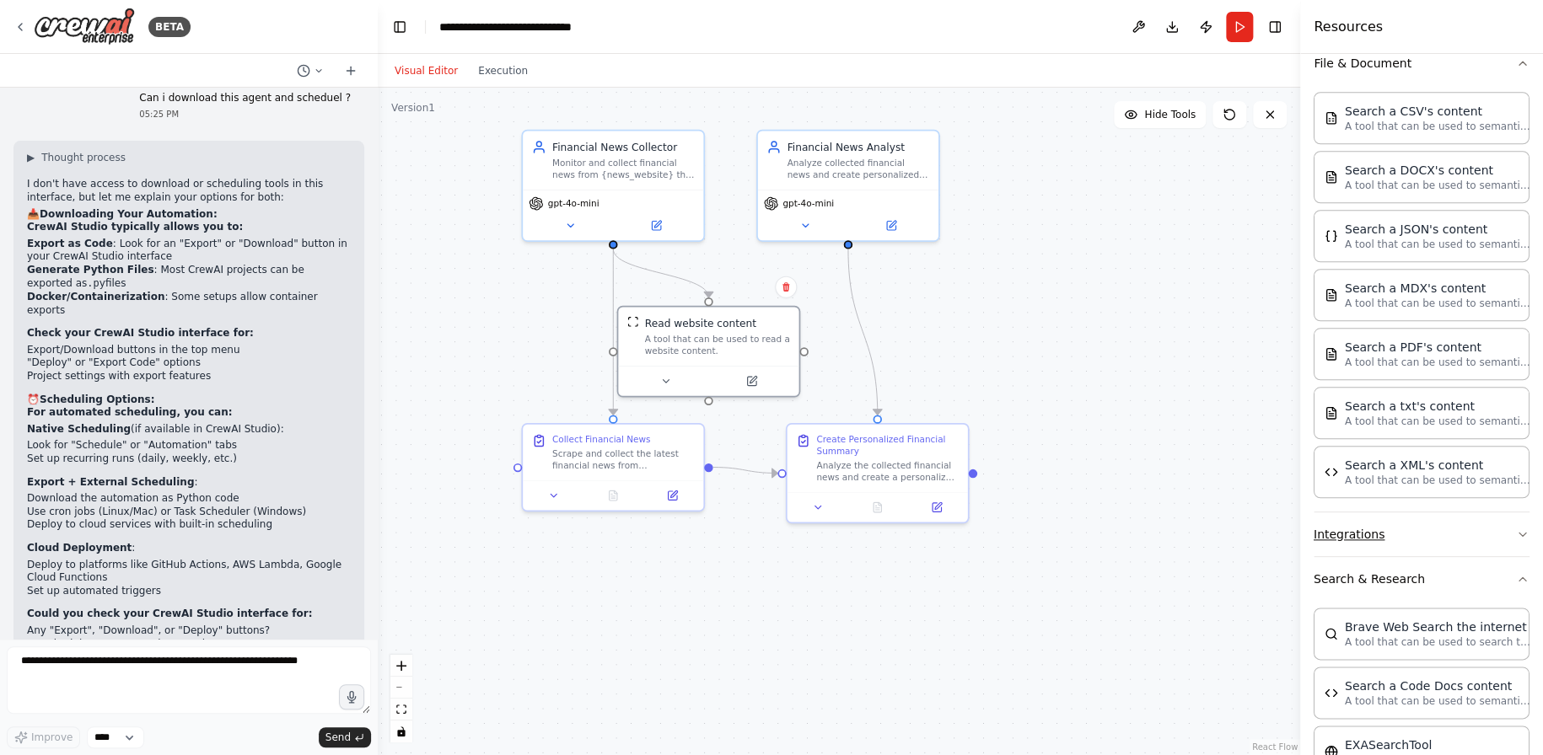
click at [1412, 533] on button "Integrations" at bounding box center [1422, 535] width 216 height 44
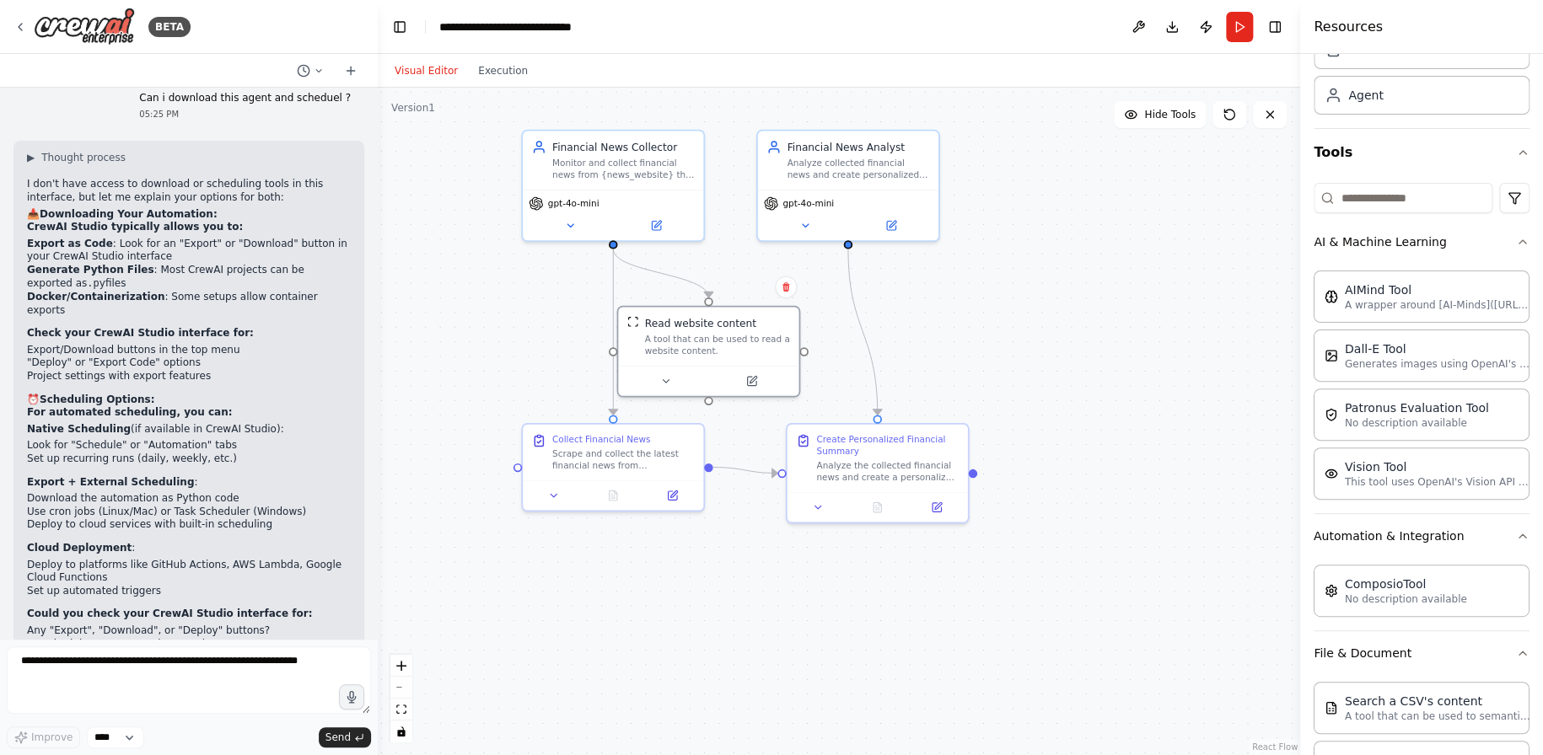
scroll to position [0, 0]
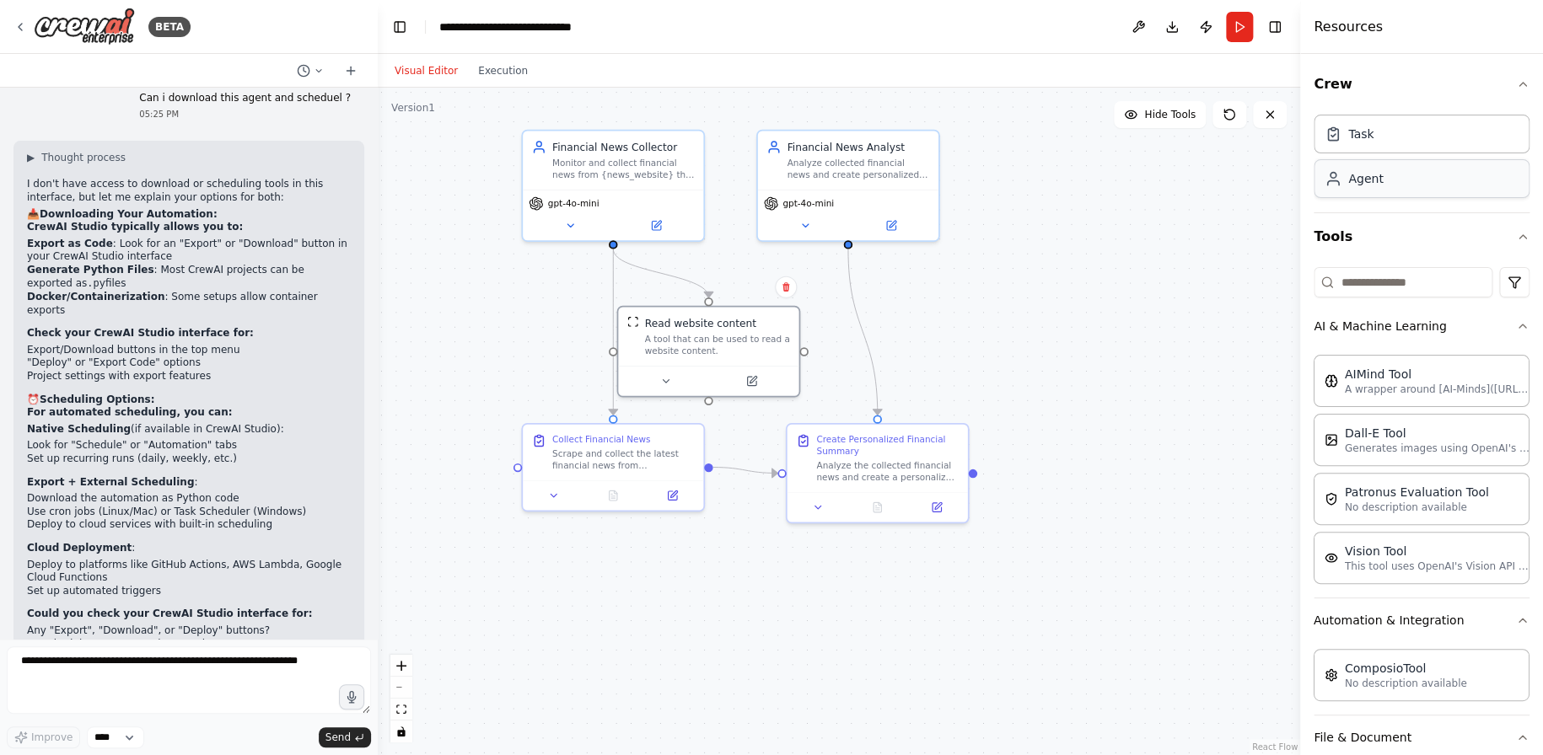
click at [1372, 180] on div "Agent" at bounding box center [1365, 178] width 35 height 17
click at [1419, 142] on div "Task" at bounding box center [1422, 133] width 216 height 39
click at [1419, 183] on div "Agent" at bounding box center [1422, 178] width 216 height 39
click at [124, 737] on select "****" at bounding box center [115, 738] width 57 height 22
click at [839, 684] on div ".deletable-edge-delete-btn { width: 20px; height: 20px; border: 0px solid #ffff…" at bounding box center [839, 422] width 922 height 668
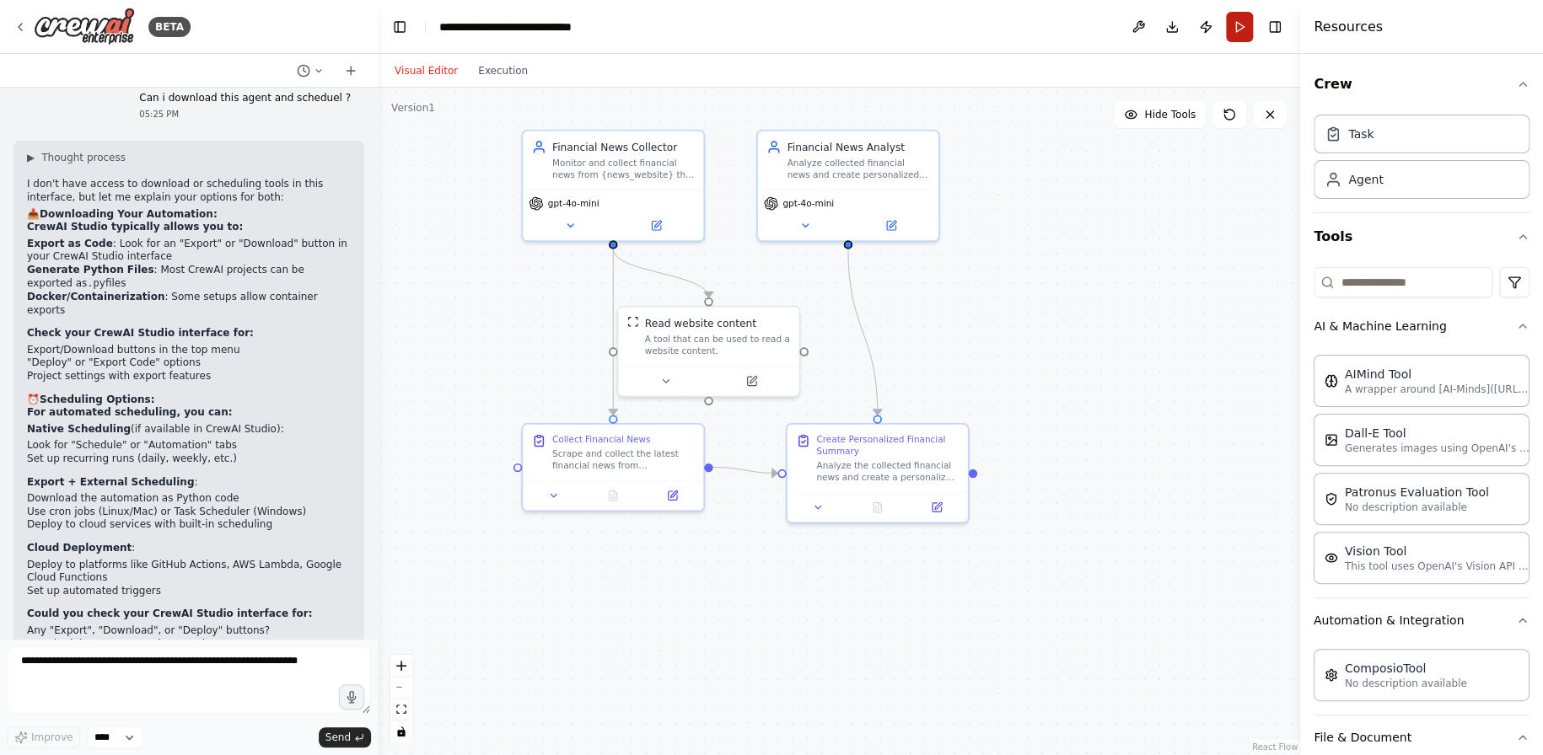
click at [1233, 19] on button "Run" at bounding box center [1239, 27] width 27 height 30
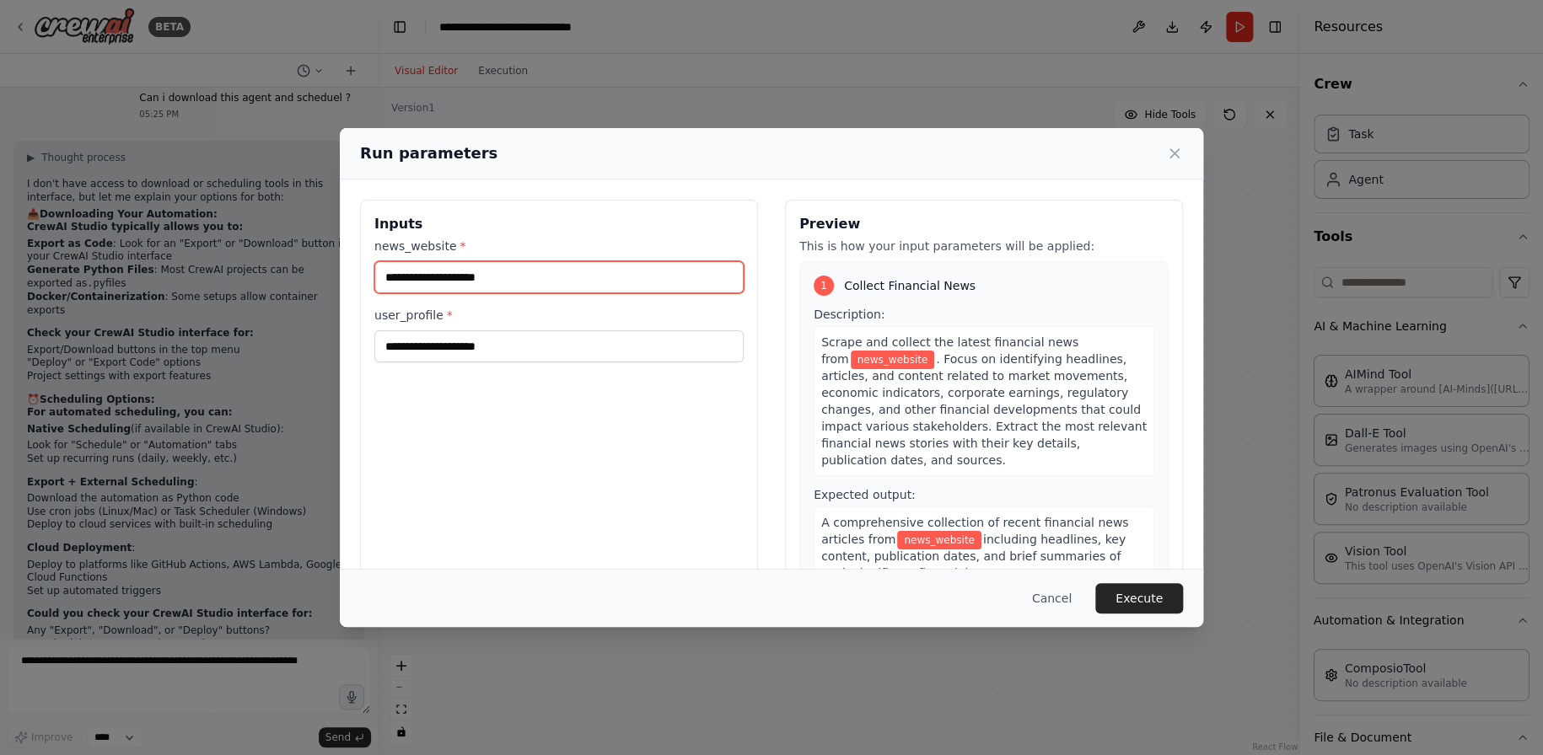
click at [649, 279] on input "news_website *" at bounding box center [558, 277] width 369 height 32
paste input "**********"
type input "**********"
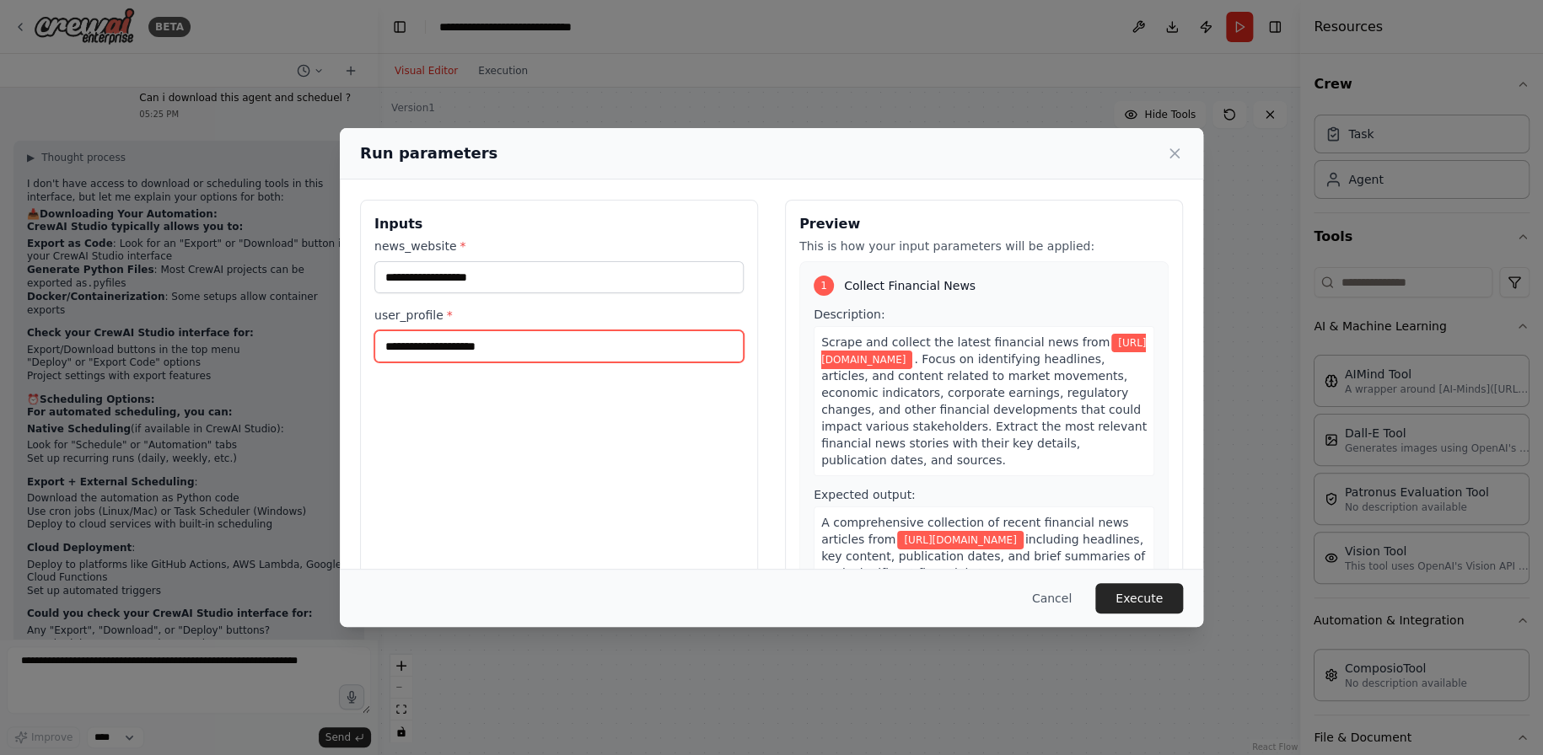
click at [630, 343] on input "user_profile *" at bounding box center [558, 346] width 369 height 32
type input "**********"
click at [1139, 600] on button "Execute" at bounding box center [1139, 598] width 88 height 30
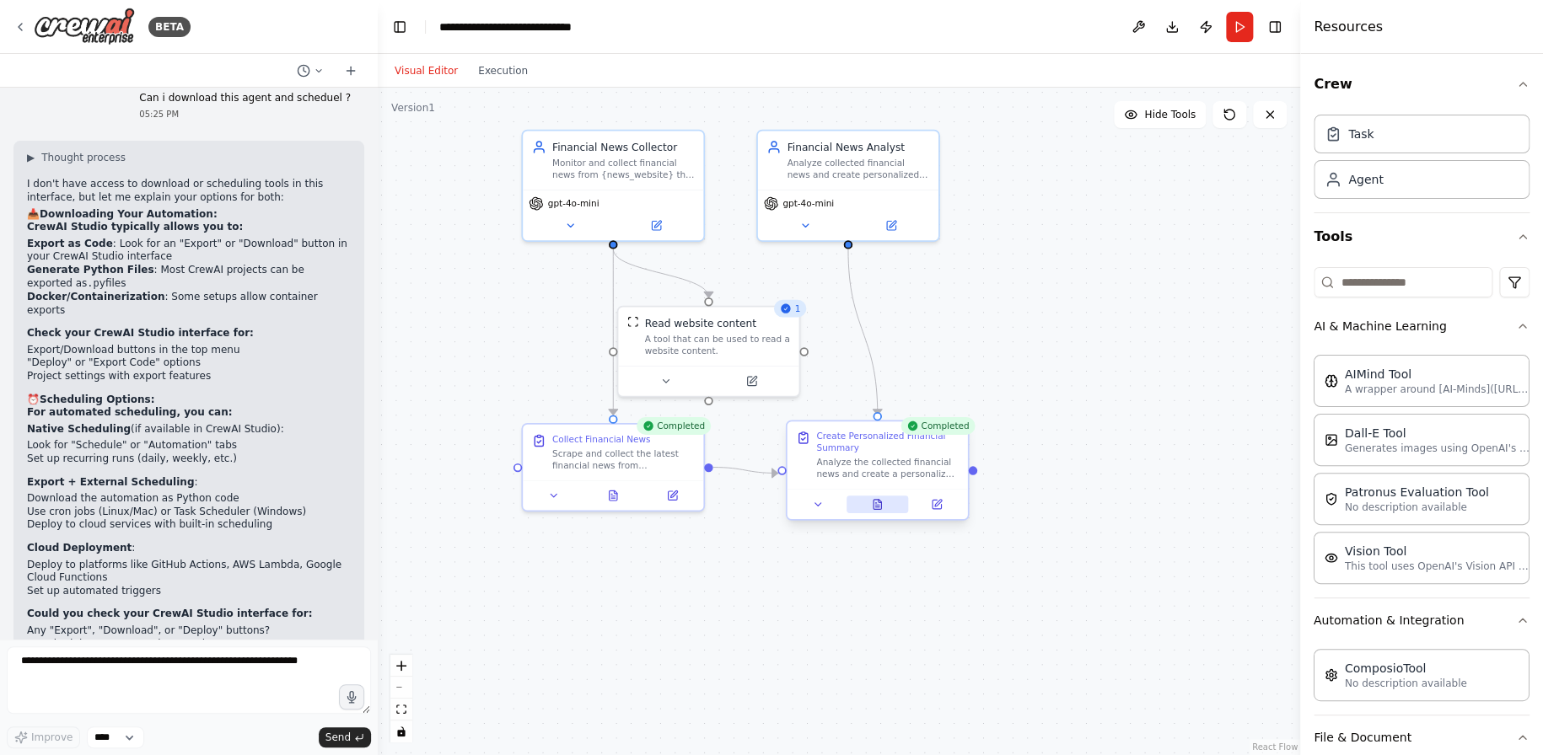
click at [880, 509] on icon at bounding box center [878, 505] width 12 height 12
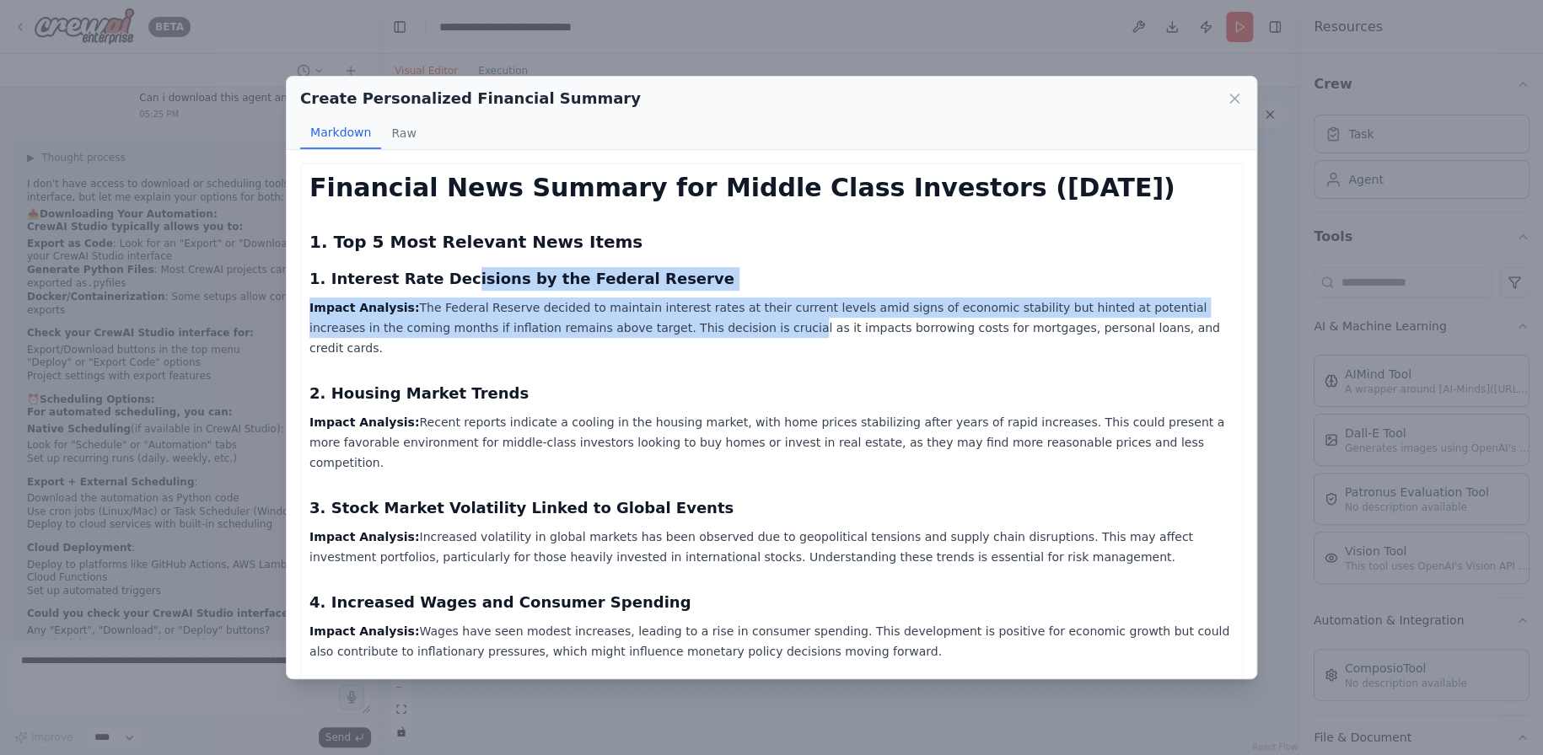
drag, startPoint x: 438, startPoint y: 284, endPoint x: 631, endPoint y: 330, distance: 199.2
click at [631, 330] on div "Financial News Summary for Middle Class Investors ([DATE]) 1. Top 5 Most Releva…" at bounding box center [771, 733] width 924 height 1120
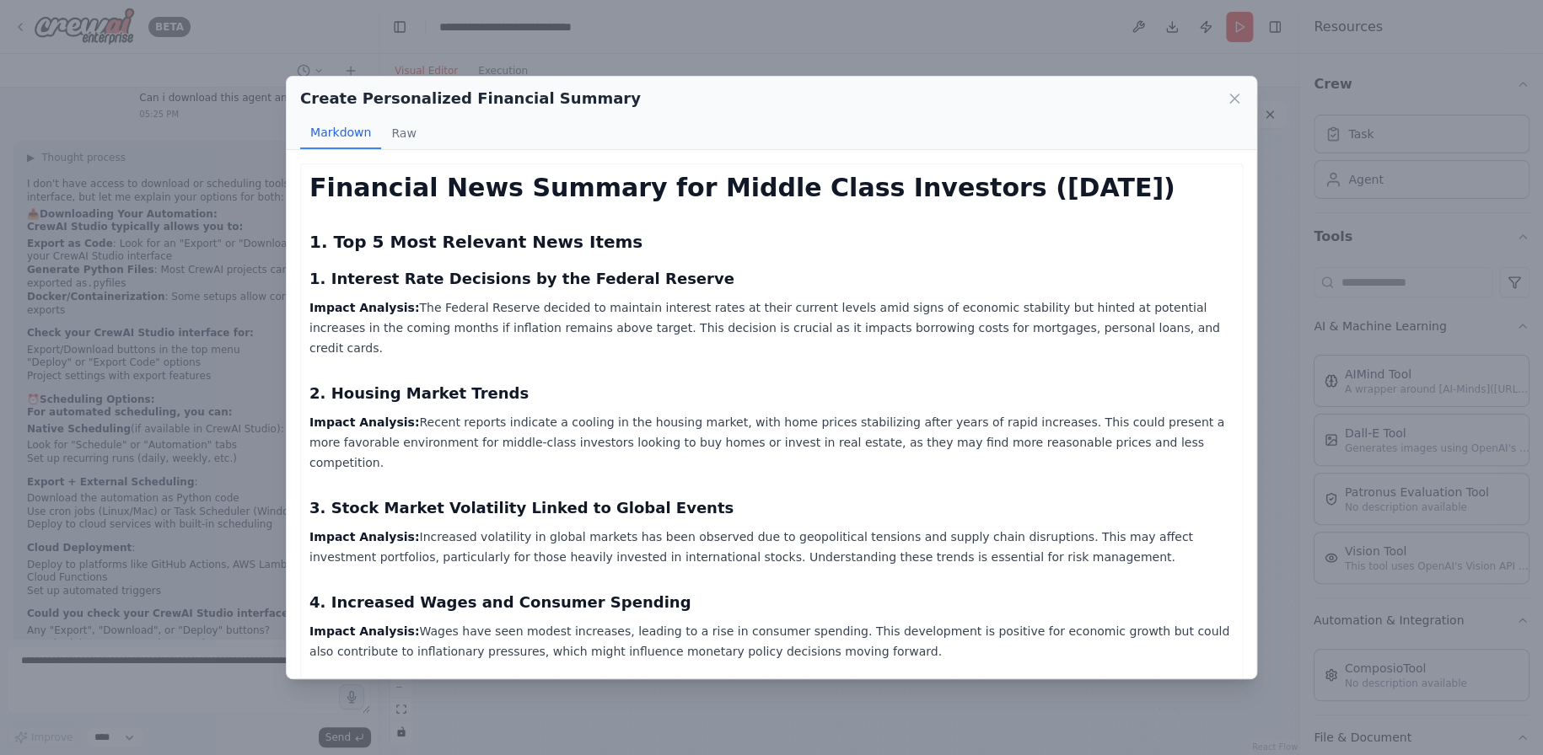
click at [759, 345] on div "Financial News Summary for Middle Class Investors ([DATE]) 1. Top 5 Most Releva…" at bounding box center [771, 733] width 924 height 1120
click at [401, 139] on button "Raw" at bounding box center [403, 133] width 45 height 32
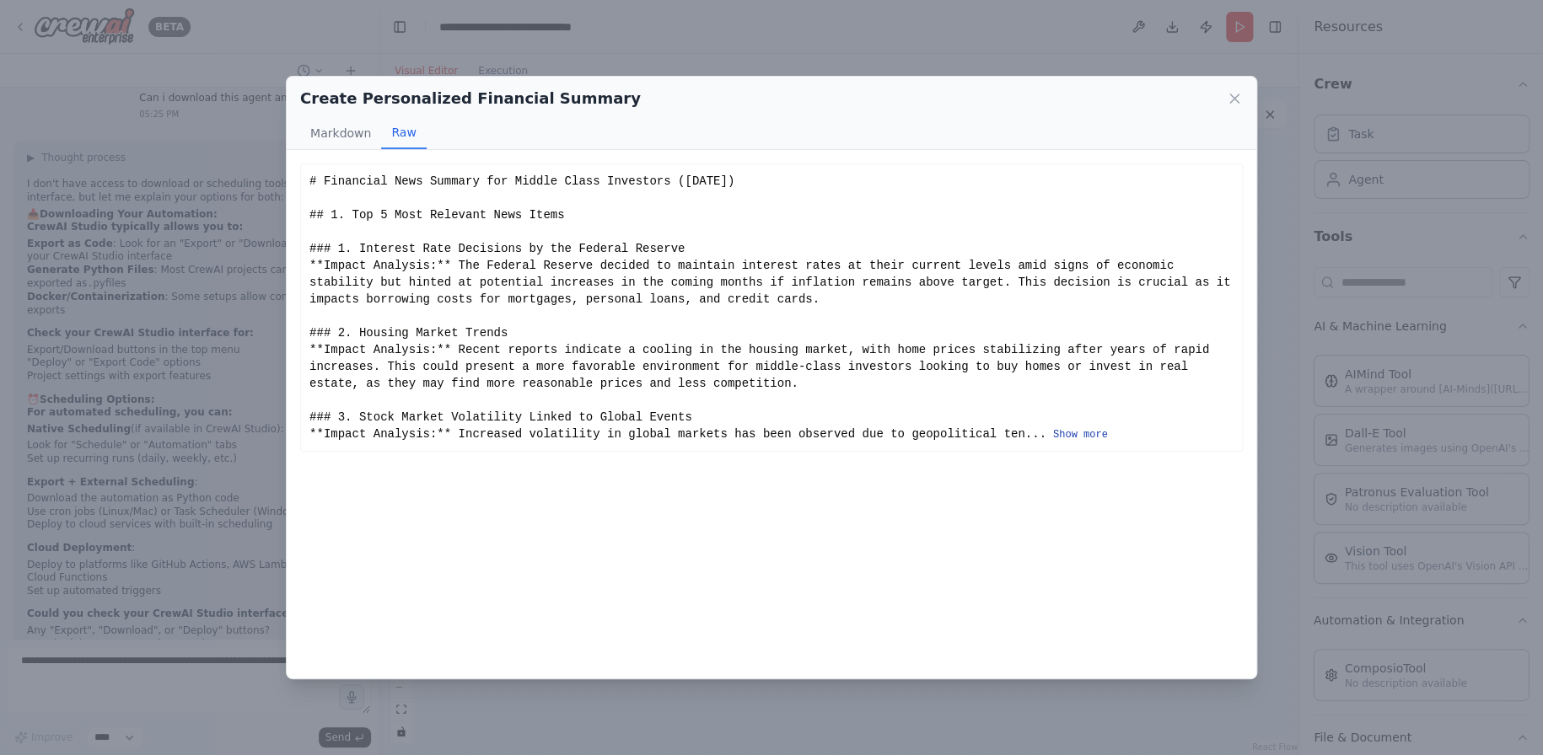
click at [1053, 435] on button "Show more" at bounding box center [1080, 434] width 55 height 13
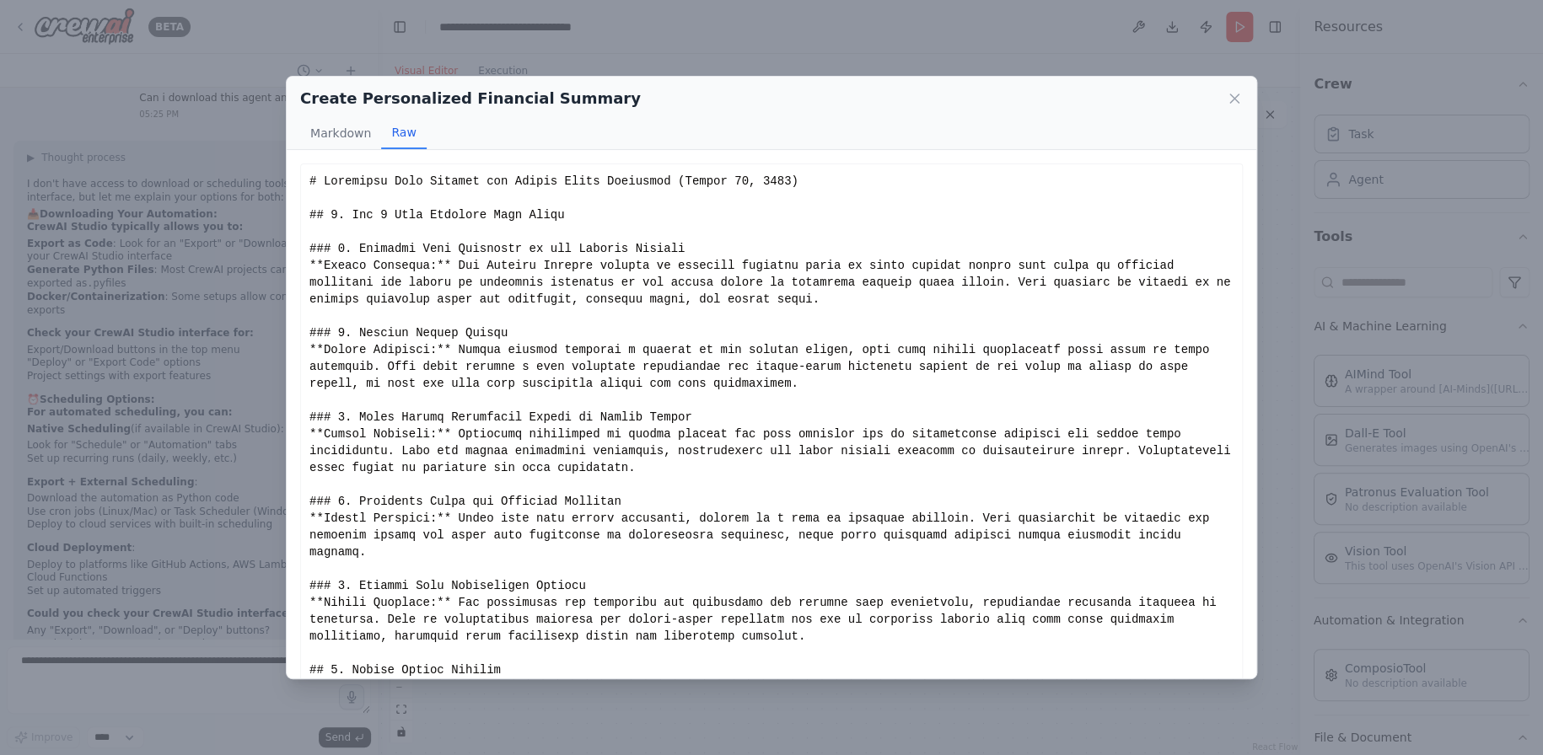
drag, startPoint x: 427, startPoint y: 357, endPoint x: 531, endPoint y: 502, distance: 177.6
click at [531, 502] on div "Show less" at bounding box center [771, 620] width 924 height 894
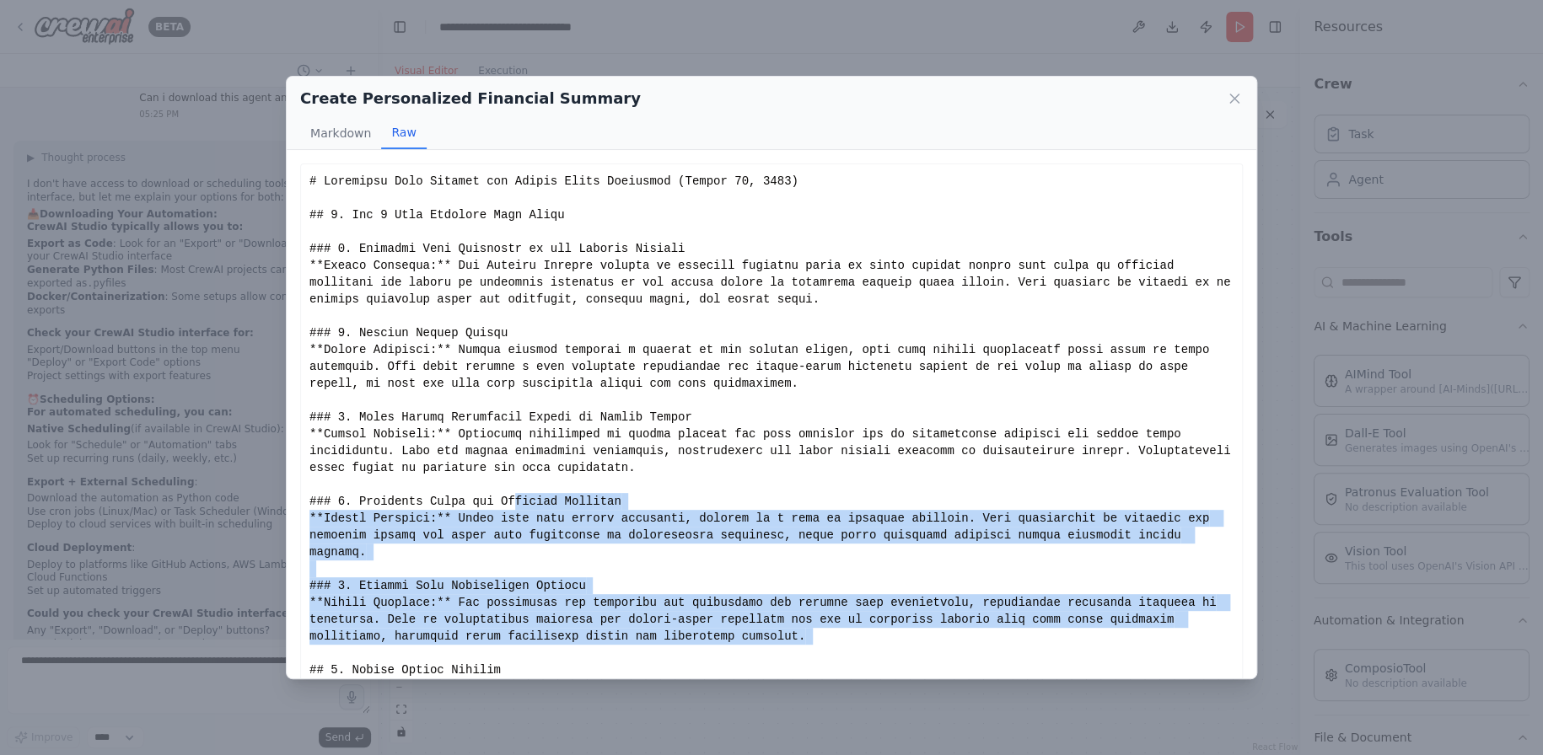
drag, startPoint x: 497, startPoint y: 498, endPoint x: 554, endPoint y: 637, distance: 150.1
click at [554, 637] on div "Show less" at bounding box center [771, 620] width 924 height 894
click at [688, 618] on div "Show less" at bounding box center [771, 620] width 924 height 894
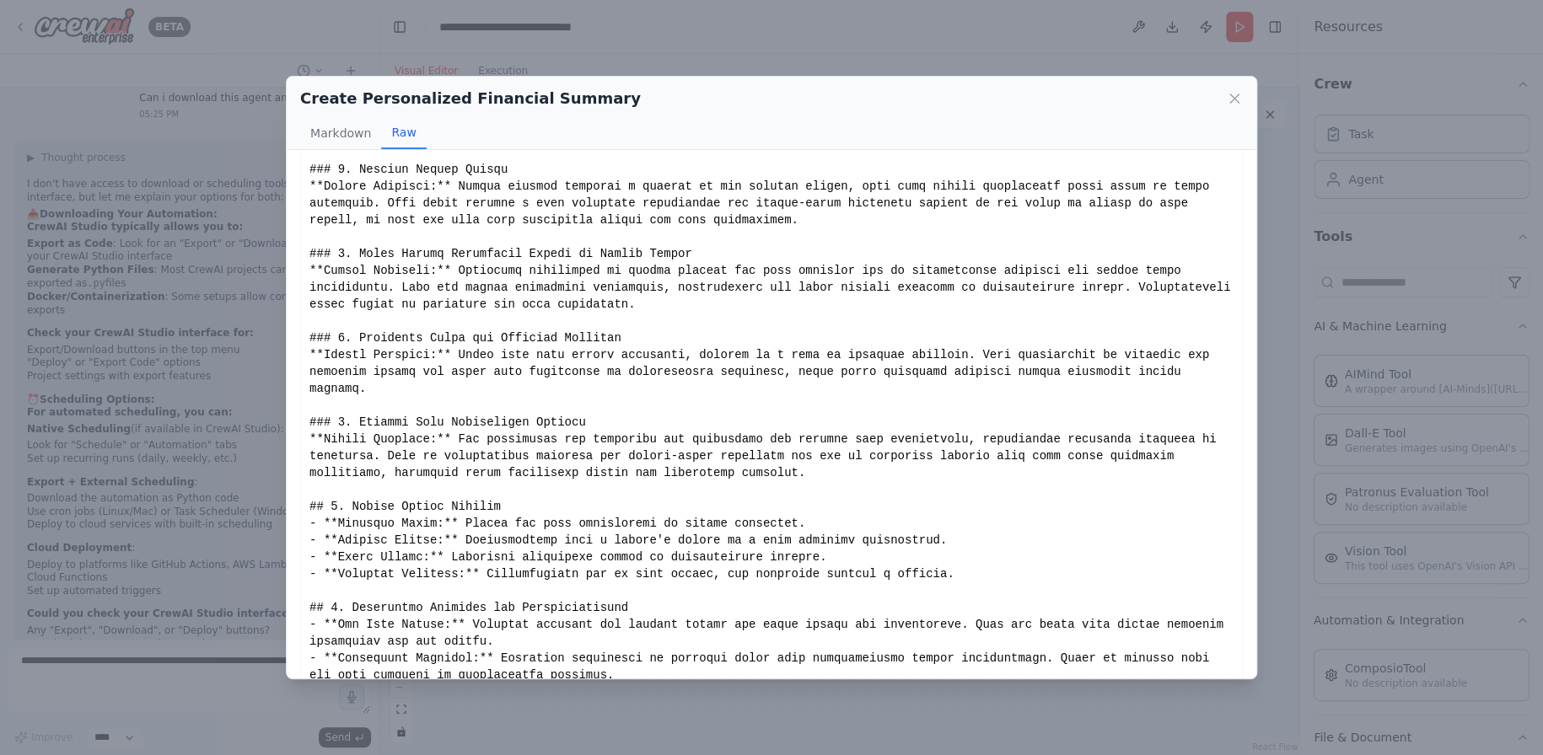
scroll to position [375, 0]
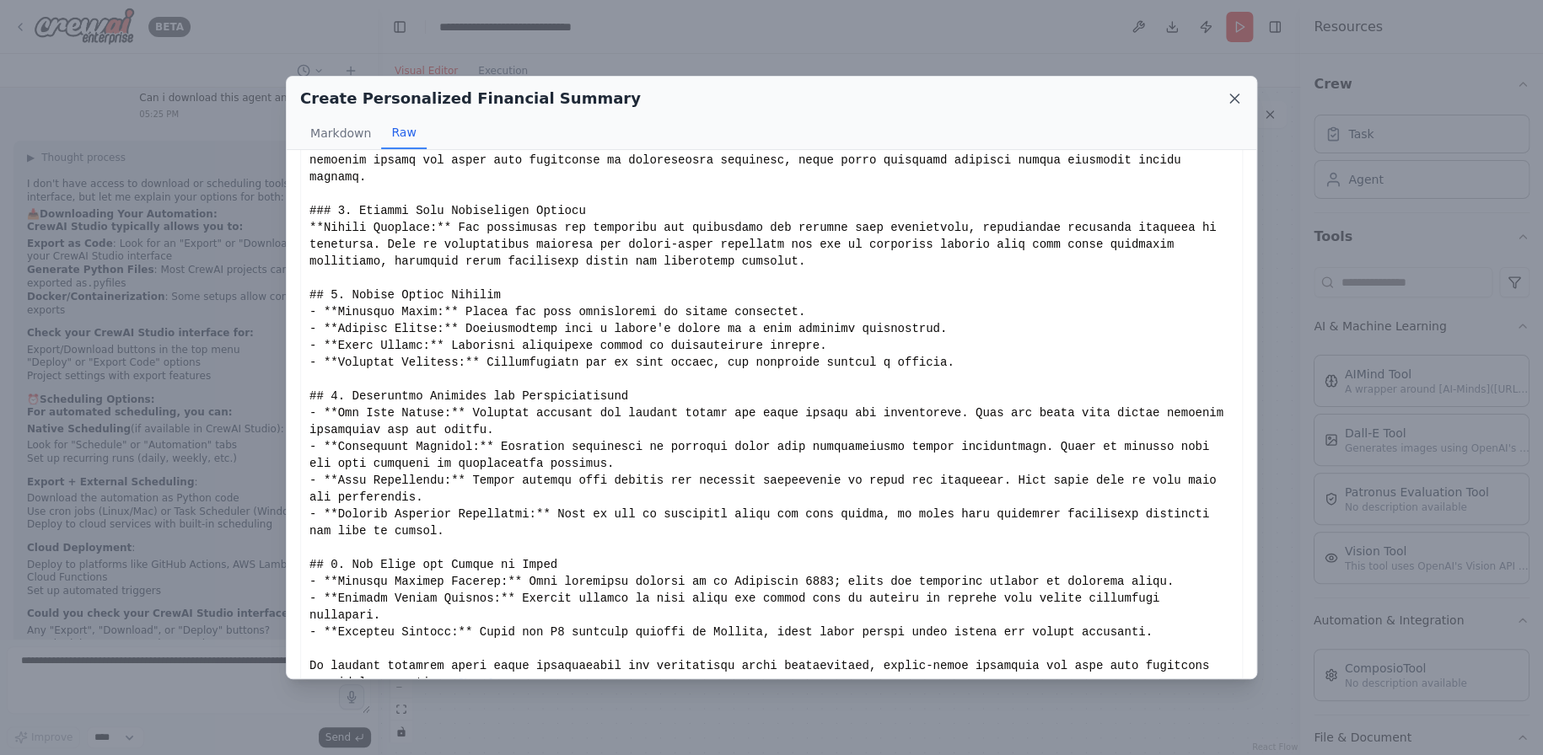
click at [1231, 99] on icon at bounding box center [1234, 98] width 17 height 17
